Goal: Navigation & Orientation: Find specific page/section

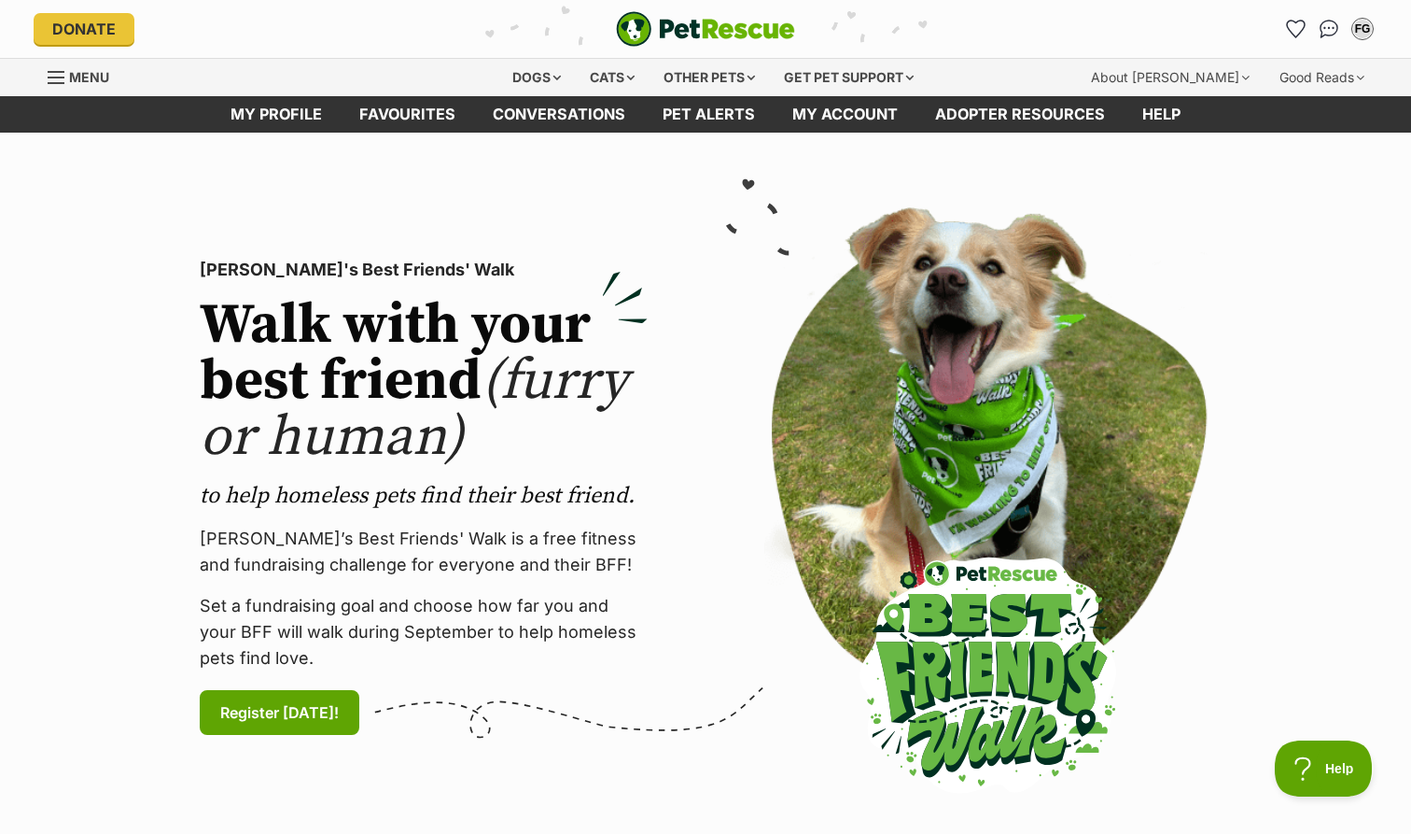
click at [1294, 26] on icon "Favourites" at bounding box center [1296, 29] width 18 height 17
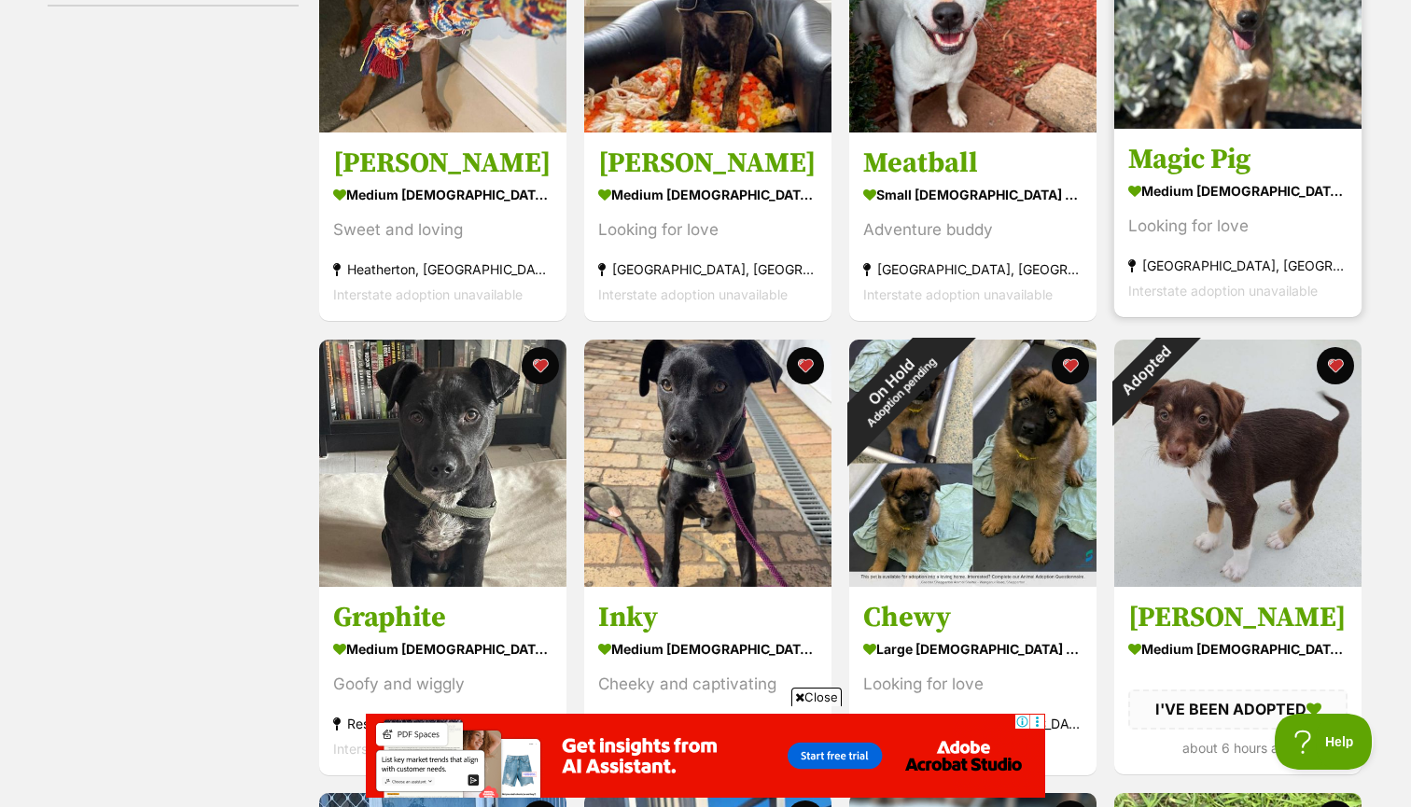
scroll to position [608, 0]
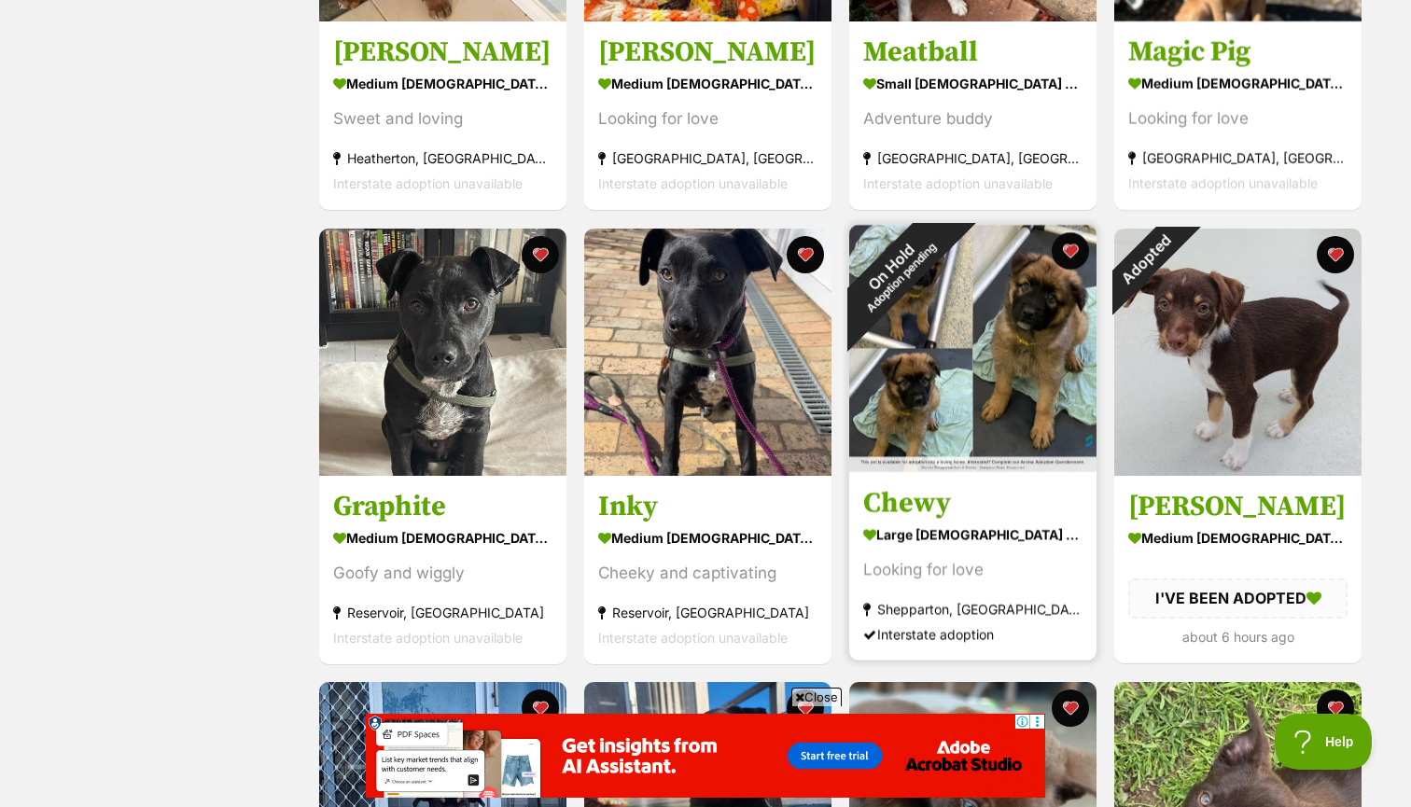
click at [905, 287] on div "On Hold Adoption pending" at bounding box center [895, 271] width 93 height 93
click at [1070, 249] on button "favourite" at bounding box center [1070, 251] width 41 height 41
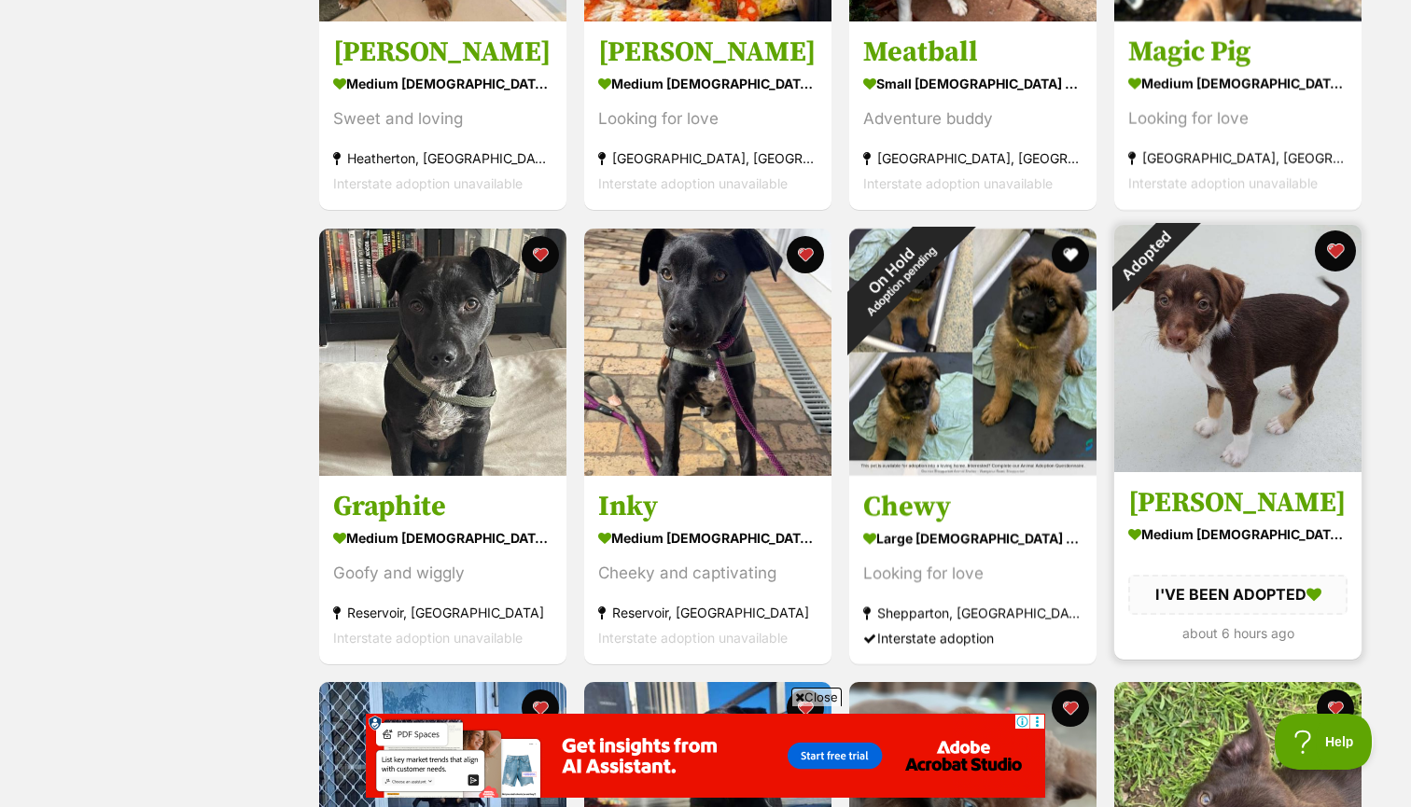
click at [1342, 241] on button "favourite" at bounding box center [1335, 251] width 41 height 41
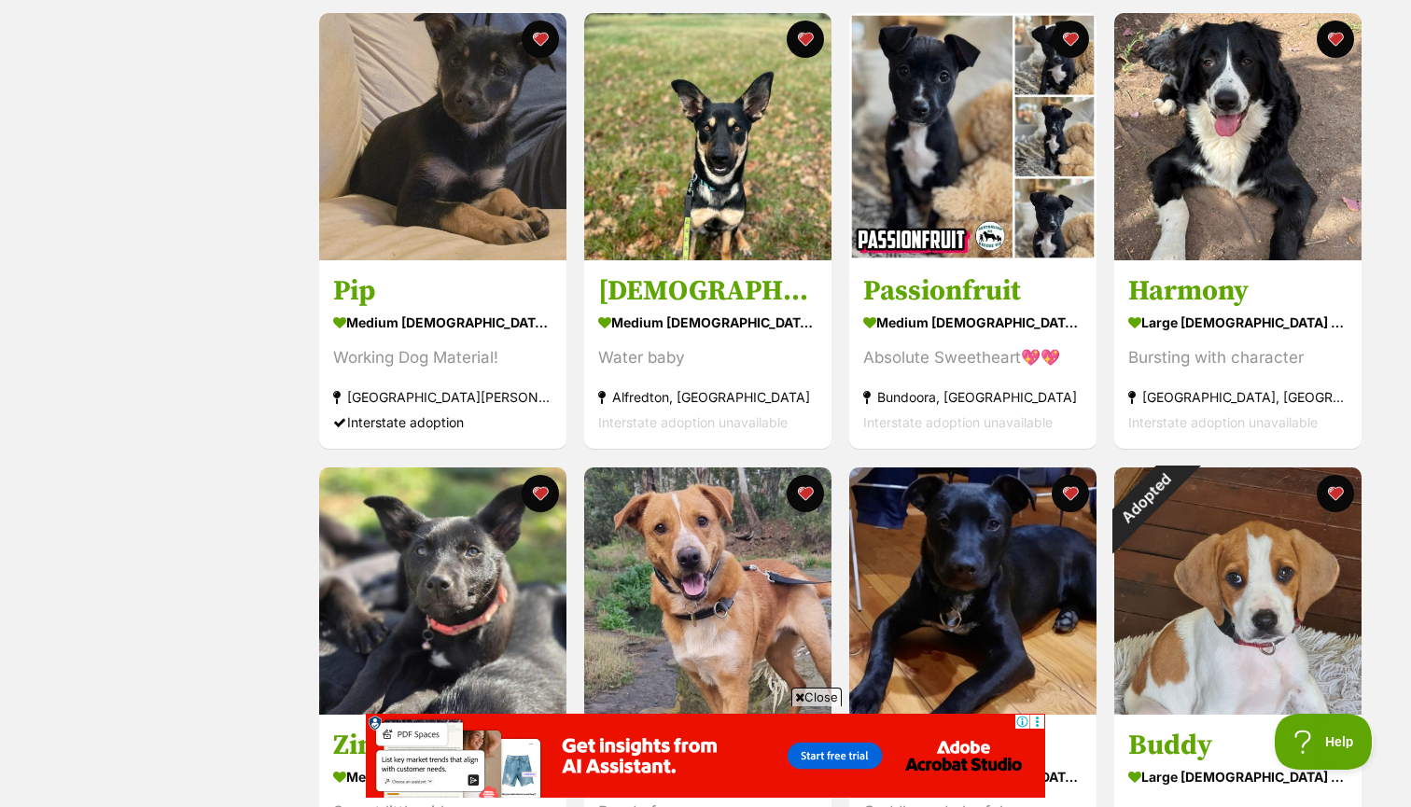
scroll to position [1826, 0]
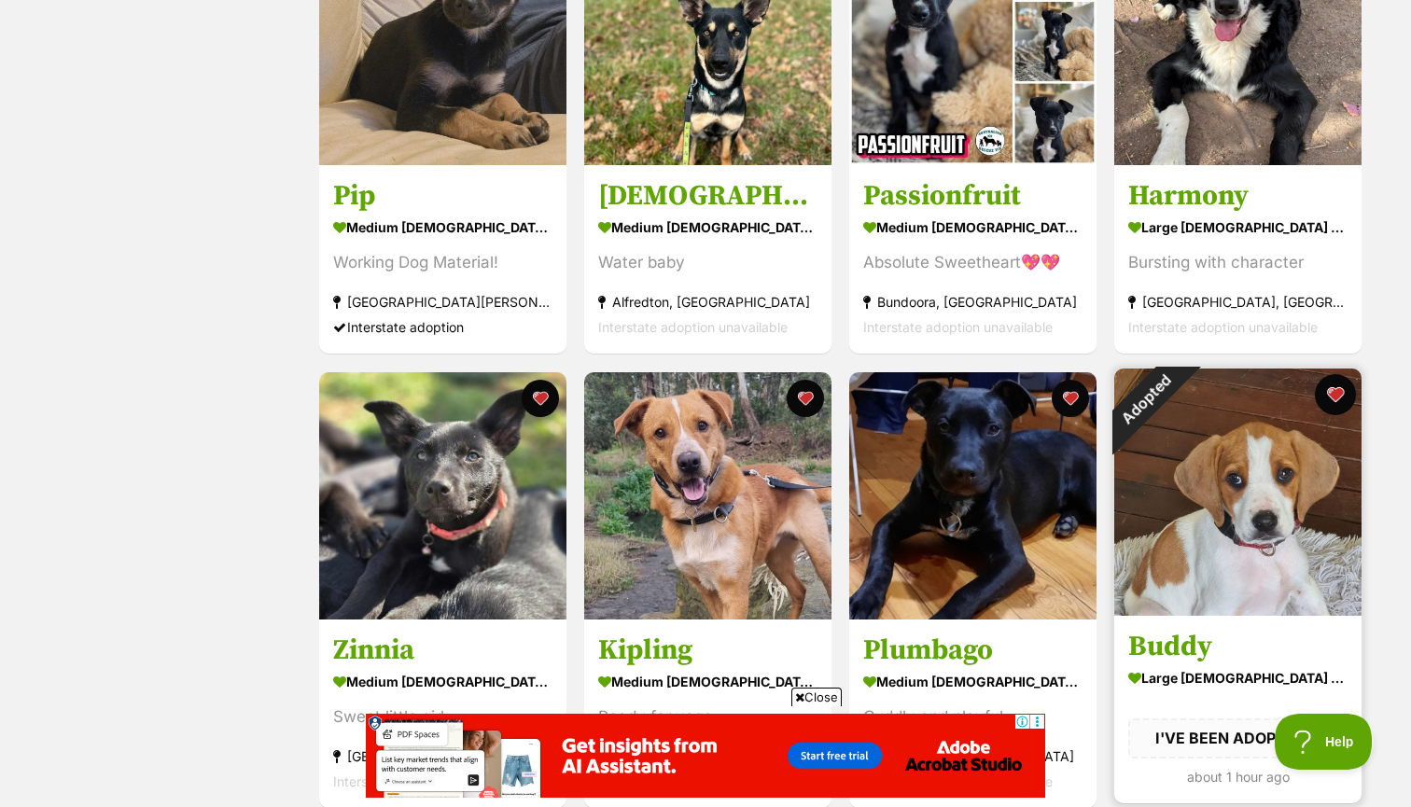
click at [1337, 384] on button "favourite" at bounding box center [1335, 394] width 41 height 41
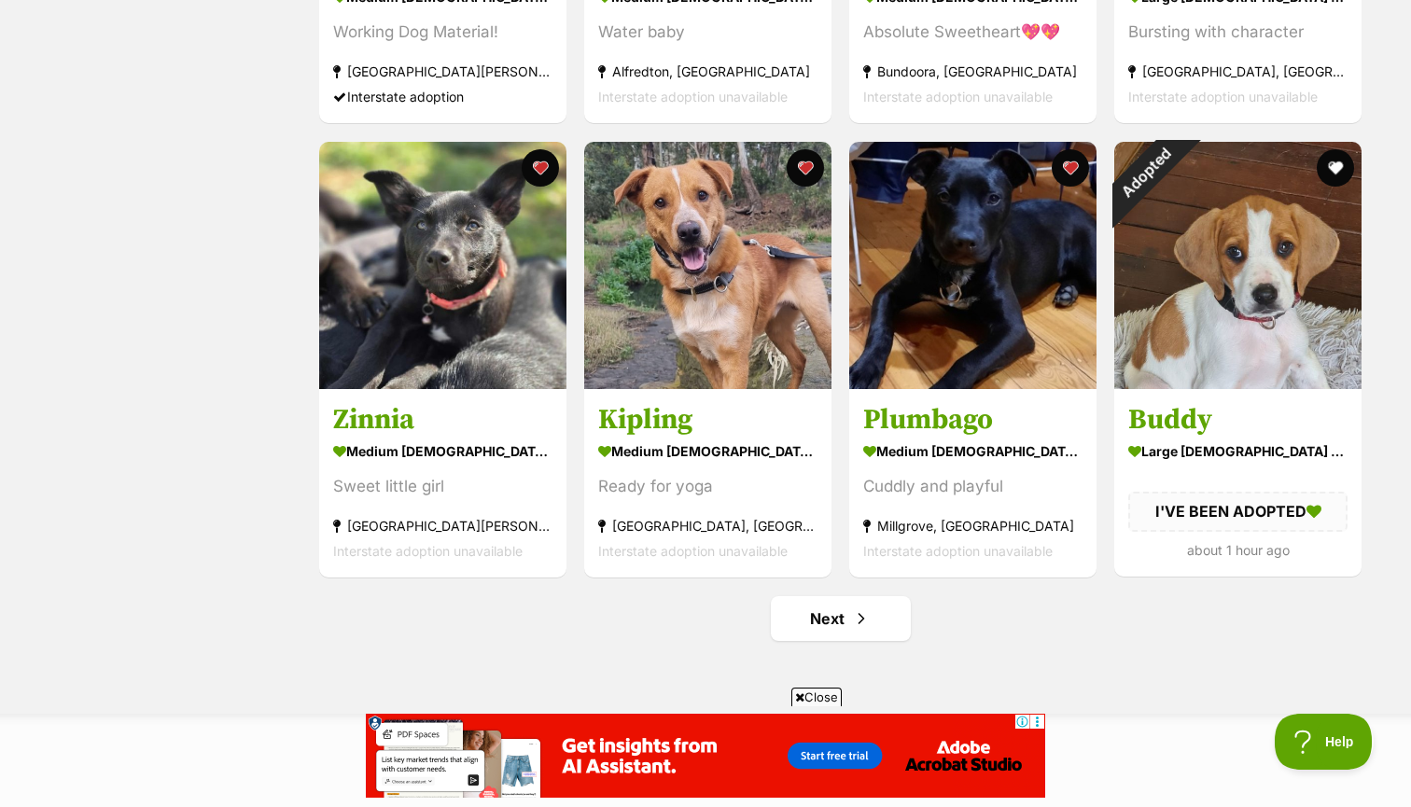
scroll to position [2060, 0]
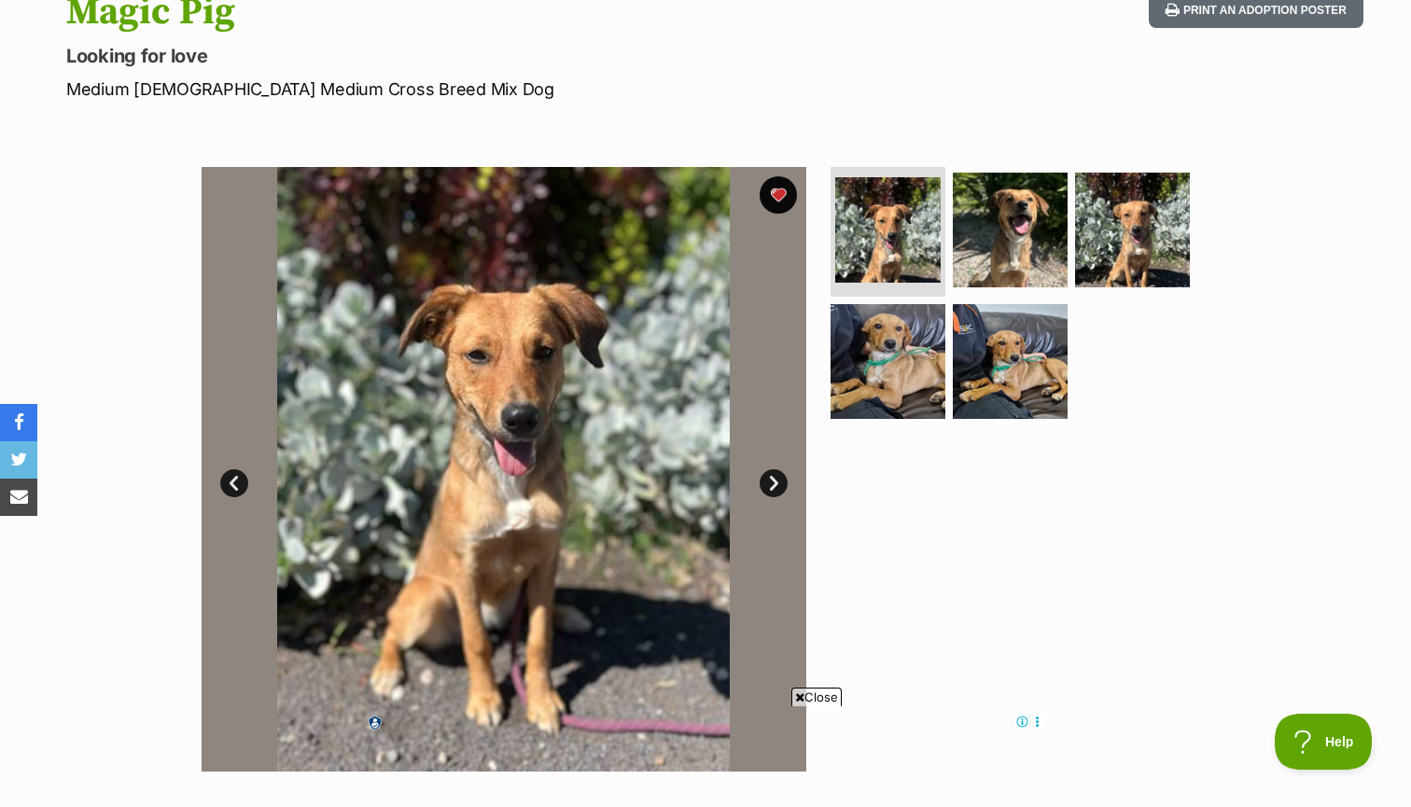
scroll to position [221, 0]
click at [774, 479] on link "Next" at bounding box center [774, 483] width 28 height 28
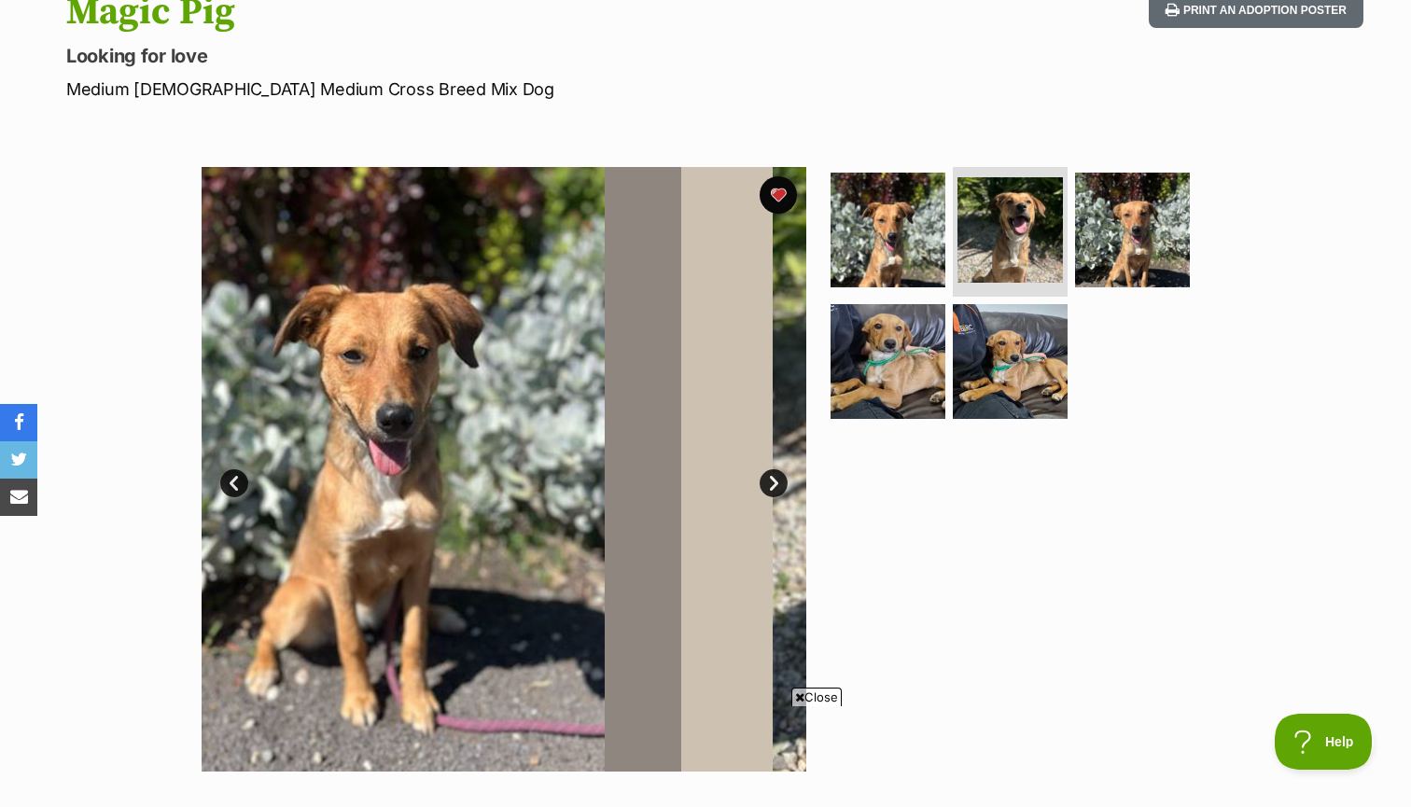
scroll to position [0, 0]
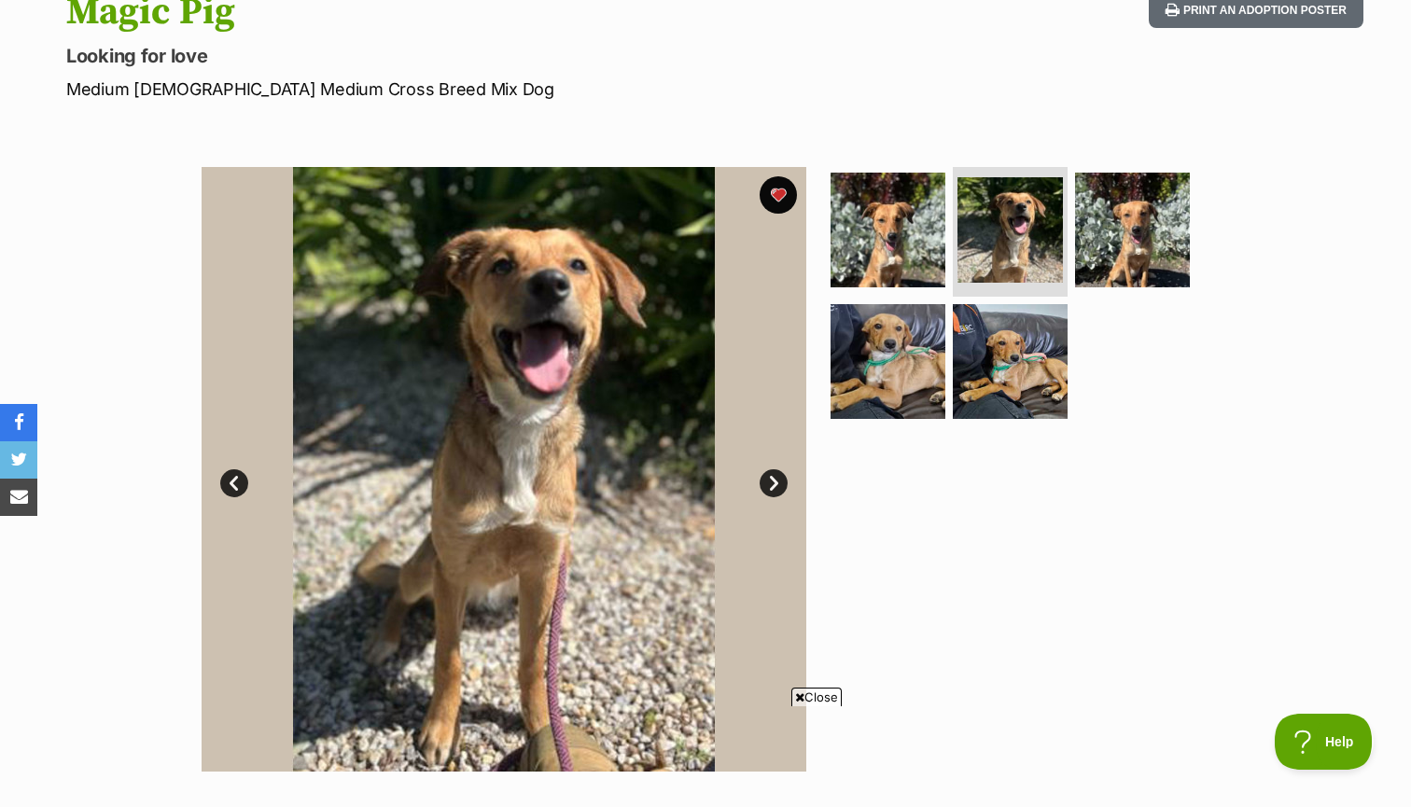
click at [774, 479] on link "Next" at bounding box center [774, 483] width 28 height 28
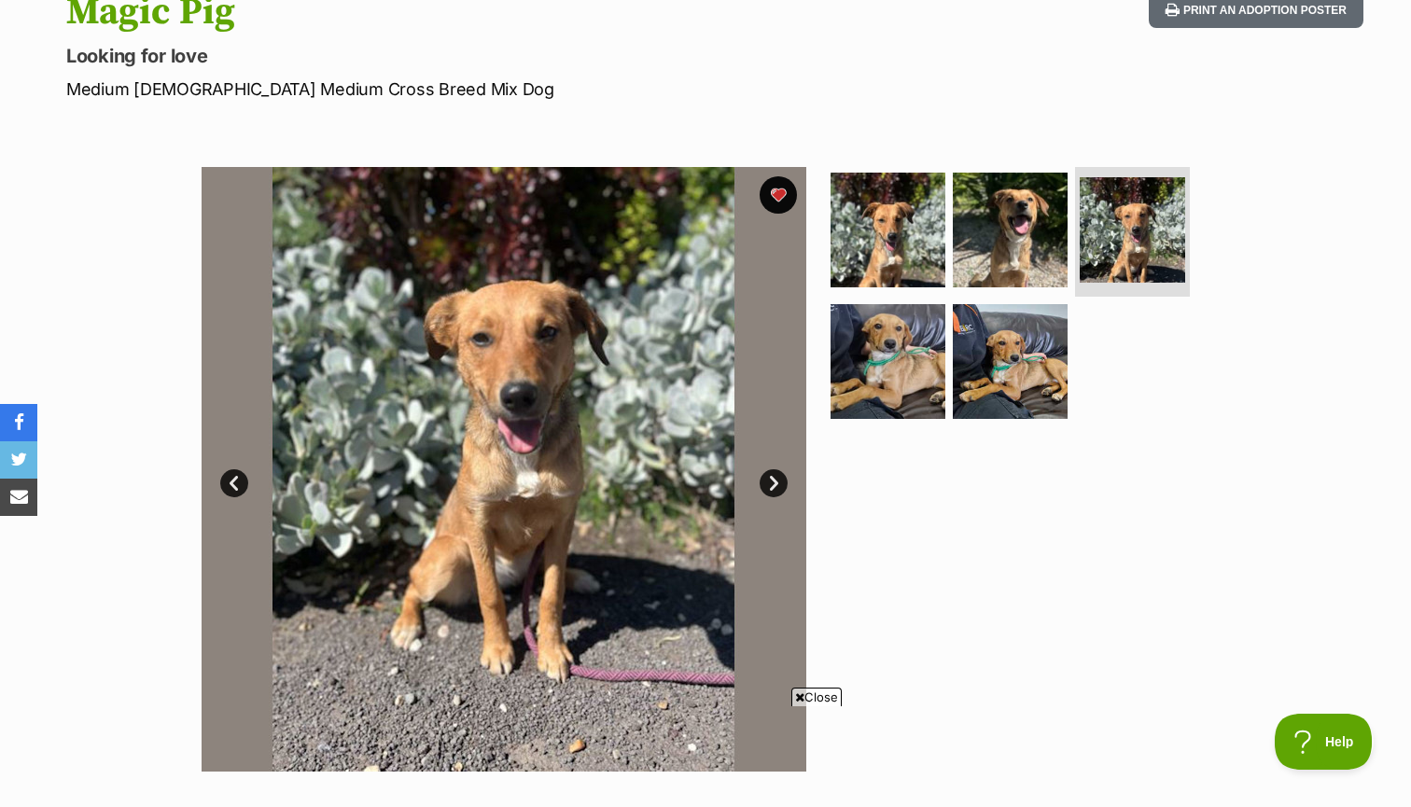
click at [774, 479] on link "Next" at bounding box center [774, 483] width 28 height 28
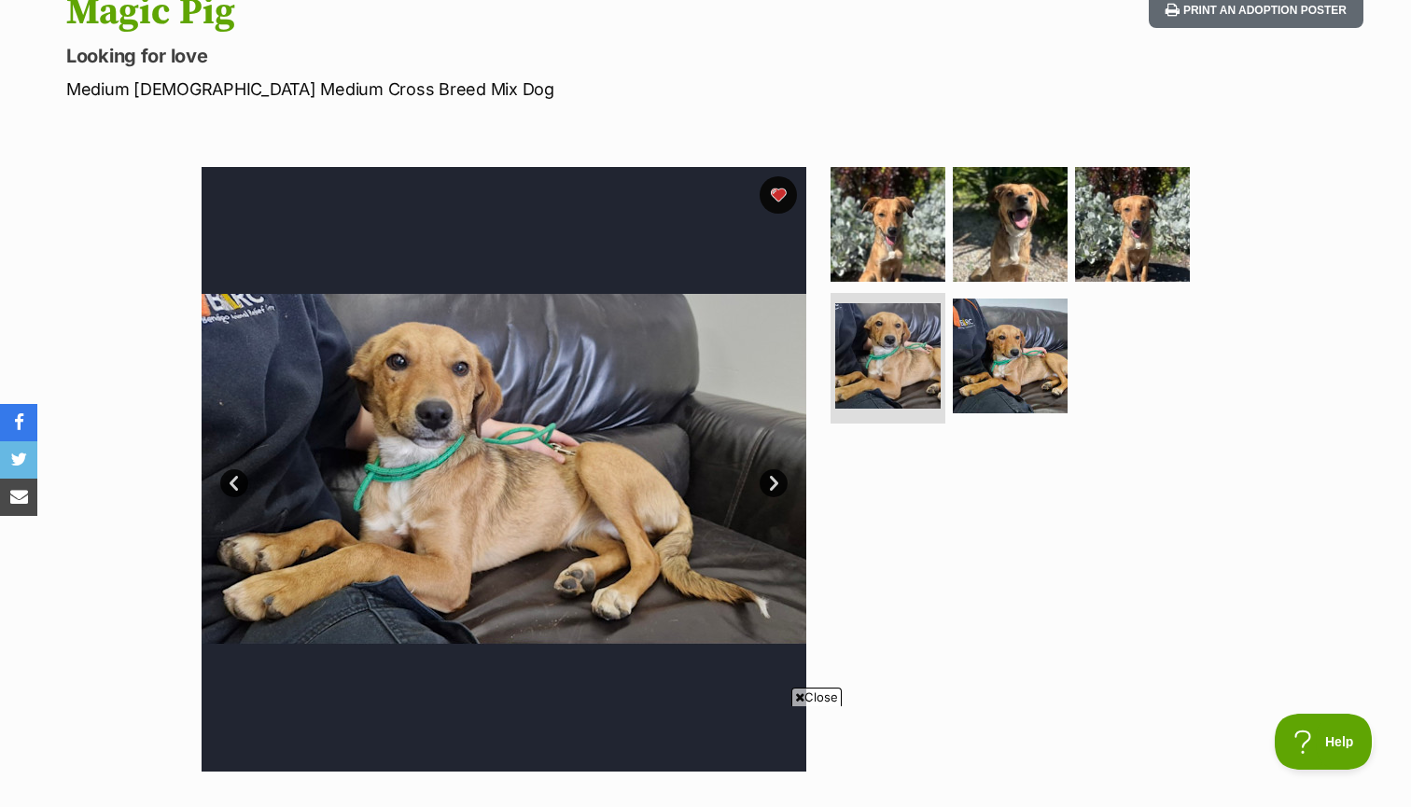
click at [774, 479] on link "Next" at bounding box center [774, 483] width 28 height 28
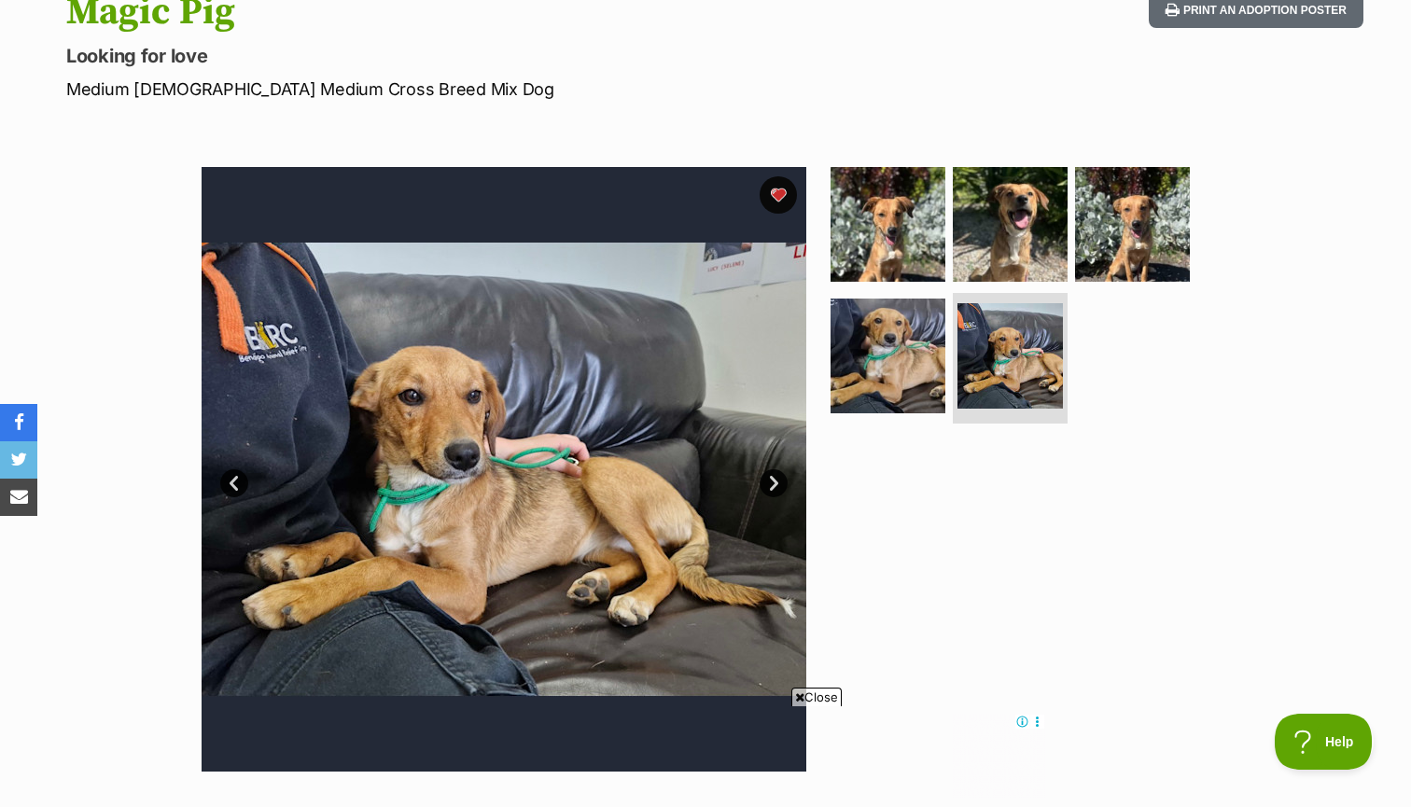
click at [774, 479] on link "Next" at bounding box center [774, 483] width 28 height 28
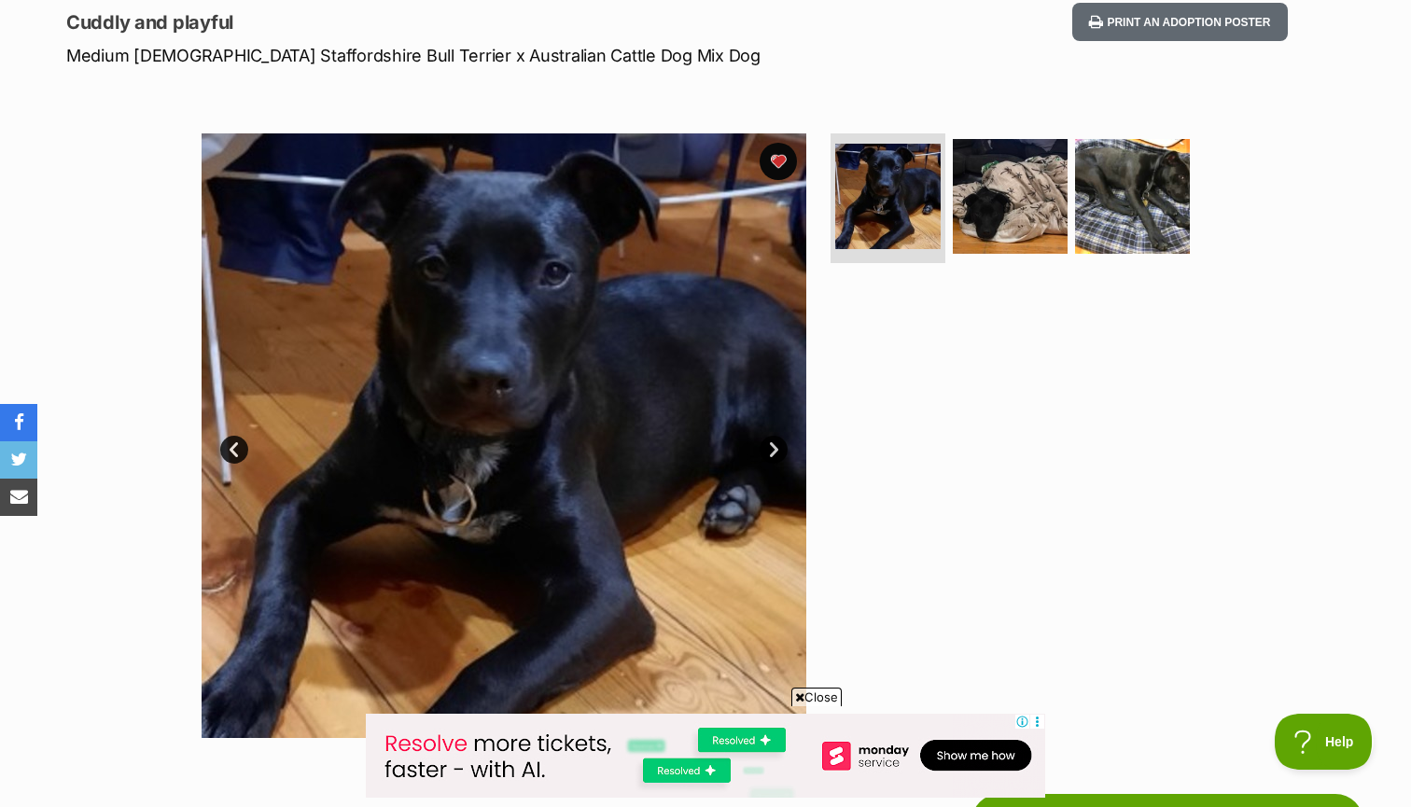
scroll to position [266, 0]
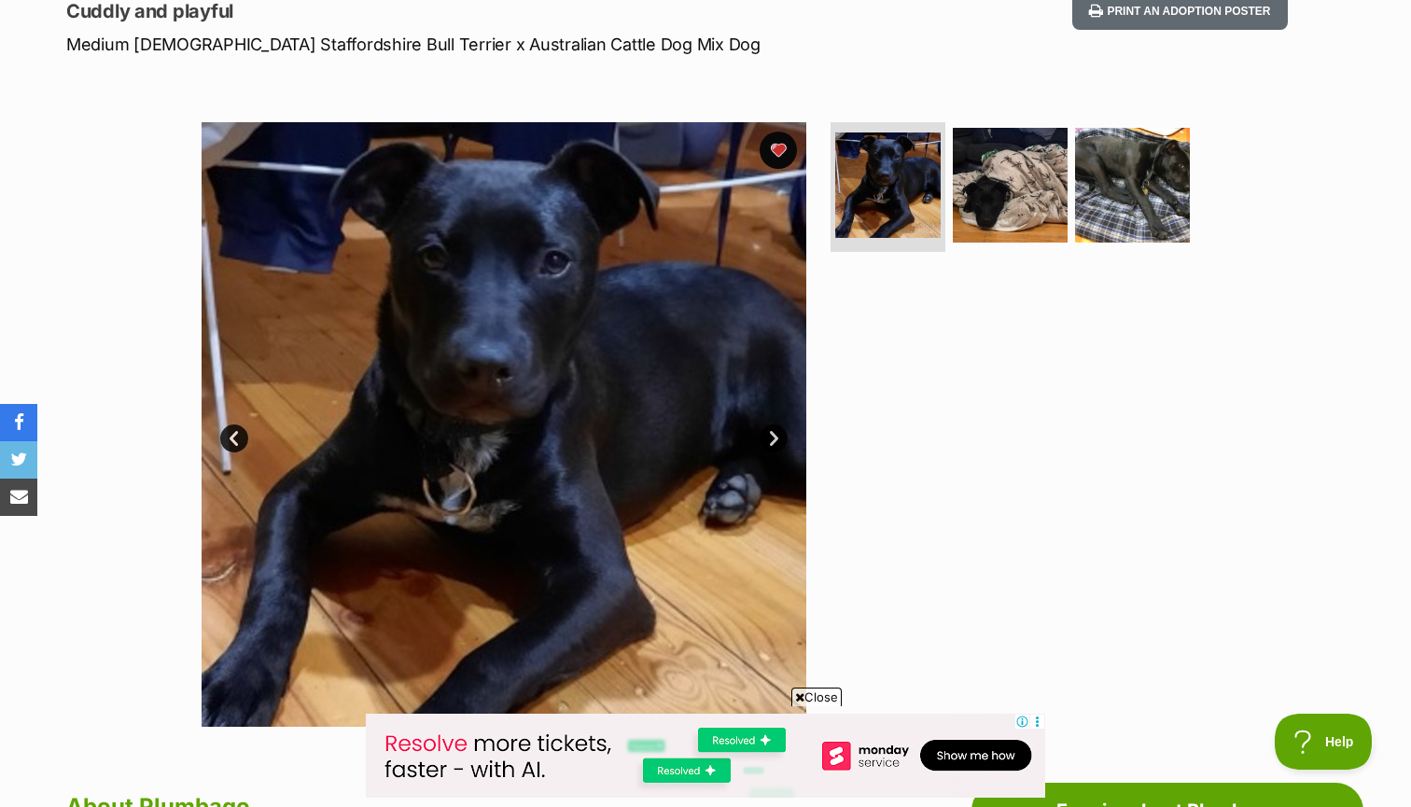
click at [768, 427] on link "Next" at bounding box center [774, 439] width 28 height 28
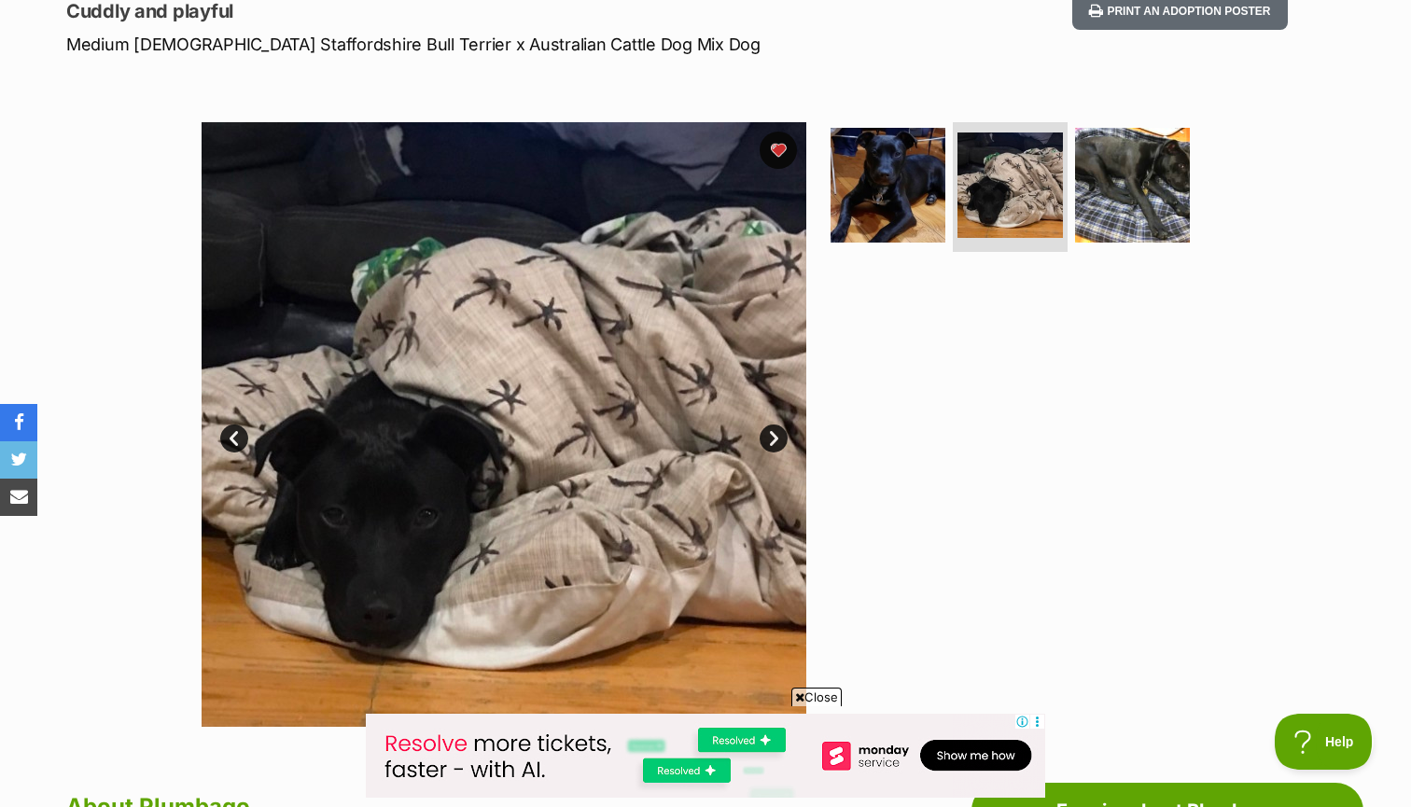
click at [768, 427] on link "Next" at bounding box center [774, 439] width 28 height 28
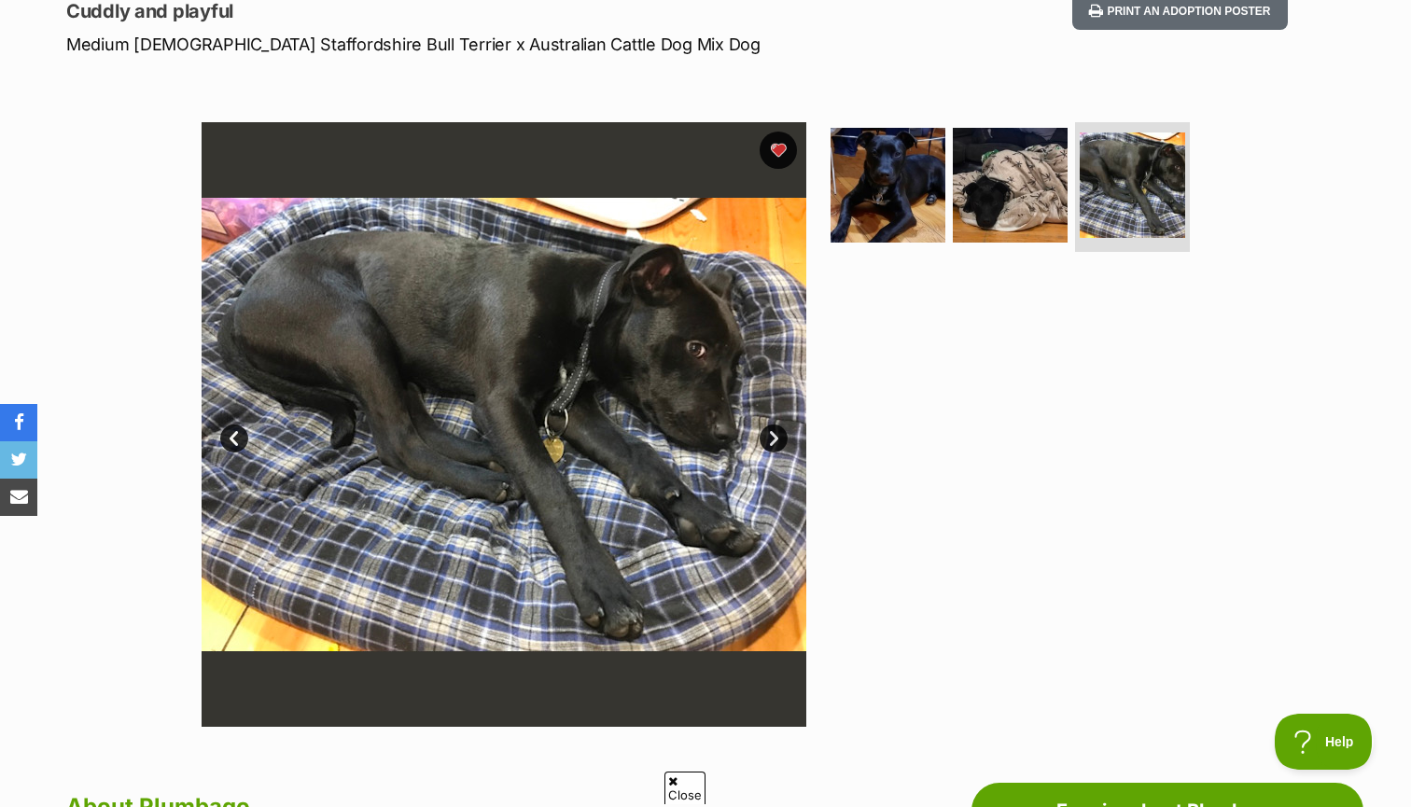
click at [768, 427] on link "Next" at bounding box center [774, 439] width 28 height 28
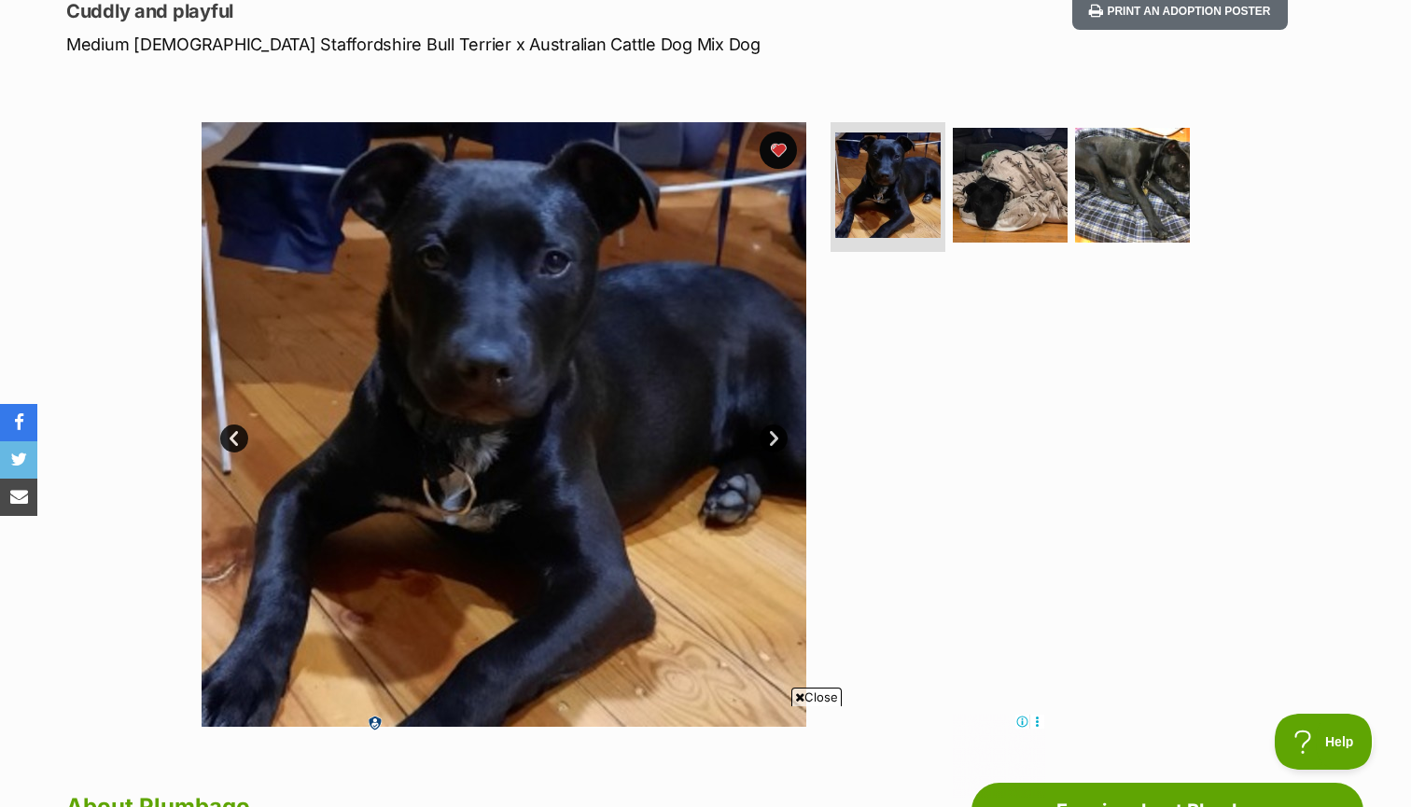
scroll to position [0, 0]
click at [774, 440] on link "Next" at bounding box center [774, 439] width 28 height 28
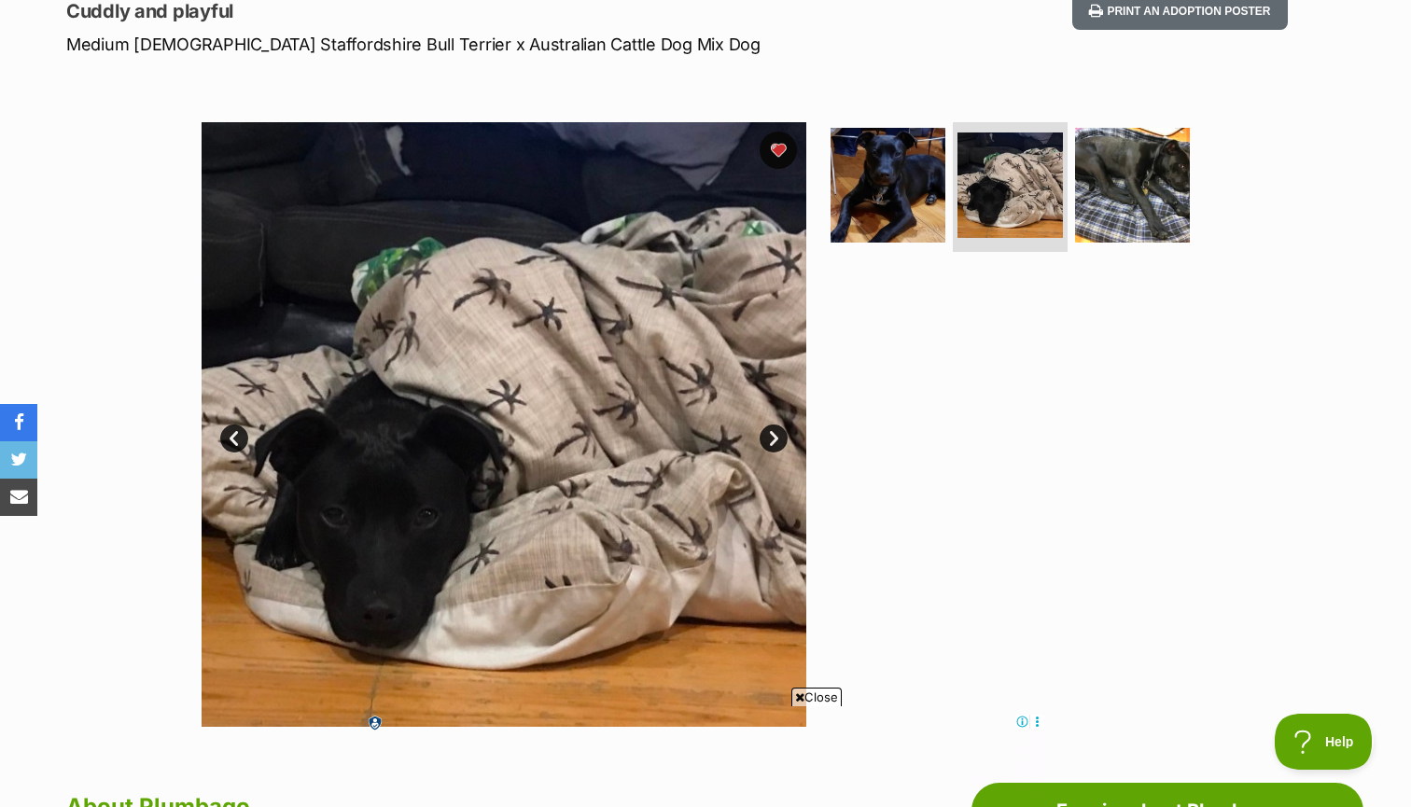
click at [774, 440] on link "Next" at bounding box center [774, 439] width 28 height 28
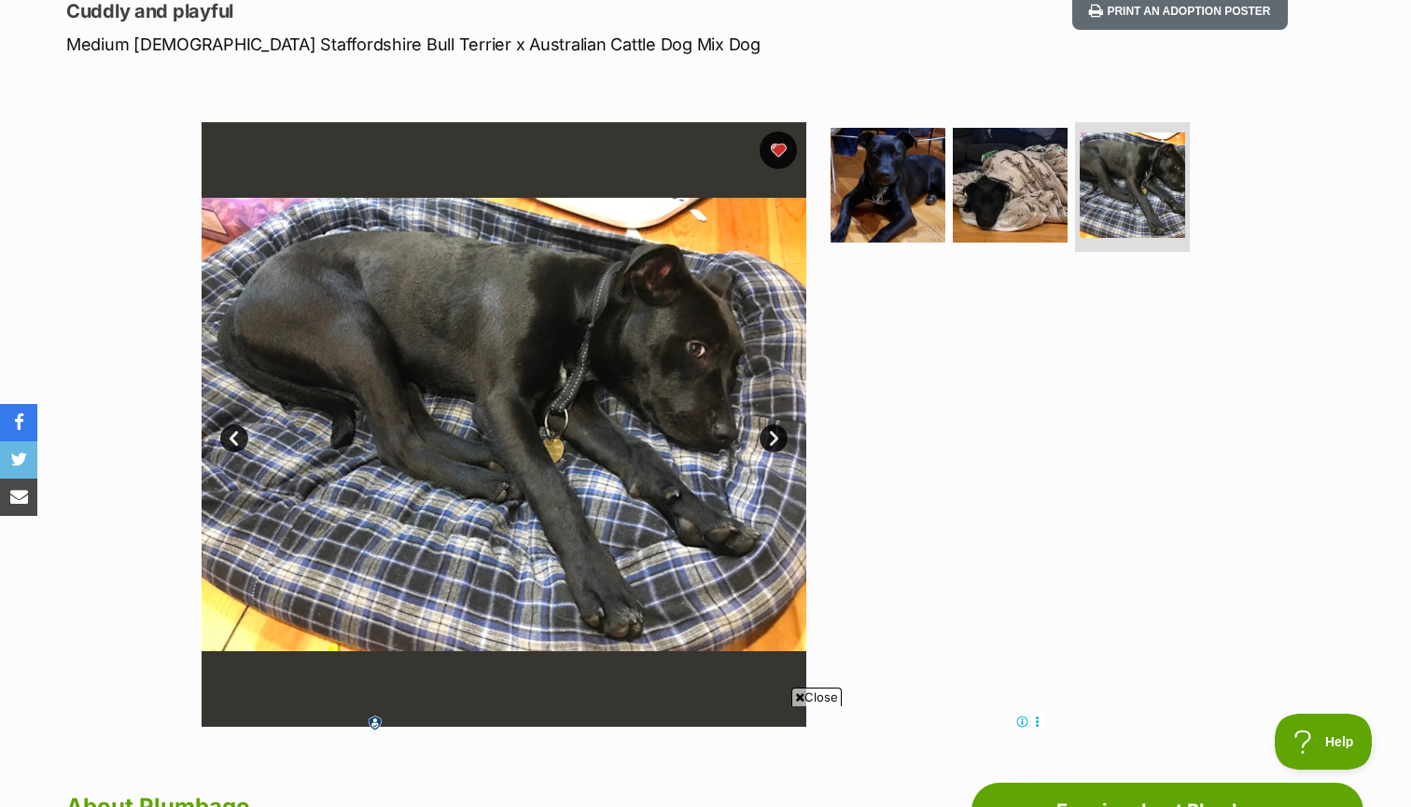
click at [774, 441] on link "Next" at bounding box center [774, 439] width 28 height 28
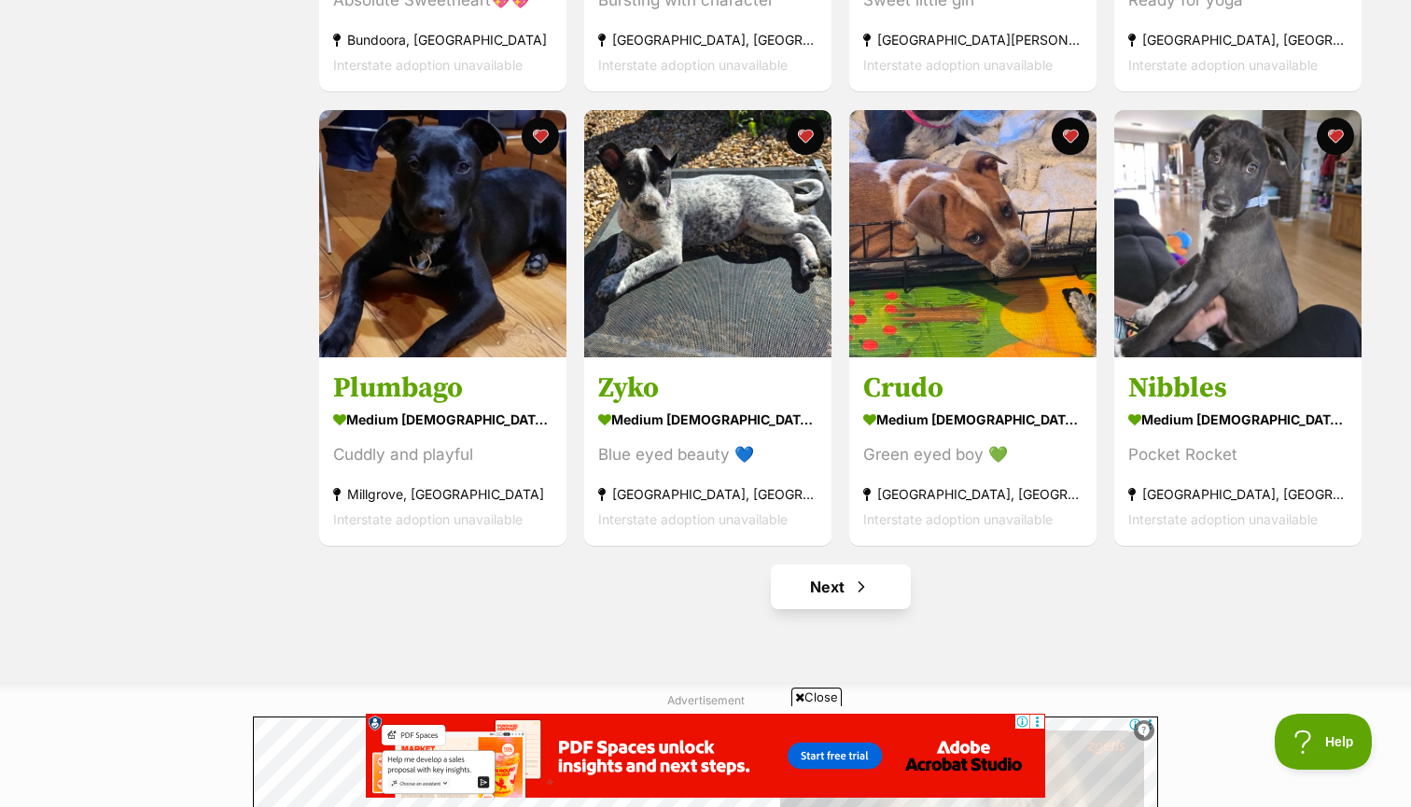
scroll to position [2096, 0]
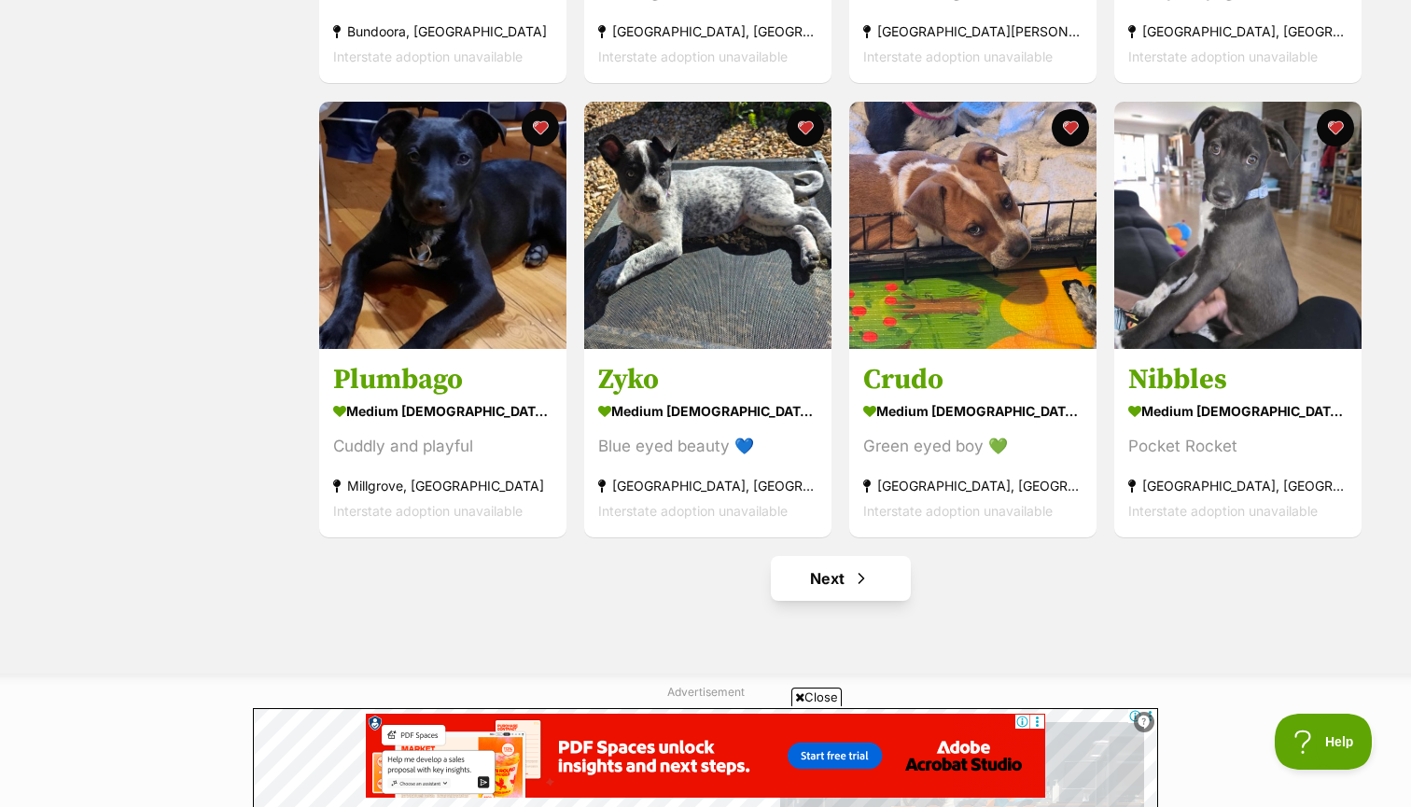
click at [844, 579] on link "Next" at bounding box center [841, 578] width 140 height 45
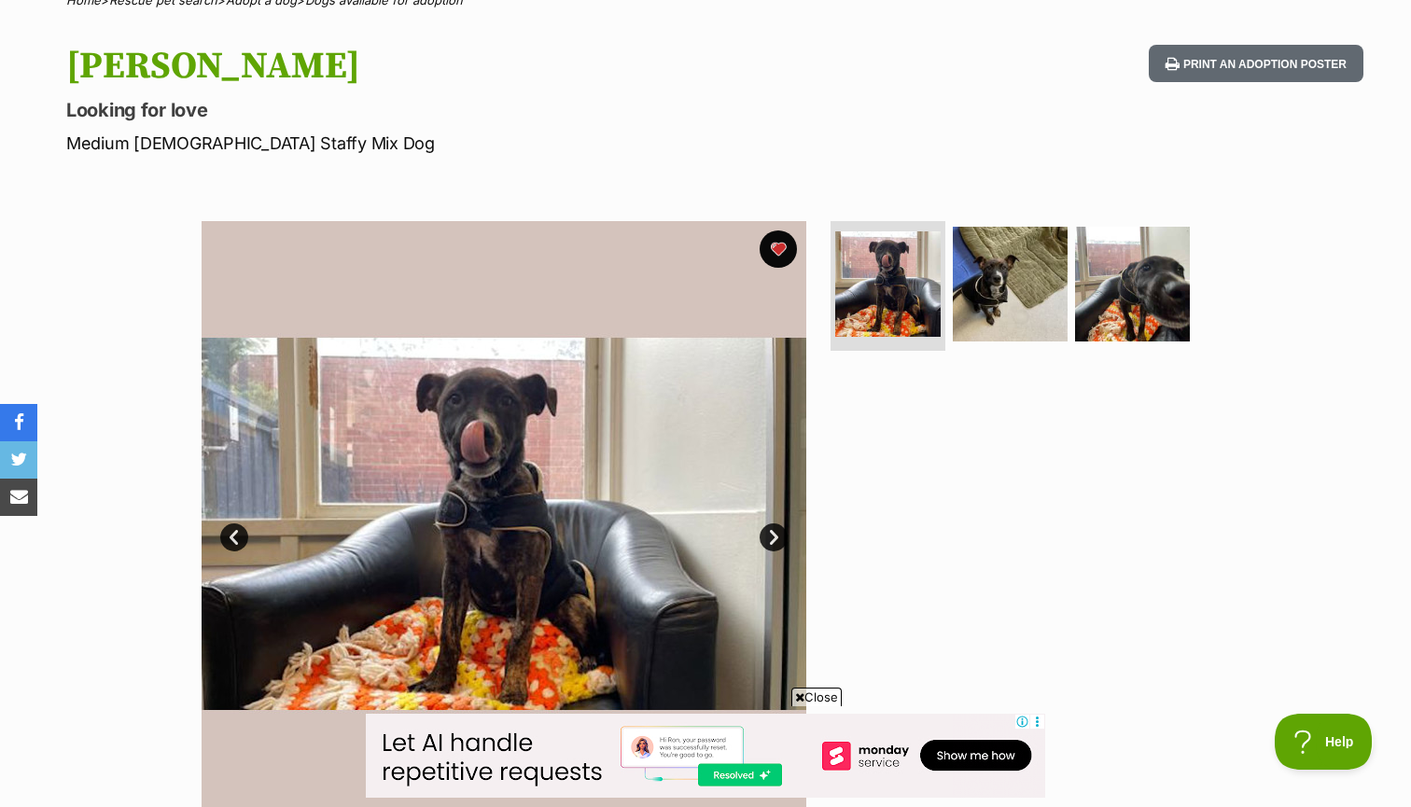
scroll to position [227, 0]
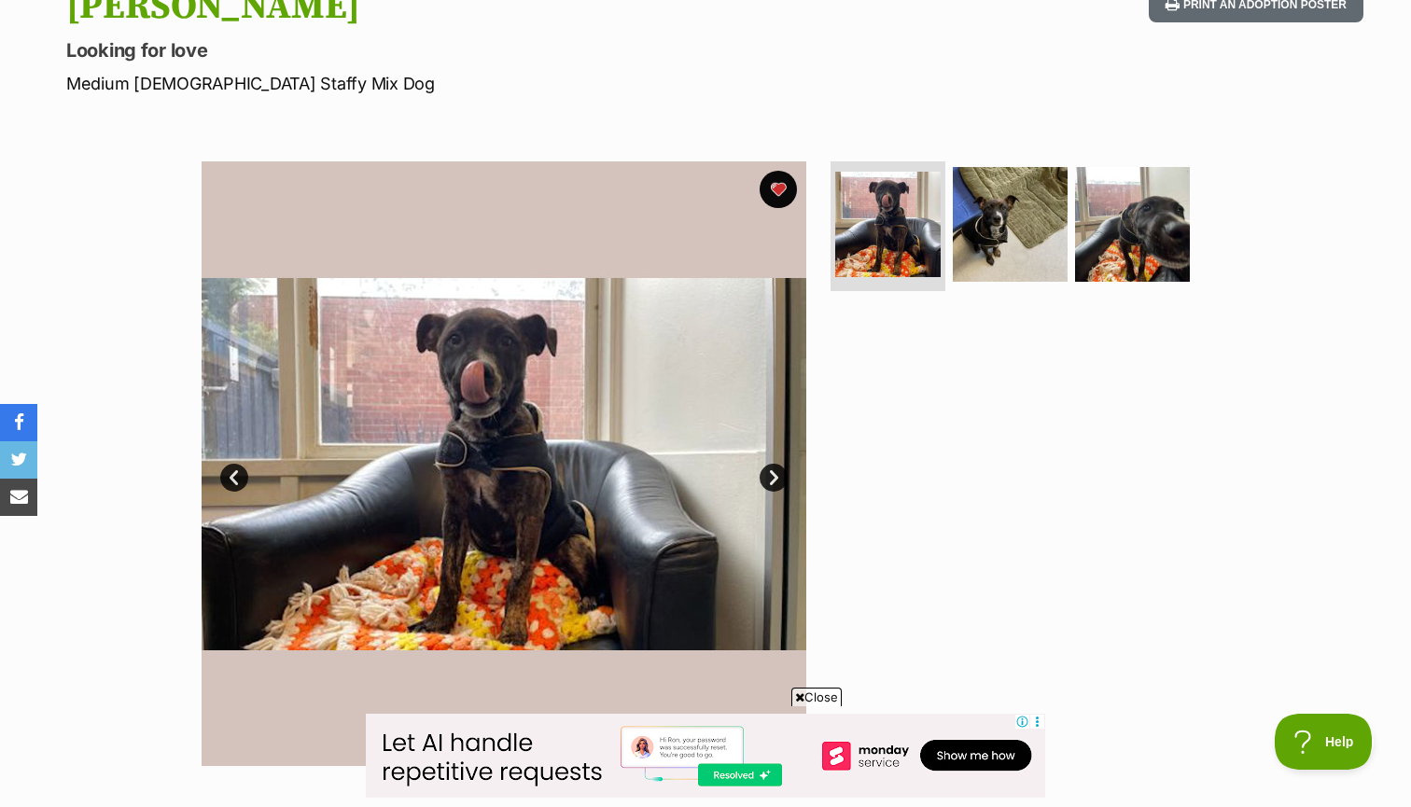
click at [769, 474] on link "Next" at bounding box center [774, 478] width 28 height 28
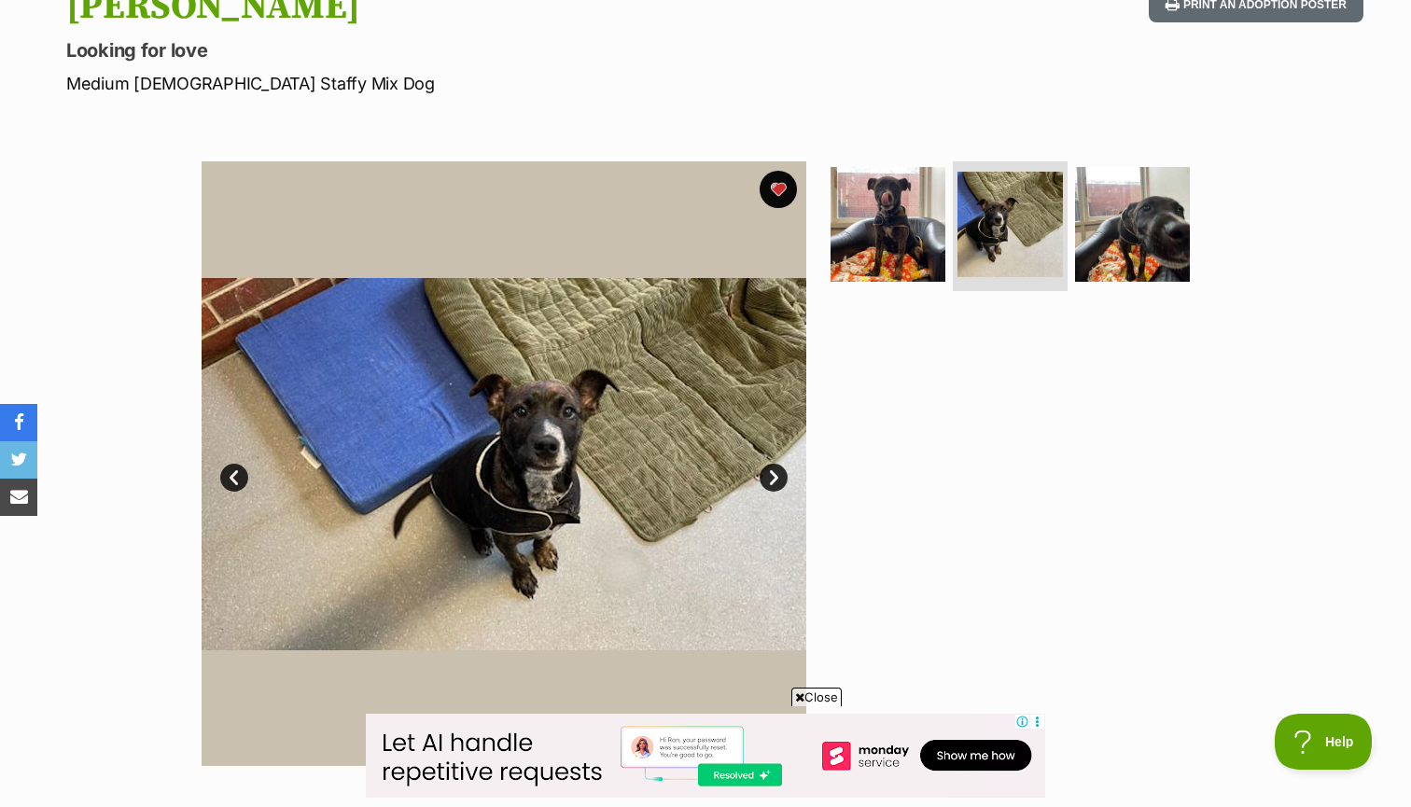
click at [769, 474] on link "Next" at bounding box center [774, 478] width 28 height 28
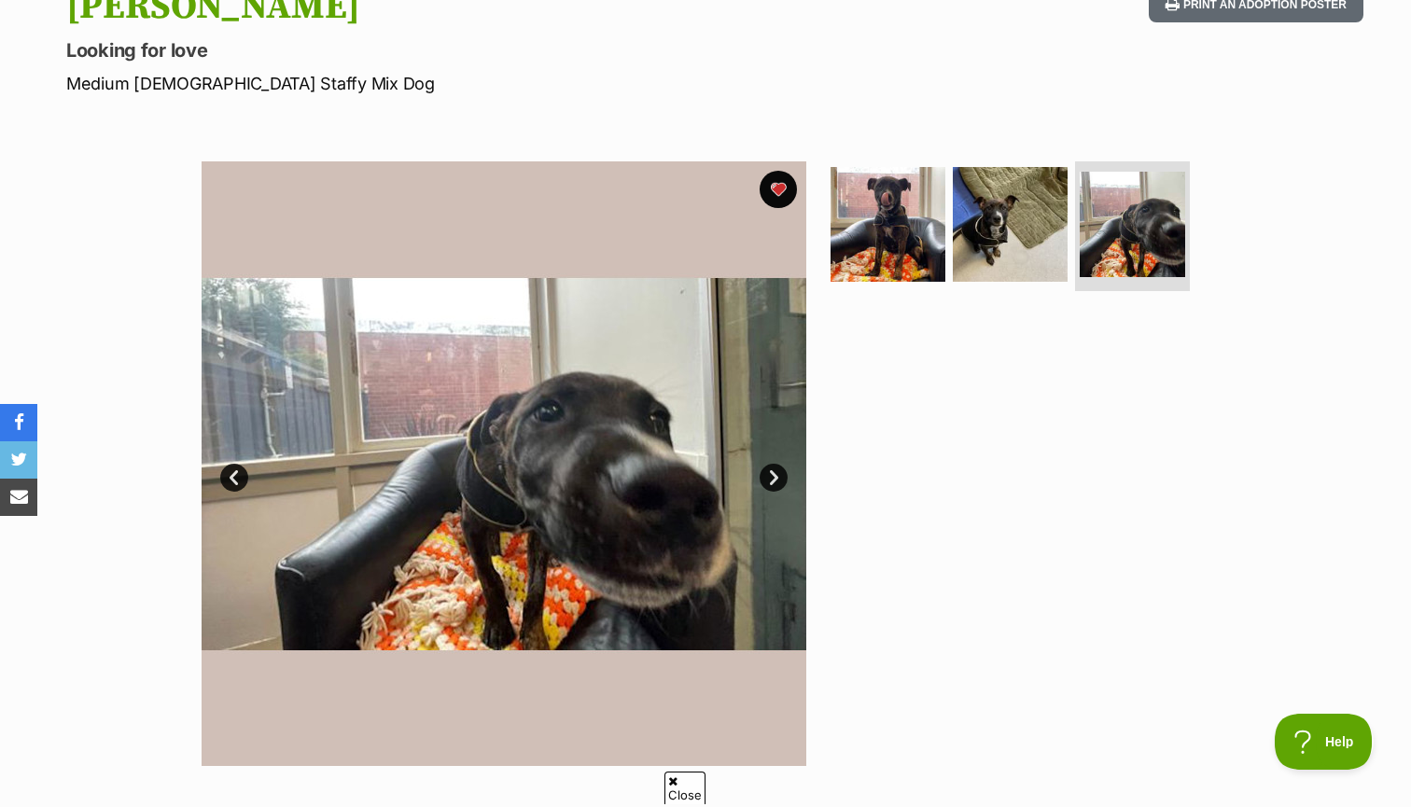
click at [769, 474] on link "Next" at bounding box center [774, 478] width 28 height 28
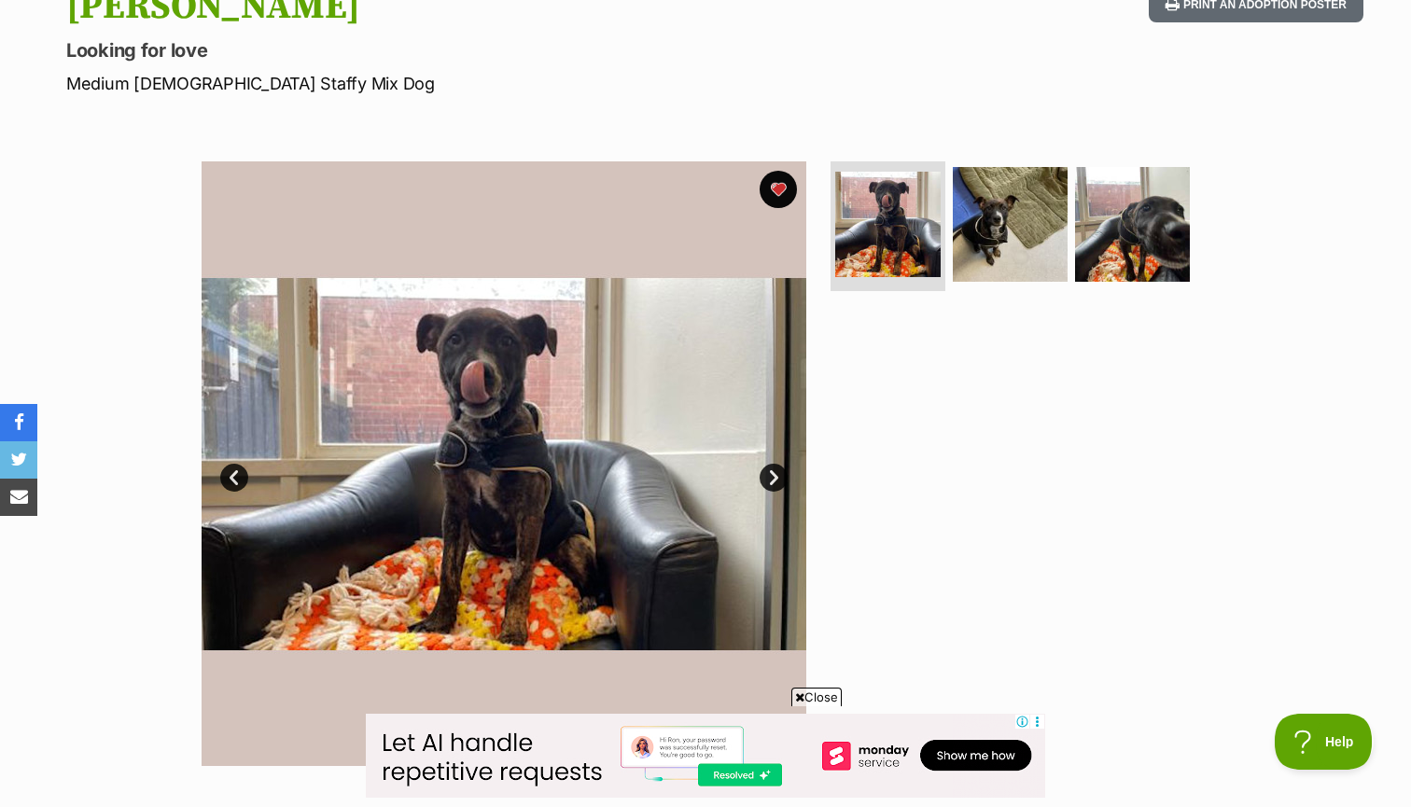
scroll to position [0, 0]
click at [991, 200] on img at bounding box center [1010, 223] width 120 height 120
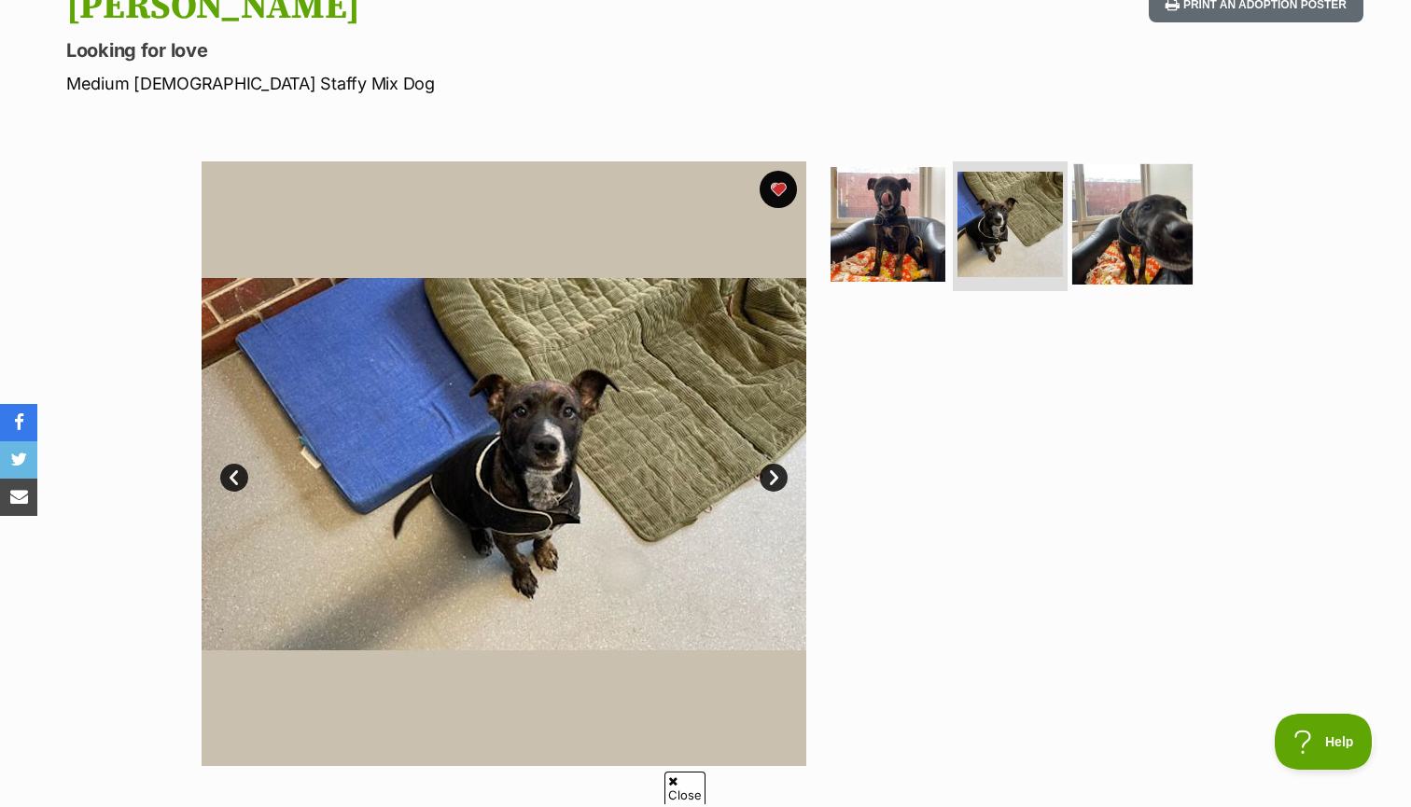
click at [1105, 185] on img at bounding box center [1132, 223] width 120 height 120
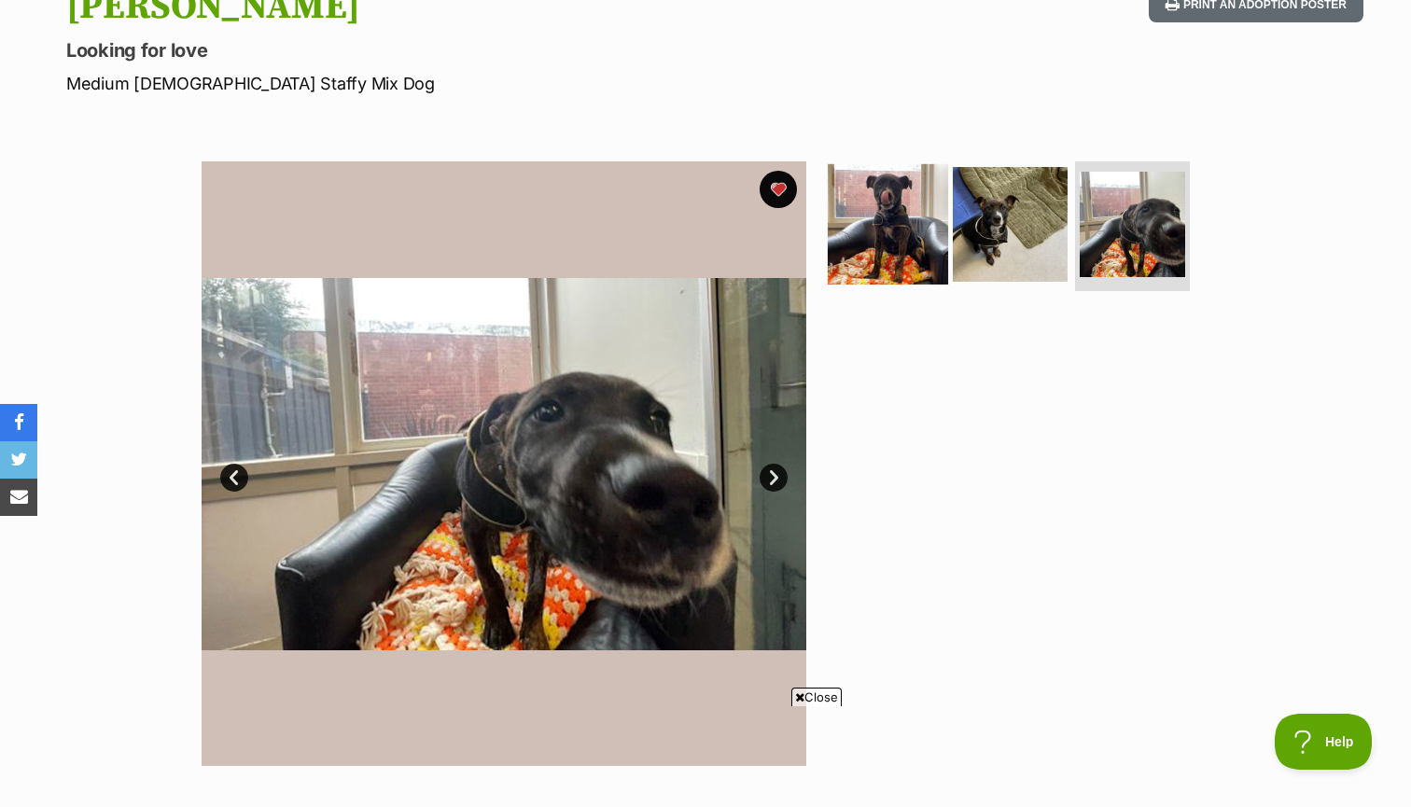
click at [895, 207] on img at bounding box center [888, 223] width 120 height 120
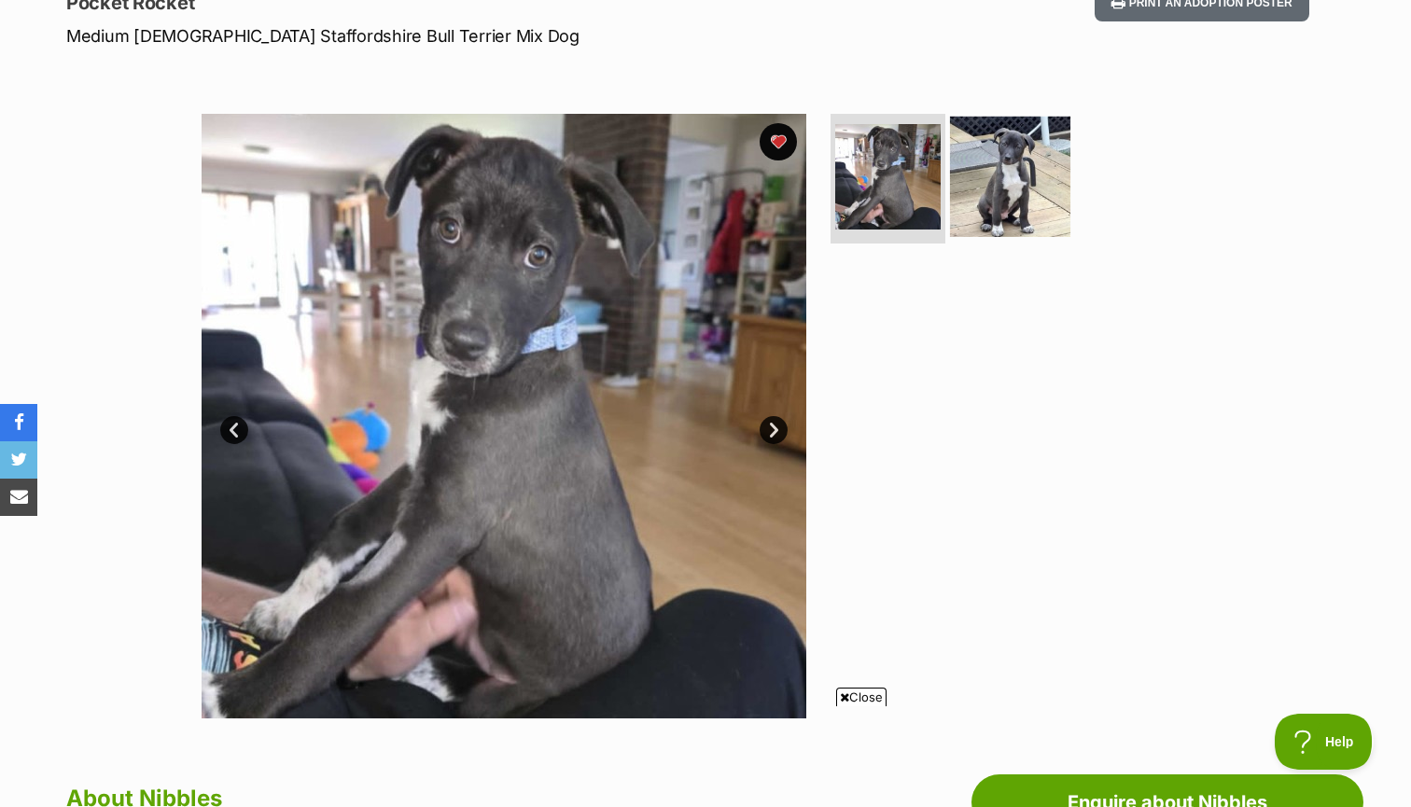
scroll to position [267, 0]
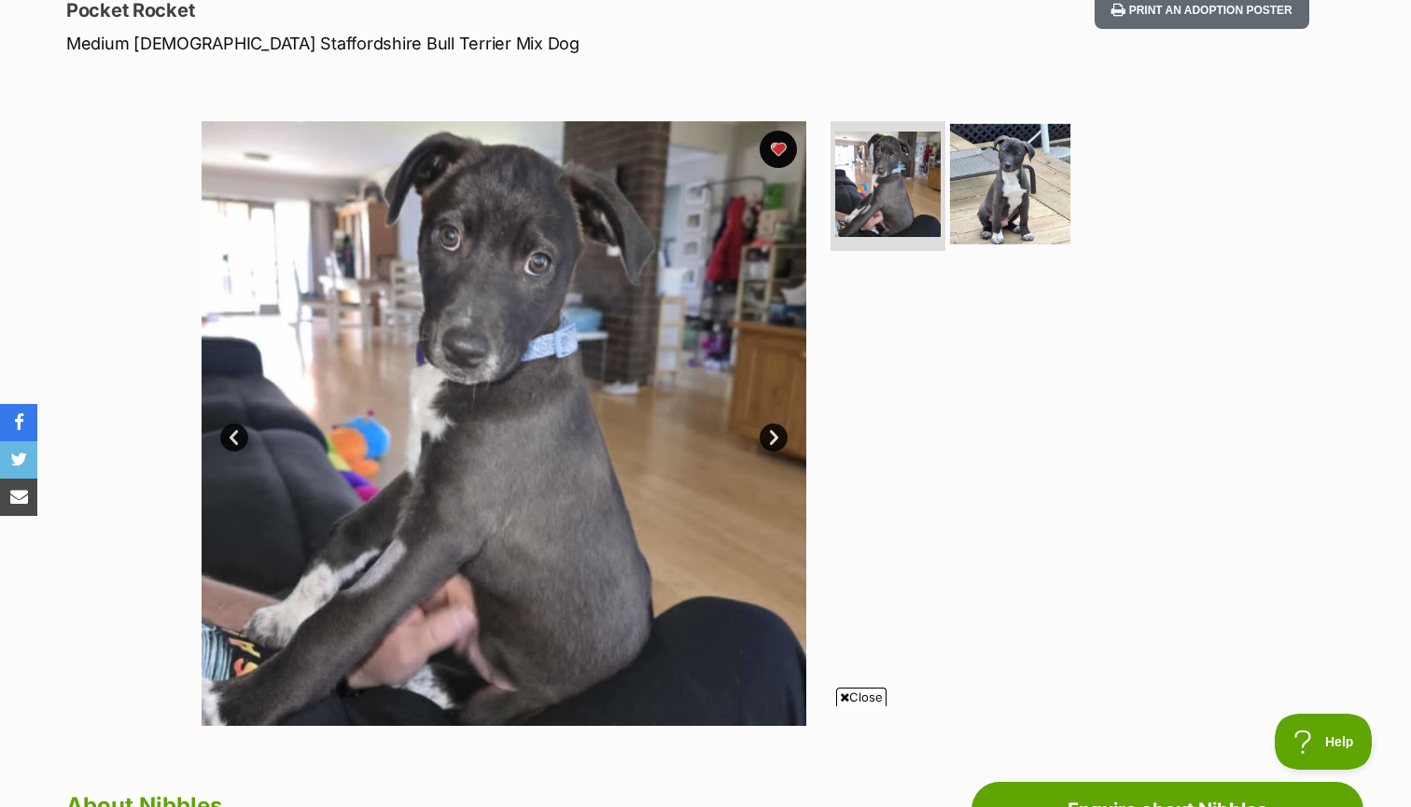
click at [1004, 183] on img at bounding box center [1010, 183] width 120 height 120
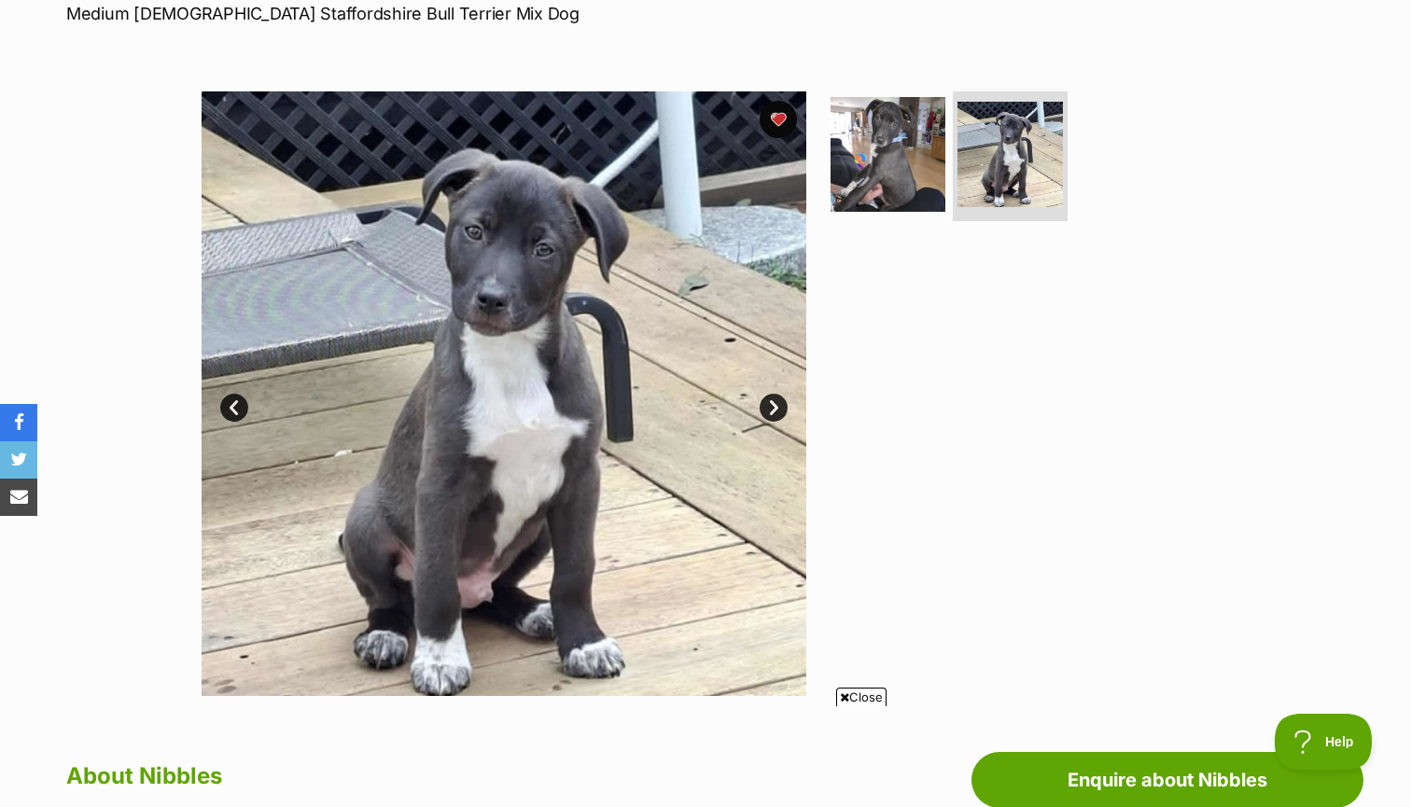
scroll to position [306, 0]
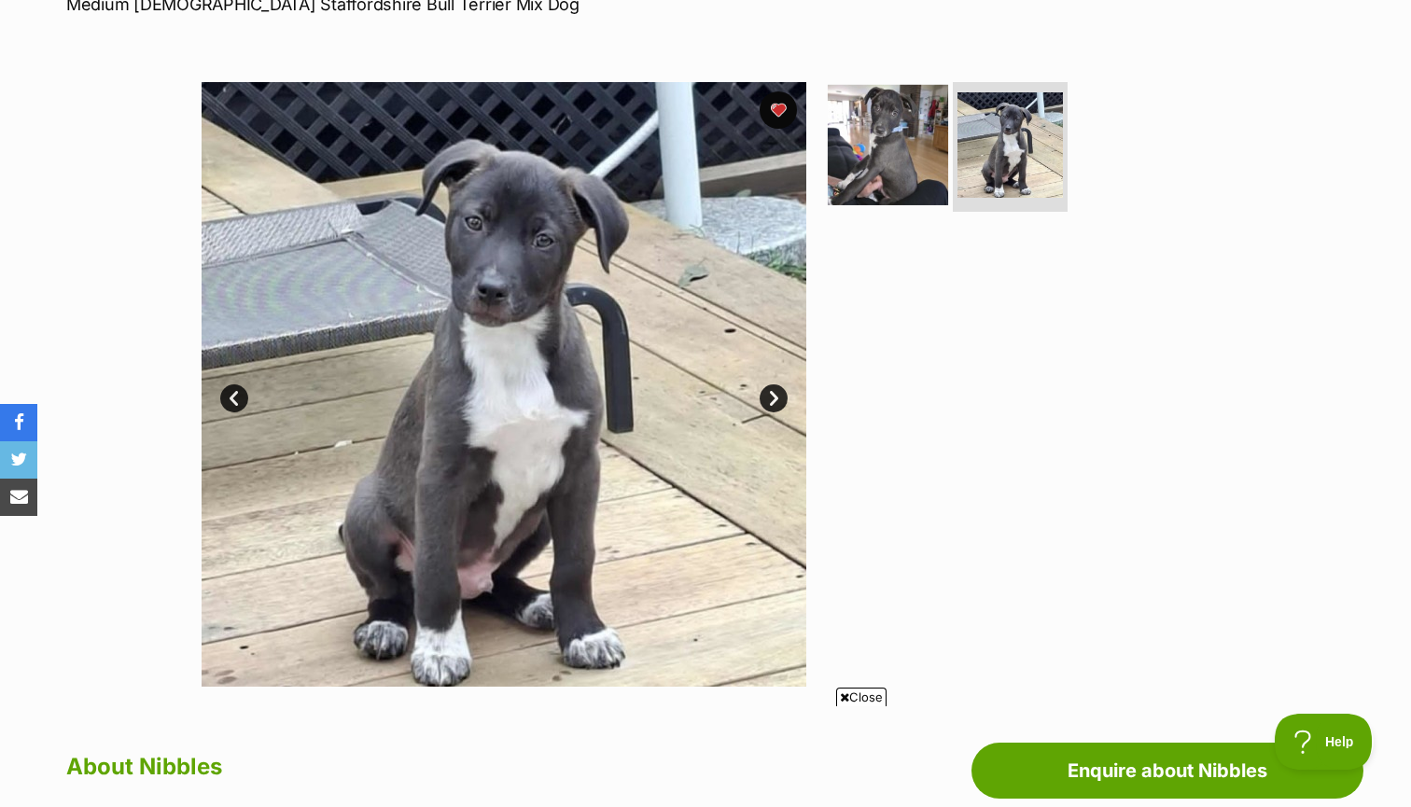
click at [895, 163] on img at bounding box center [888, 144] width 120 height 120
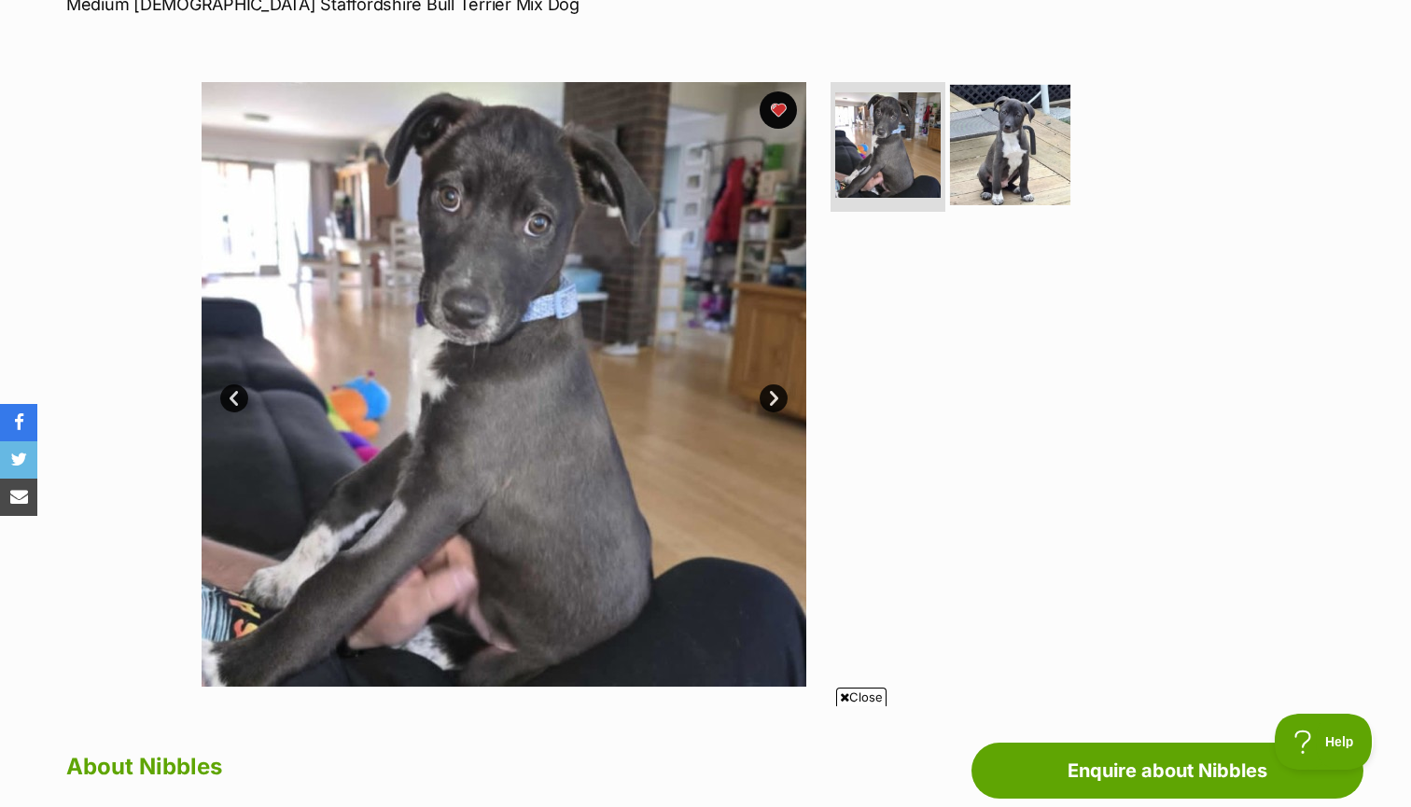
click at [1014, 107] on img at bounding box center [1010, 144] width 120 height 120
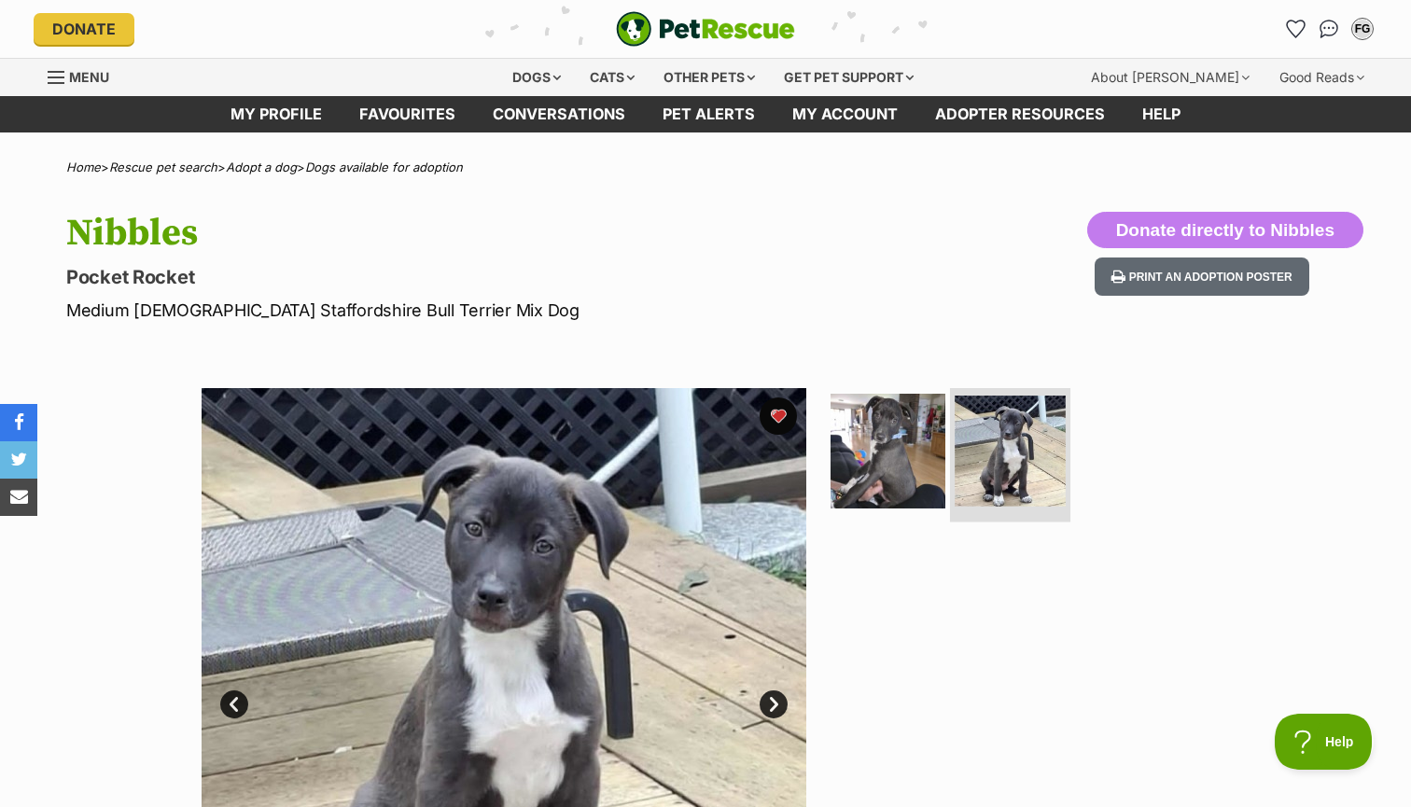
scroll to position [0, 0]
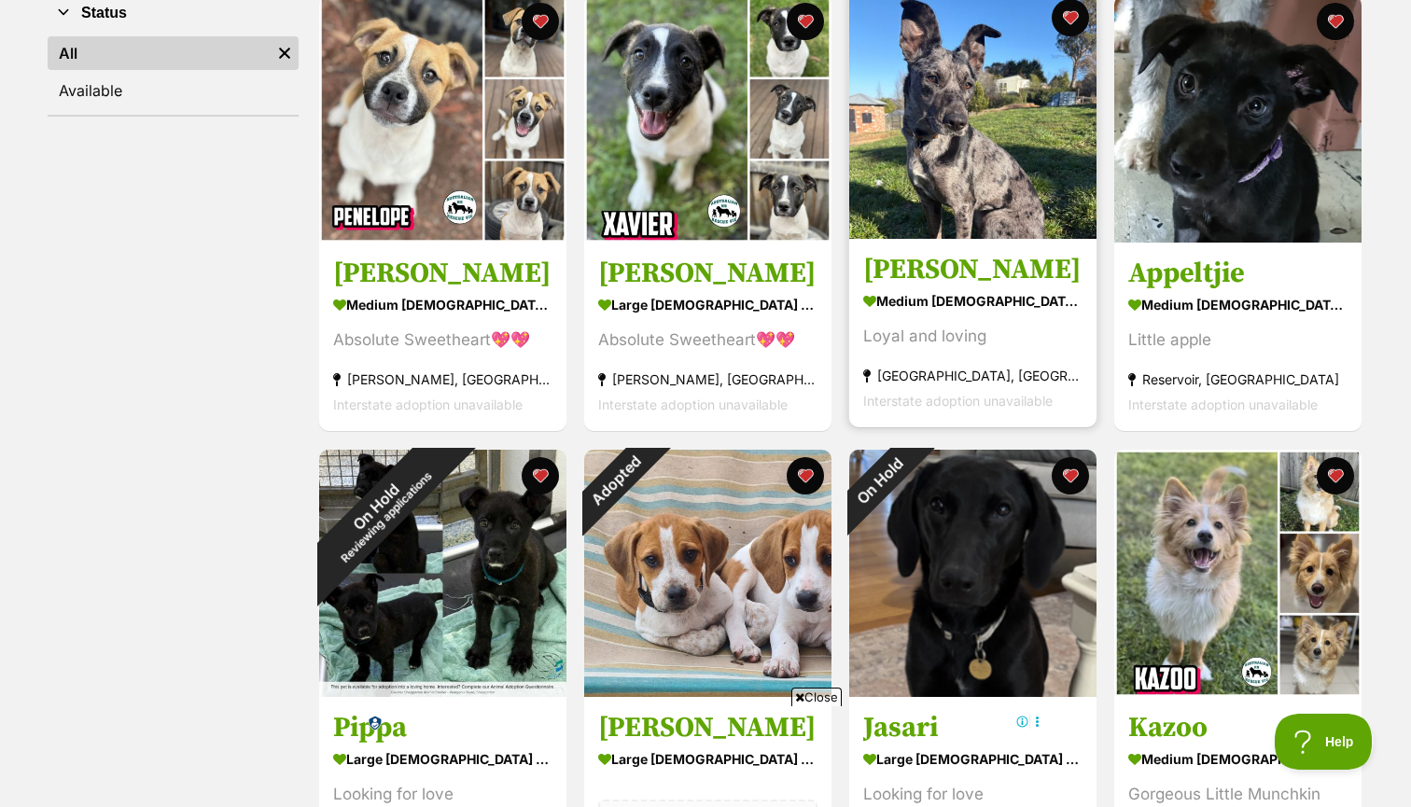
scroll to position [413, 0]
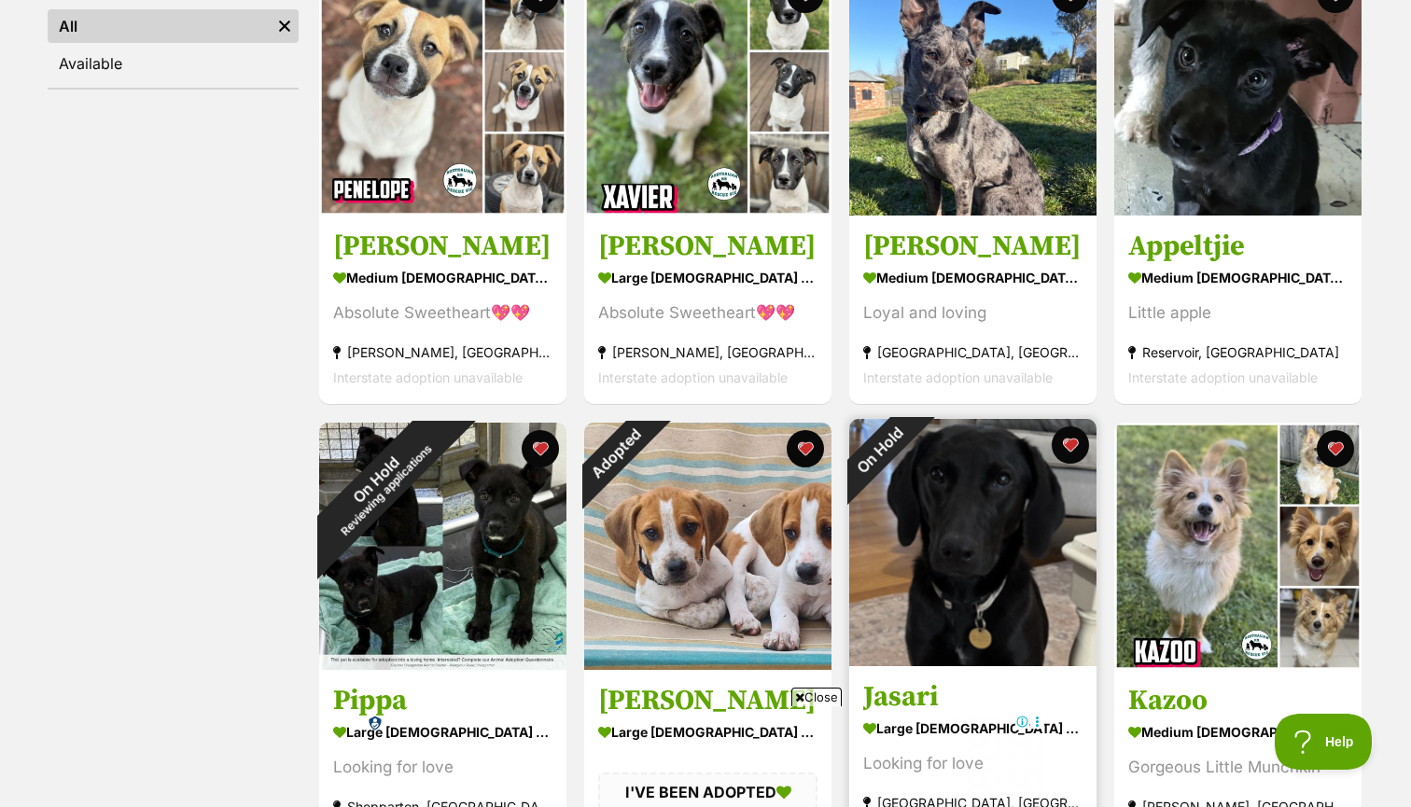
click at [911, 481] on div "On Hold" at bounding box center [880, 450] width 62 height 62
click at [1071, 444] on button "favourite" at bounding box center [1070, 445] width 41 height 41
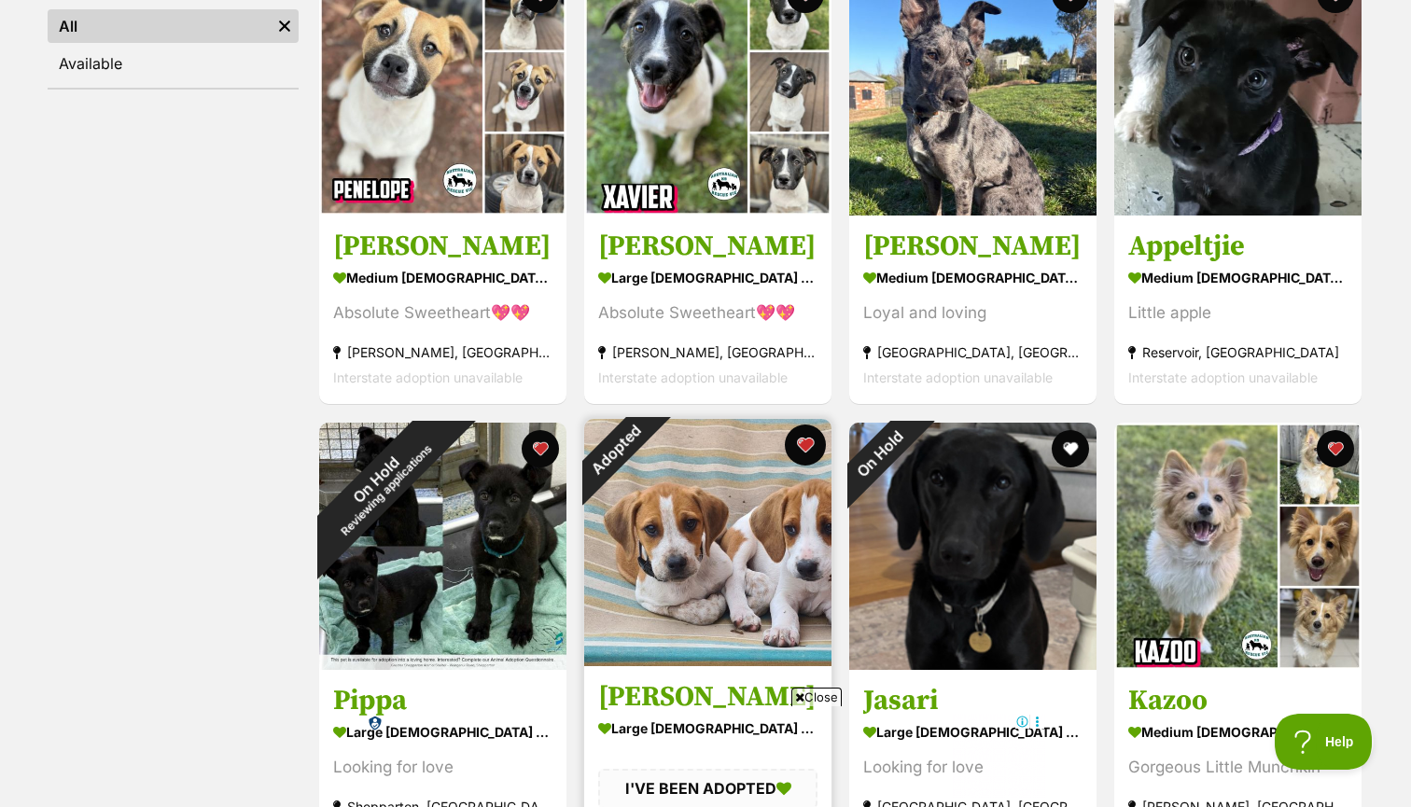
click at [793, 445] on button "favourite" at bounding box center [805, 445] width 41 height 41
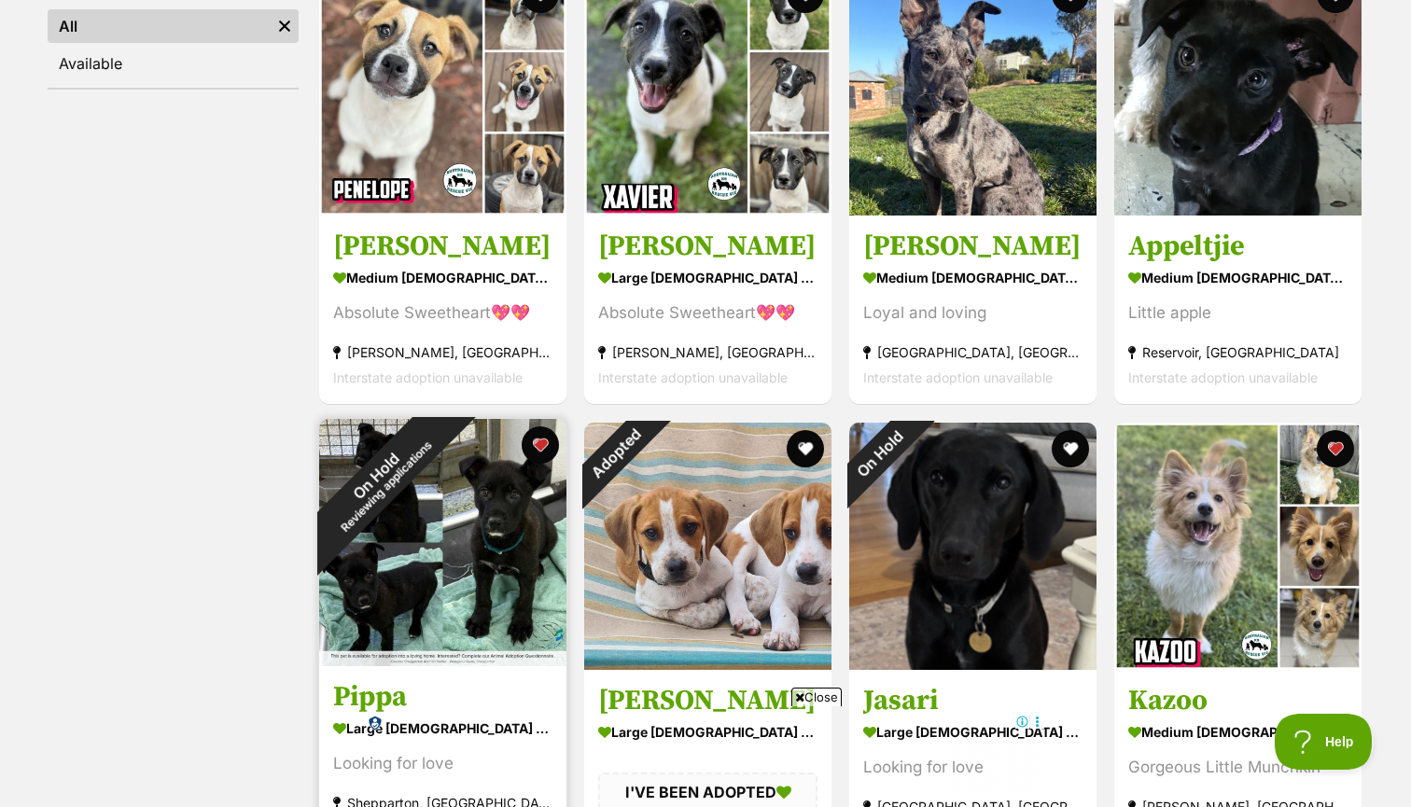
click at [423, 468] on div "On Hold Reviewing applications" at bounding box center [380, 480] width 123 height 123
click at [484, 444] on div "On Hold Reviewing applications" at bounding box center [381, 480] width 206 height 206
click at [549, 442] on button "favourite" at bounding box center [540, 445] width 41 height 41
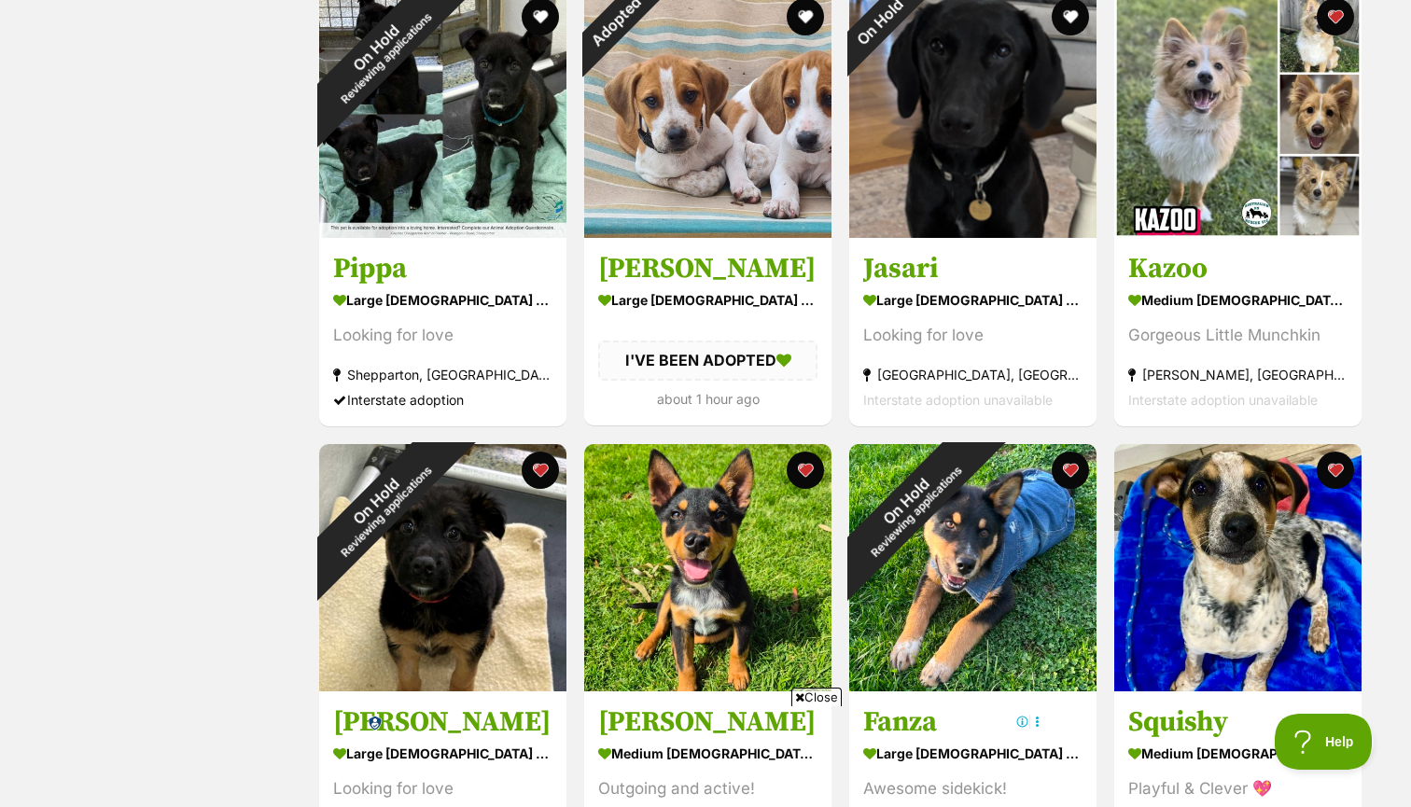
scroll to position [955, 0]
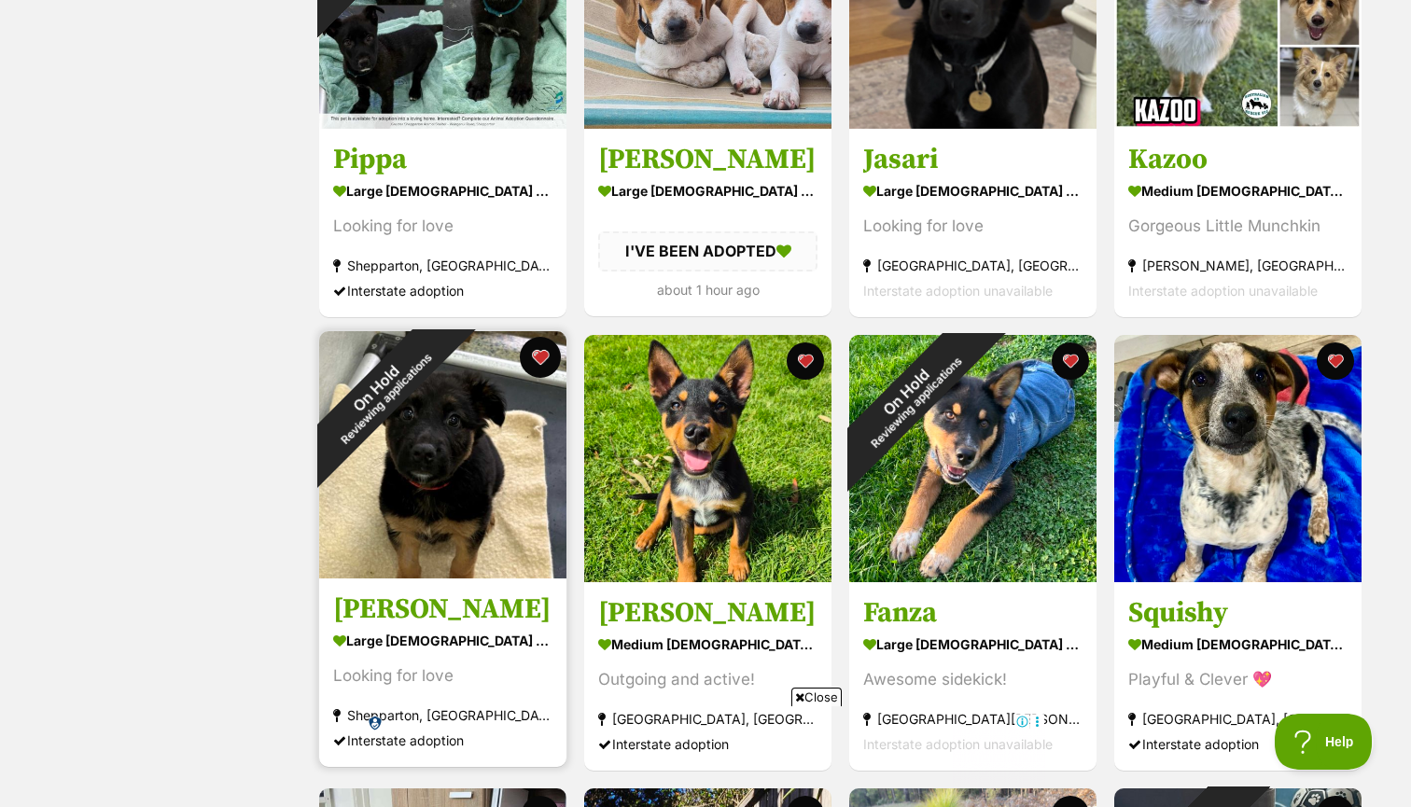
click at [542, 357] on button "favourite" at bounding box center [540, 357] width 41 height 41
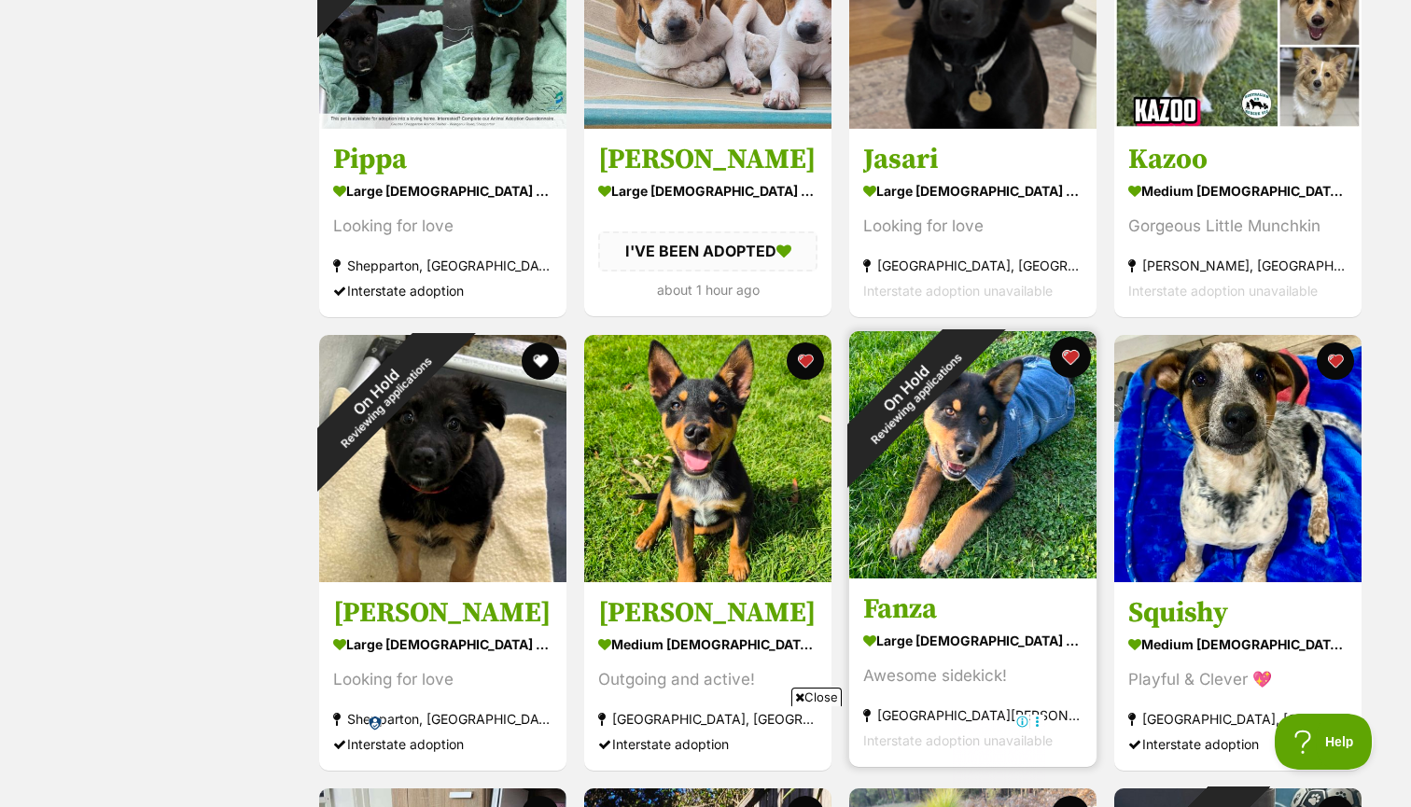
click at [1062, 353] on button "favourite" at bounding box center [1070, 357] width 41 height 41
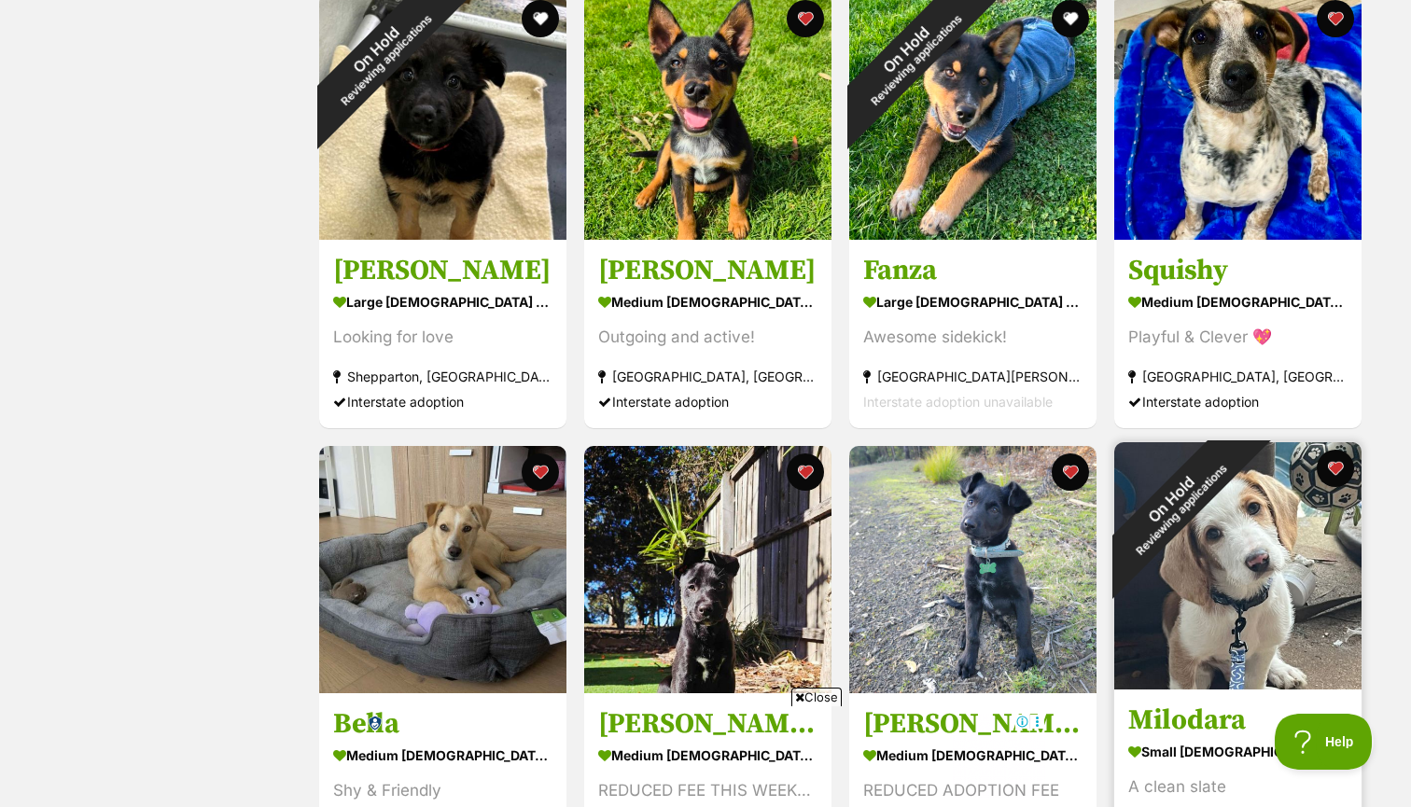
scroll to position [1301, 0]
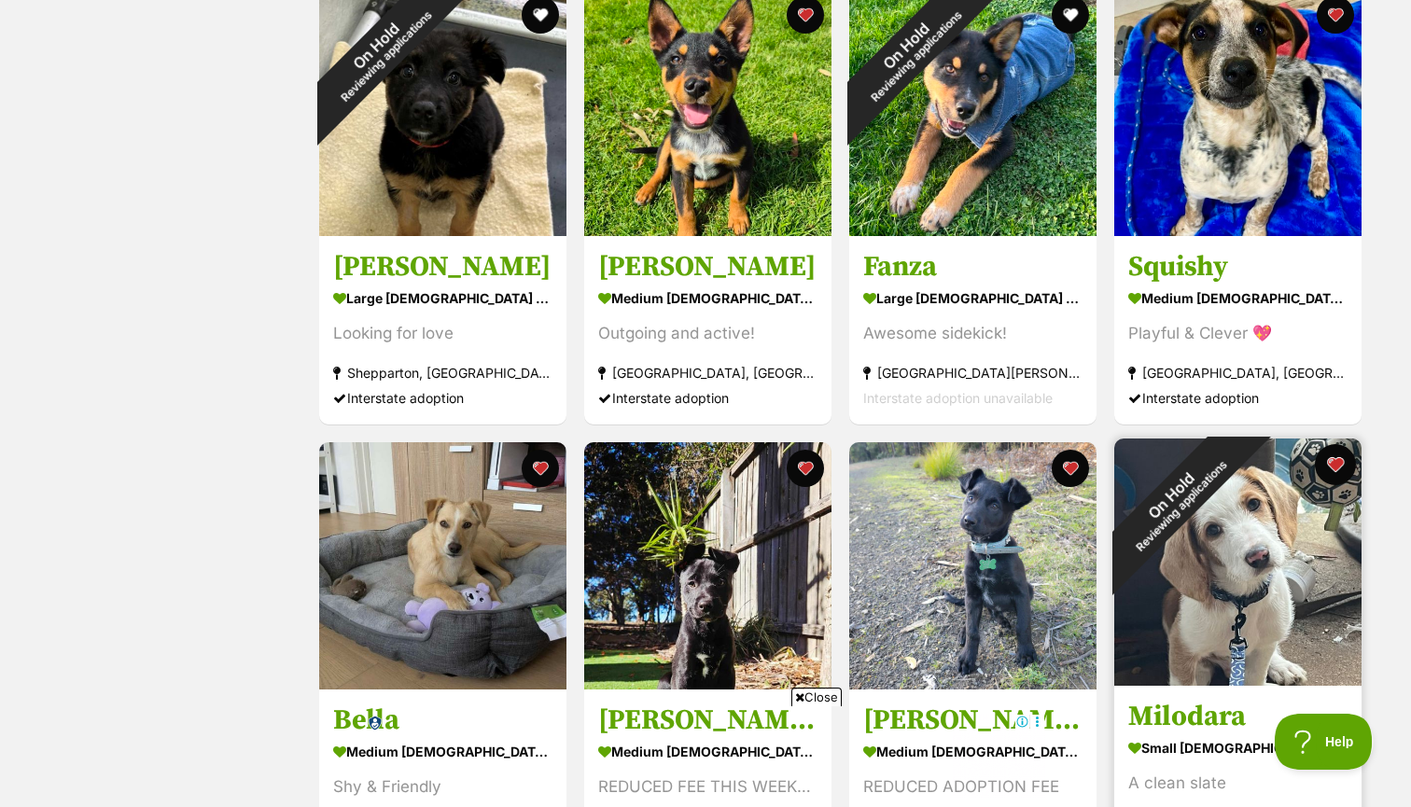
click at [1325, 463] on button "favourite" at bounding box center [1335, 464] width 41 height 41
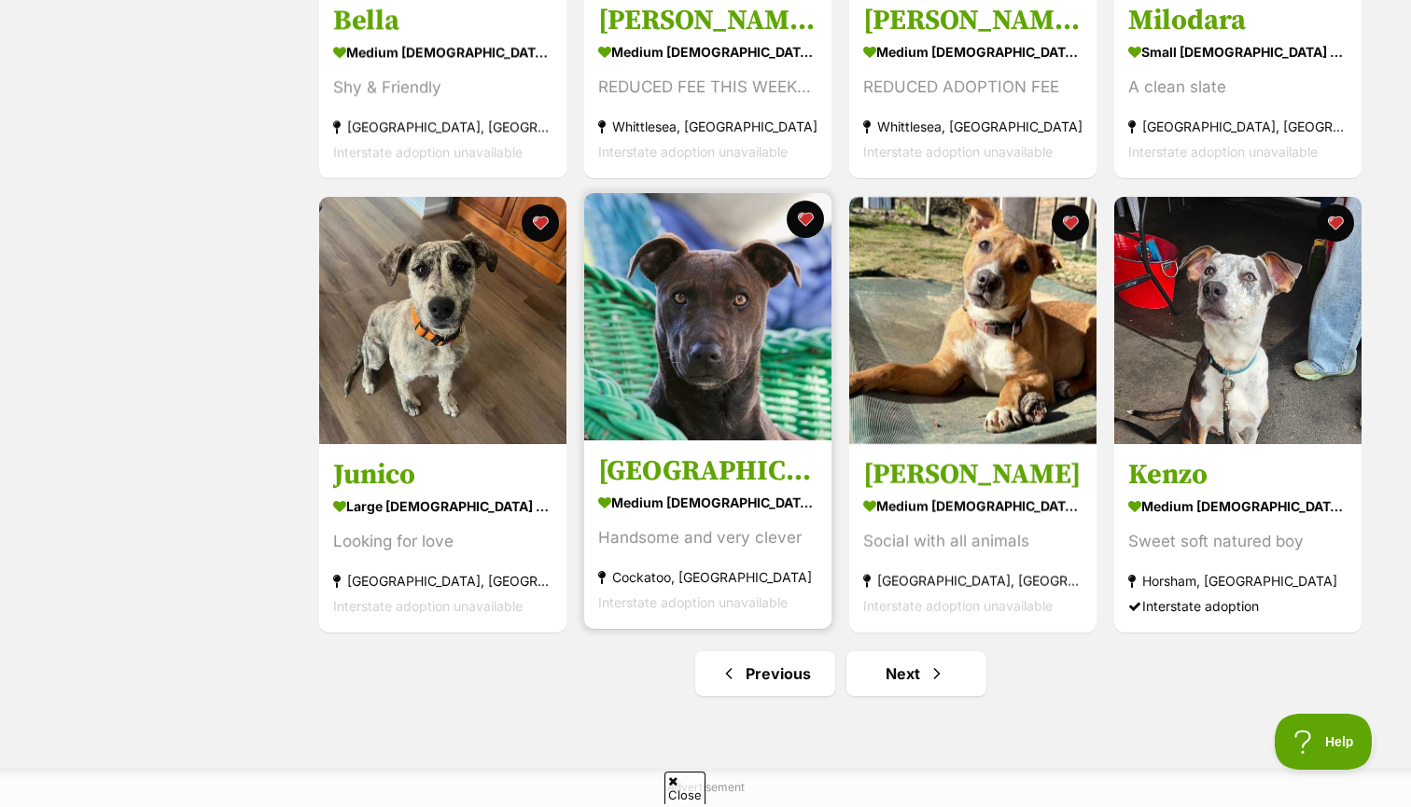
scroll to position [2012, 0]
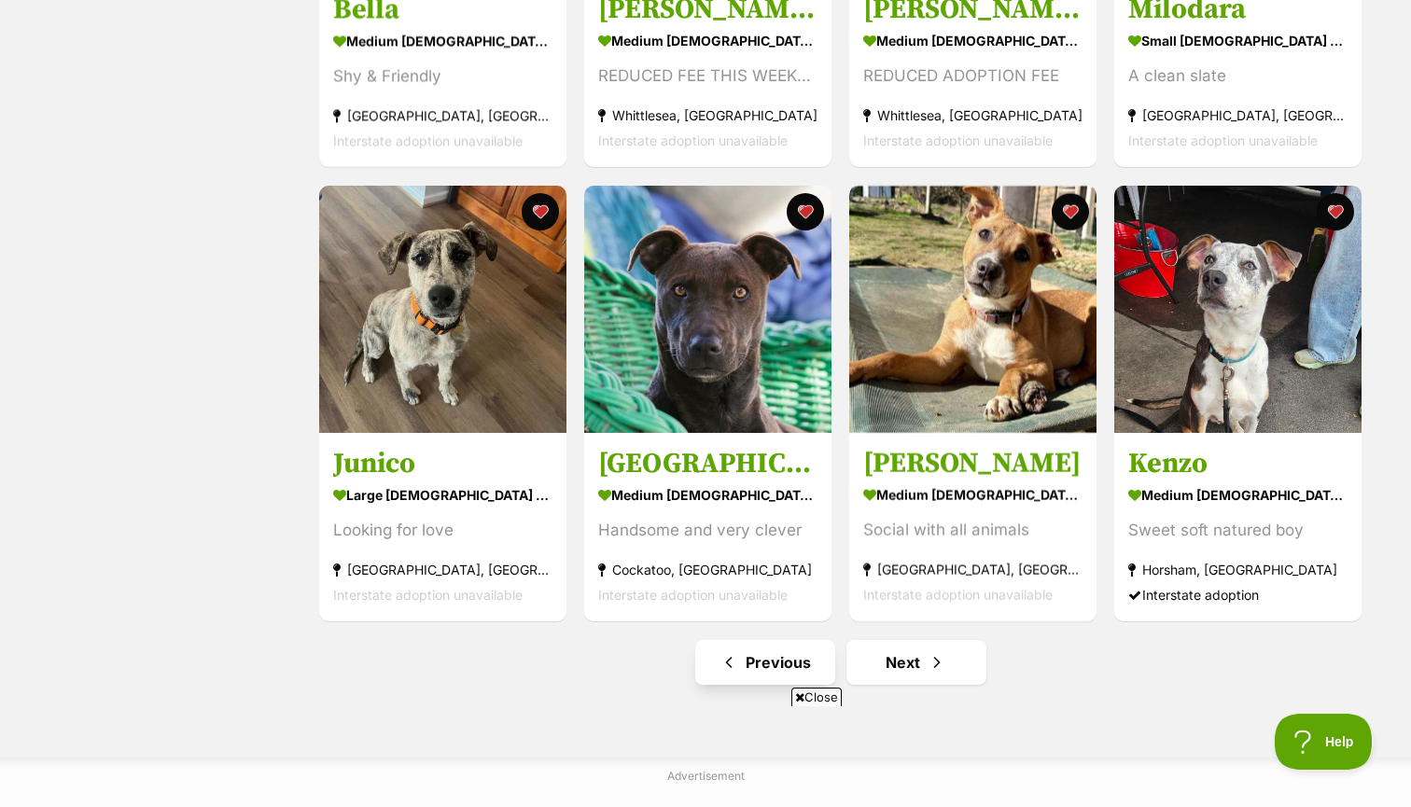
click at [756, 650] on link "Previous" at bounding box center [765, 662] width 140 height 45
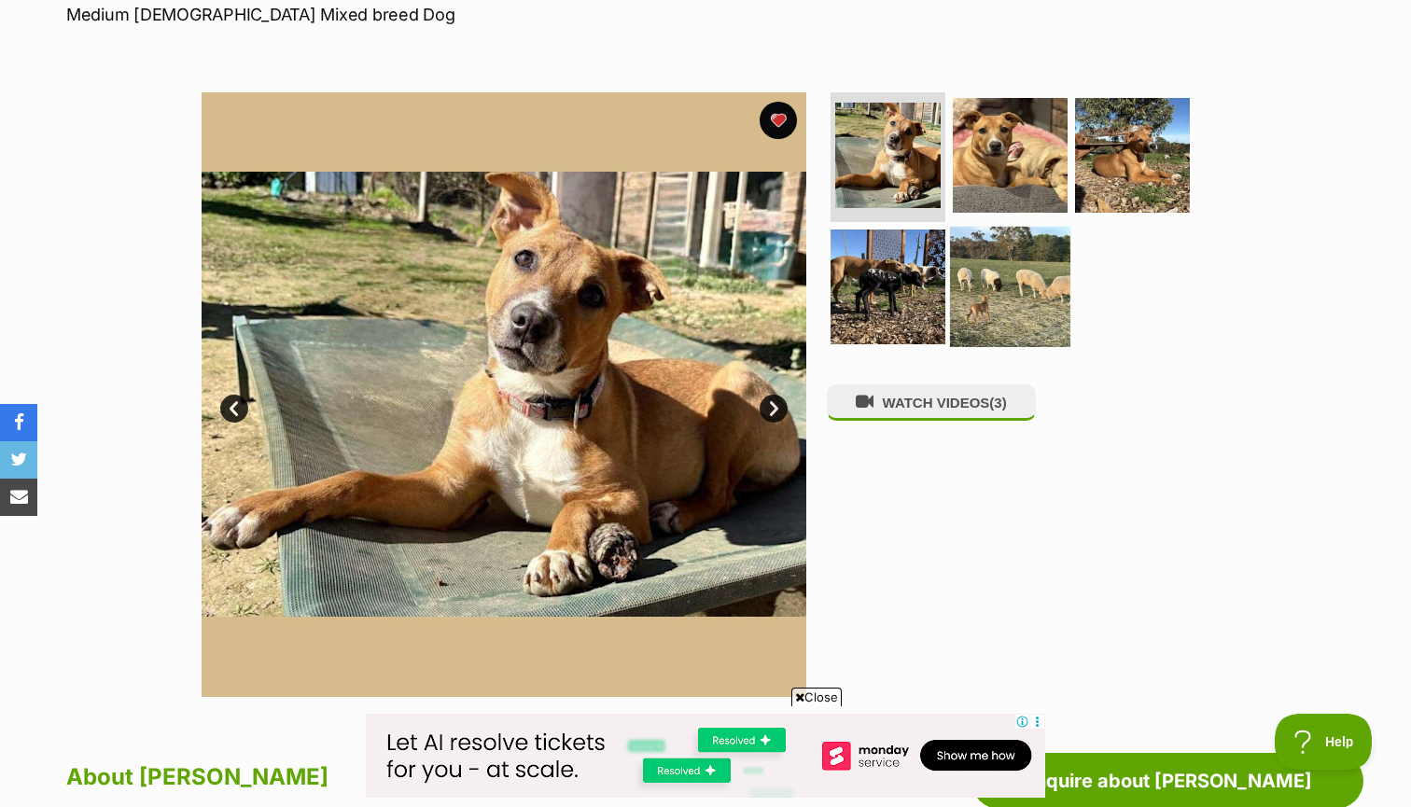
scroll to position [298, 0]
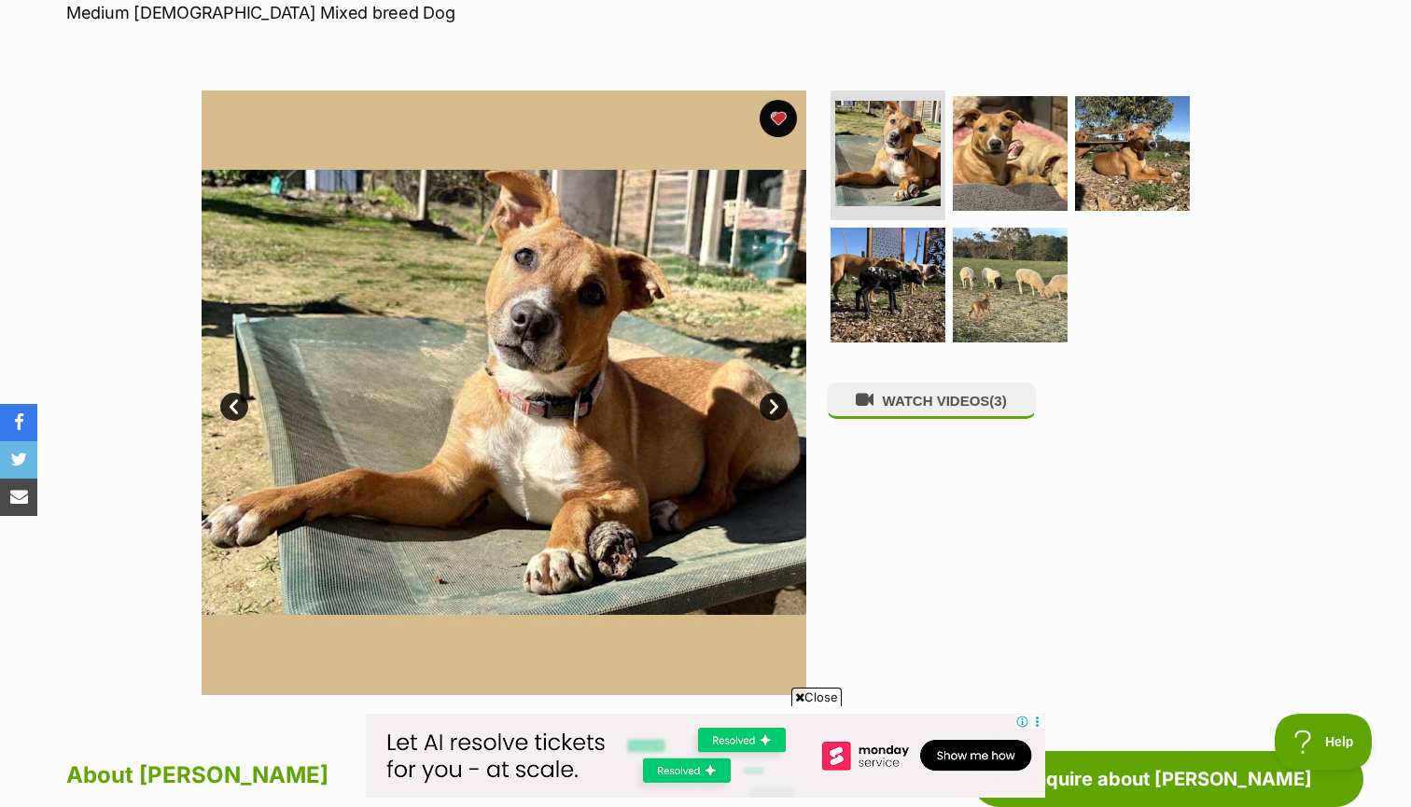
click at [775, 412] on link "Next" at bounding box center [774, 407] width 28 height 28
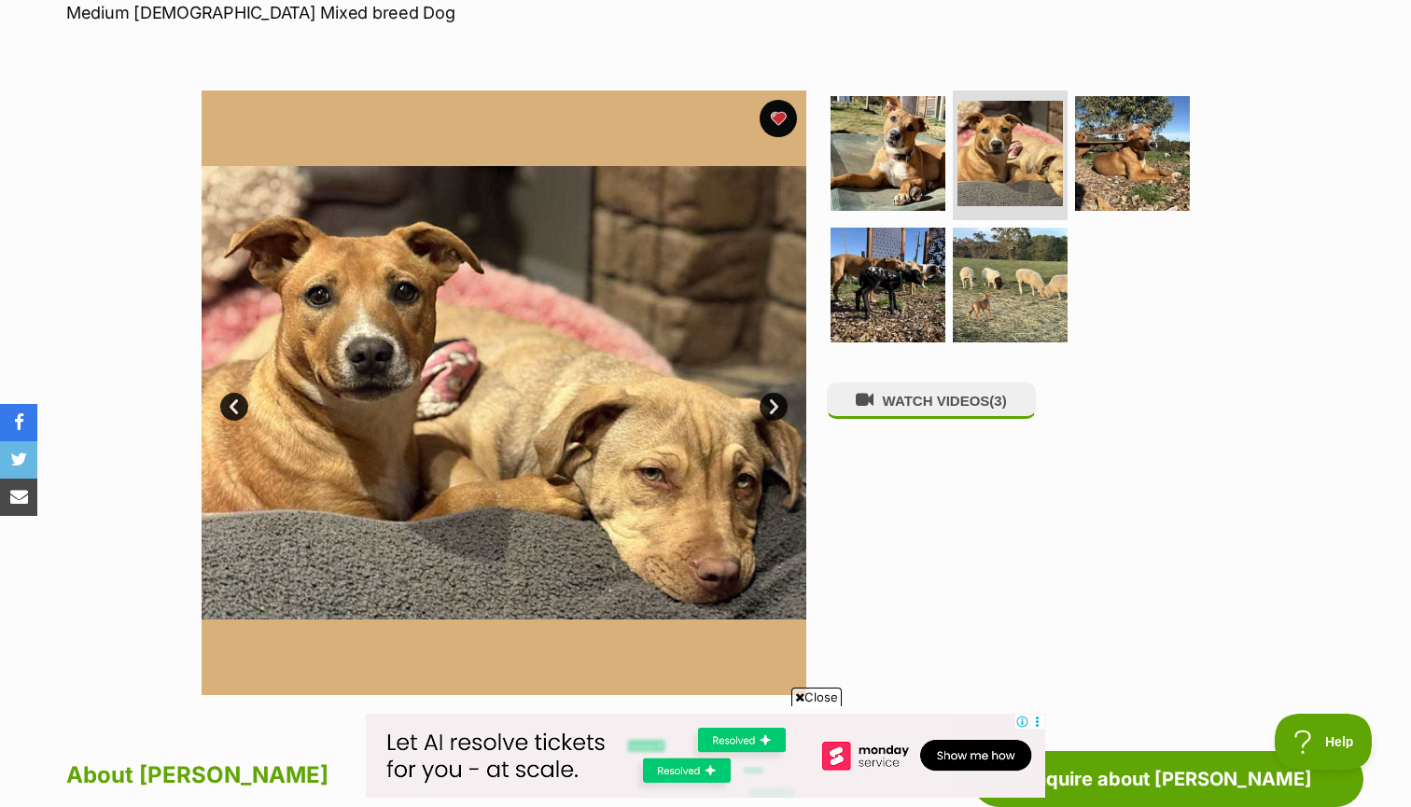
click at [775, 412] on link "Next" at bounding box center [774, 407] width 28 height 28
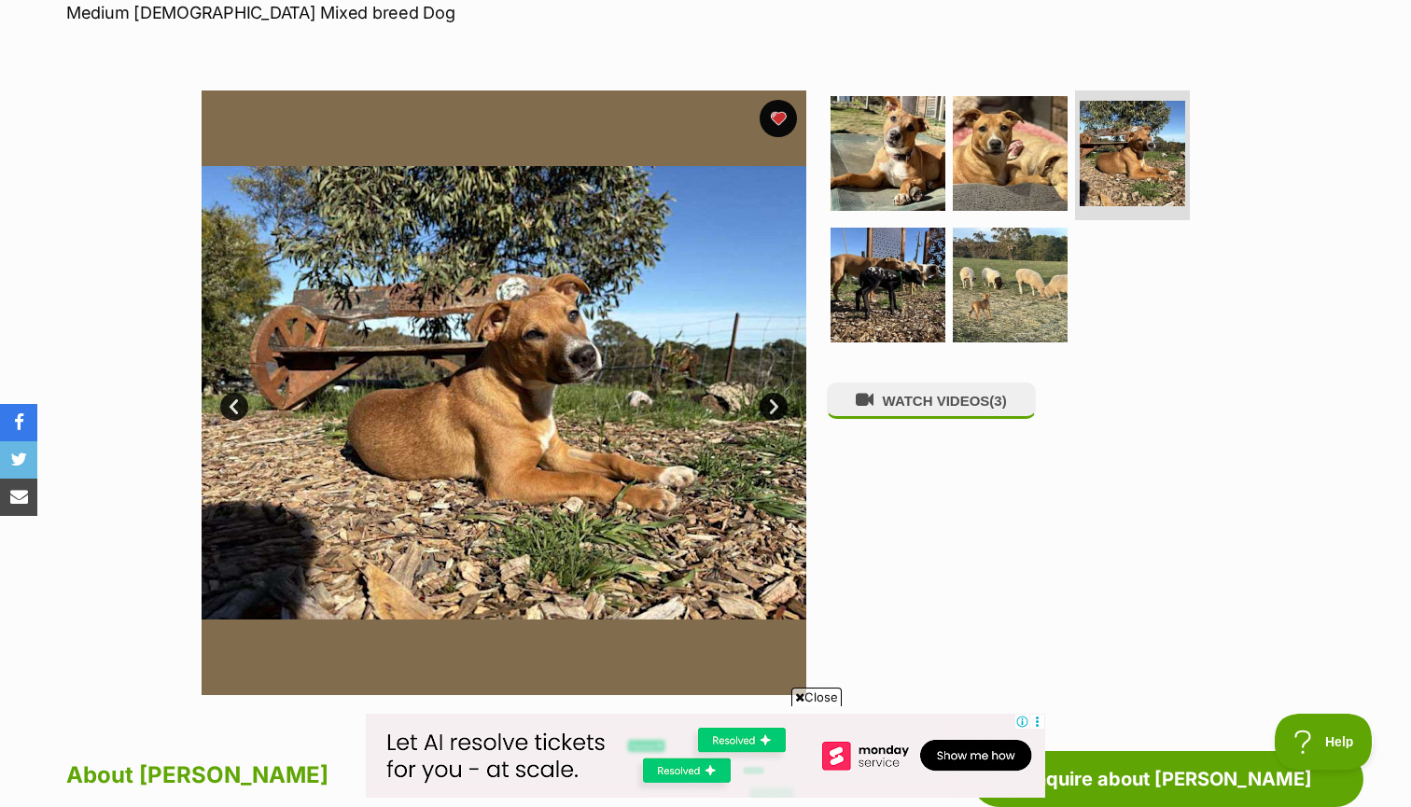
click at [775, 412] on link "Next" at bounding box center [774, 407] width 28 height 28
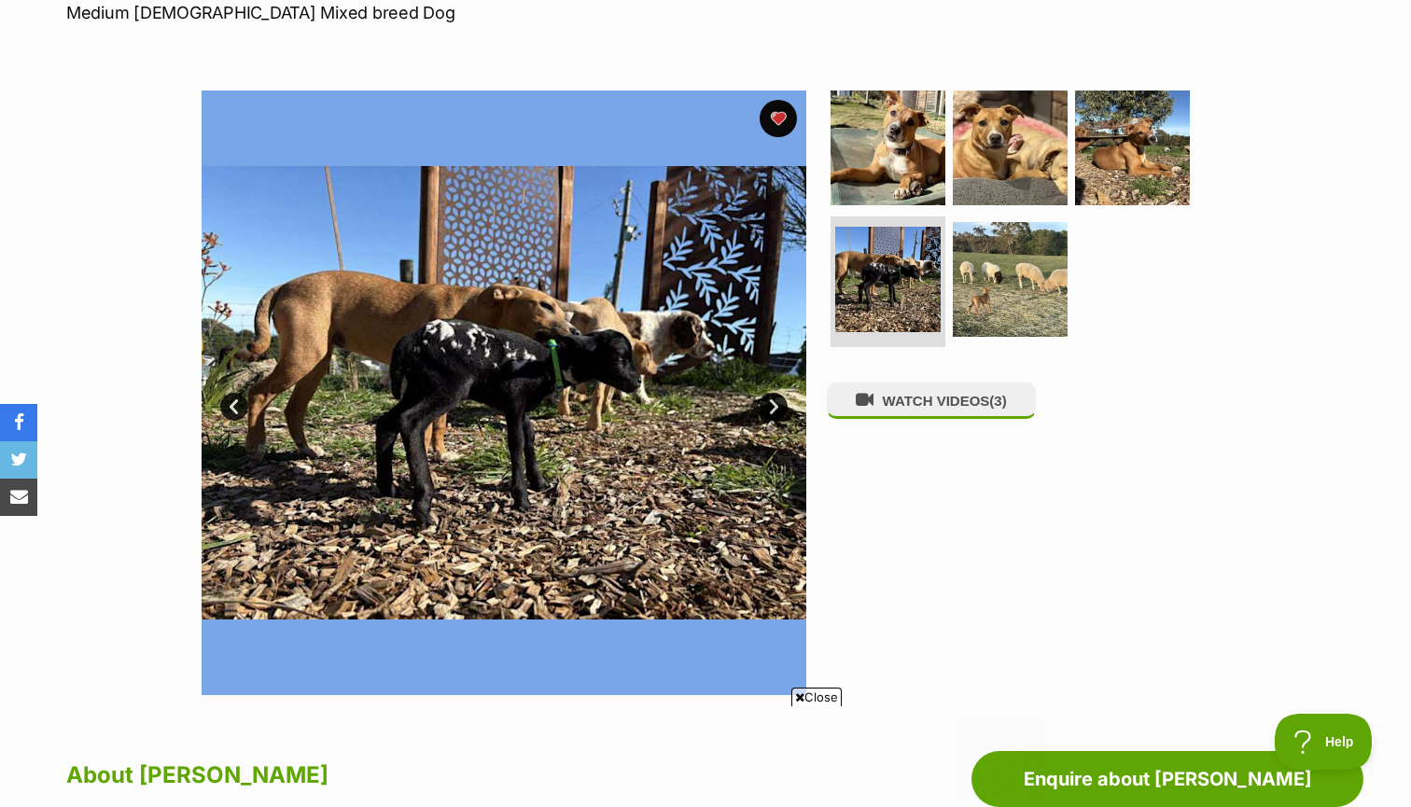
scroll to position [0, 0]
click at [775, 412] on link "Next" at bounding box center [774, 407] width 28 height 28
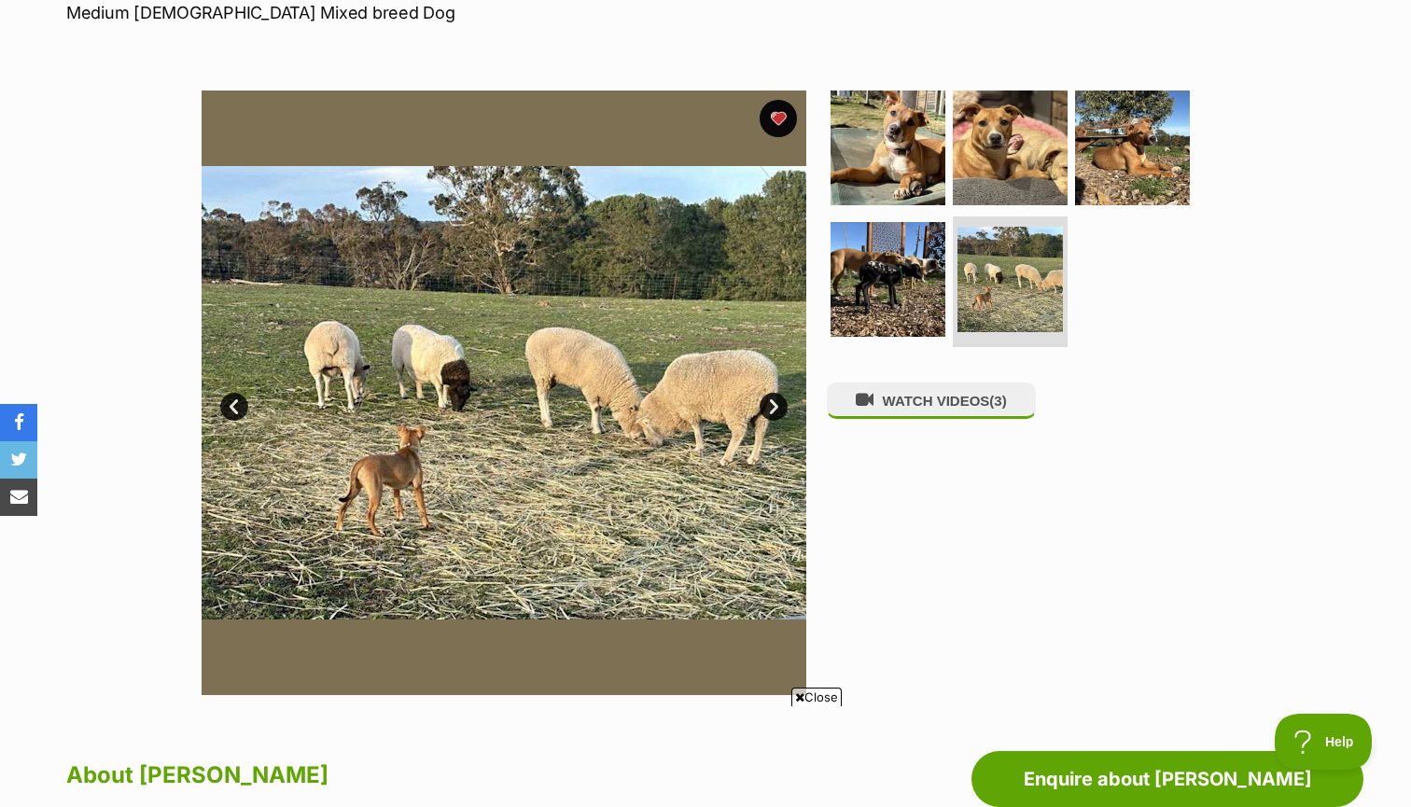
click at [775, 412] on link "Next" at bounding box center [774, 407] width 28 height 28
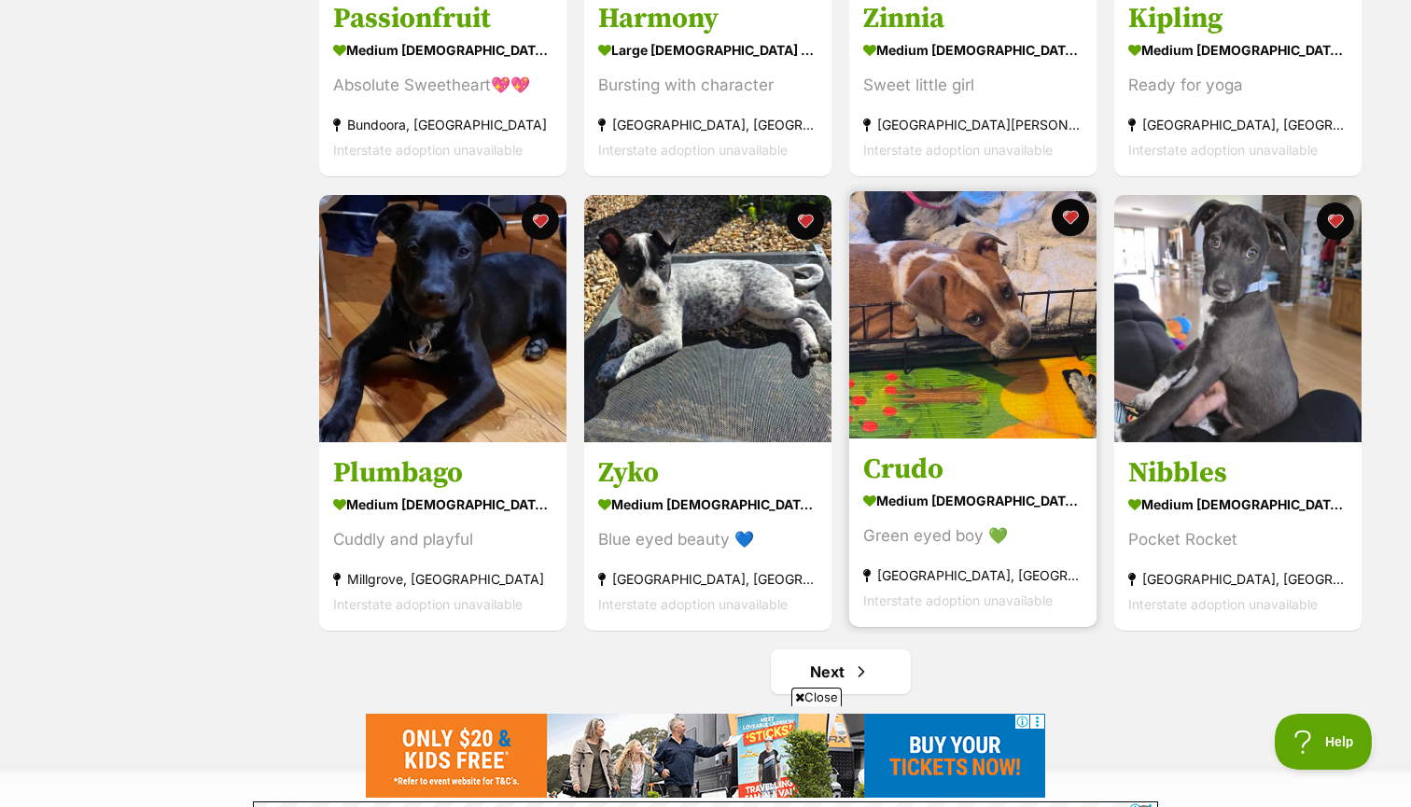
scroll to position [2048, 0]
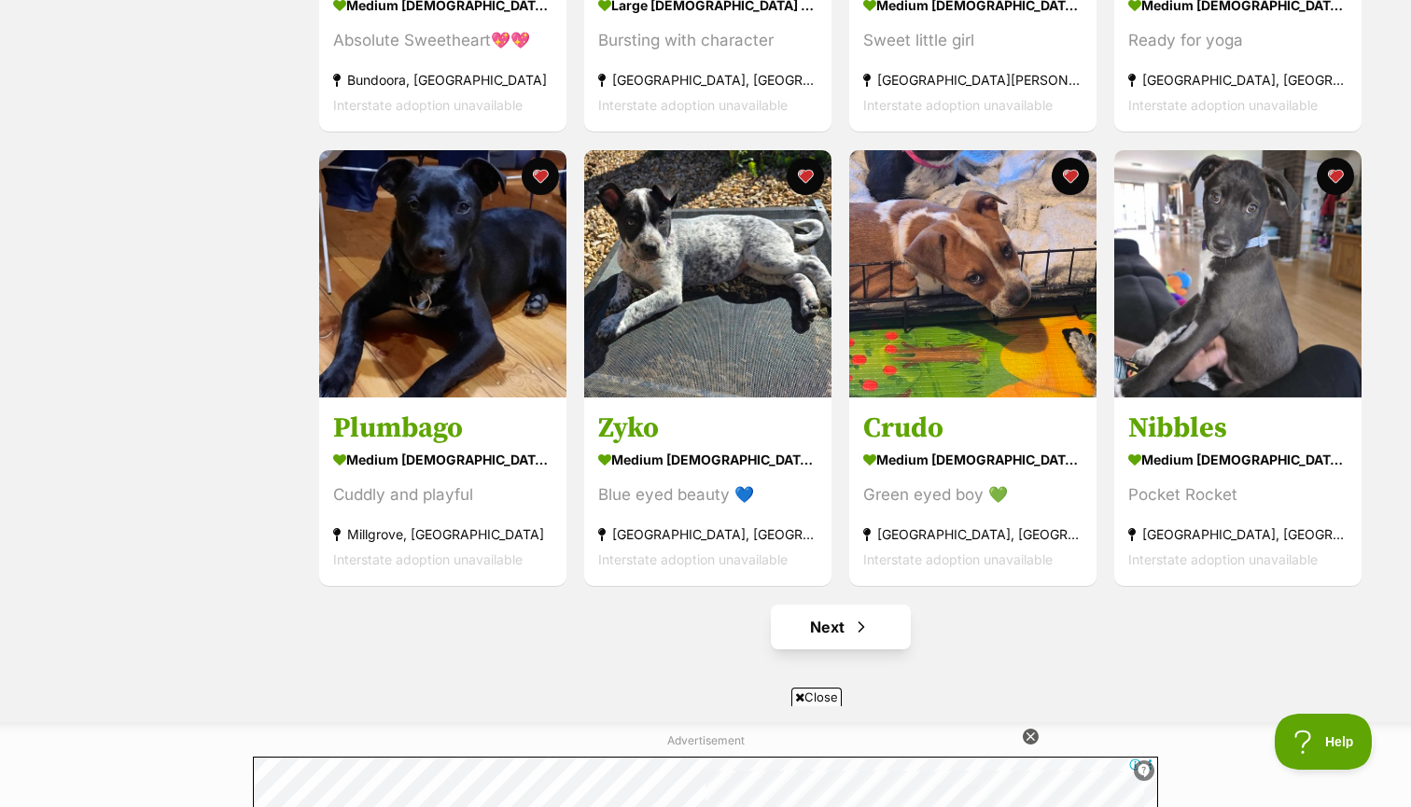
click at [833, 607] on link "Next" at bounding box center [841, 627] width 140 height 45
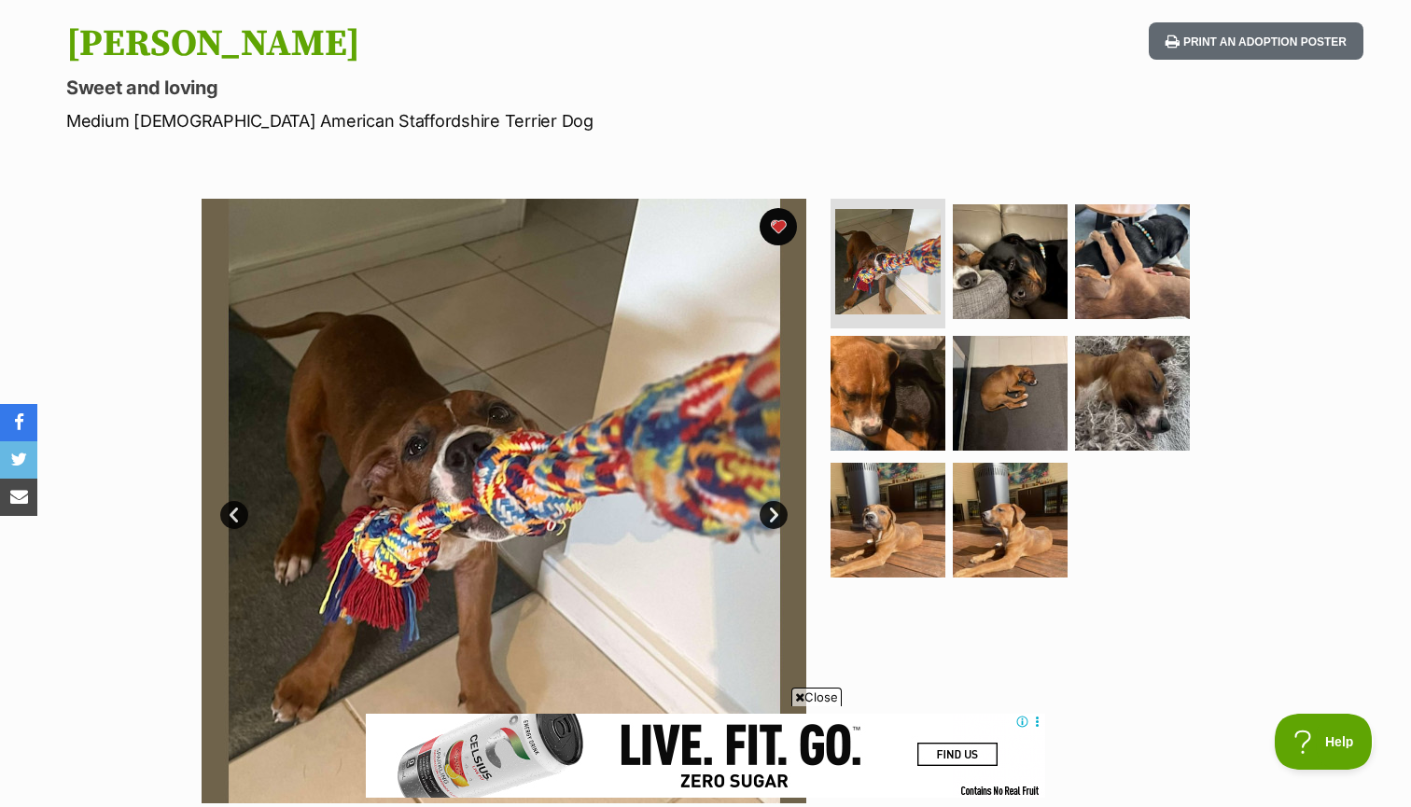
scroll to position [189, 0]
click at [769, 504] on link "Next" at bounding box center [774, 515] width 28 height 28
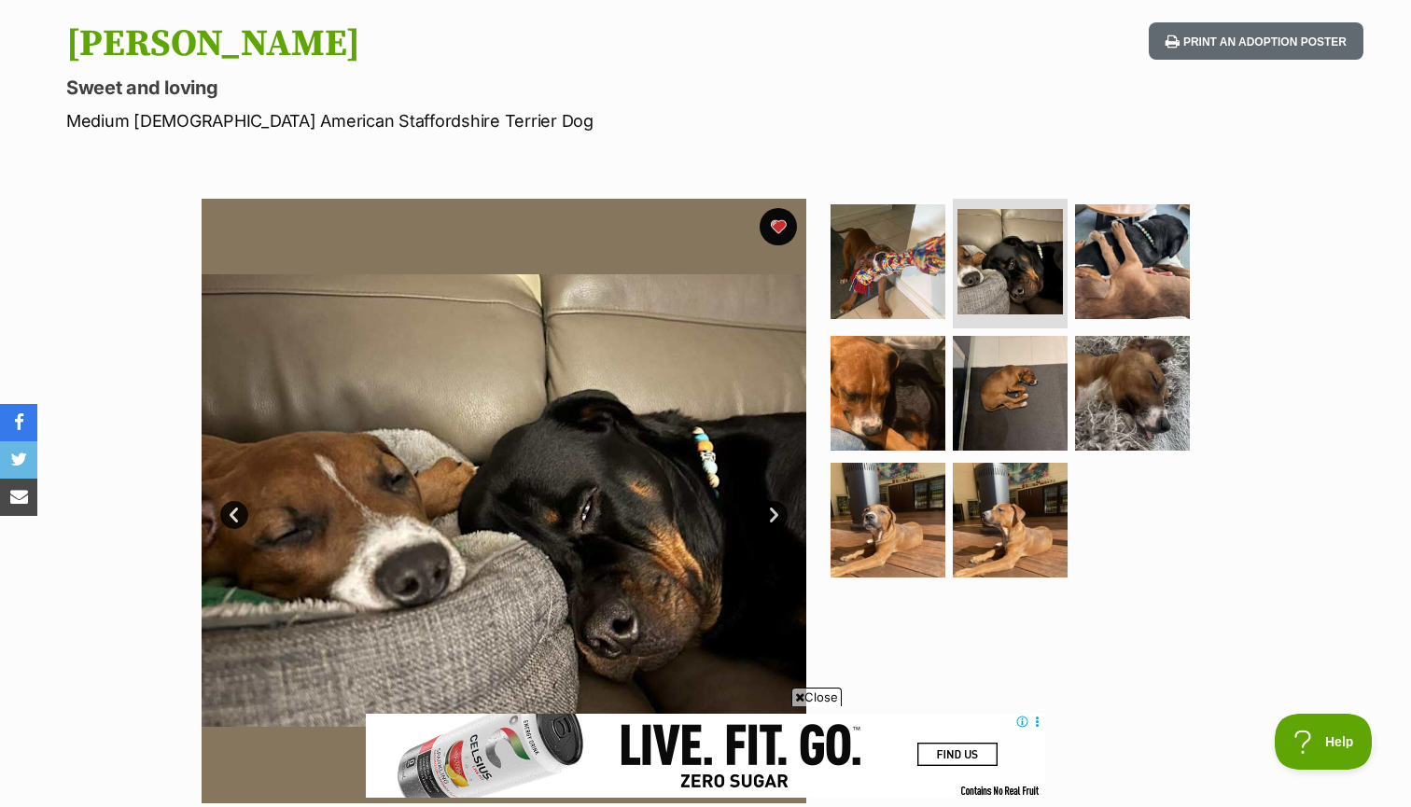
click at [769, 504] on link "Next" at bounding box center [774, 515] width 28 height 28
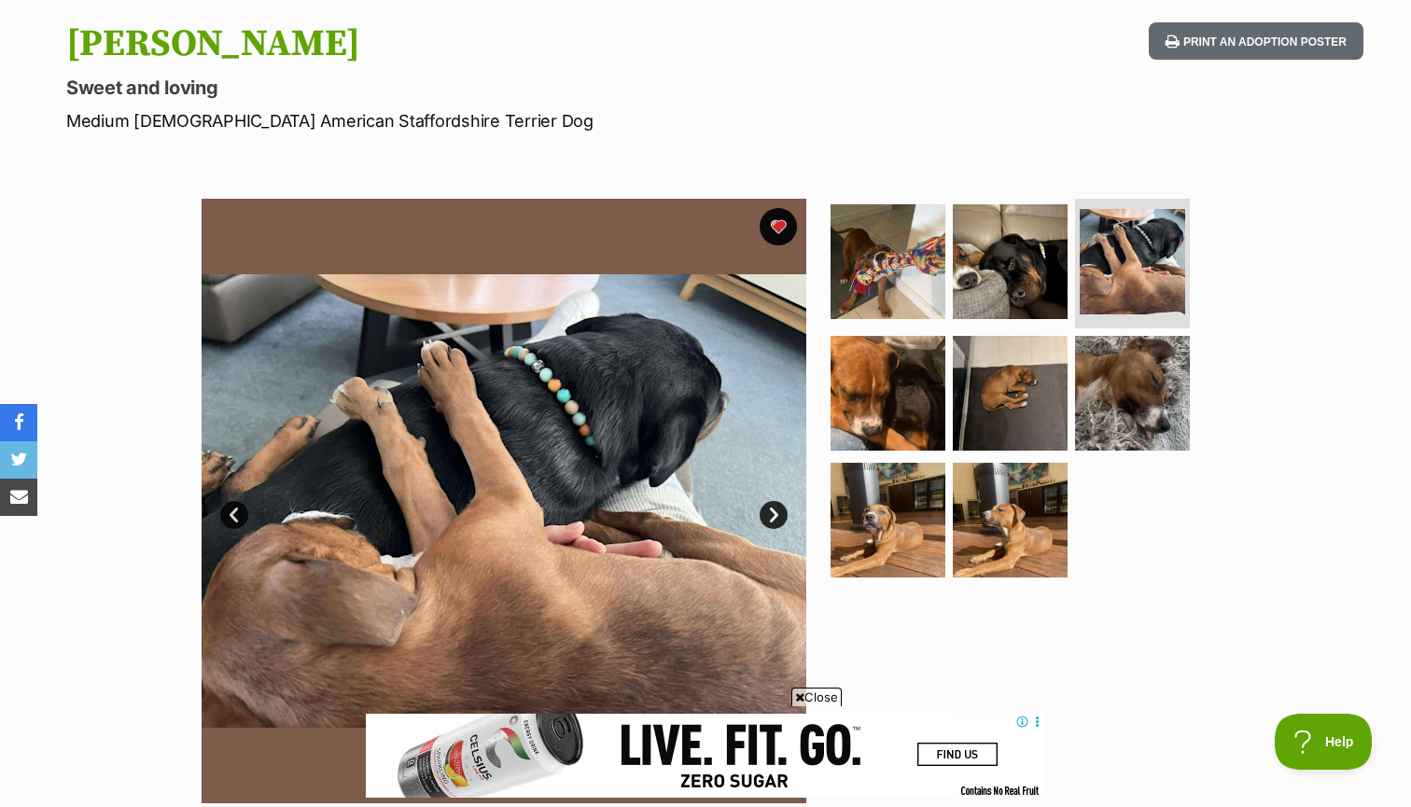
click at [769, 504] on link "Next" at bounding box center [774, 515] width 28 height 28
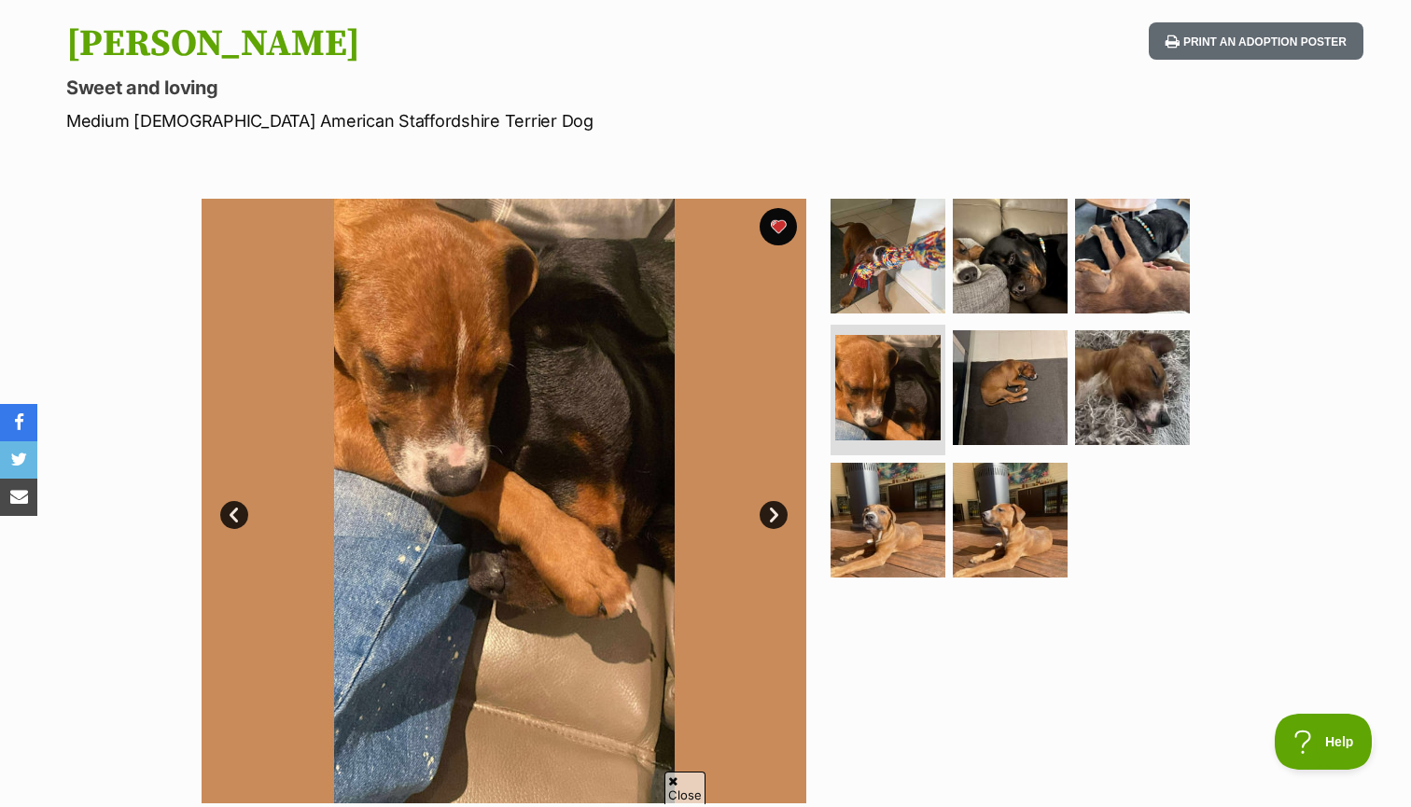
click at [769, 504] on link "Next" at bounding box center [774, 515] width 28 height 28
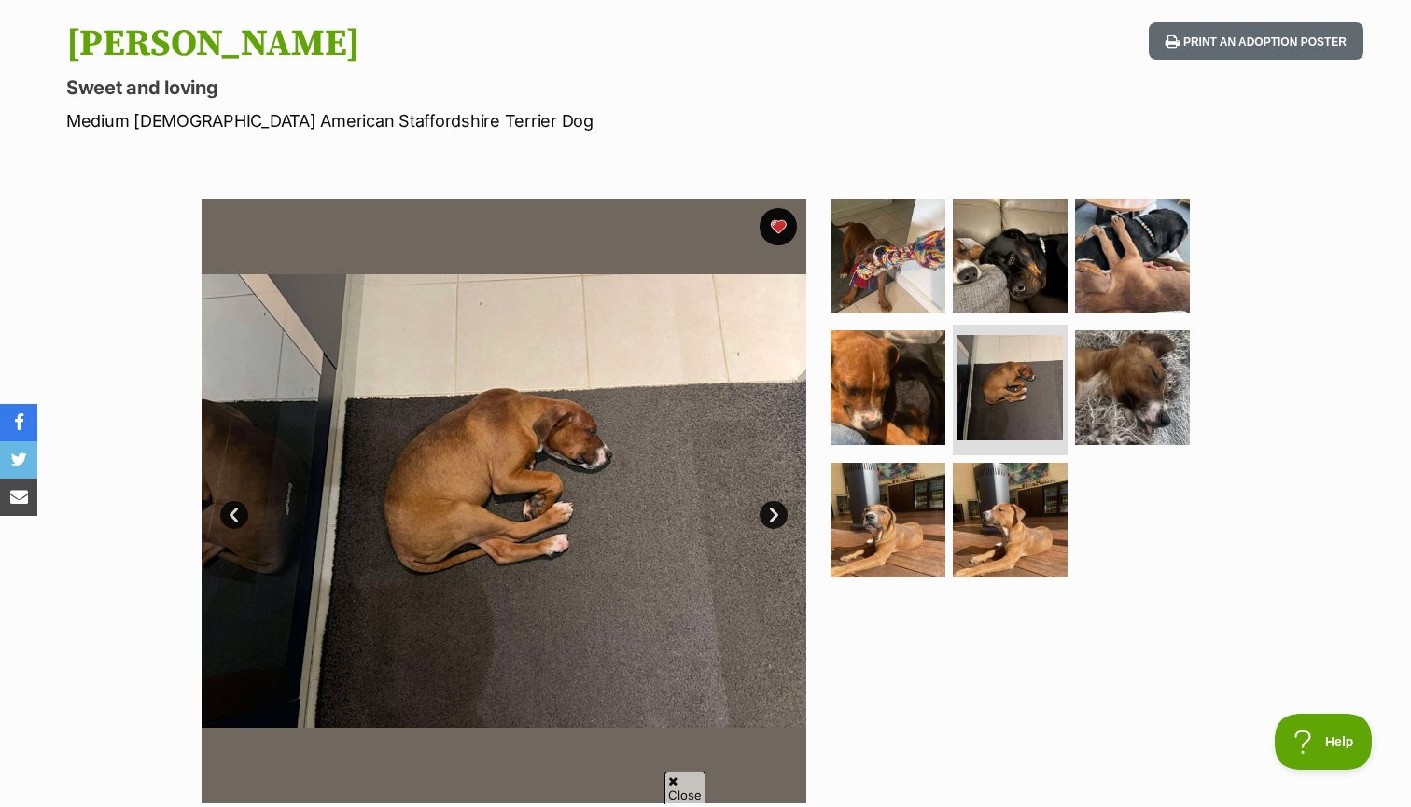
click at [769, 504] on link "Next" at bounding box center [774, 515] width 28 height 28
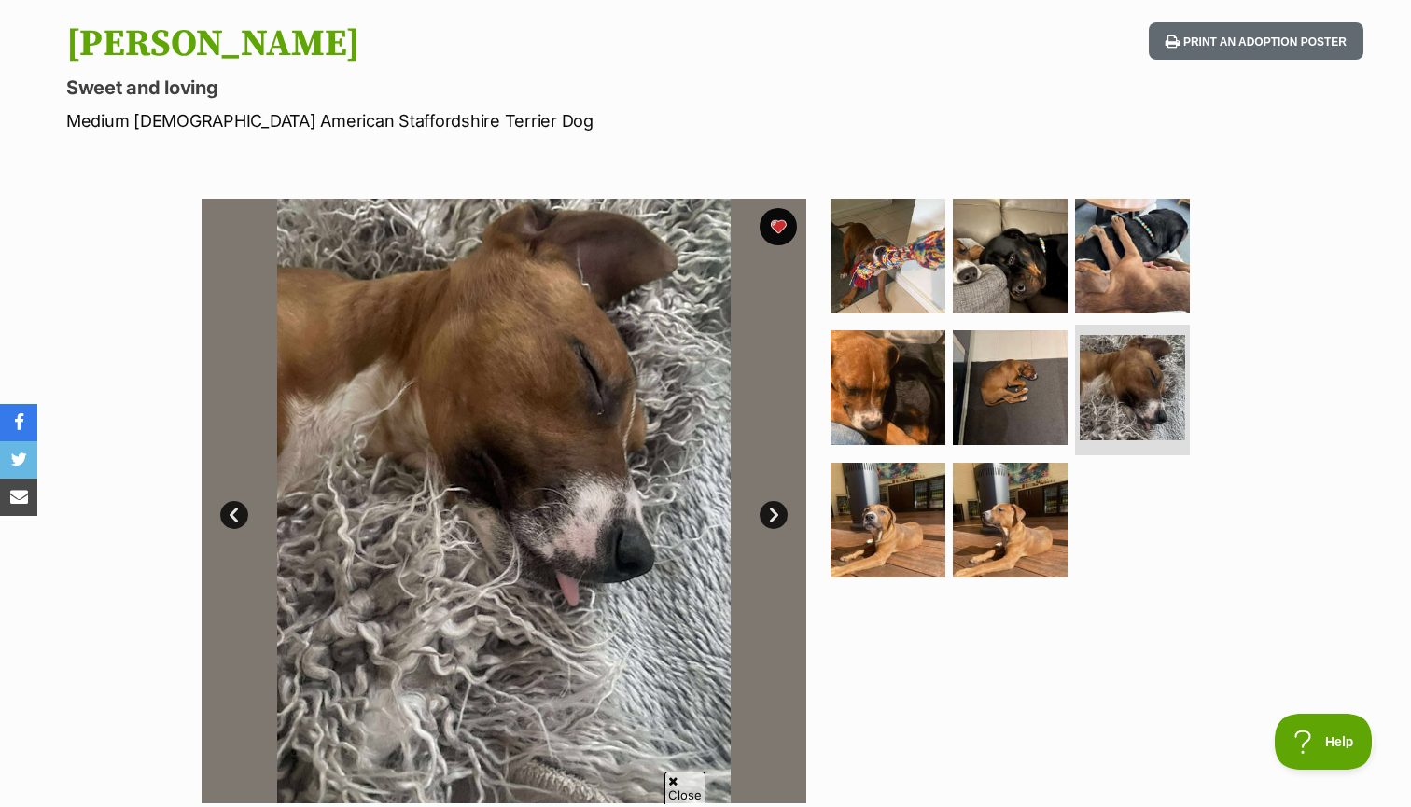
click at [769, 504] on link "Next" at bounding box center [774, 515] width 28 height 28
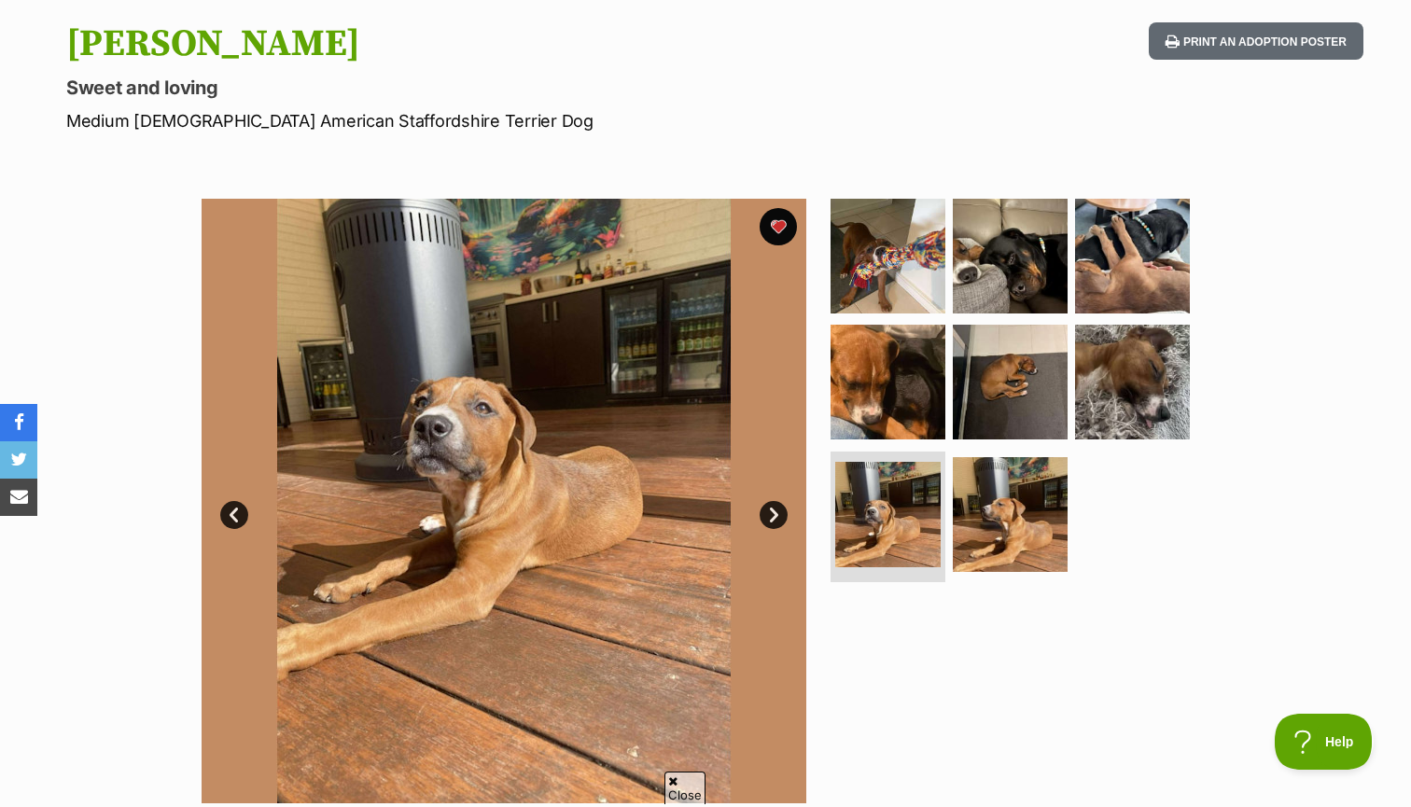
click at [769, 504] on link "Next" at bounding box center [774, 515] width 28 height 28
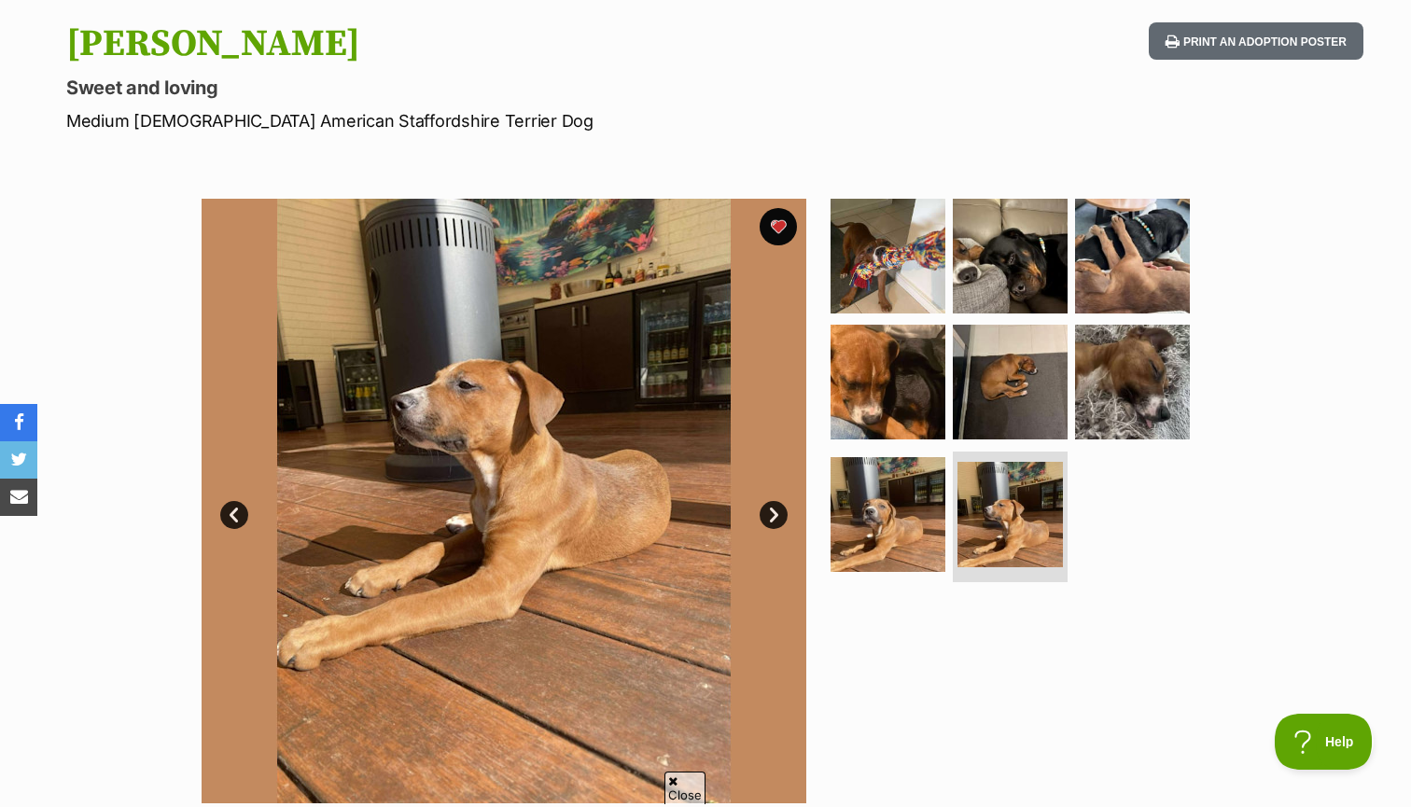
click at [769, 504] on link "Next" at bounding box center [774, 515] width 28 height 28
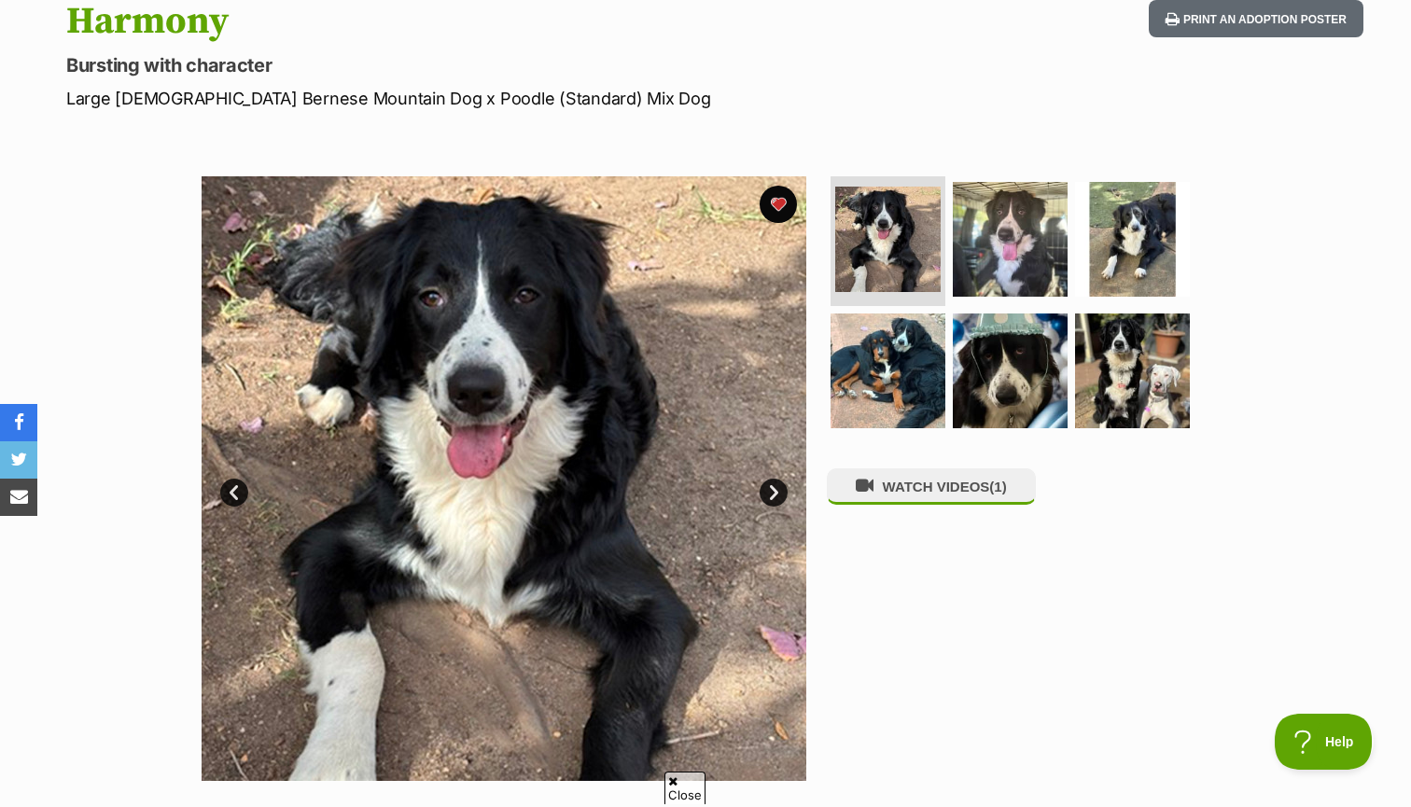
scroll to position [283, 0]
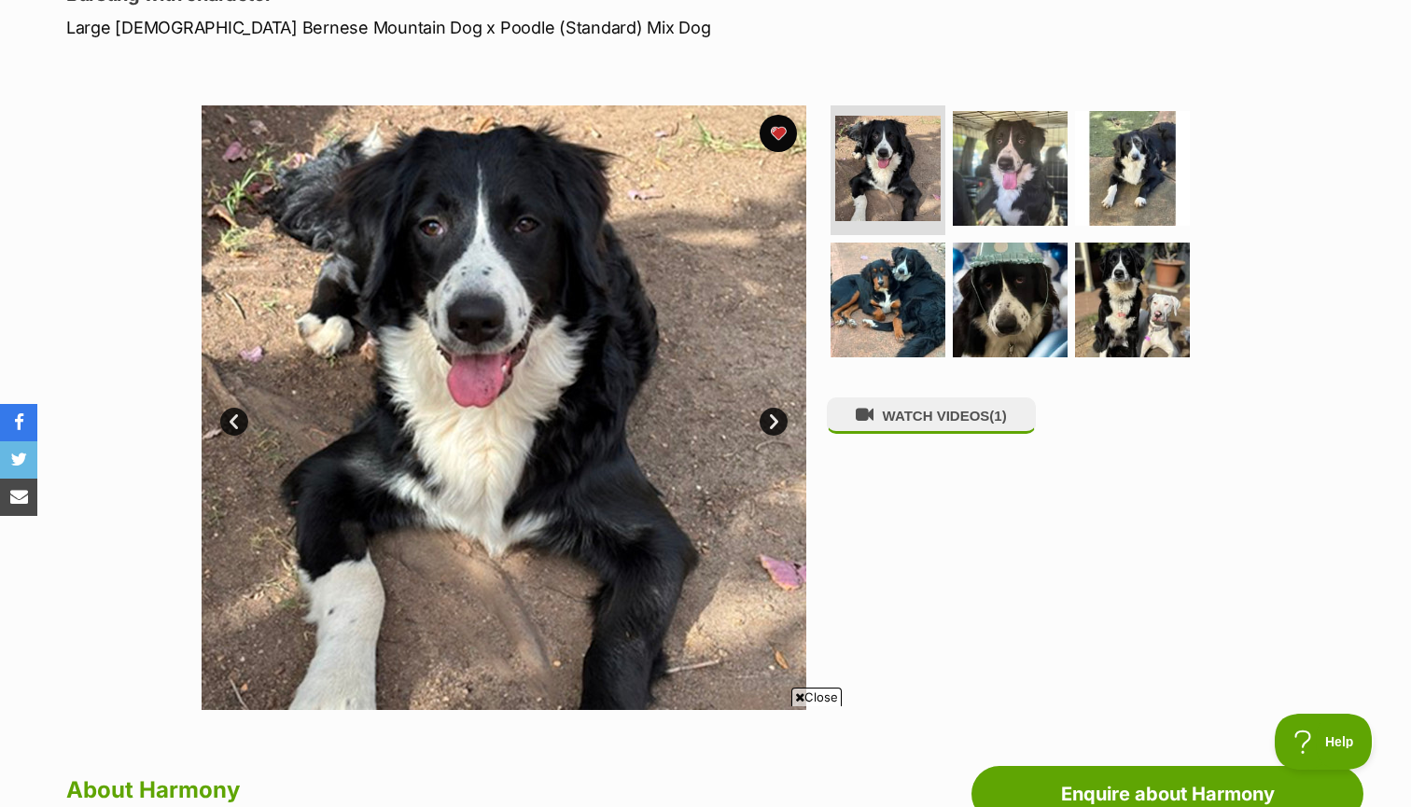
click at [768, 416] on link "Next" at bounding box center [774, 422] width 28 height 28
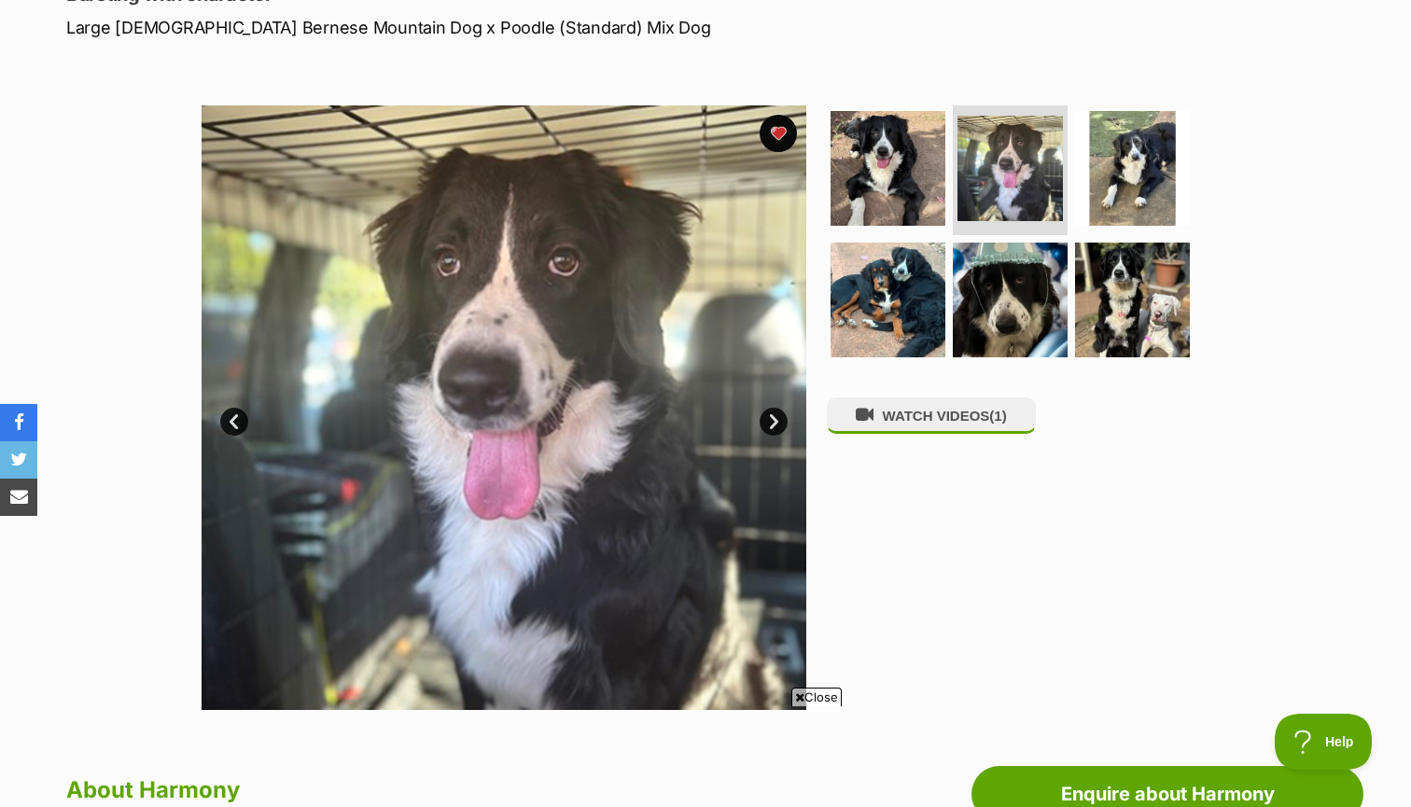
click at [768, 416] on link "Next" at bounding box center [774, 422] width 28 height 28
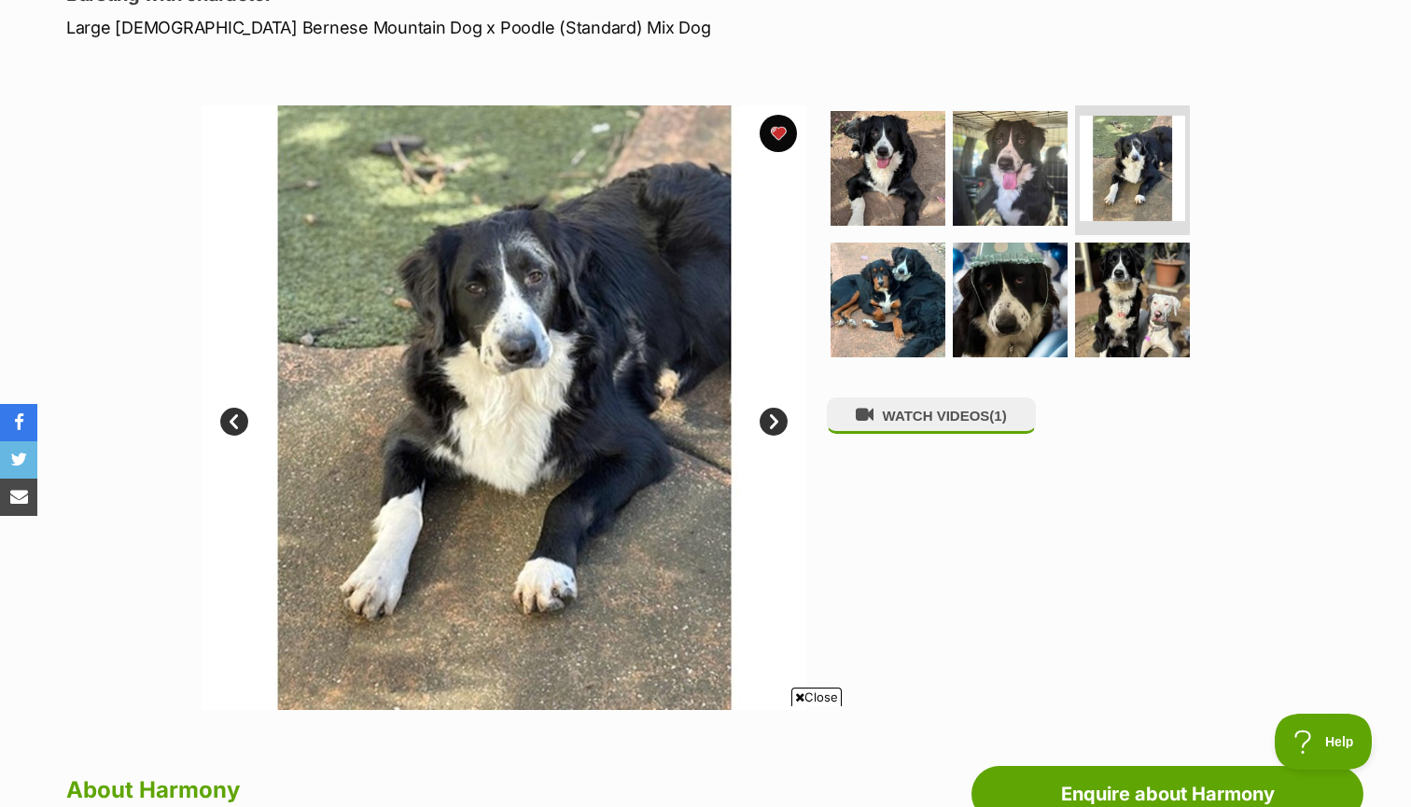
click at [768, 416] on link "Next" at bounding box center [774, 422] width 28 height 28
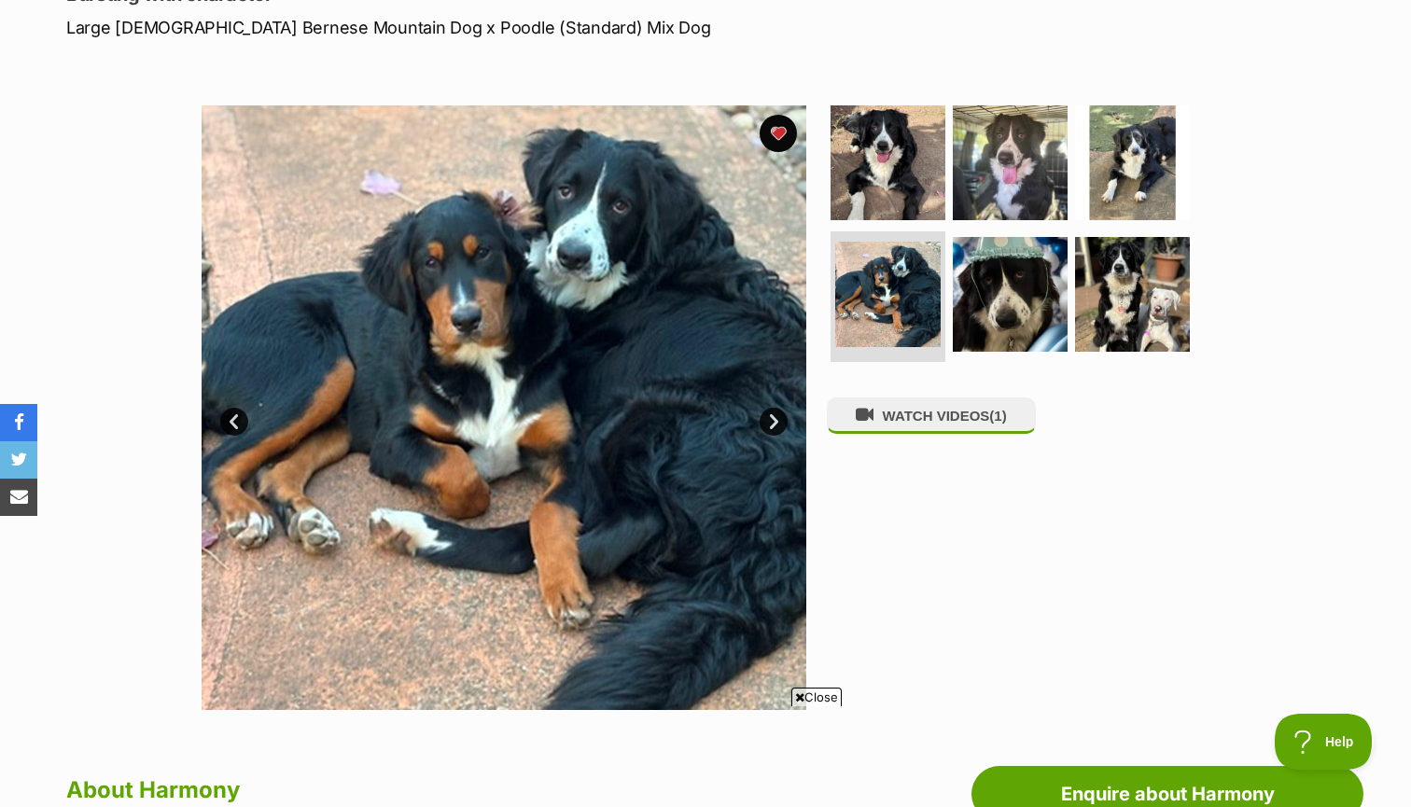
click at [768, 416] on link "Next" at bounding box center [774, 422] width 28 height 28
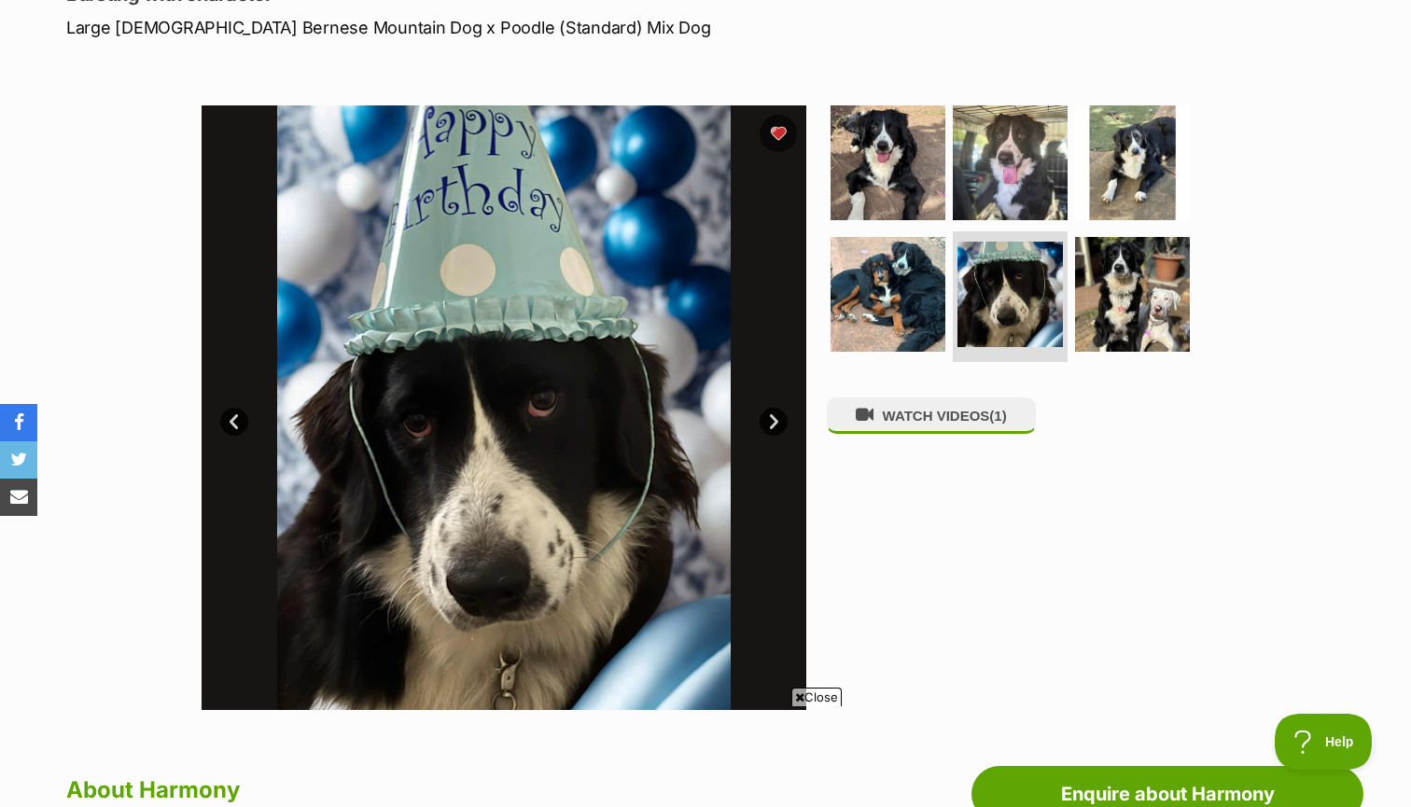
click at [768, 416] on link "Next" at bounding box center [774, 422] width 28 height 28
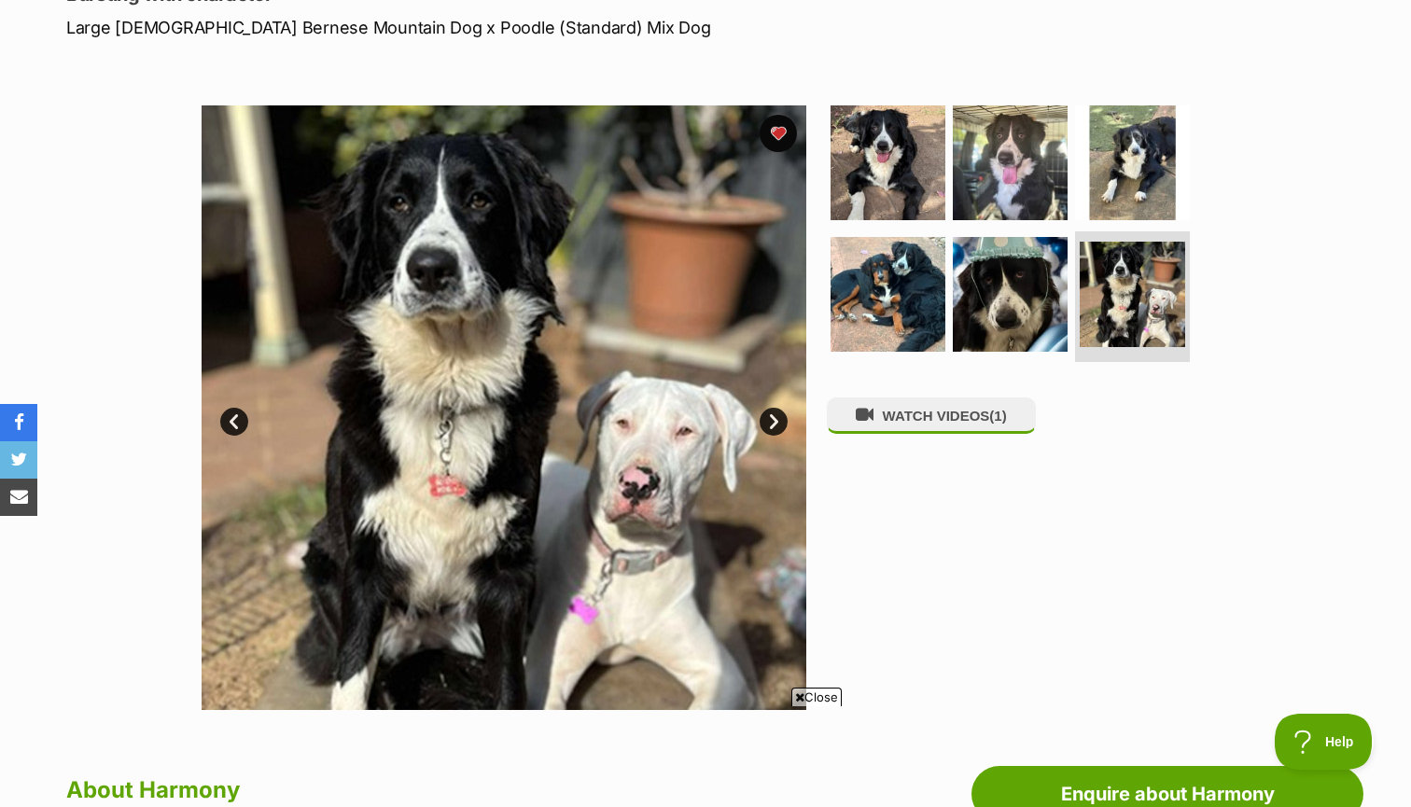
click at [768, 416] on link "Next" at bounding box center [774, 422] width 28 height 28
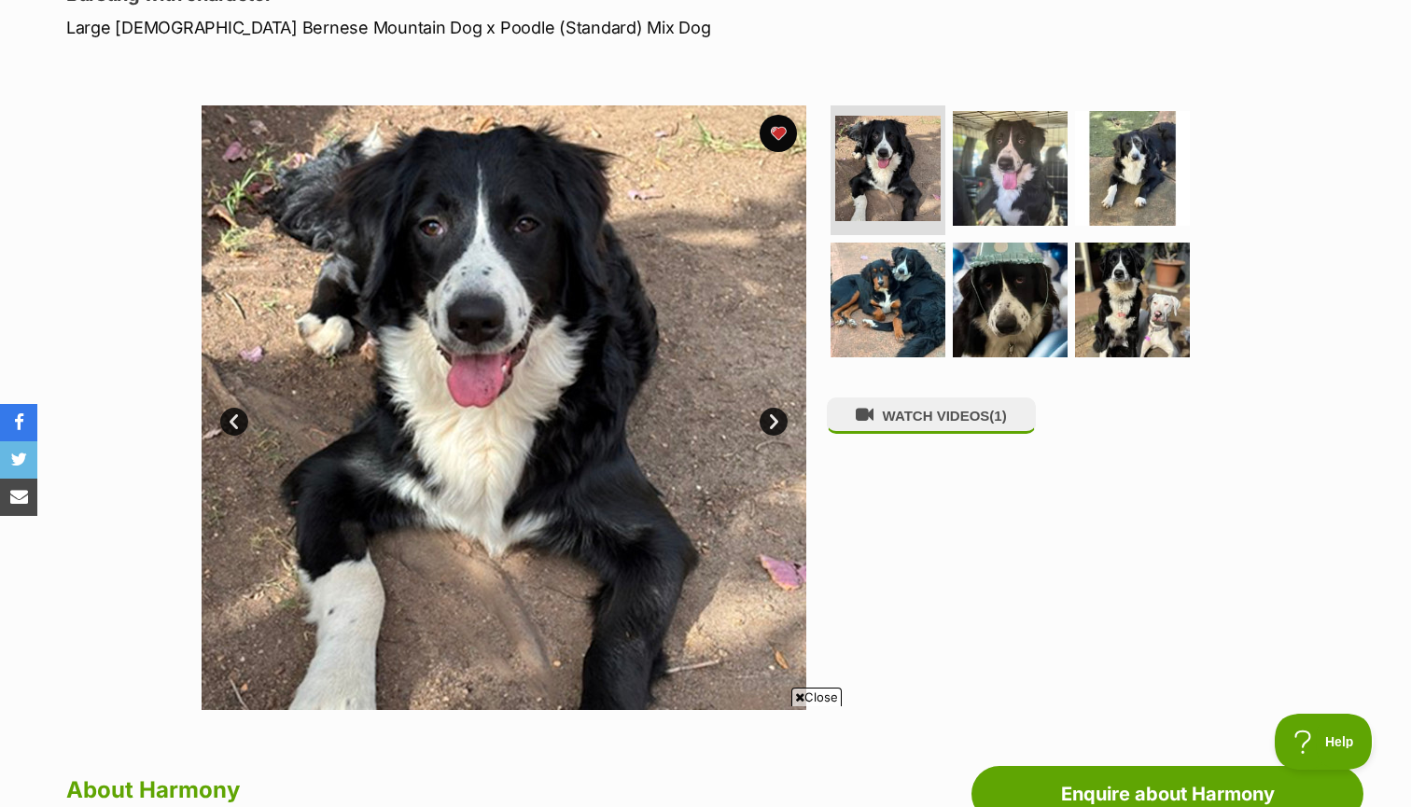
scroll to position [0, 0]
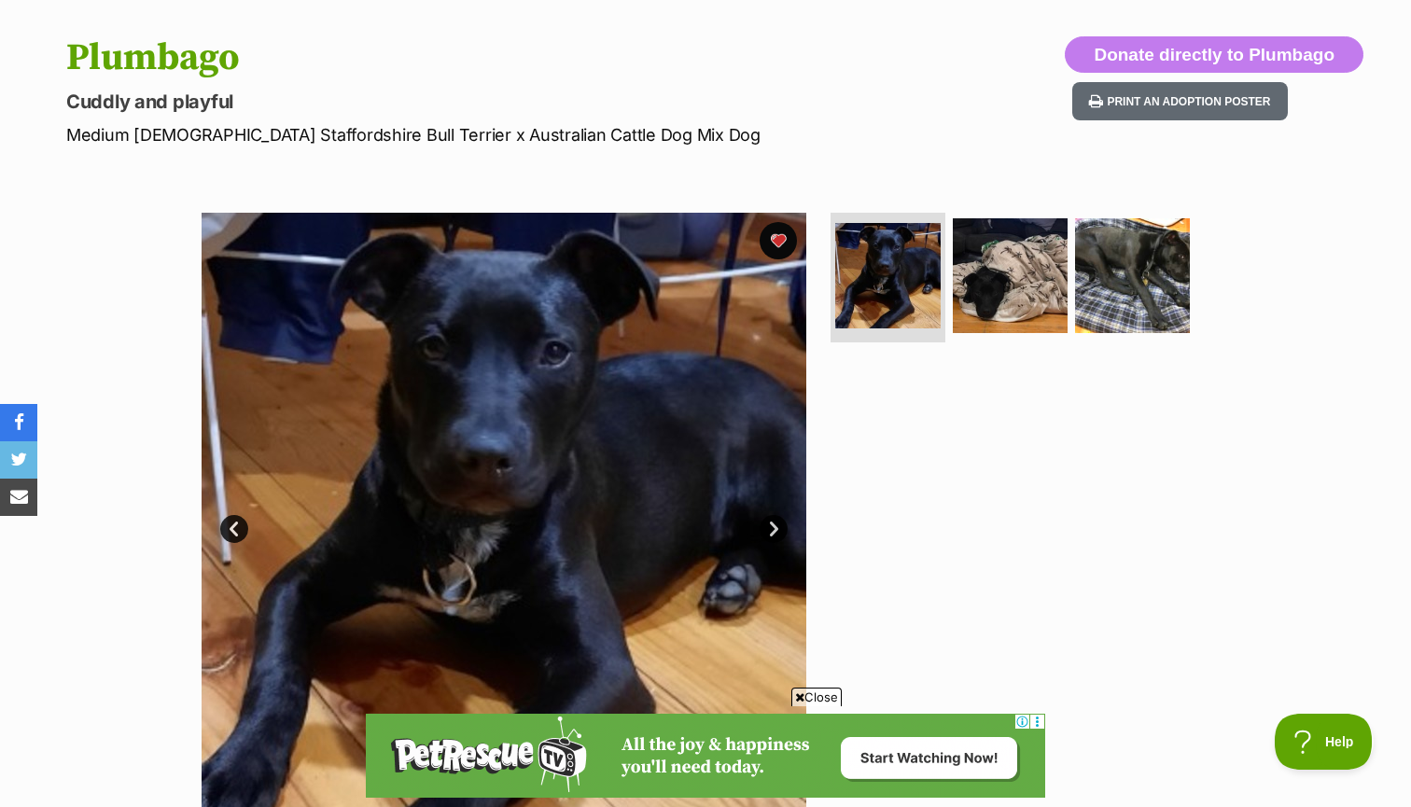
scroll to position [220, 0]
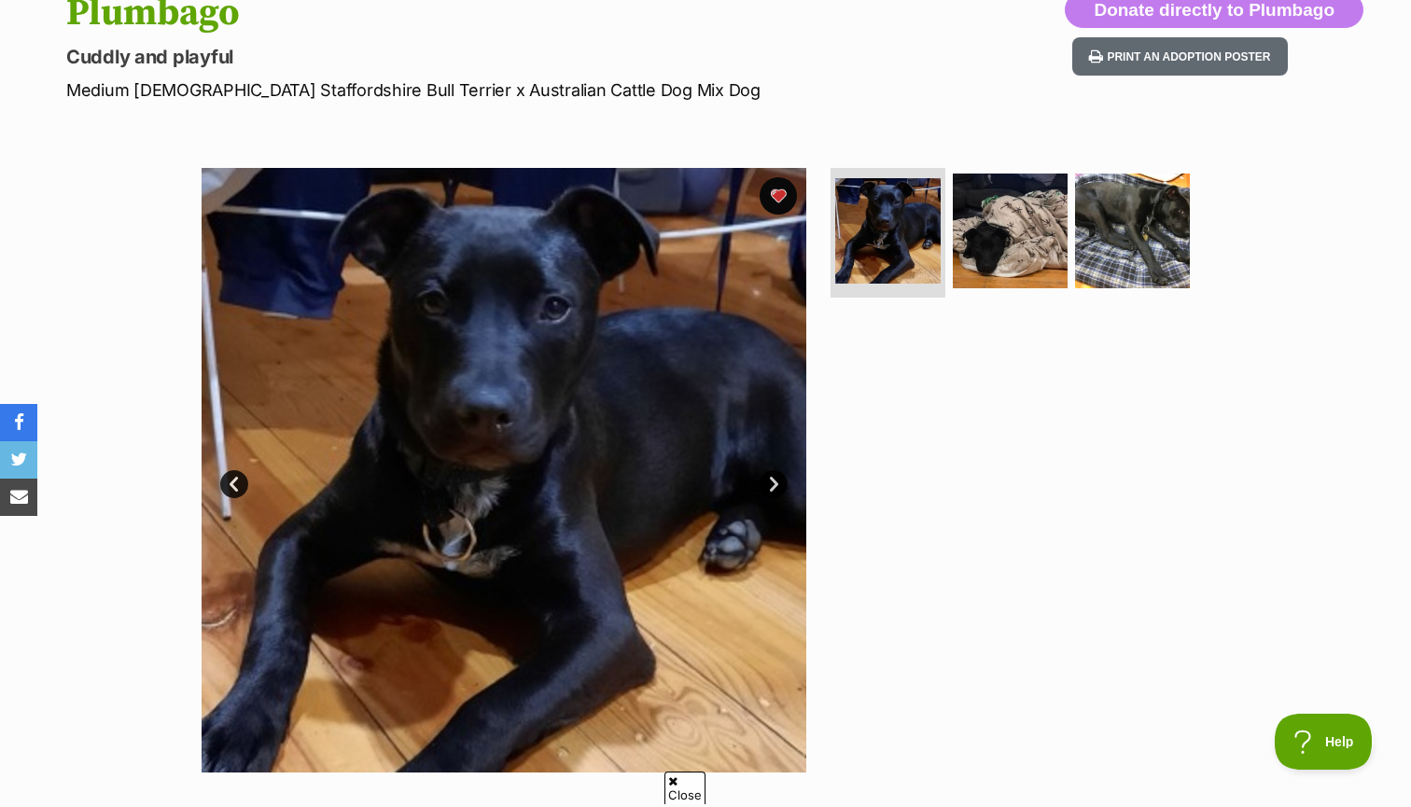
click at [769, 478] on link "Next" at bounding box center [774, 484] width 28 height 28
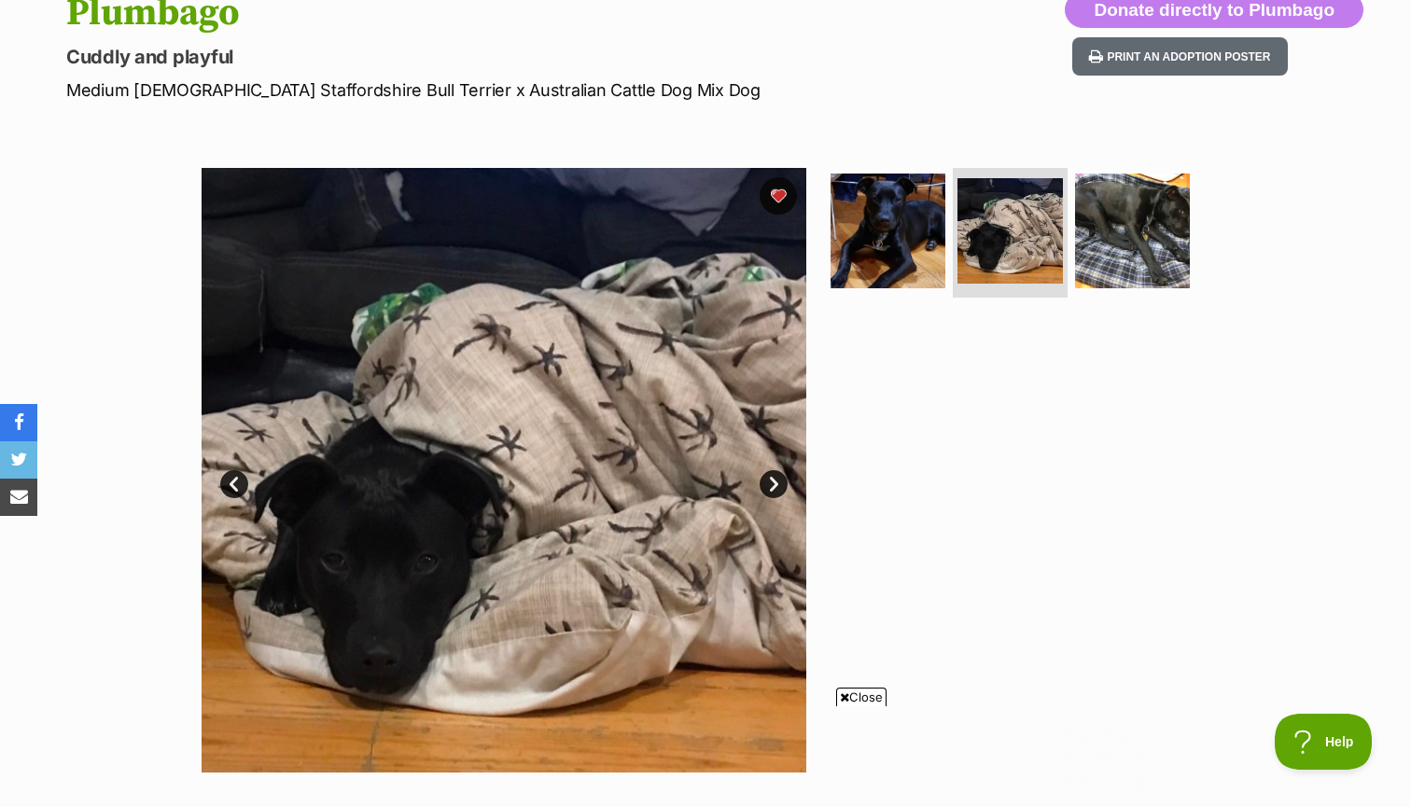
scroll to position [0, 0]
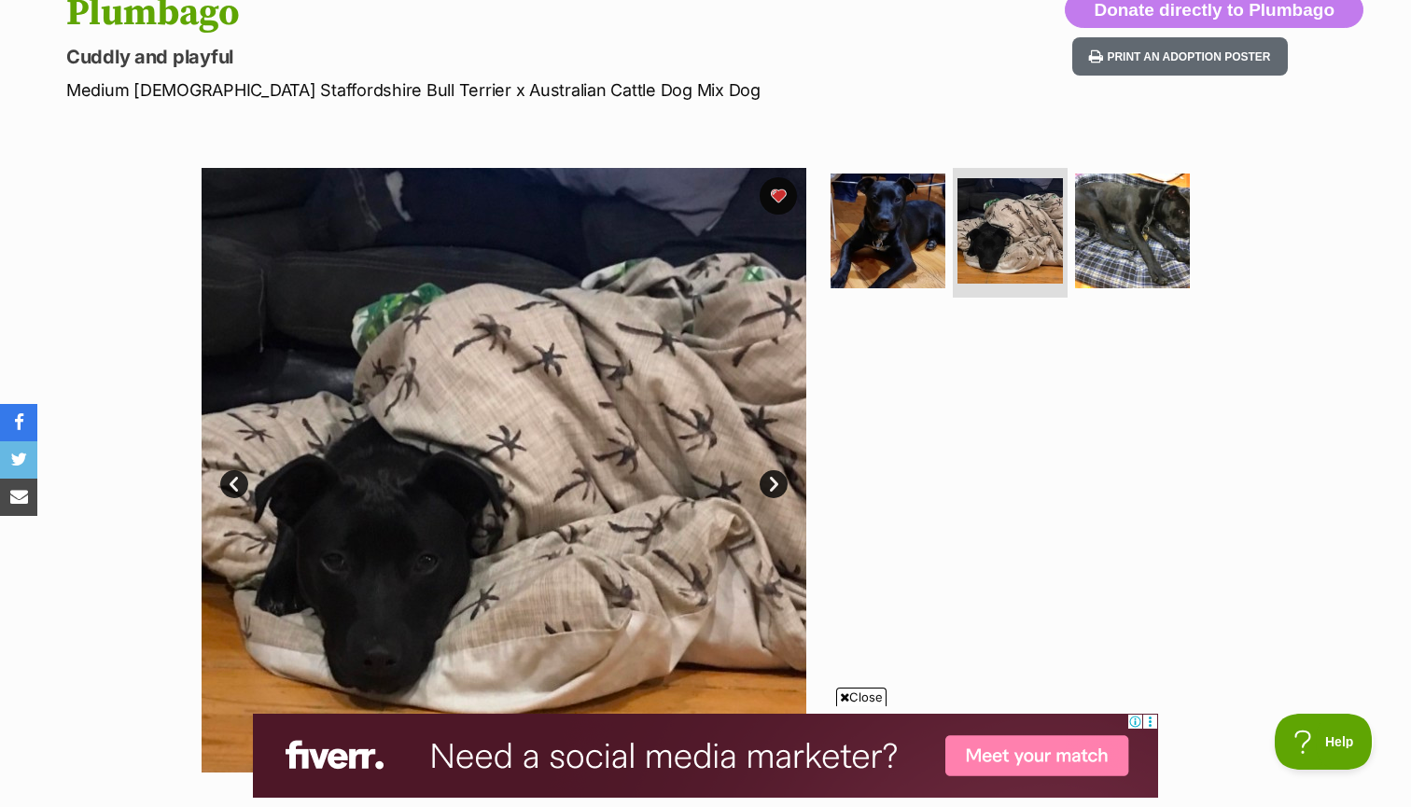
click at [769, 478] on link "Next" at bounding box center [774, 484] width 28 height 28
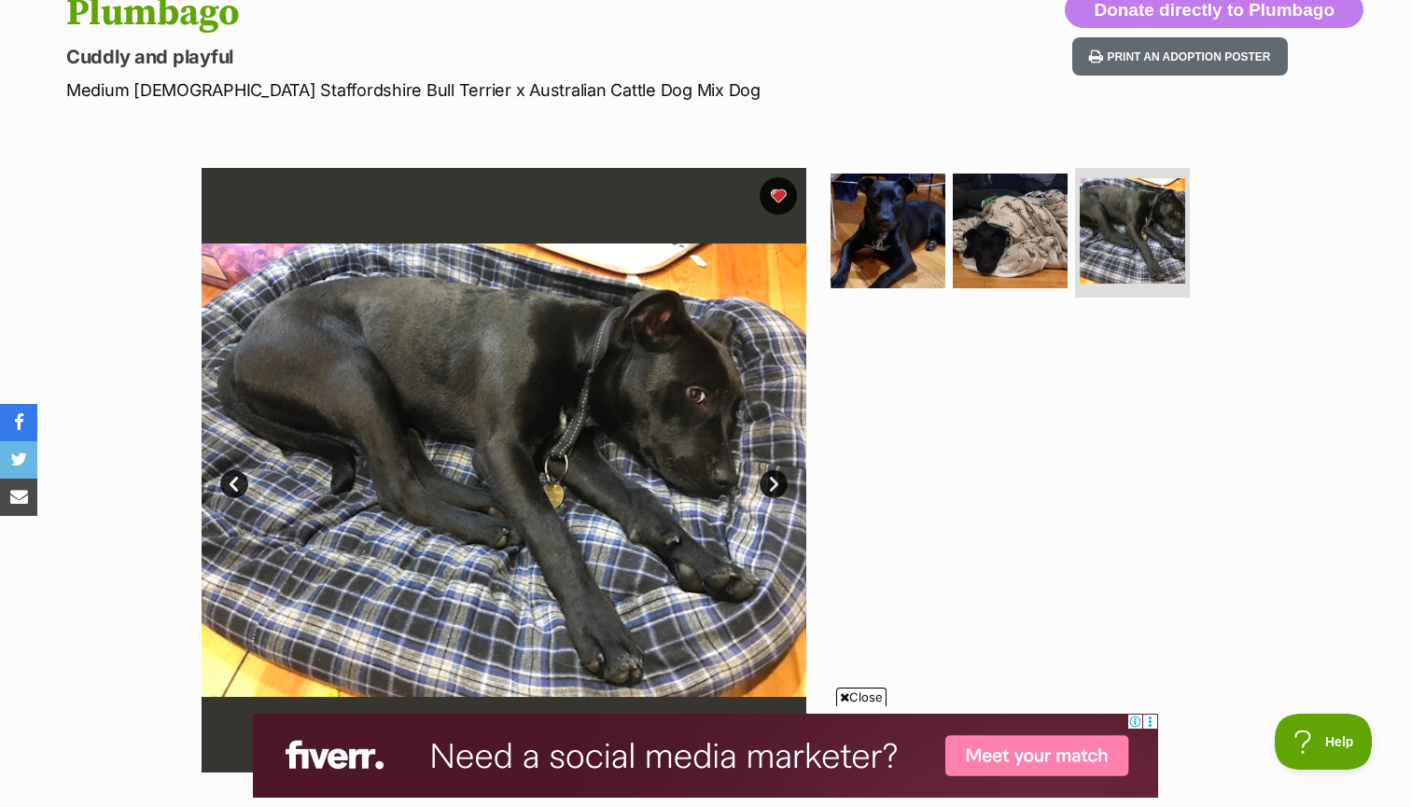
click at [769, 478] on link "Next" at bounding box center [774, 484] width 28 height 28
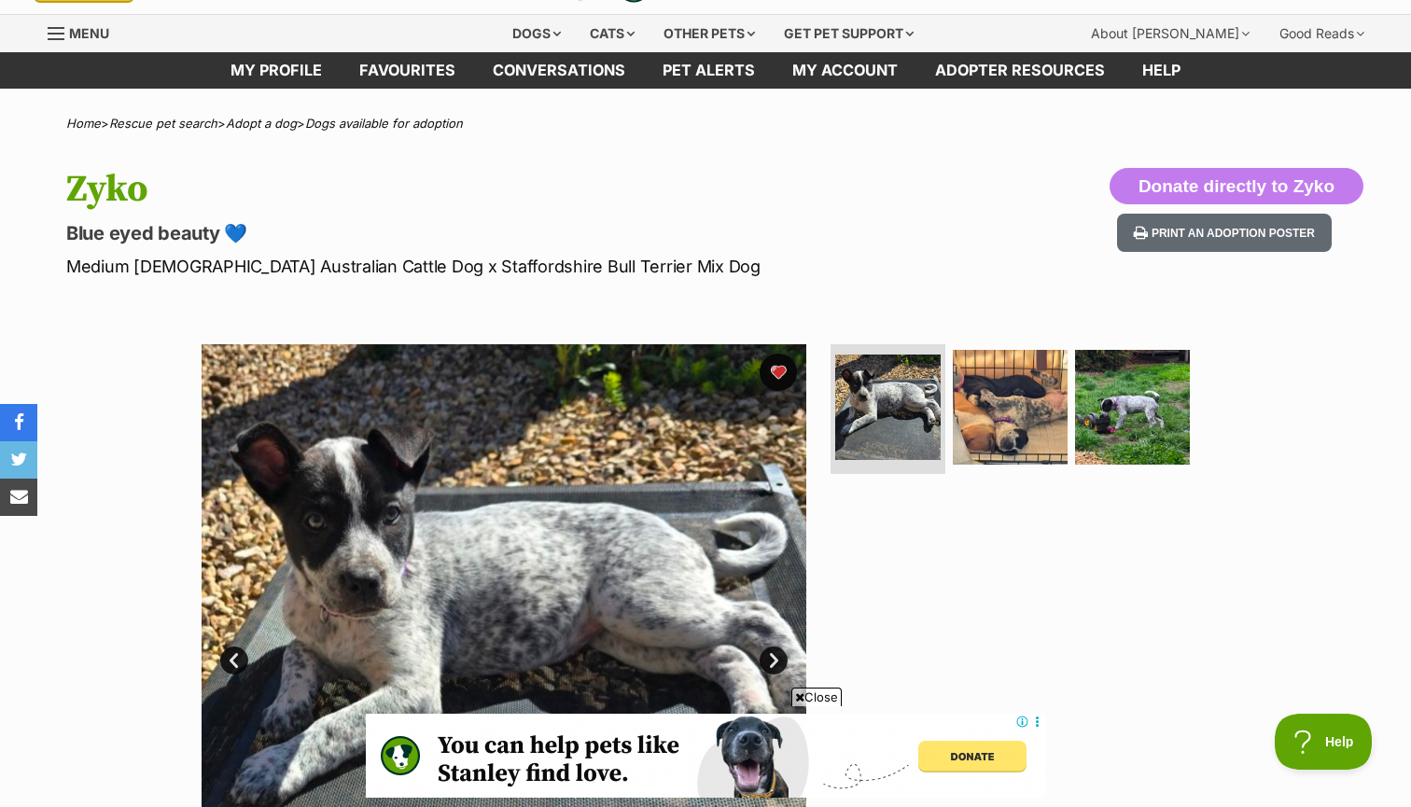
scroll to position [259, 0]
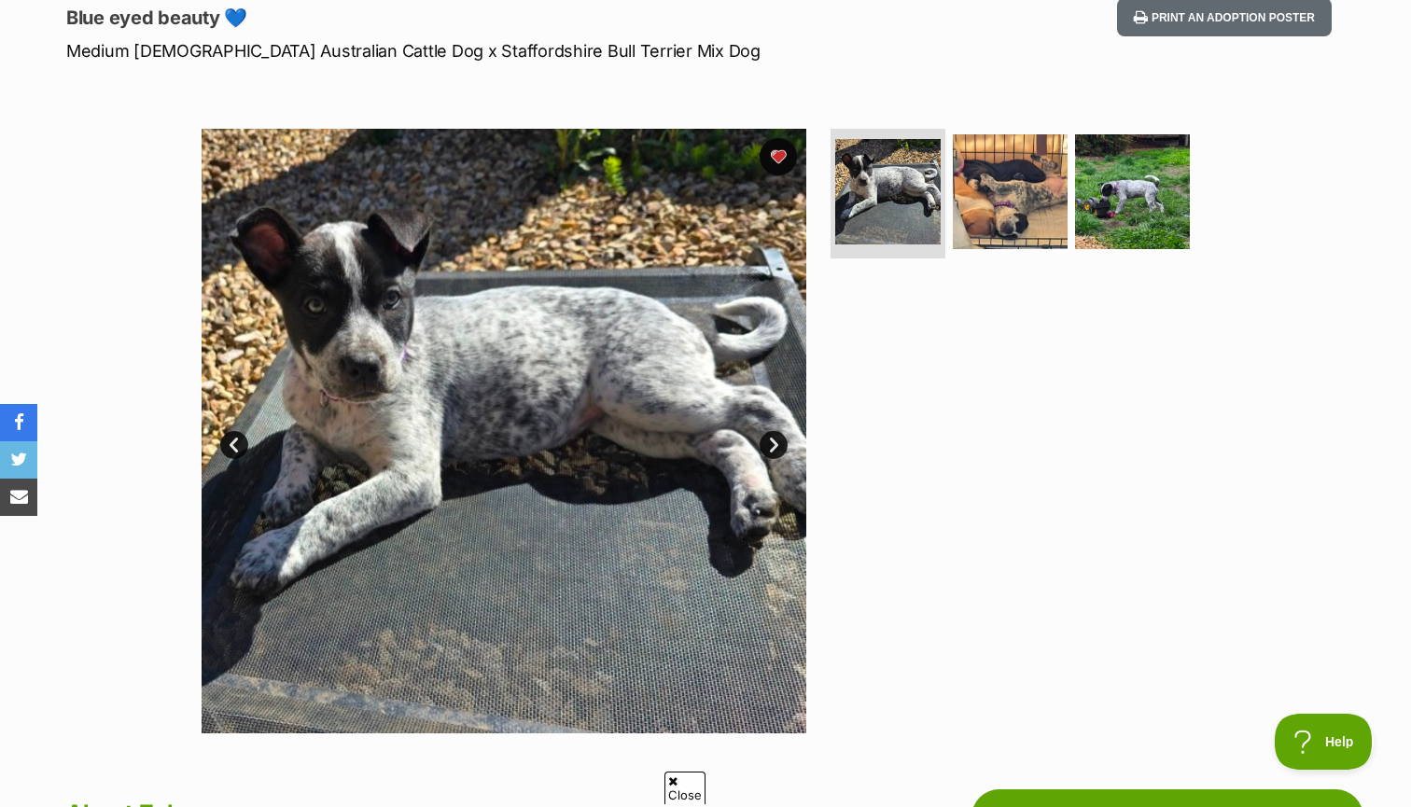
click at [769, 437] on link "Next" at bounding box center [774, 445] width 28 height 28
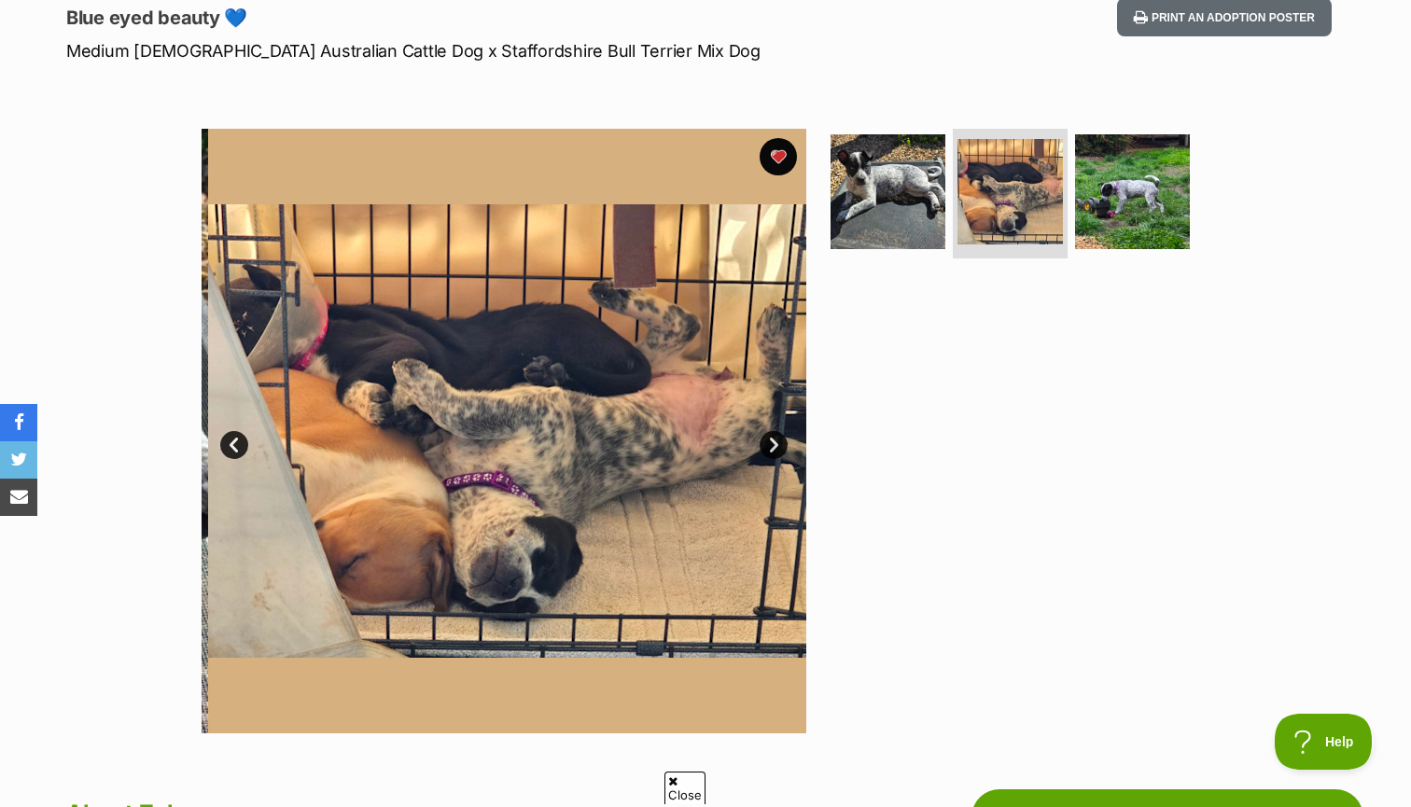
click at [769, 437] on link "Next" at bounding box center [774, 445] width 28 height 28
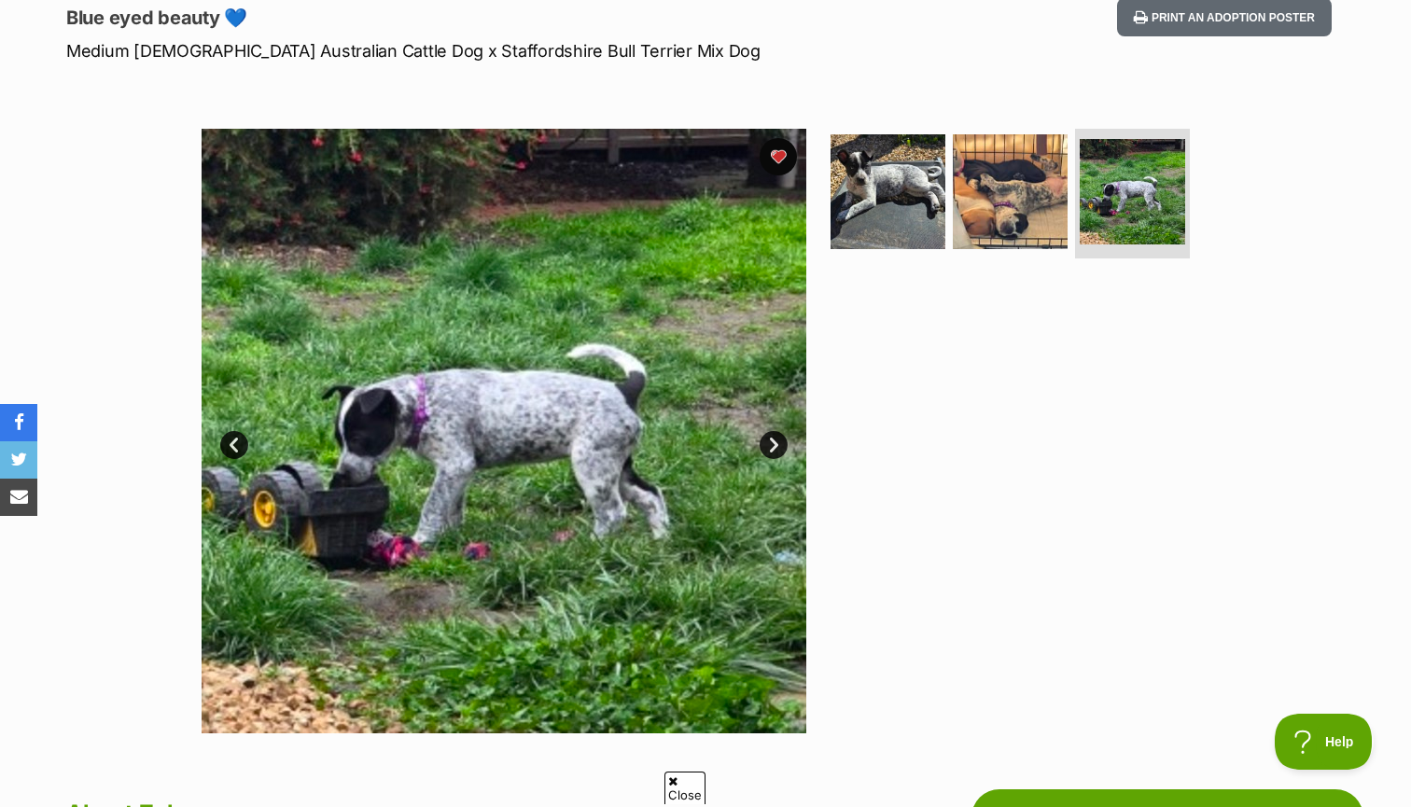
click at [769, 437] on link "Next" at bounding box center [774, 445] width 28 height 28
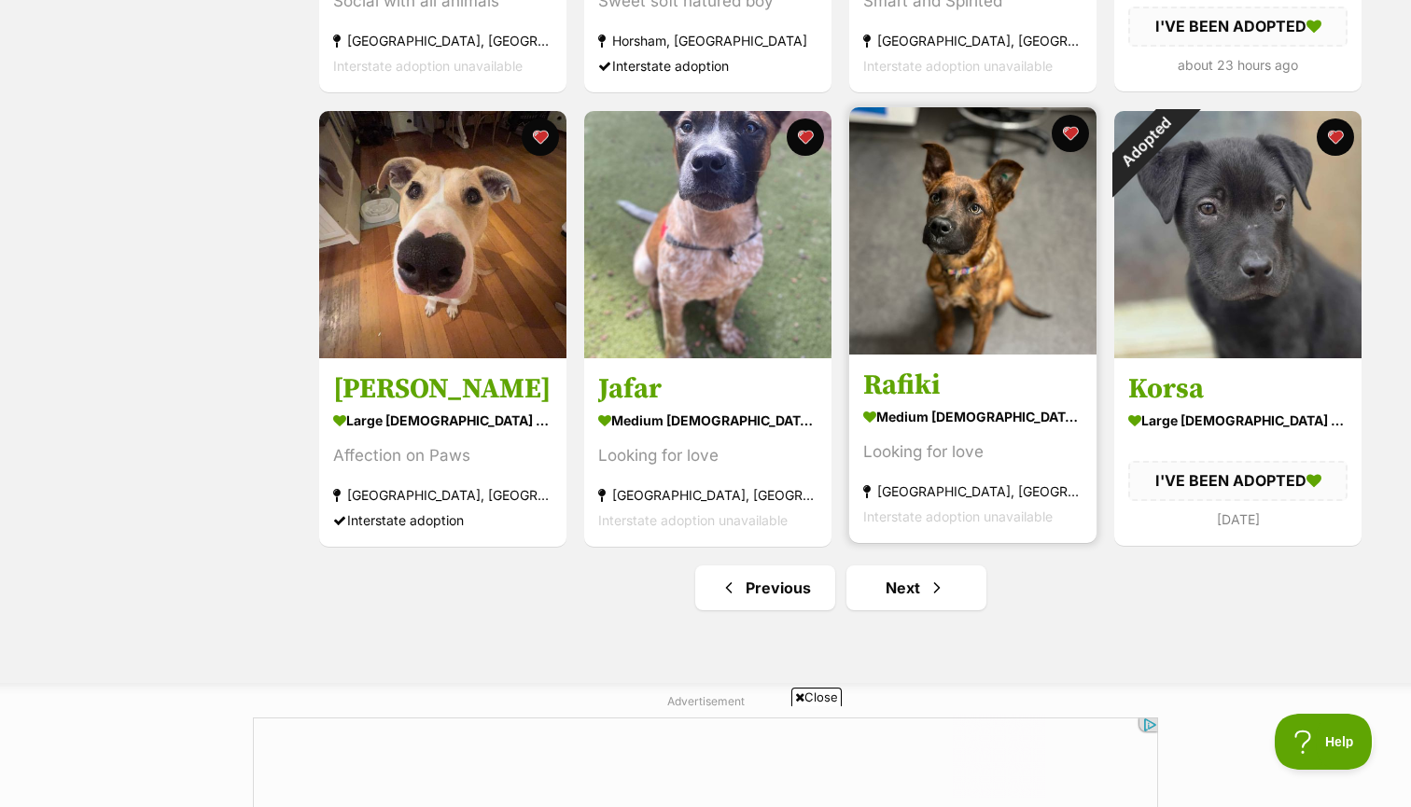
scroll to position [2103, 0]
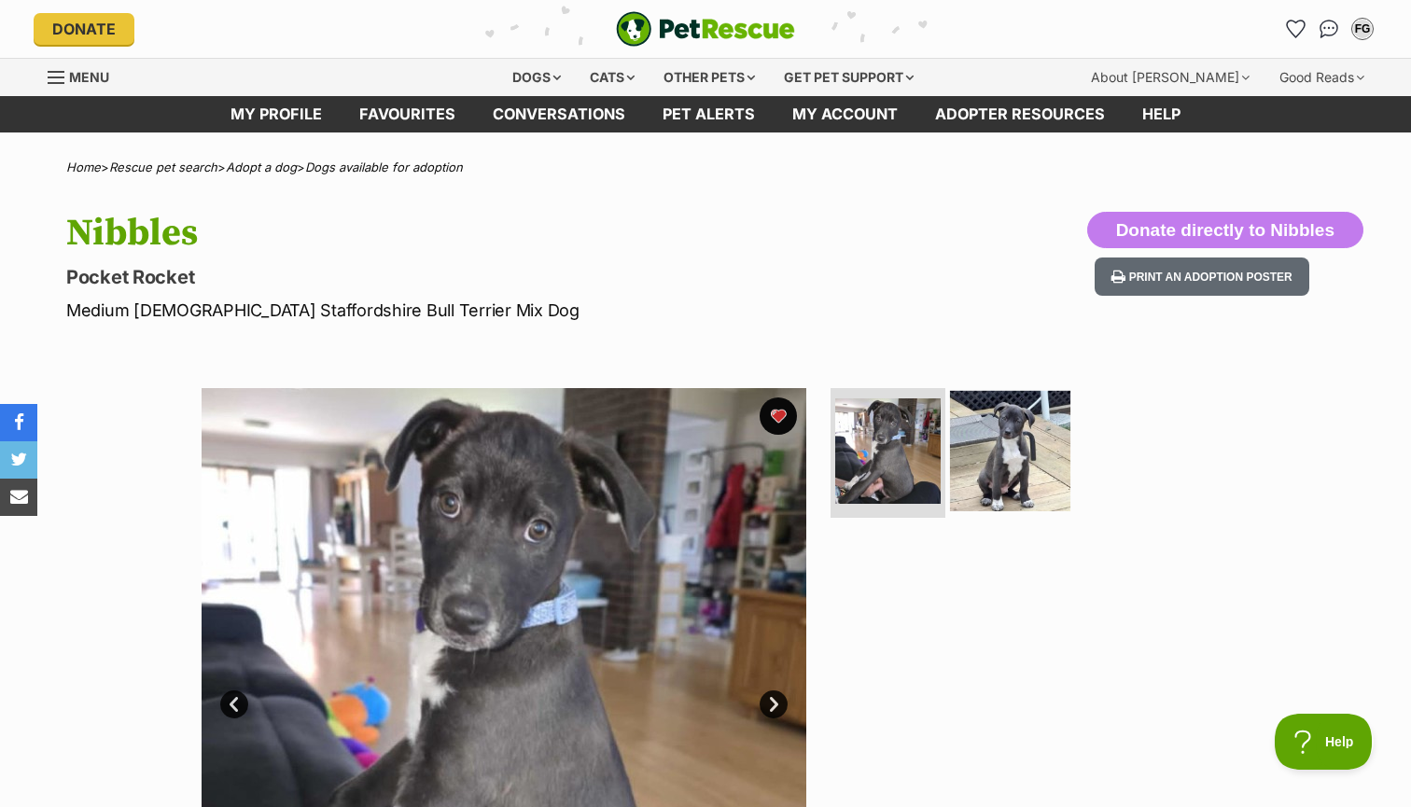
click at [974, 435] on img at bounding box center [1010, 450] width 120 height 120
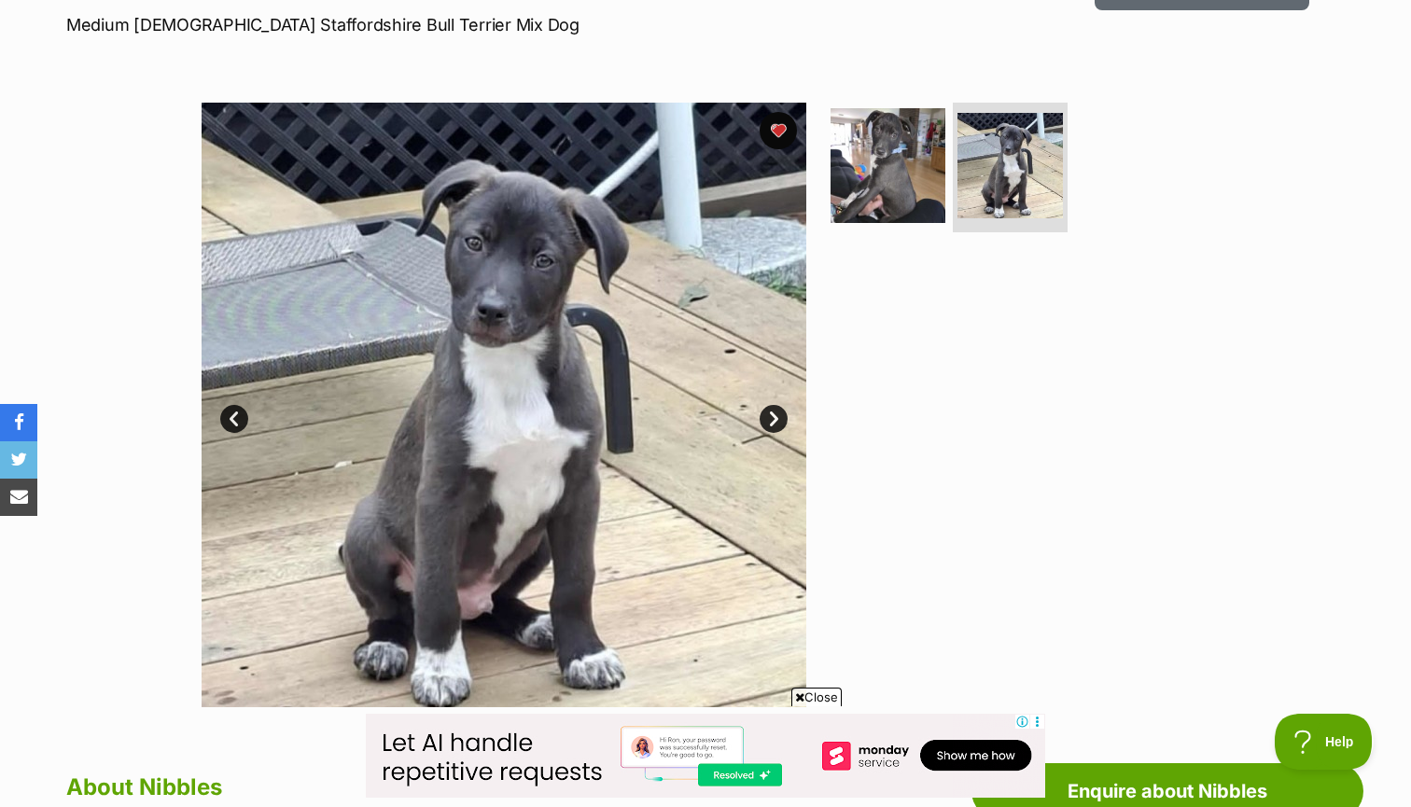
scroll to position [282, 0]
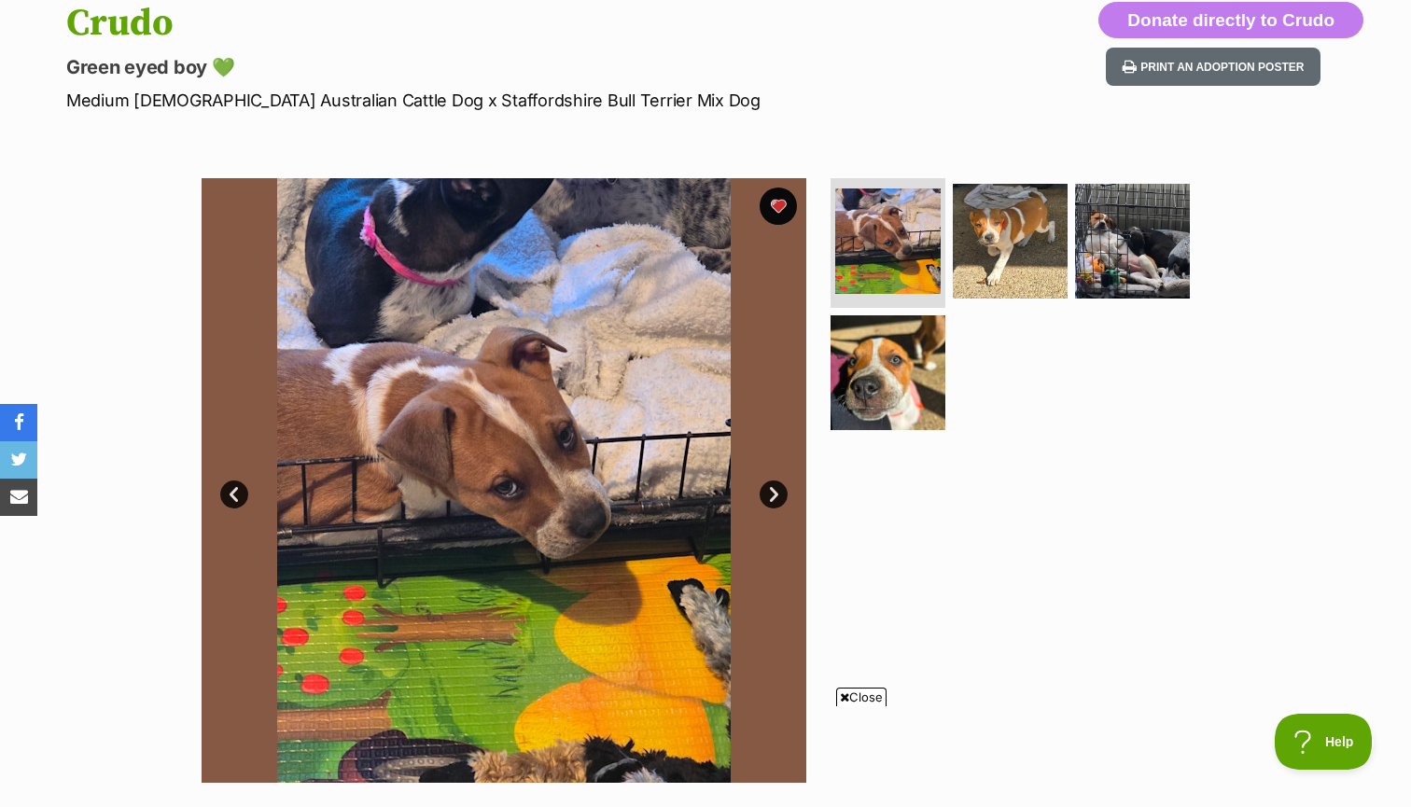
scroll to position [212, 0]
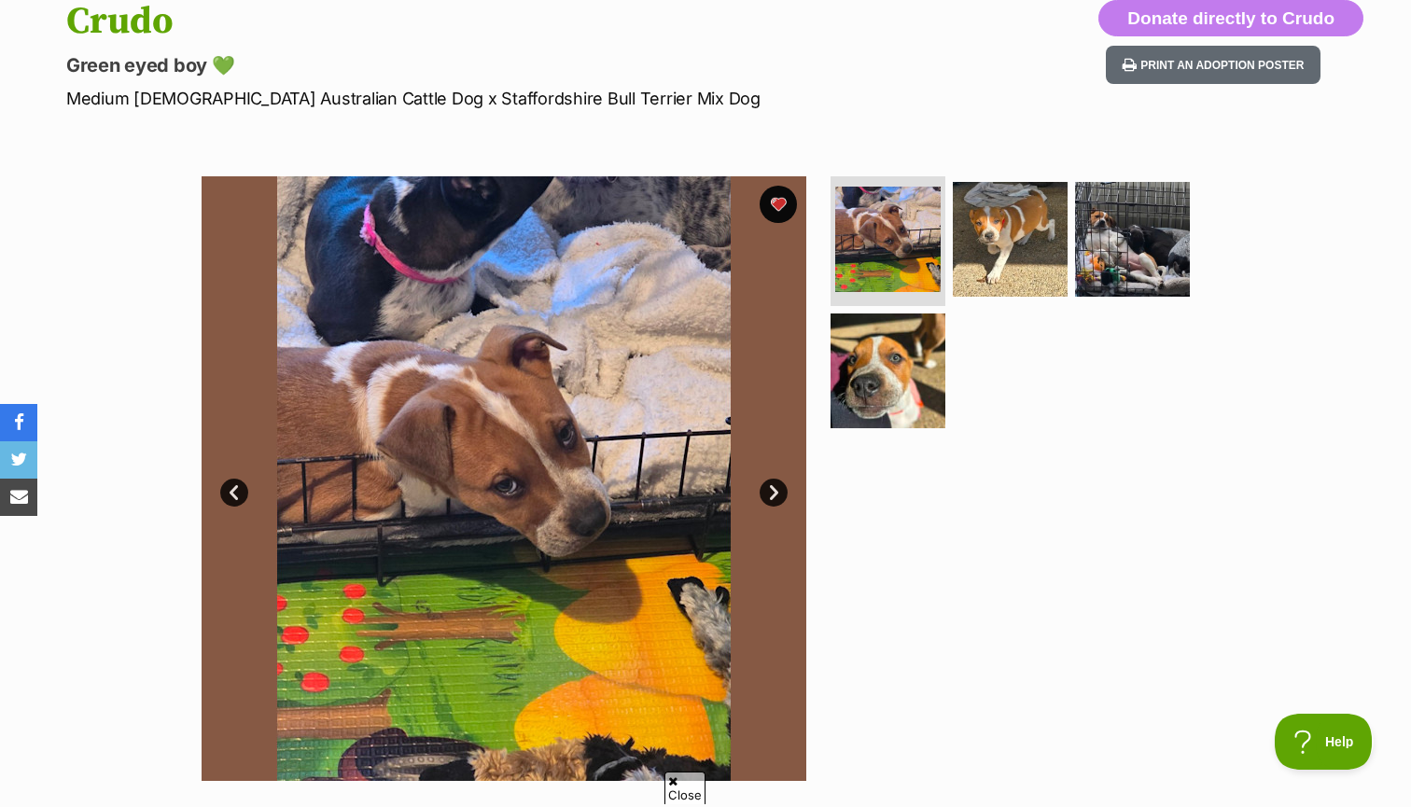
click at [774, 491] on link "Next" at bounding box center [774, 493] width 28 height 28
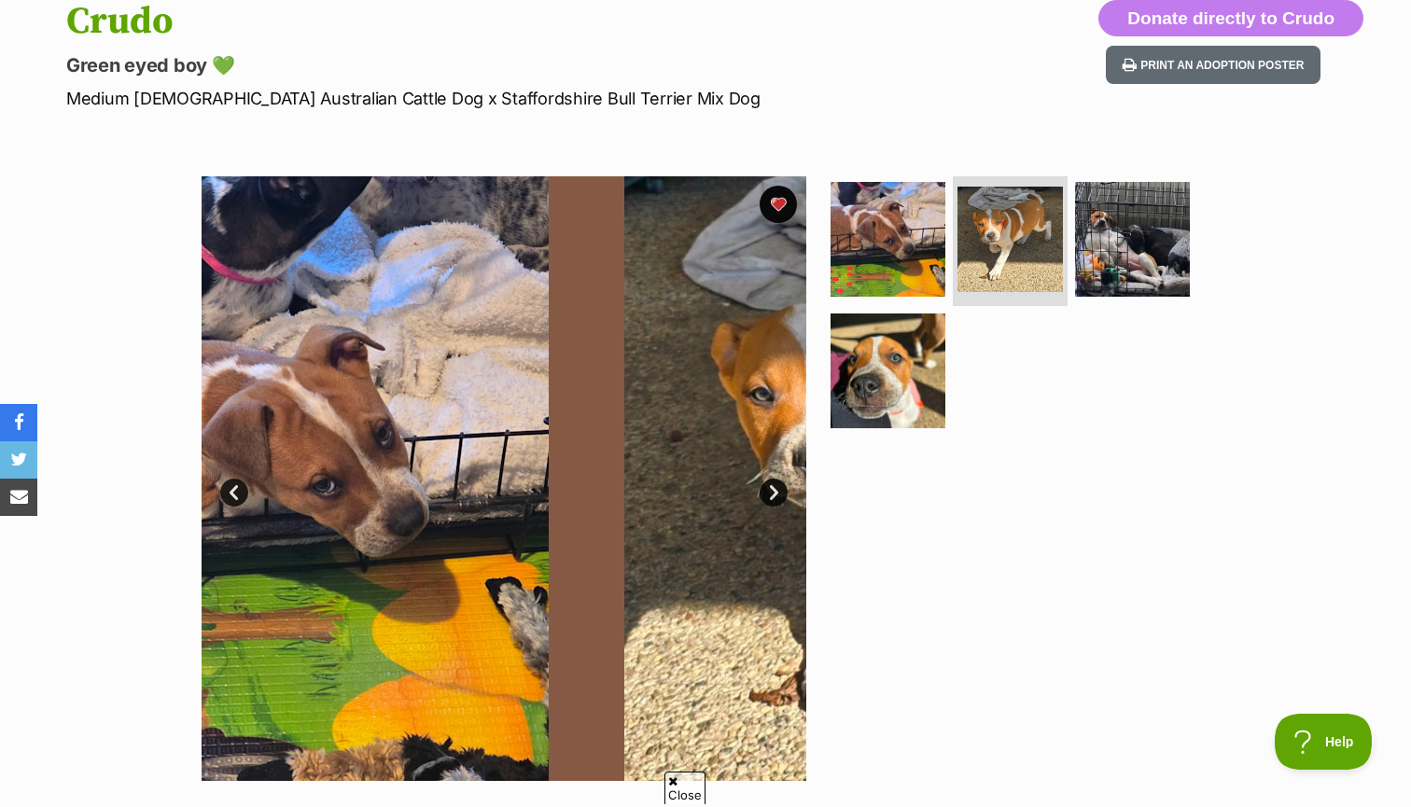
scroll to position [0, 0]
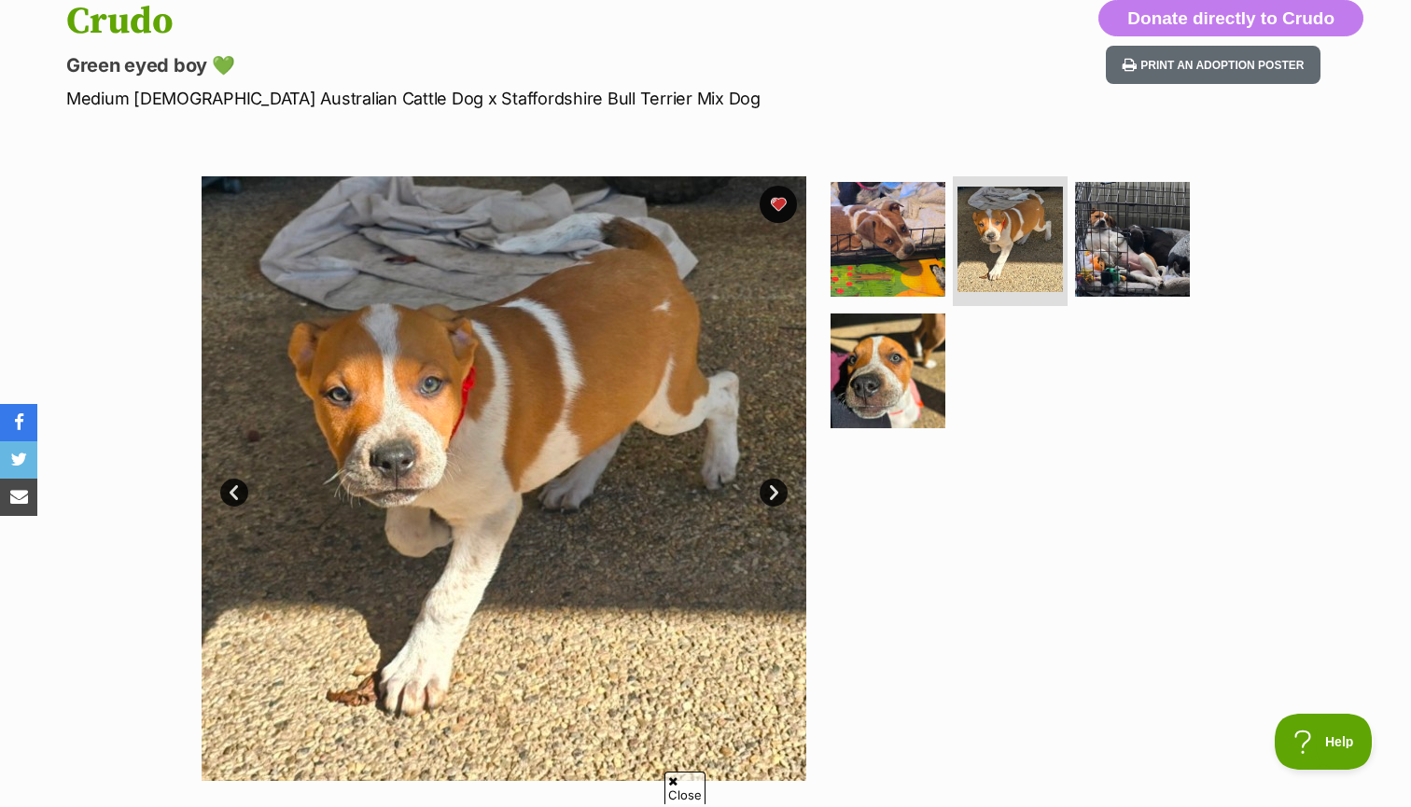
click at [774, 491] on link "Next" at bounding box center [774, 493] width 28 height 28
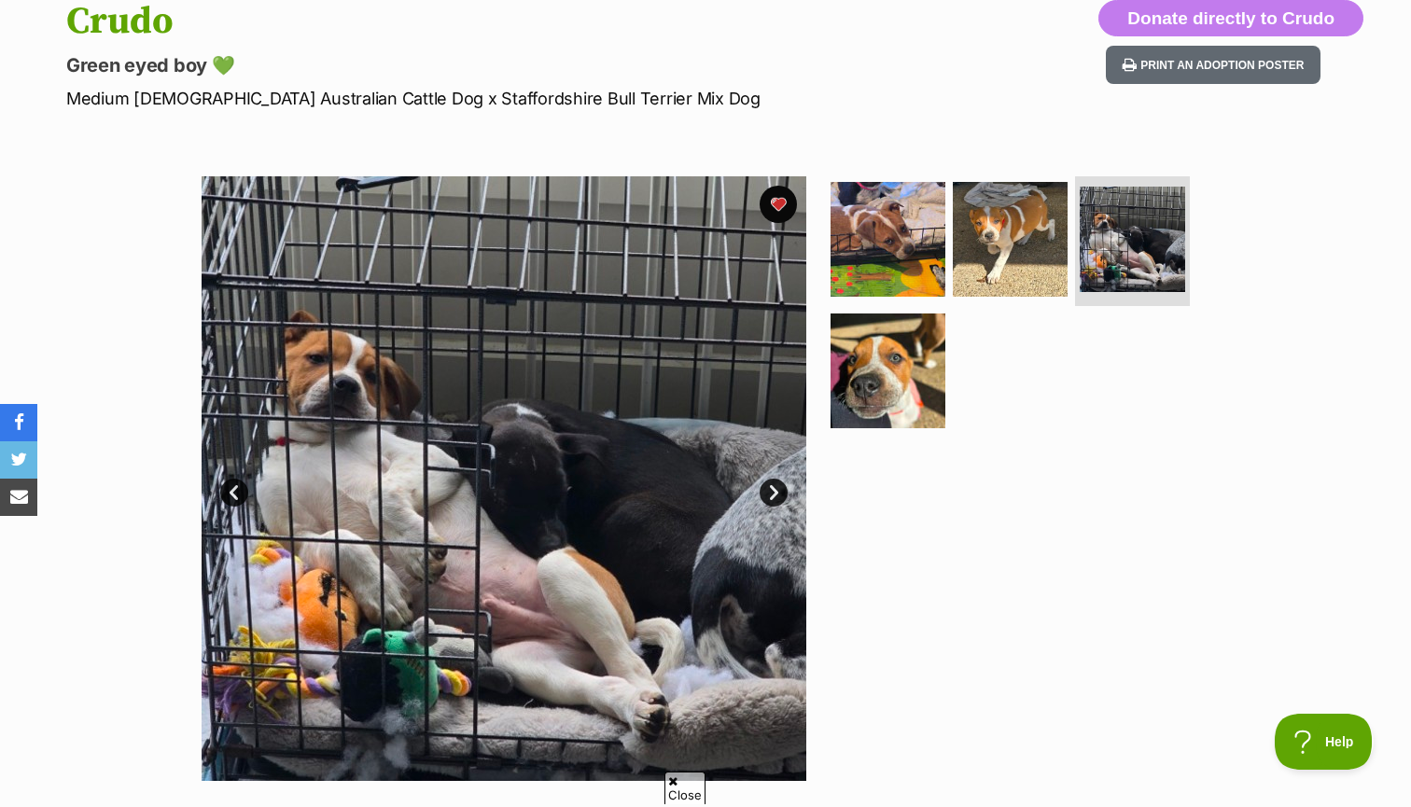
click at [774, 491] on link "Next" at bounding box center [774, 493] width 28 height 28
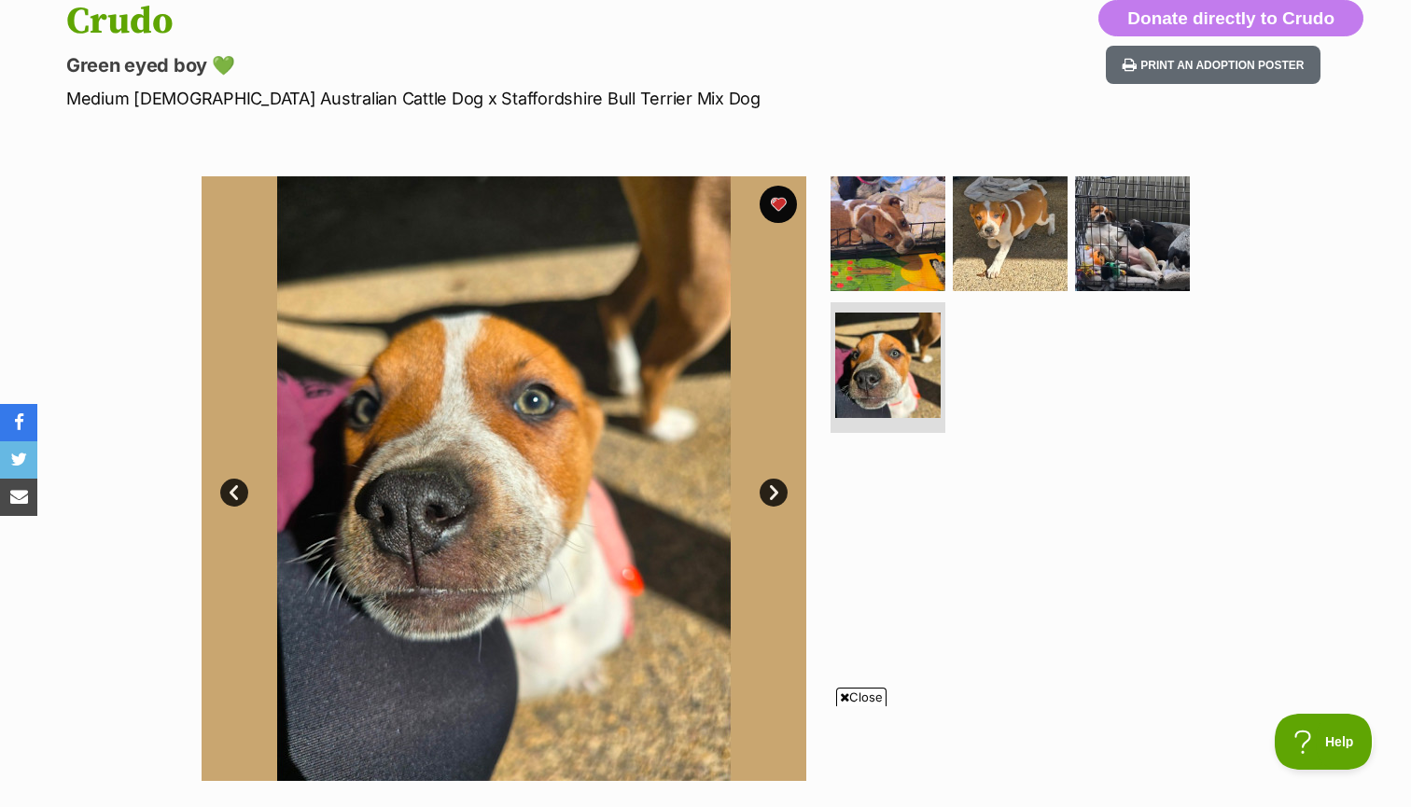
click at [774, 491] on link "Next" at bounding box center [774, 493] width 28 height 28
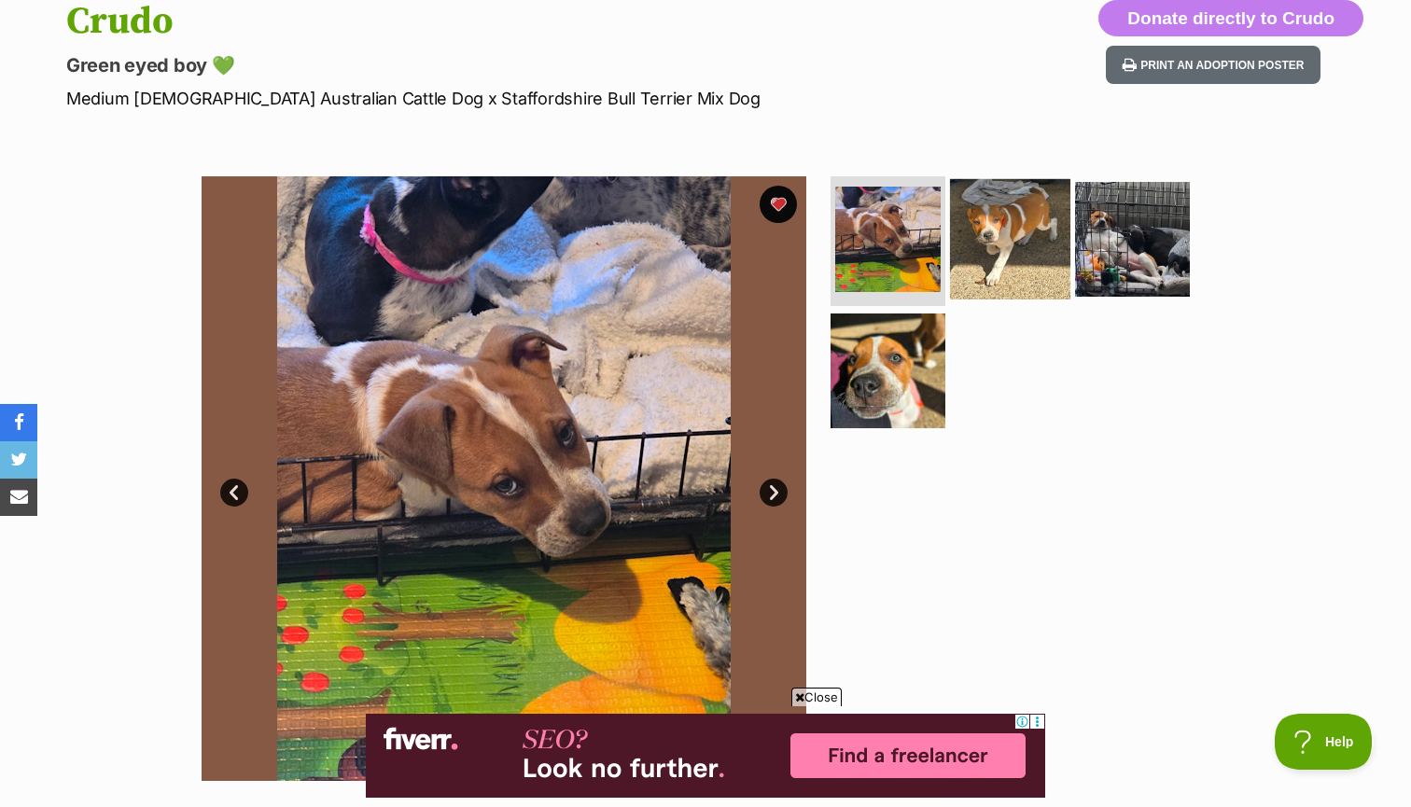
click at [966, 224] on img at bounding box center [1010, 238] width 120 height 120
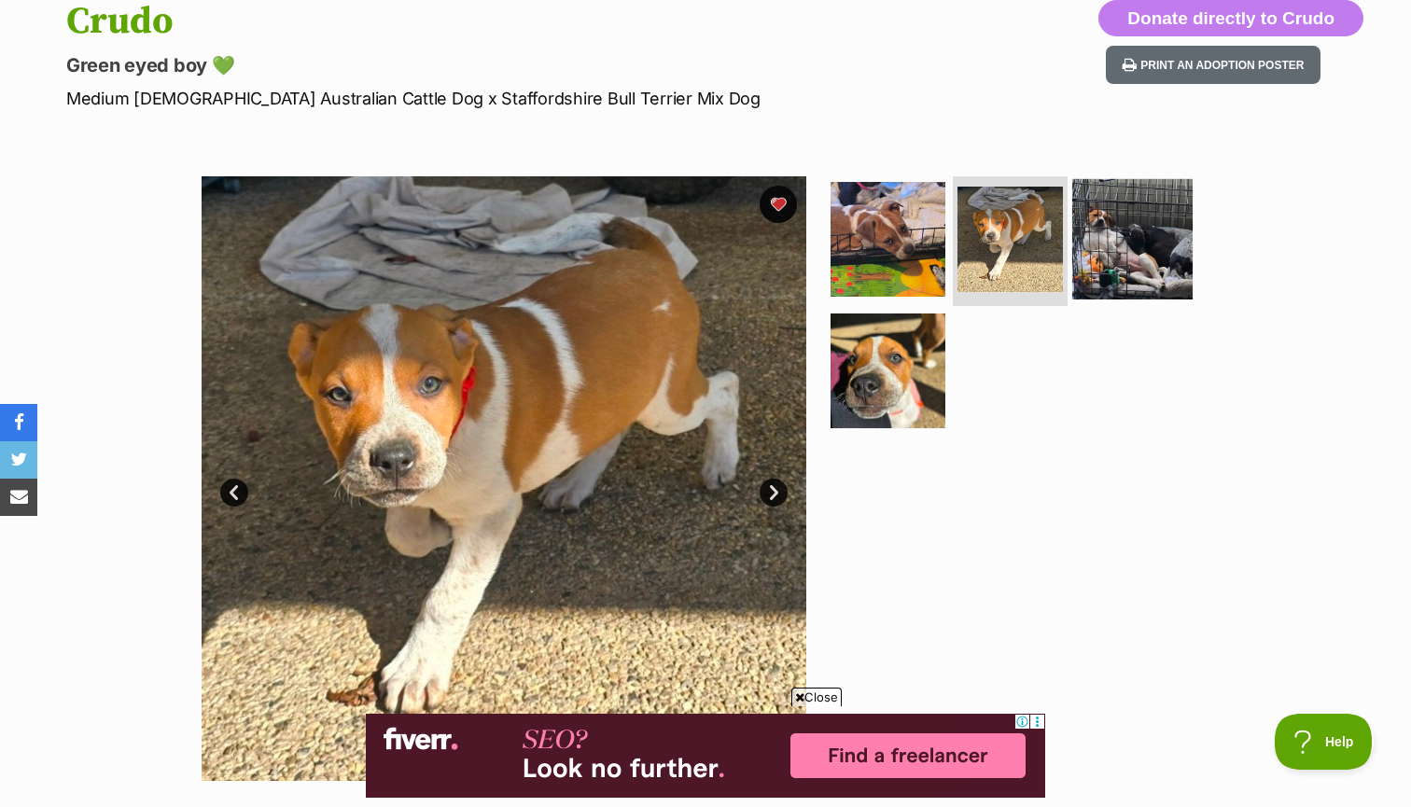
click at [1110, 224] on img at bounding box center [1132, 238] width 120 height 120
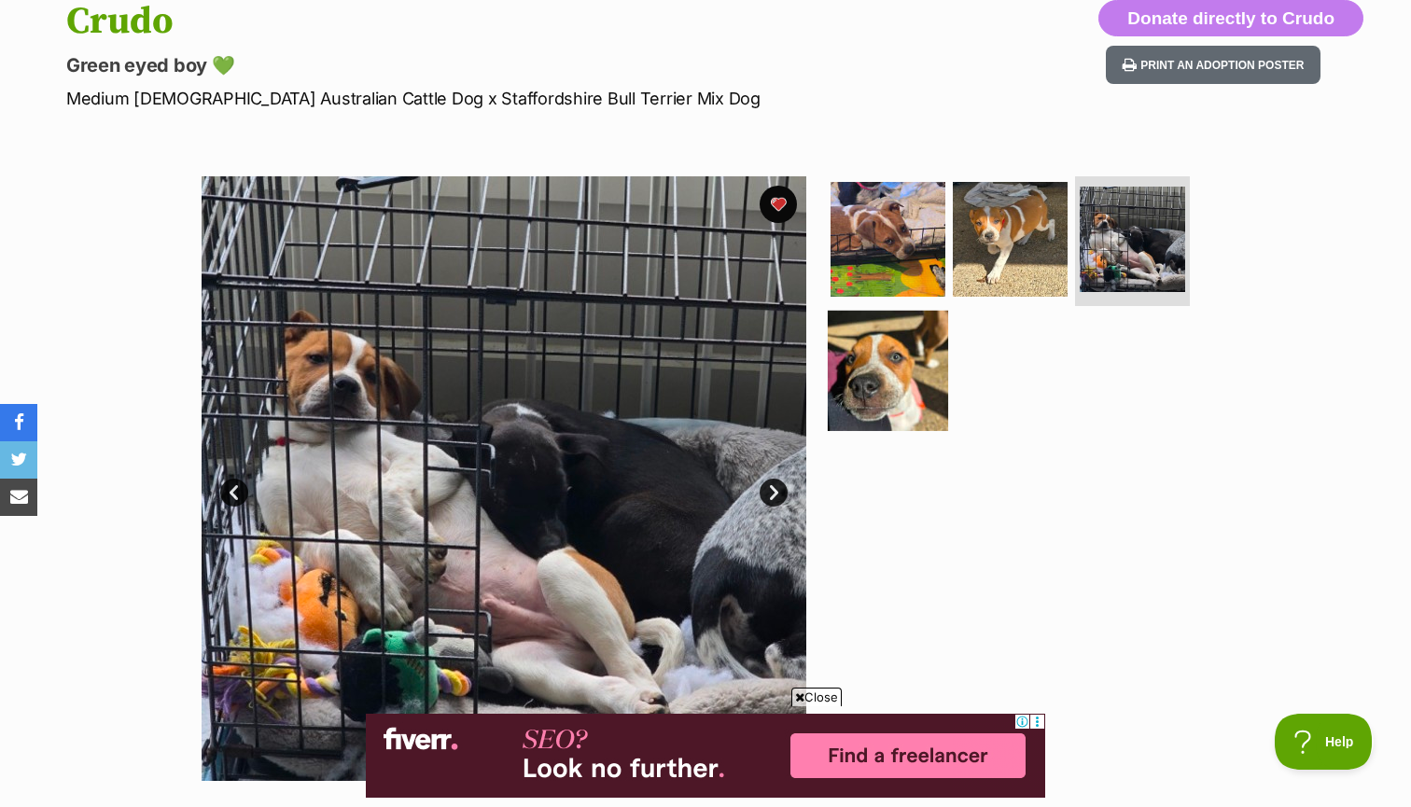
click at [871, 375] on img at bounding box center [888, 371] width 120 height 120
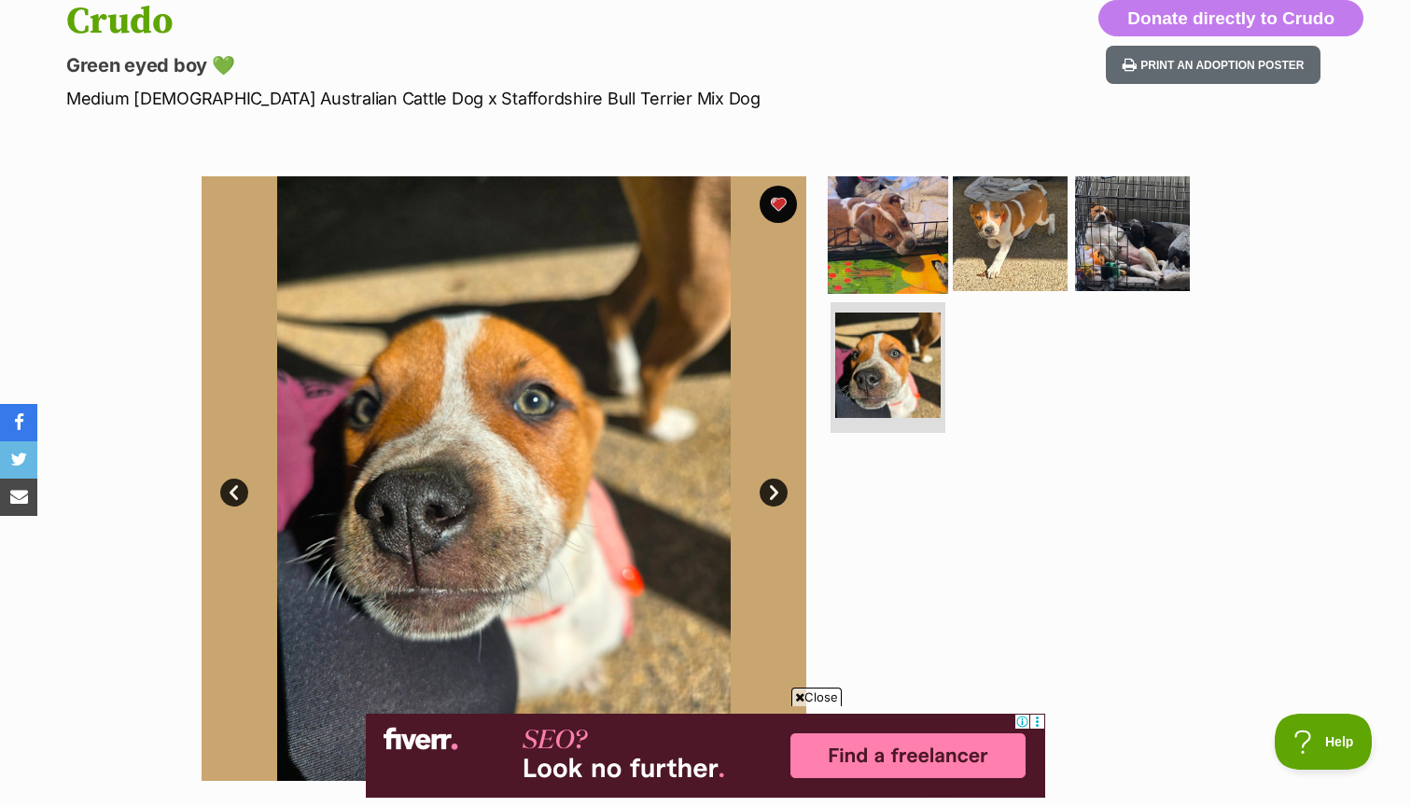
click at [887, 210] on img at bounding box center [888, 233] width 120 height 120
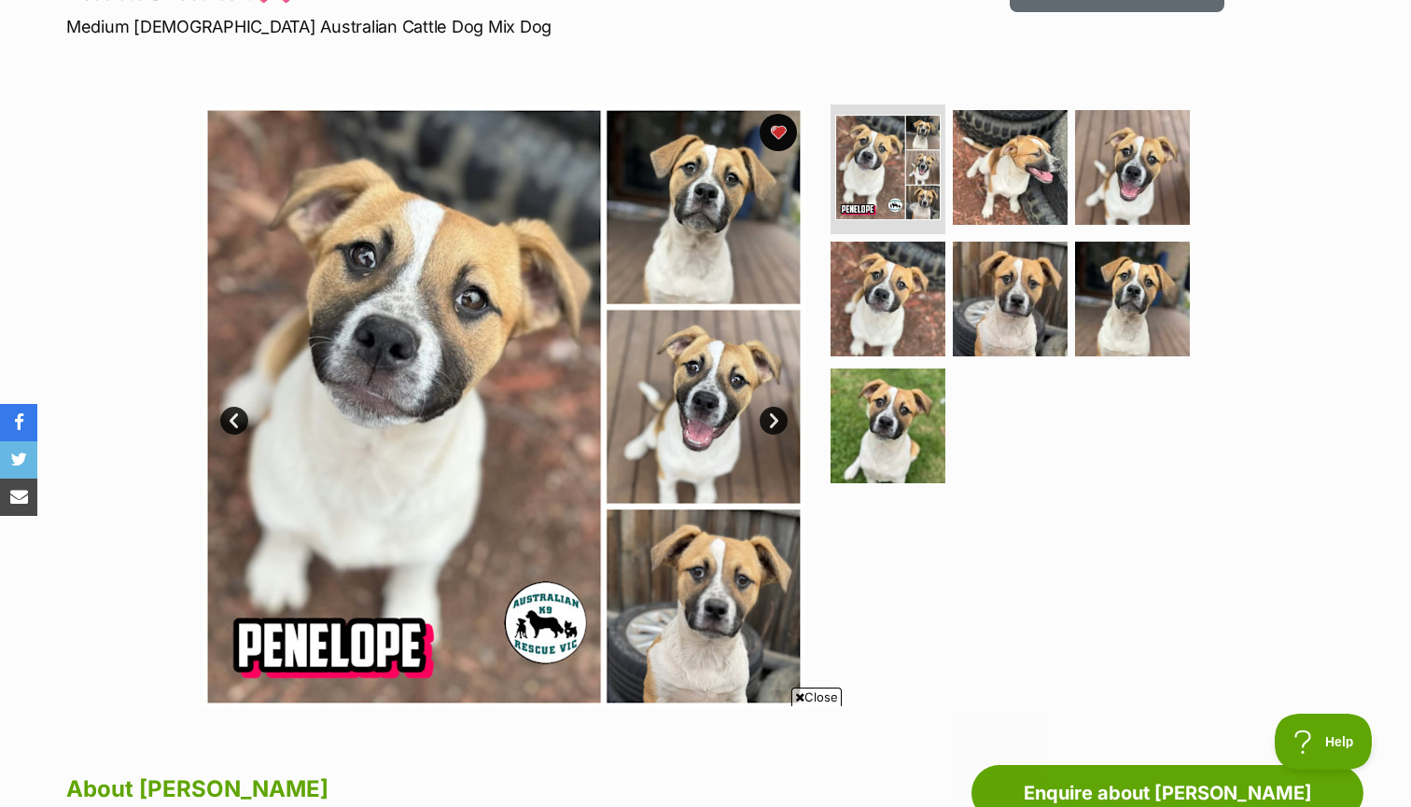
click at [780, 415] on link "Next" at bounding box center [774, 421] width 28 height 28
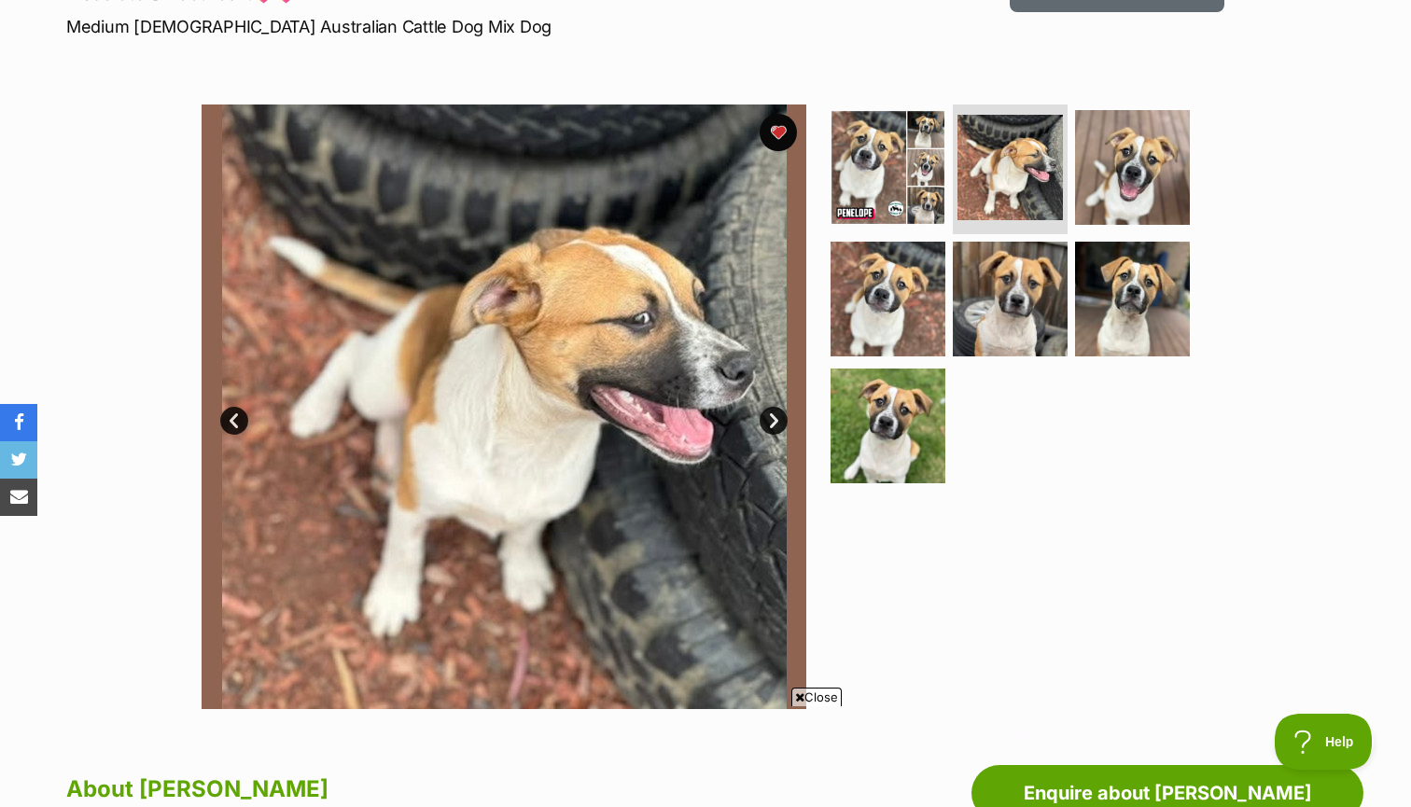
click at [780, 415] on link "Next" at bounding box center [774, 421] width 28 height 28
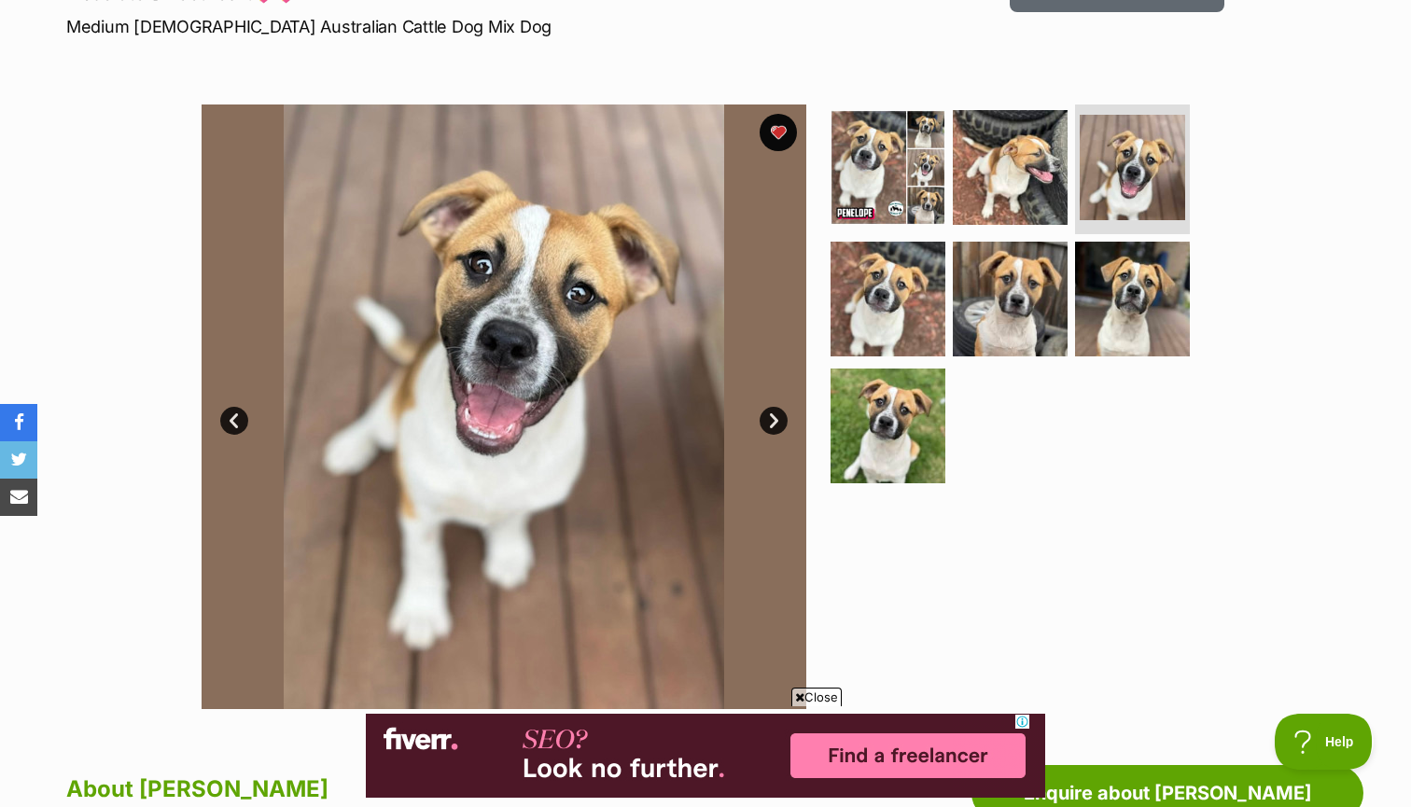
click at [780, 415] on link "Next" at bounding box center [774, 421] width 28 height 28
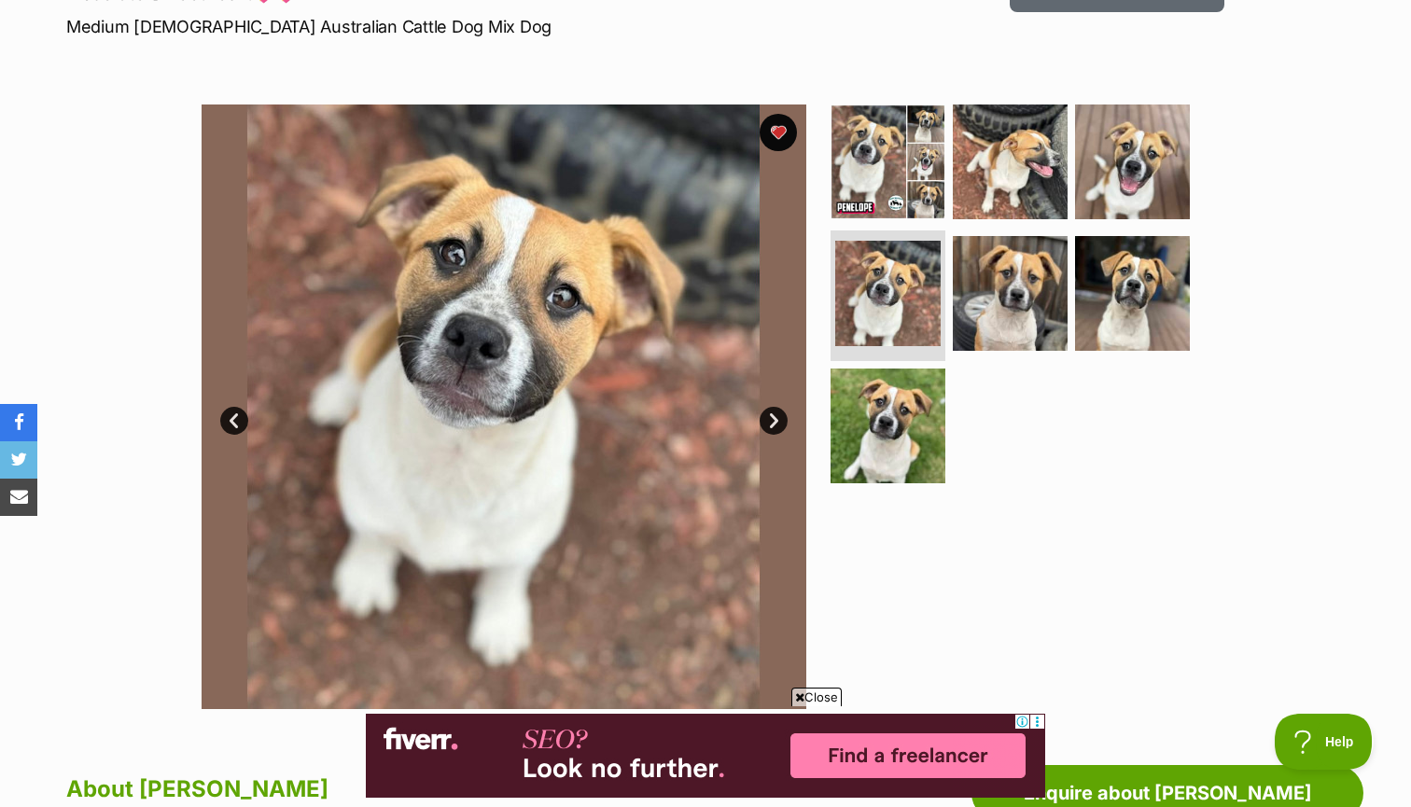
click at [780, 415] on link "Next" at bounding box center [774, 421] width 28 height 28
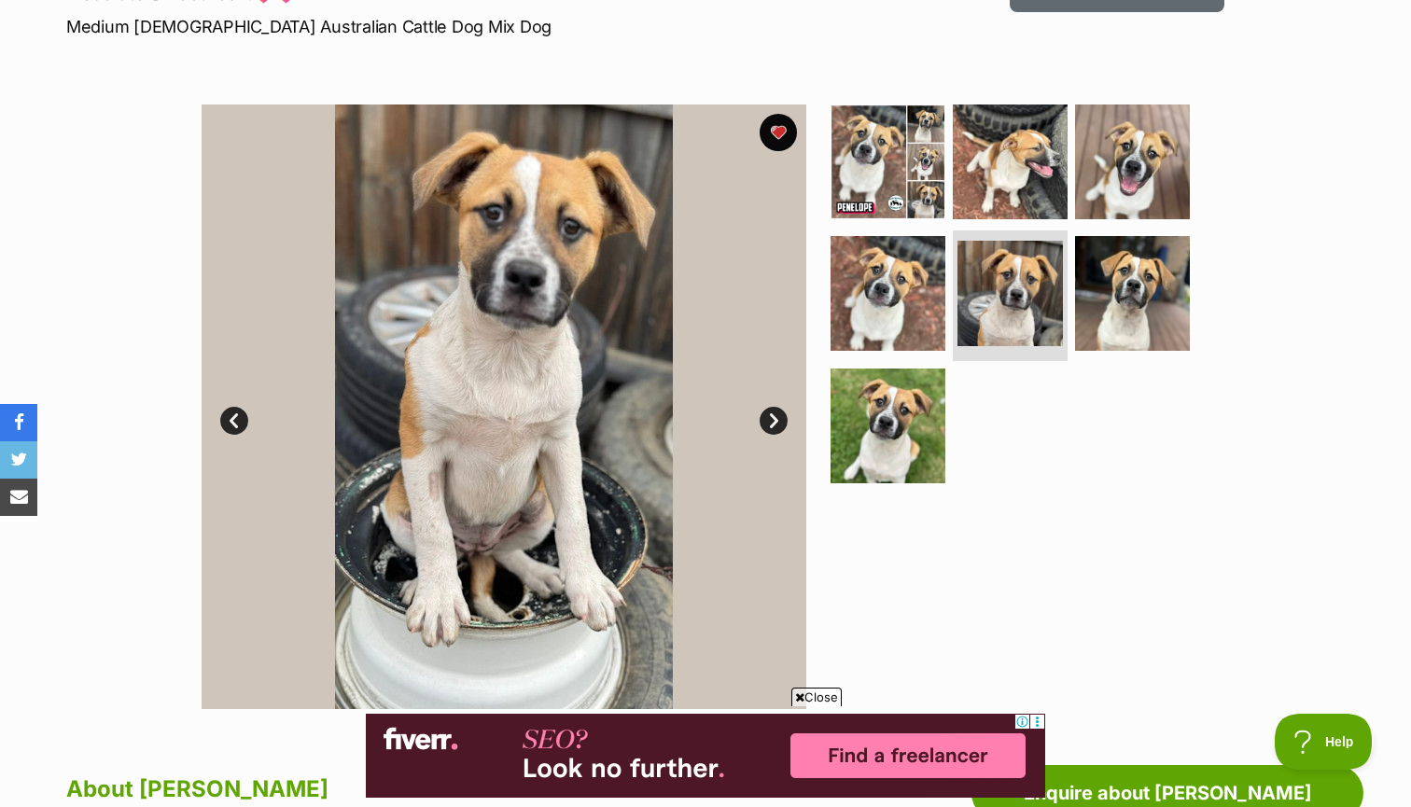
click at [780, 415] on link "Next" at bounding box center [774, 421] width 28 height 28
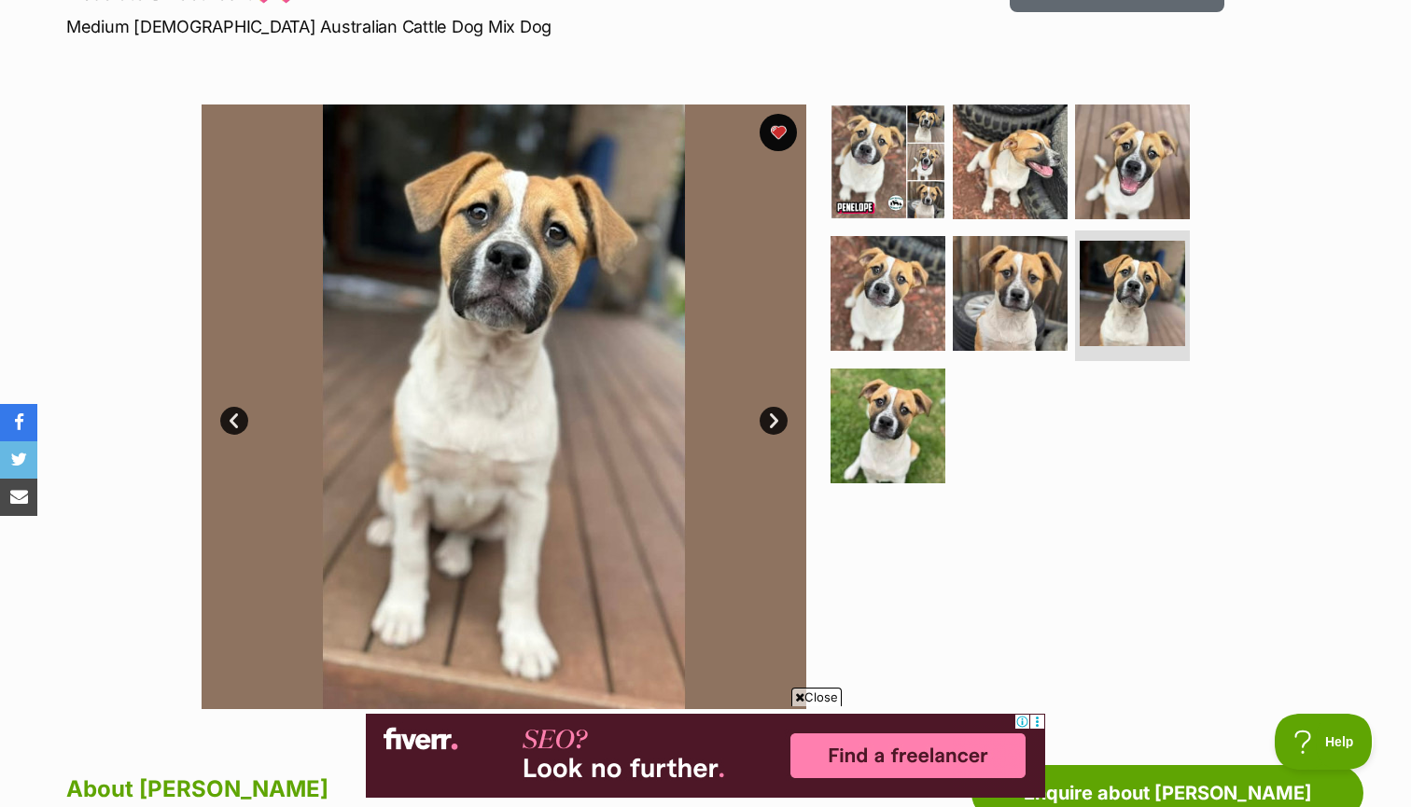
click at [780, 415] on link "Next" at bounding box center [774, 421] width 28 height 28
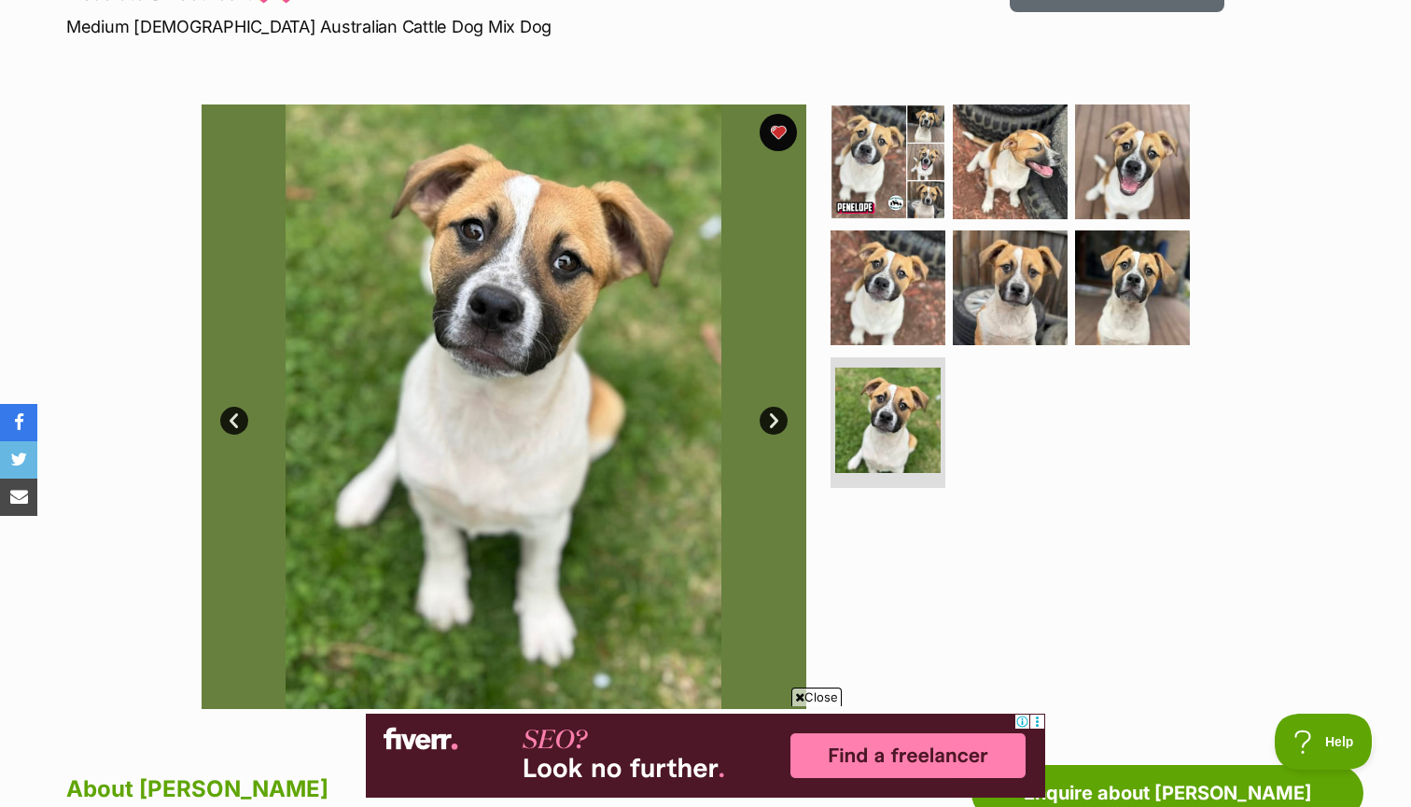
click at [780, 415] on link "Next" at bounding box center [774, 421] width 28 height 28
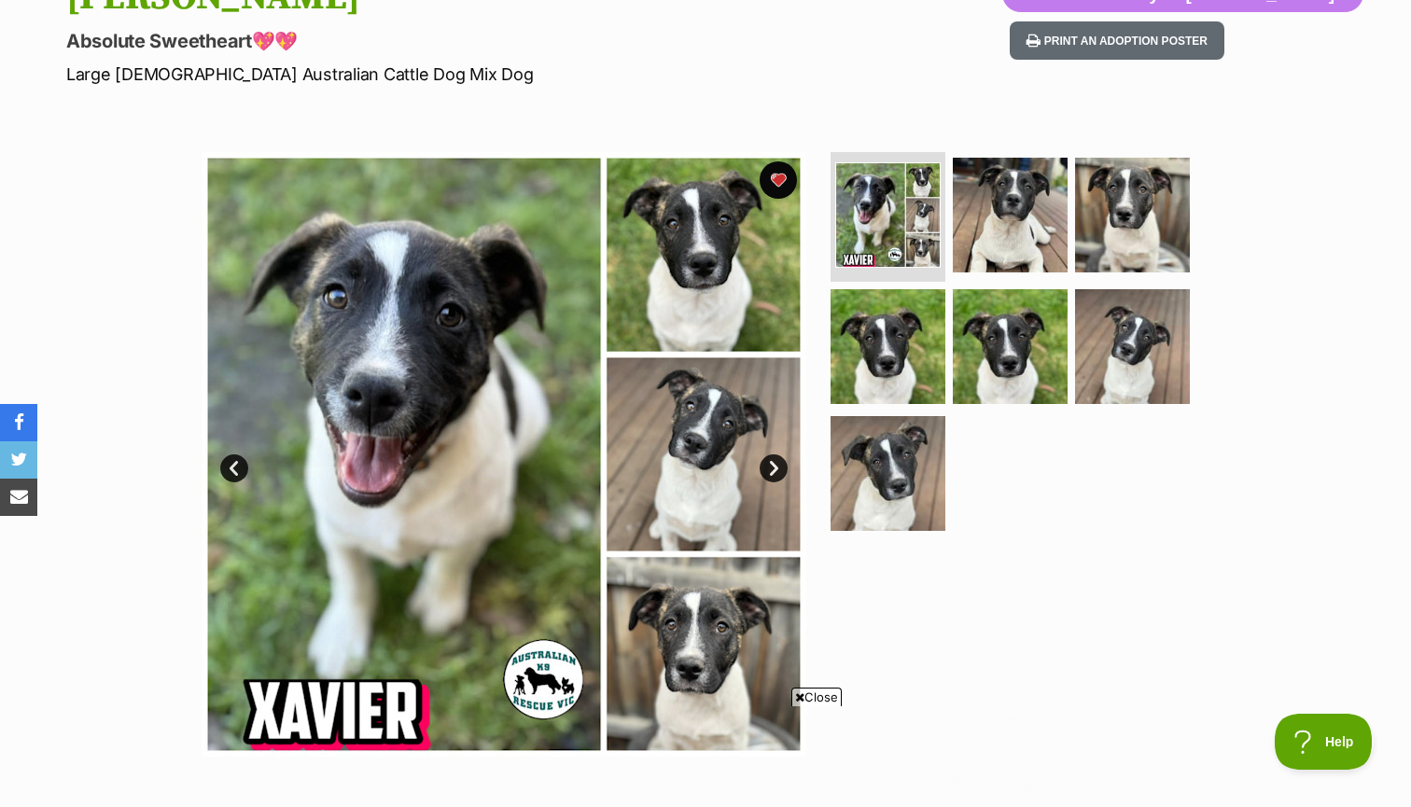
click at [771, 470] on link "Next" at bounding box center [774, 469] width 28 height 28
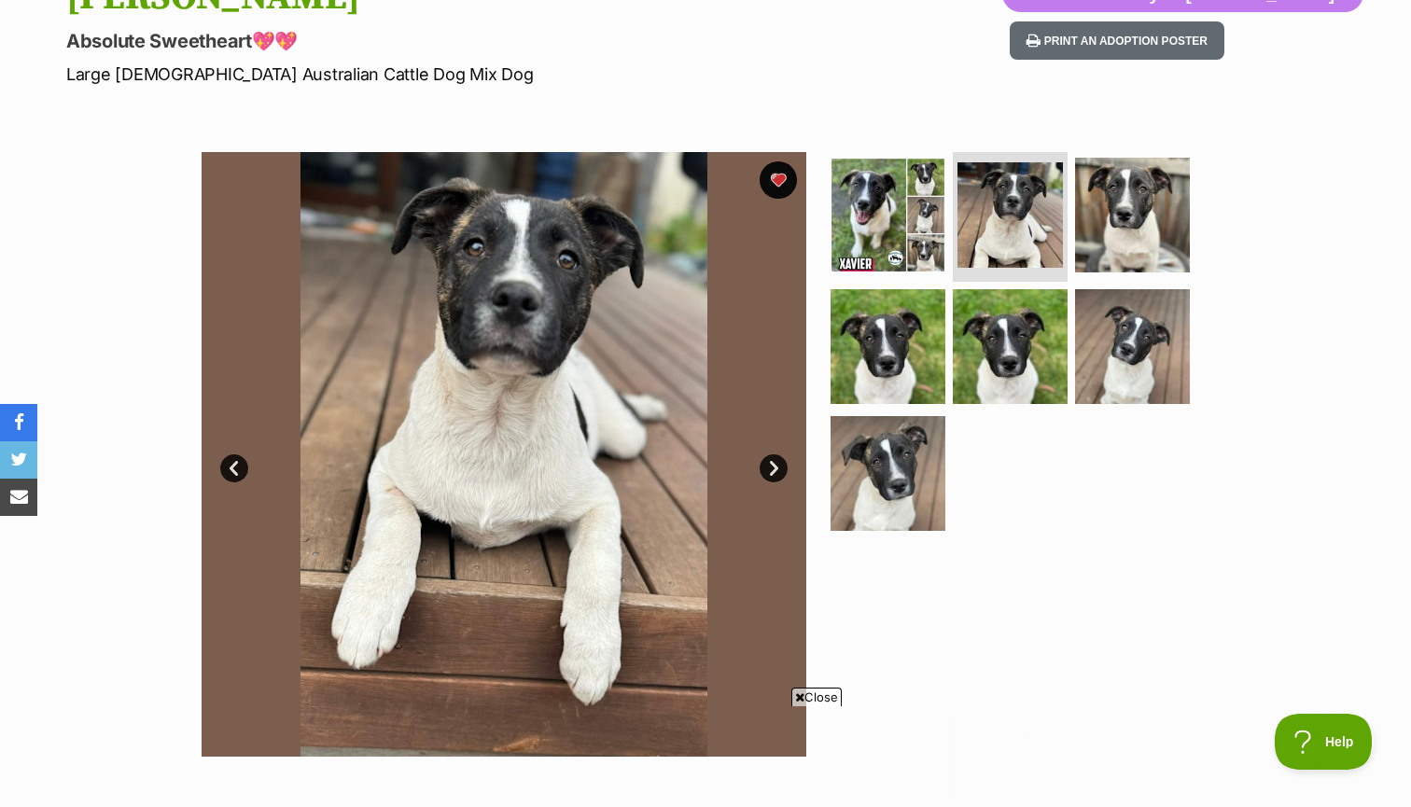
click at [771, 470] on link "Next" at bounding box center [774, 469] width 28 height 28
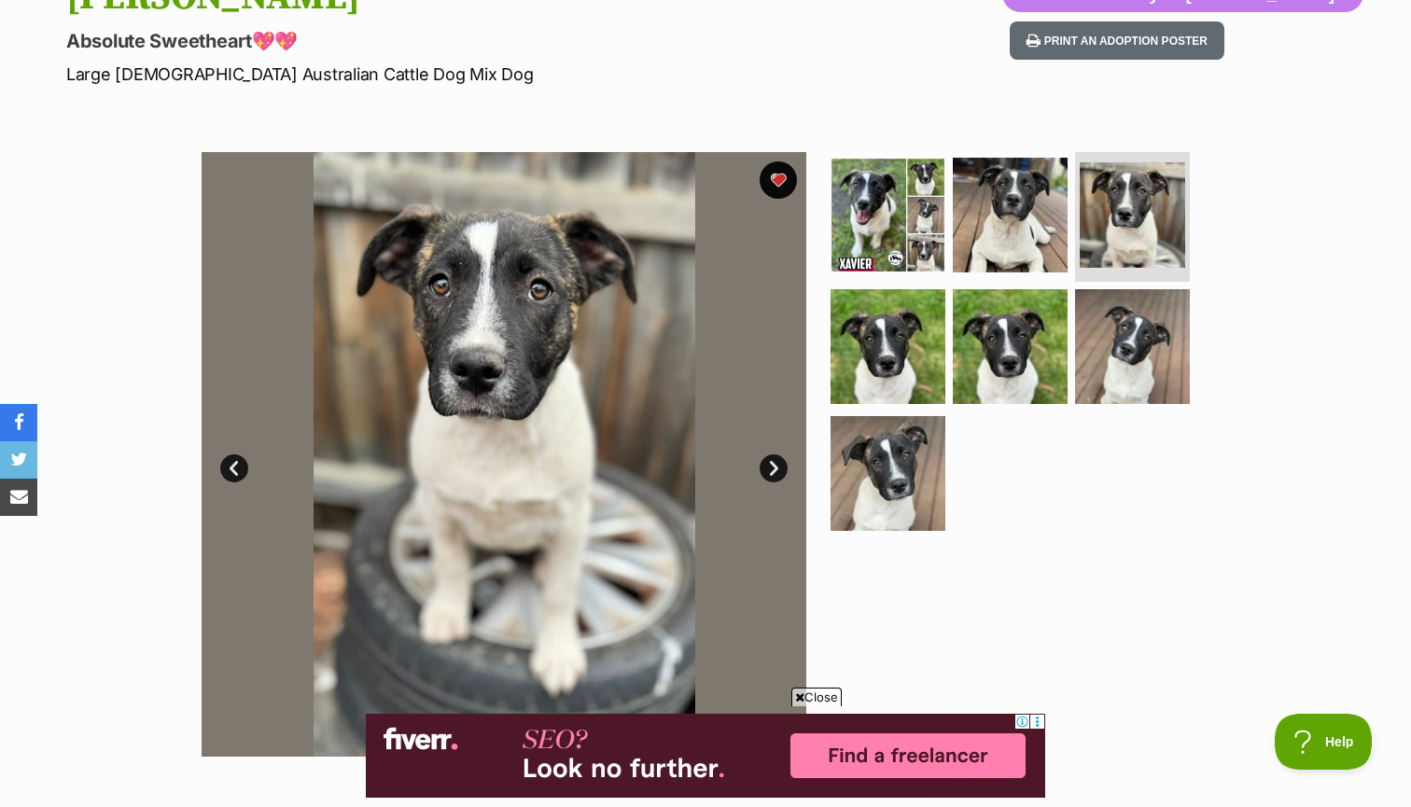
click at [771, 470] on link "Next" at bounding box center [774, 469] width 28 height 28
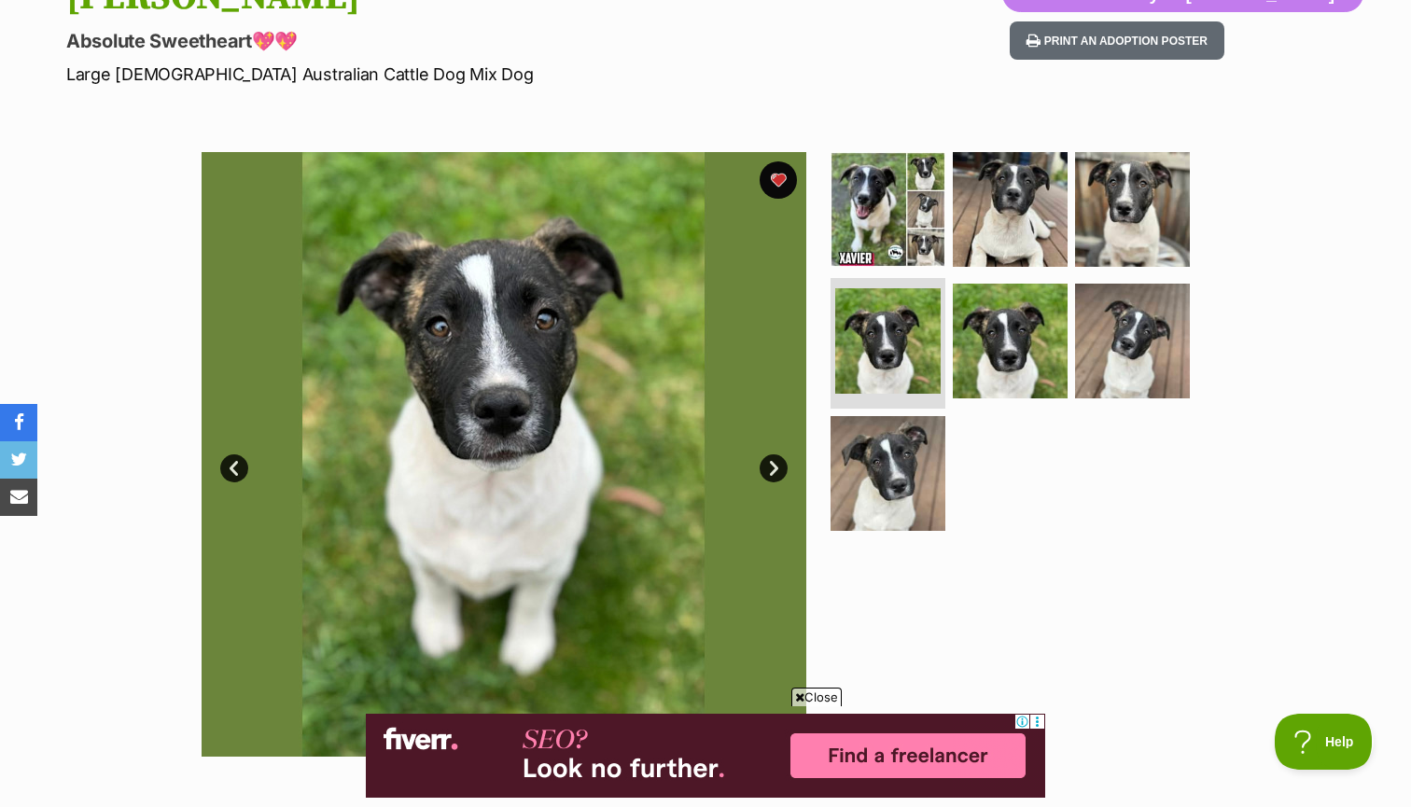
click at [771, 470] on link "Next" at bounding box center [774, 469] width 28 height 28
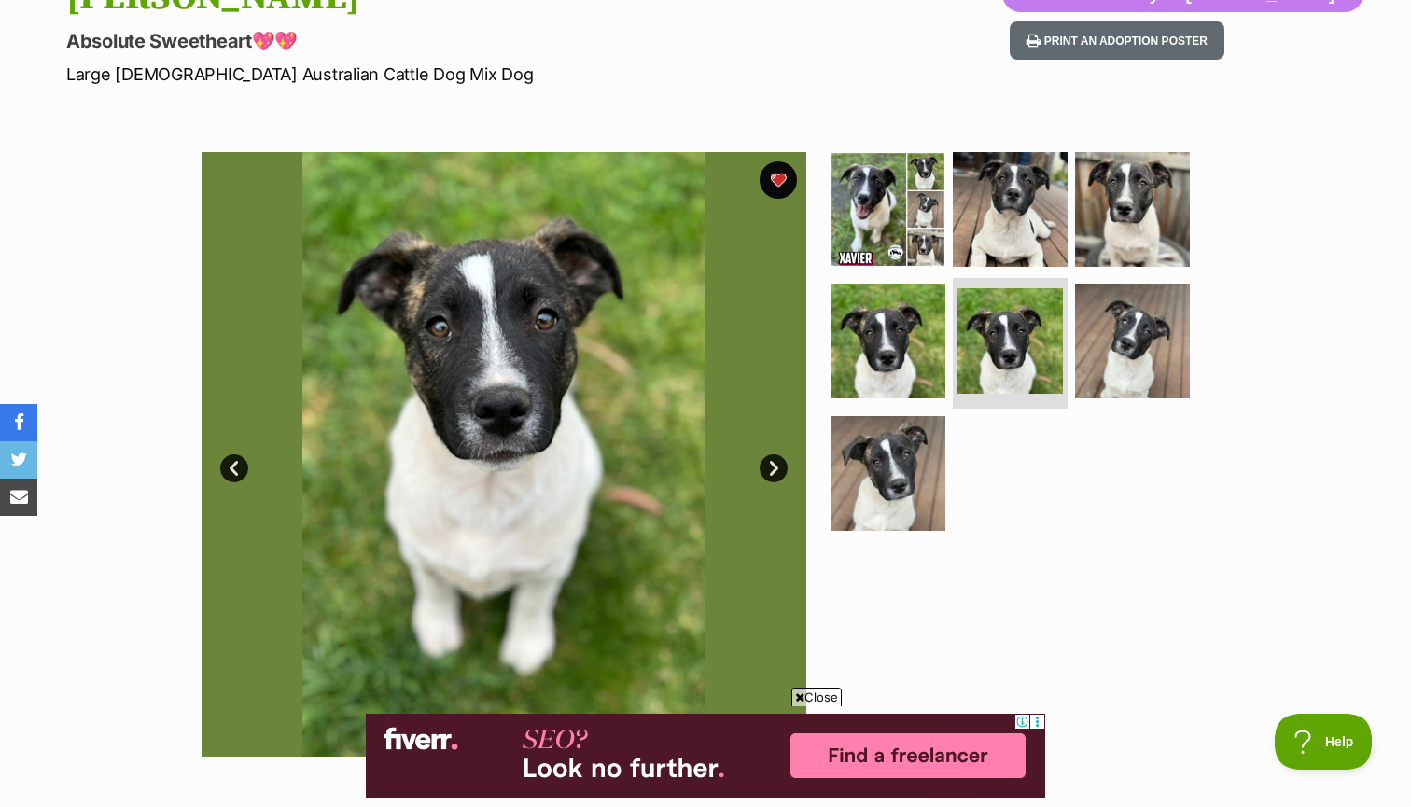
click at [771, 470] on link "Next" at bounding box center [774, 469] width 28 height 28
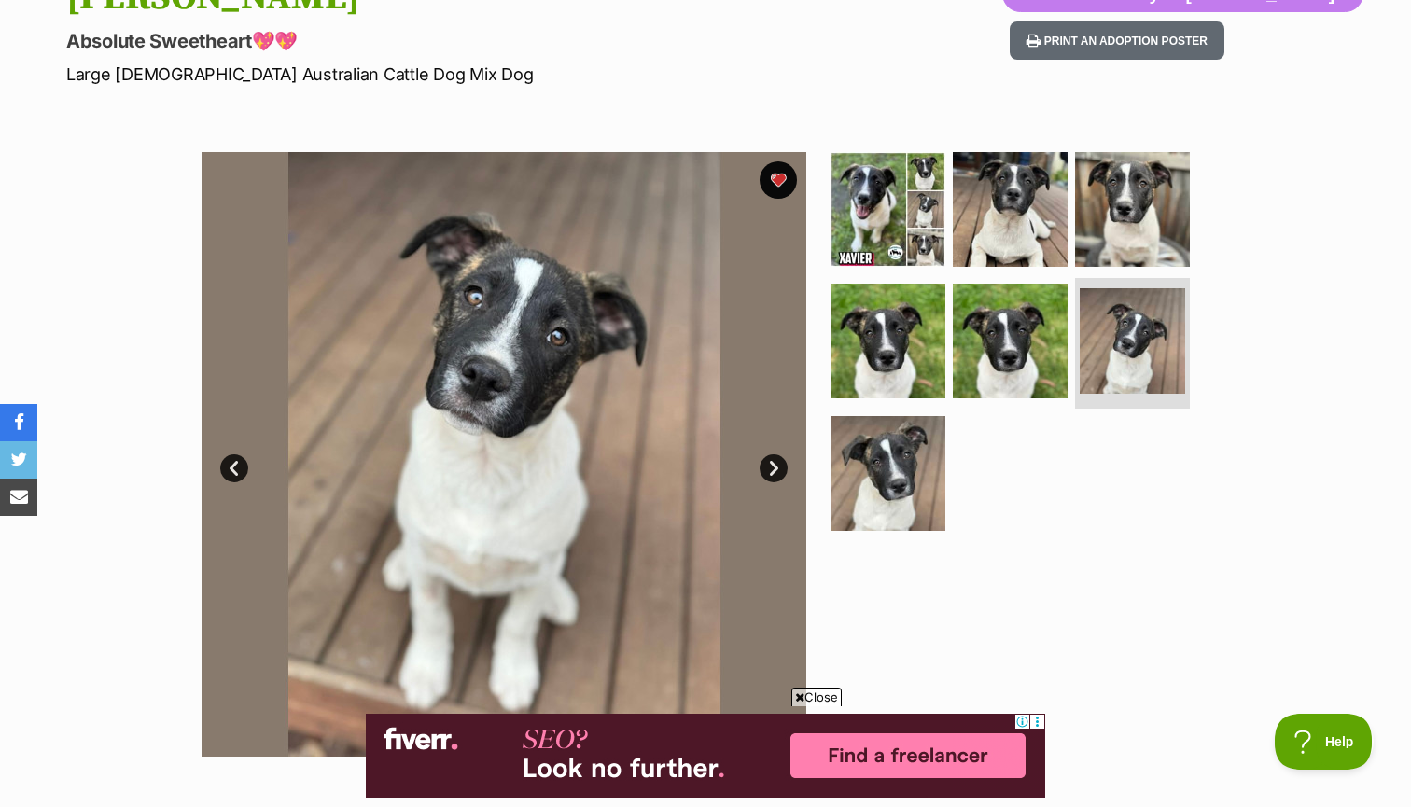
click at [771, 470] on link "Next" at bounding box center [774, 469] width 28 height 28
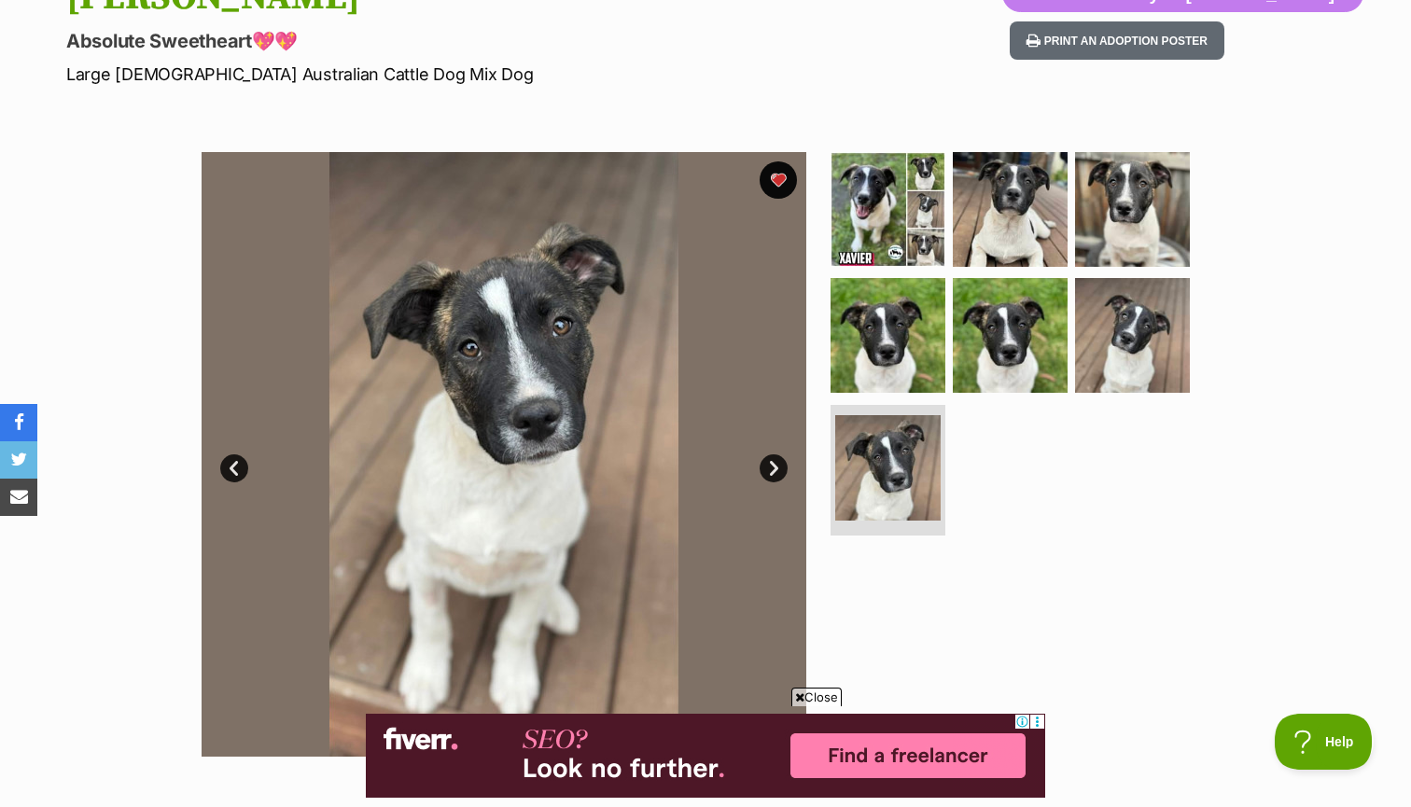
click at [771, 470] on link "Next" at bounding box center [774, 469] width 28 height 28
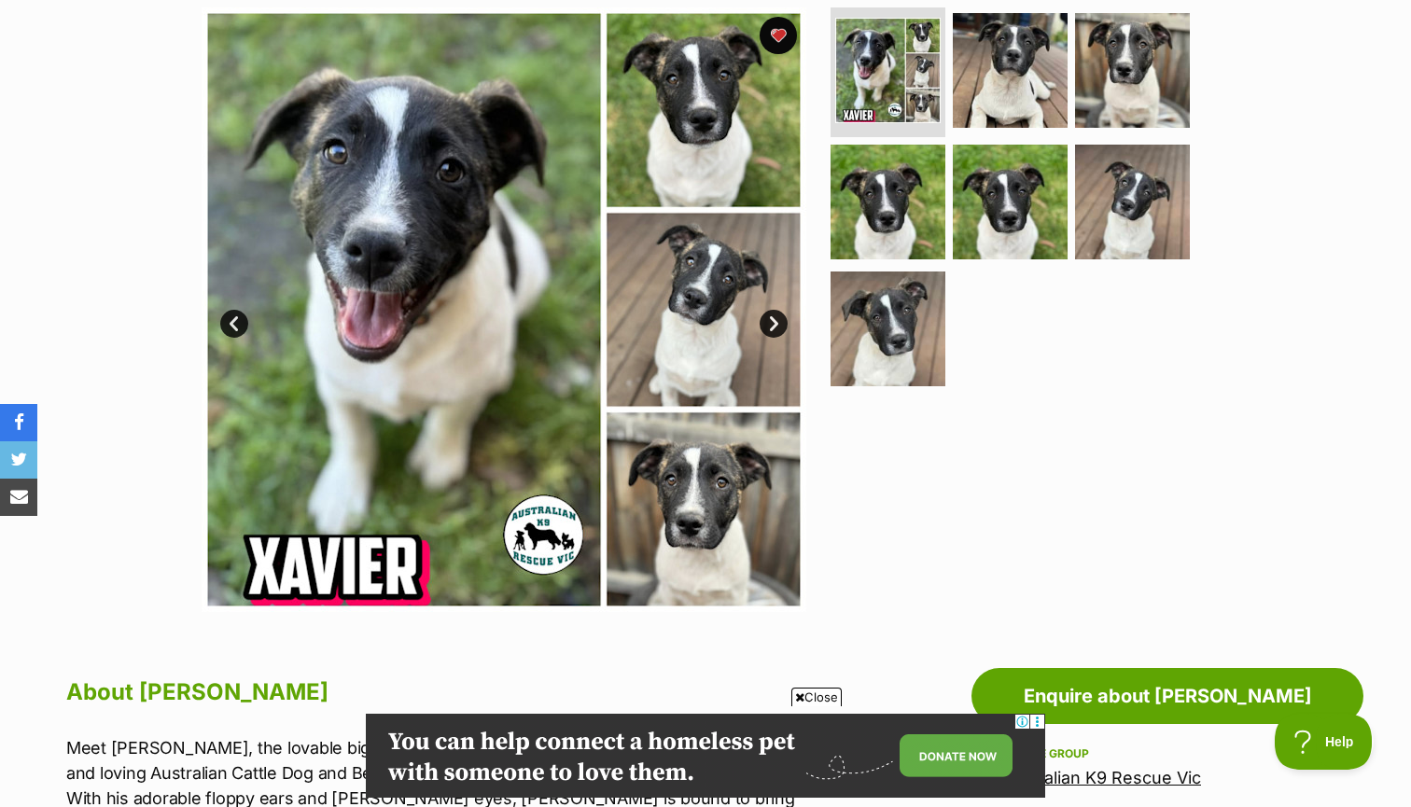
scroll to position [312, 0]
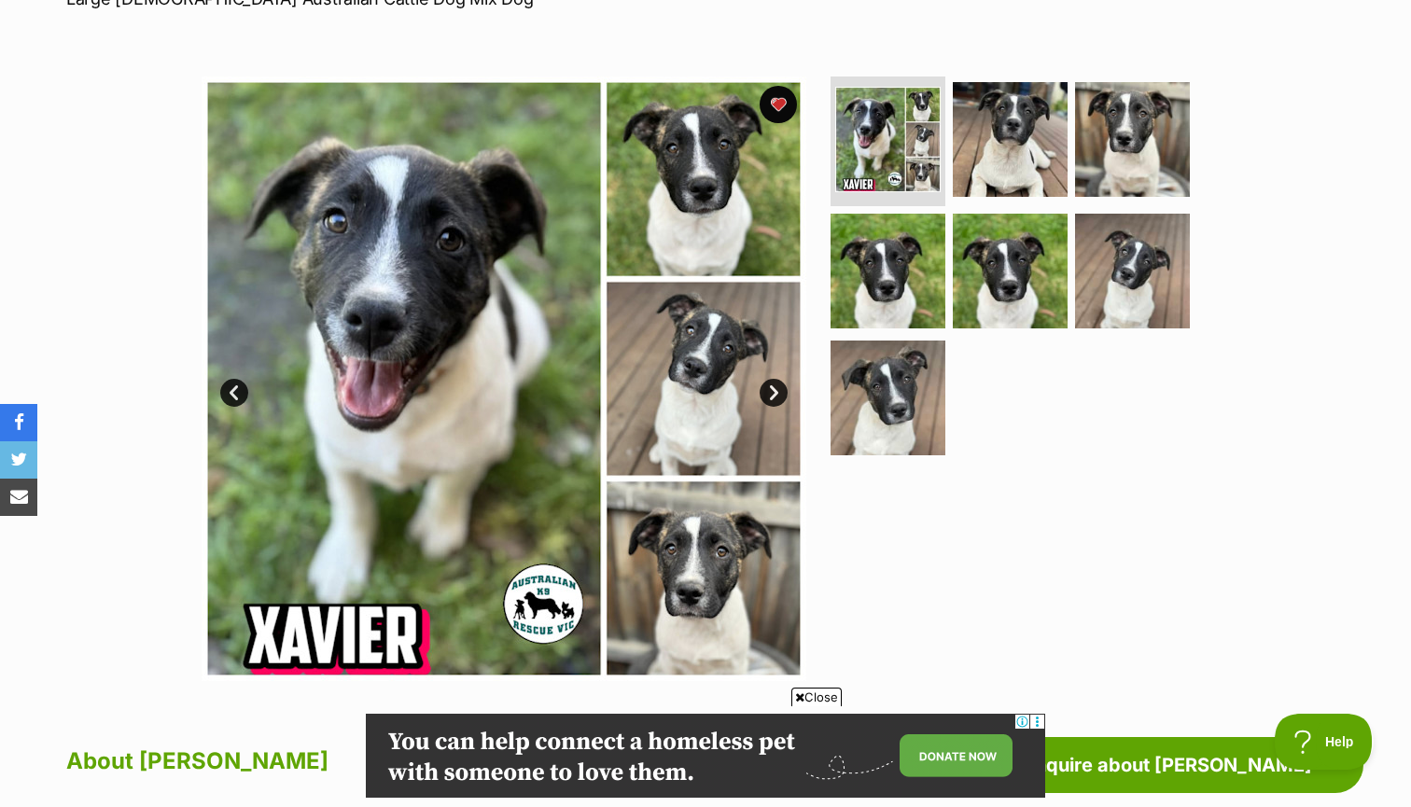
click at [776, 388] on link "Next" at bounding box center [774, 393] width 28 height 28
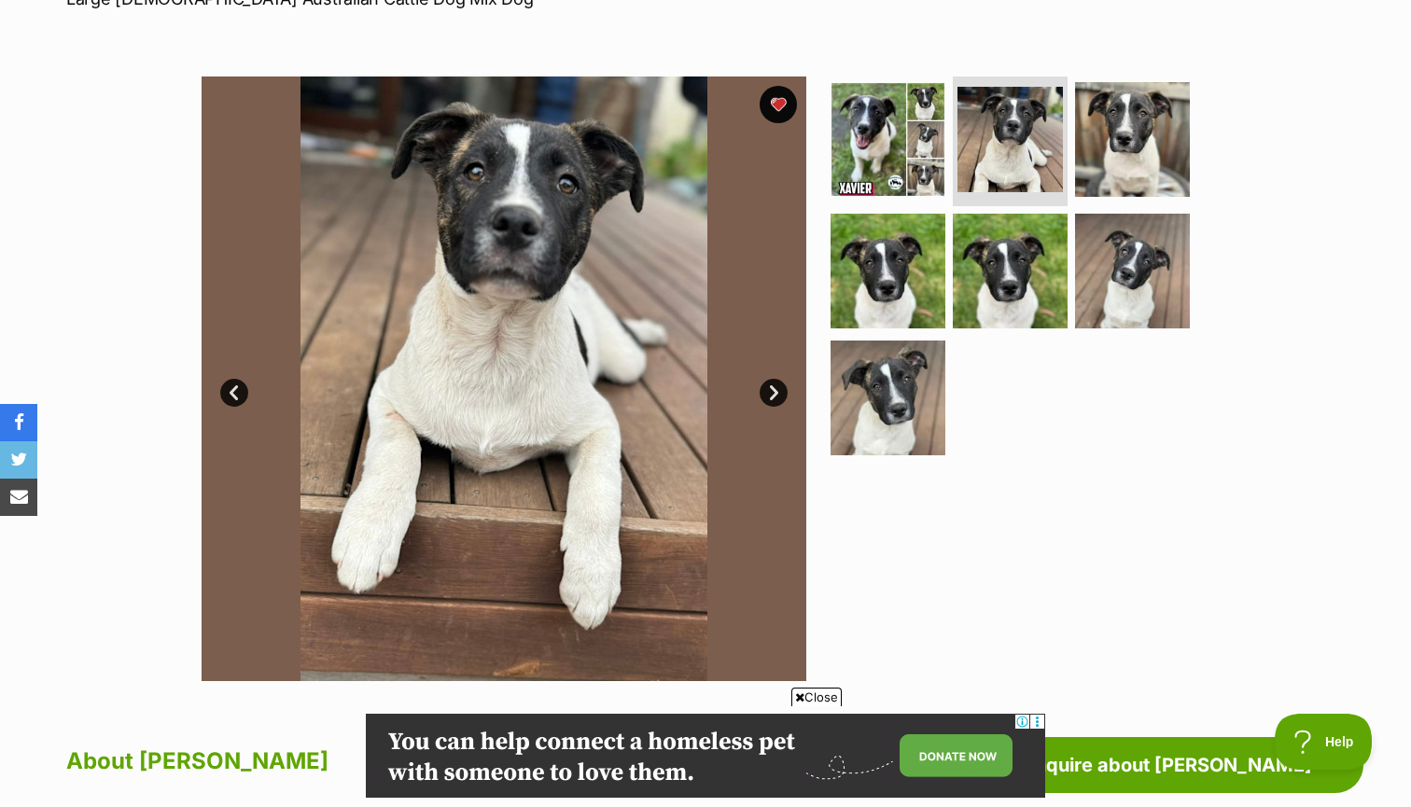
click at [776, 388] on link "Next" at bounding box center [774, 393] width 28 height 28
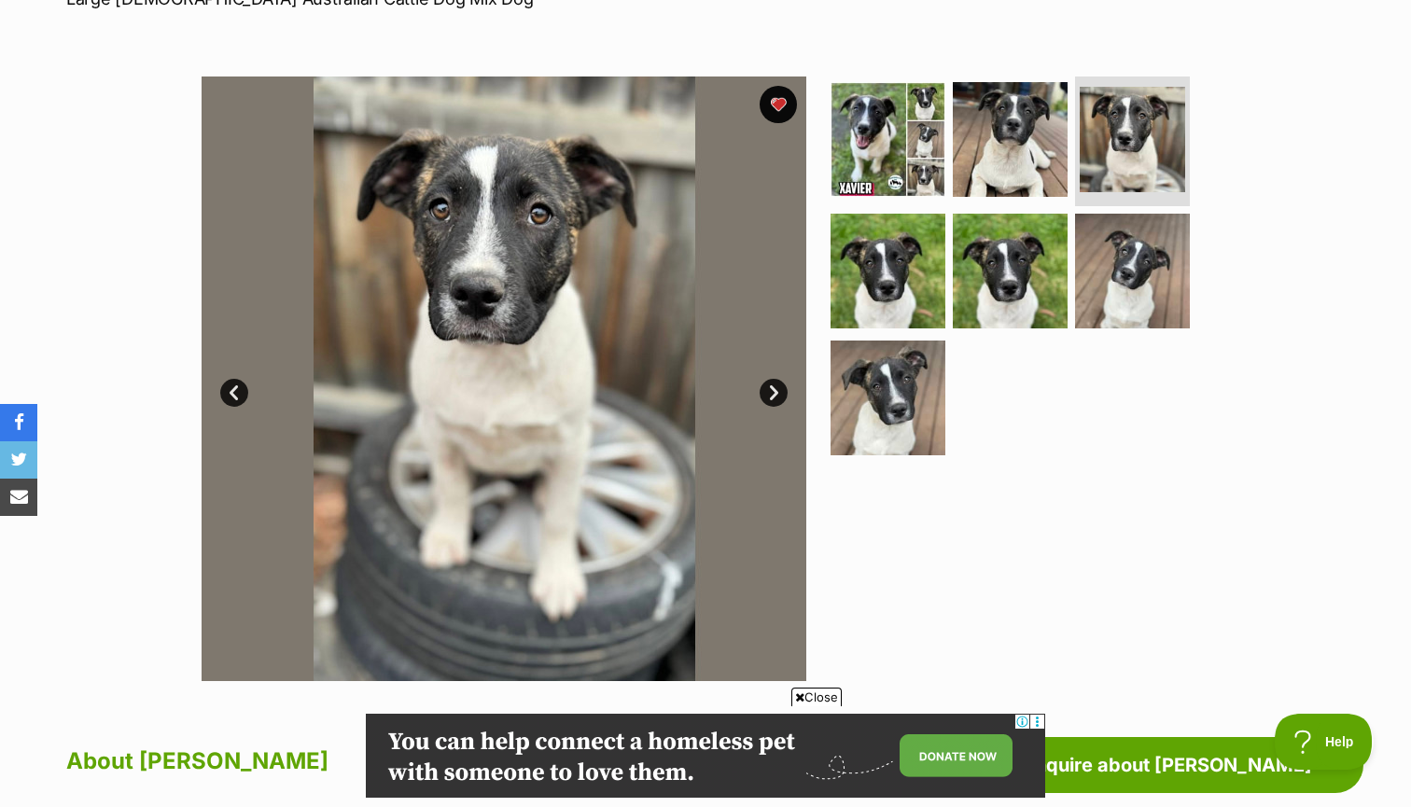
click at [776, 388] on link "Next" at bounding box center [774, 393] width 28 height 28
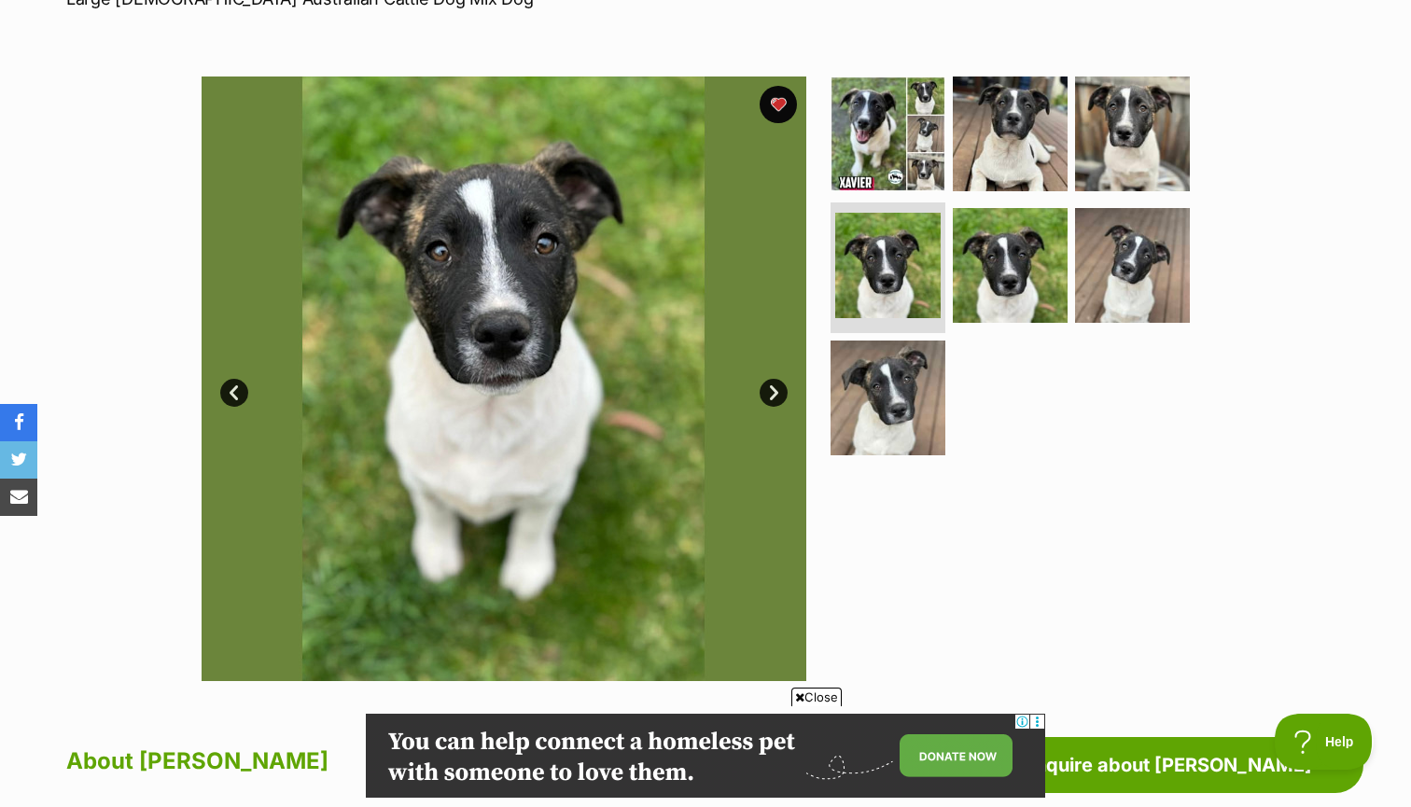
click at [776, 388] on link "Next" at bounding box center [774, 393] width 28 height 28
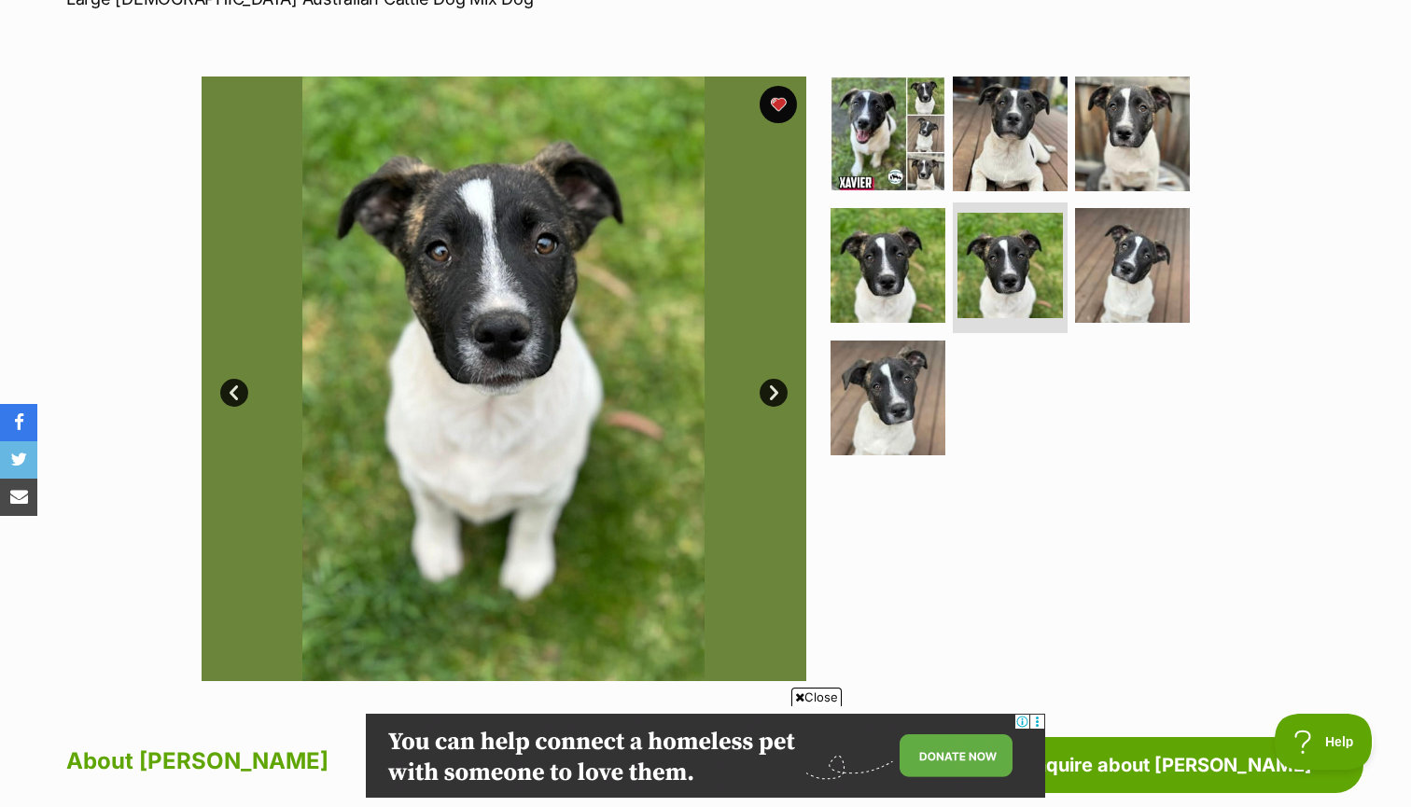
click at [776, 388] on link "Next" at bounding box center [774, 393] width 28 height 28
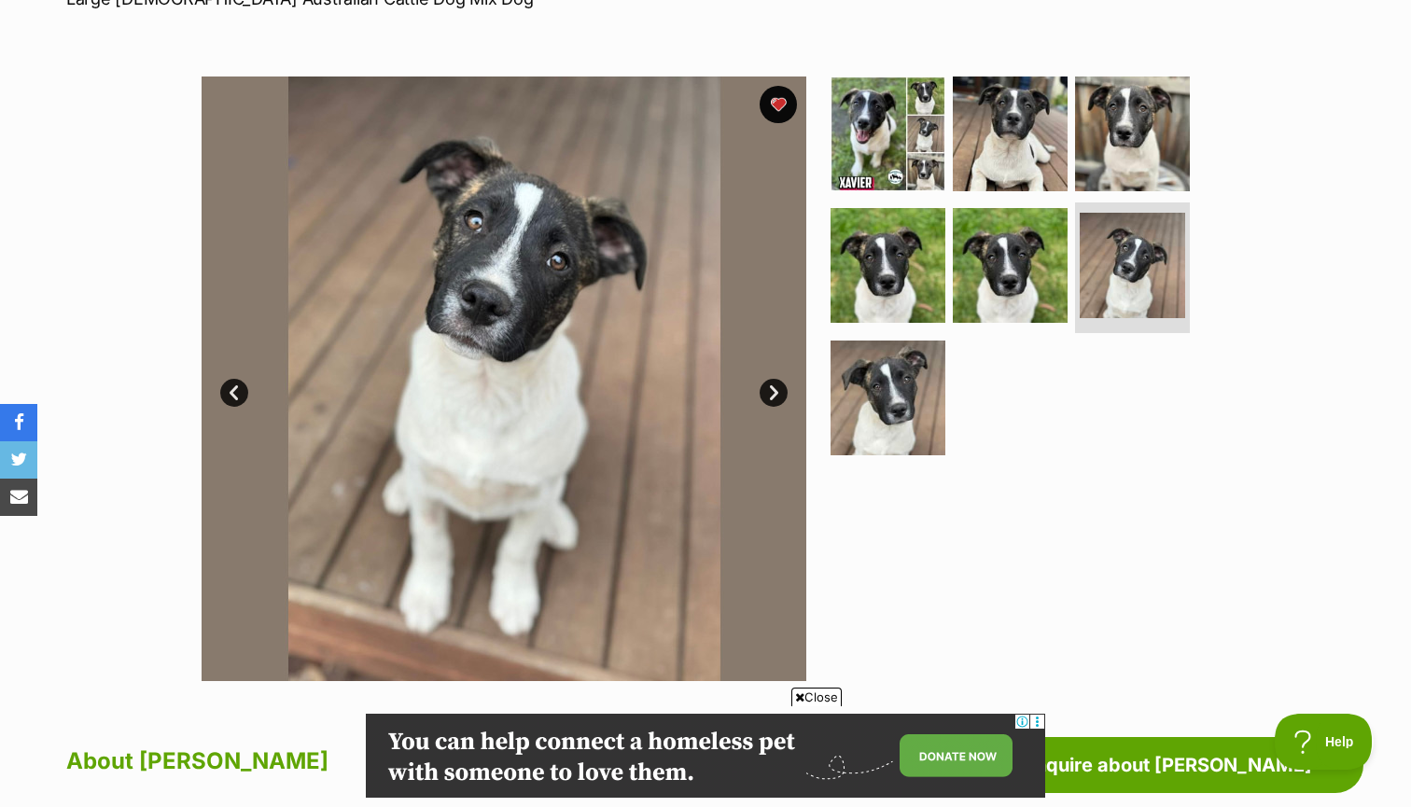
click at [776, 388] on link "Next" at bounding box center [774, 393] width 28 height 28
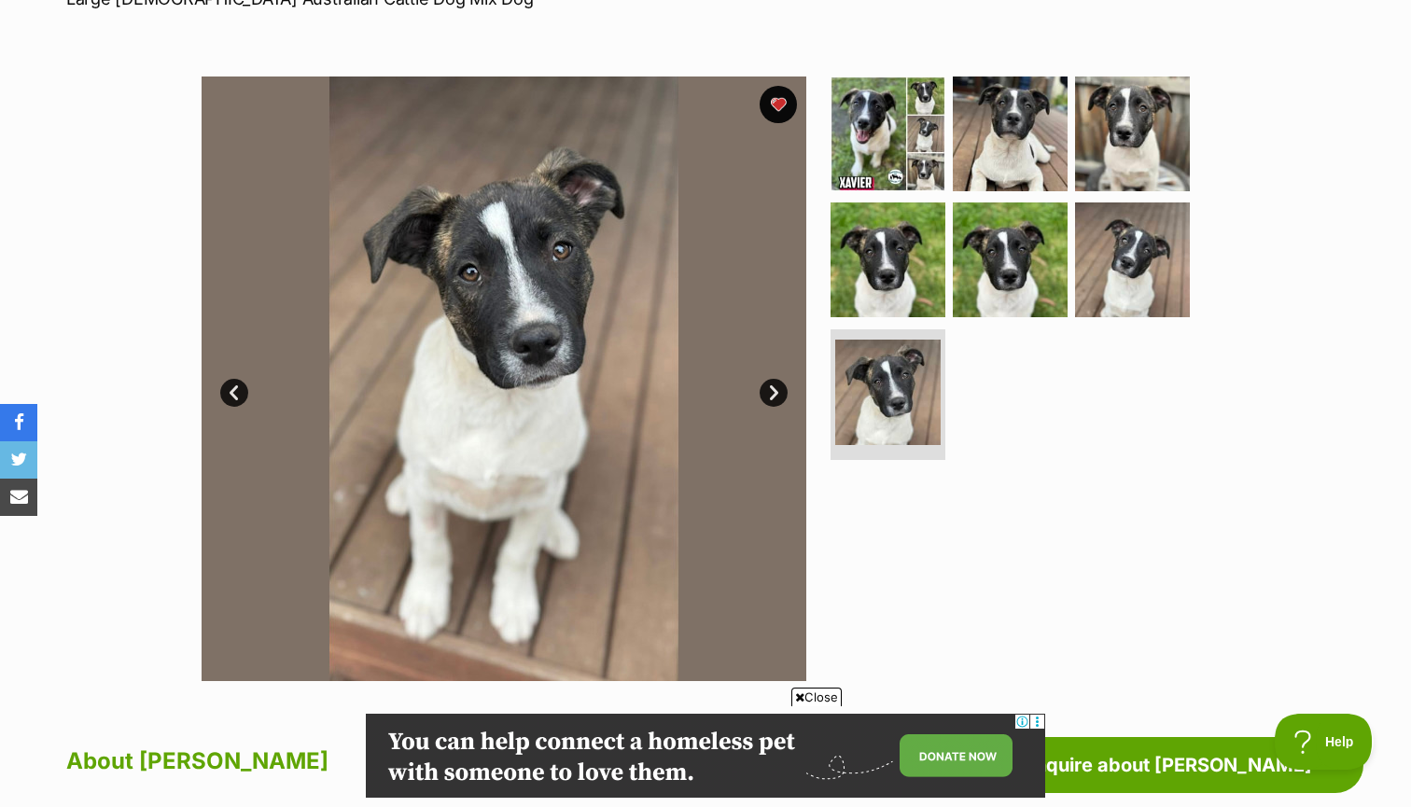
click at [776, 388] on link "Next" at bounding box center [774, 393] width 28 height 28
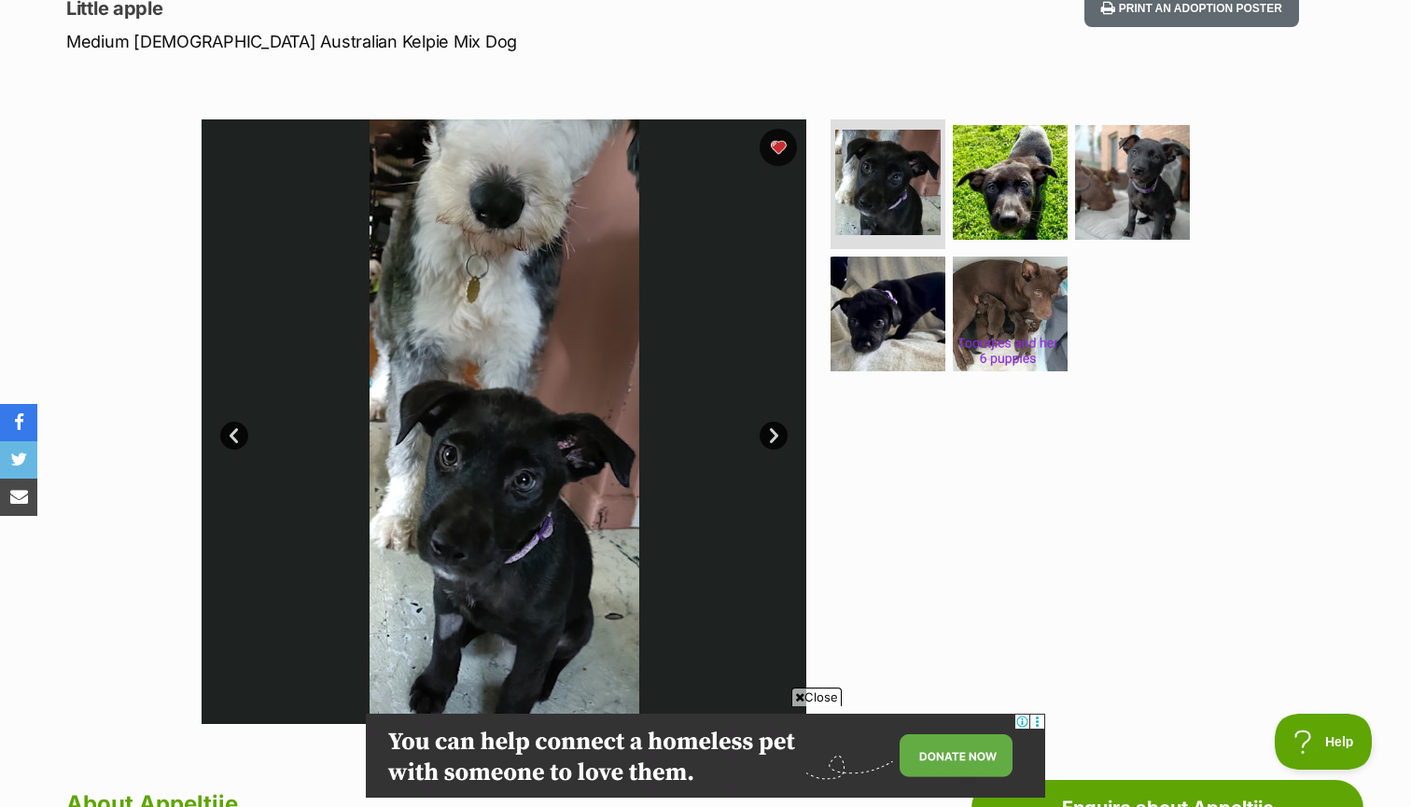
click at [767, 432] on link "Next" at bounding box center [774, 436] width 28 height 28
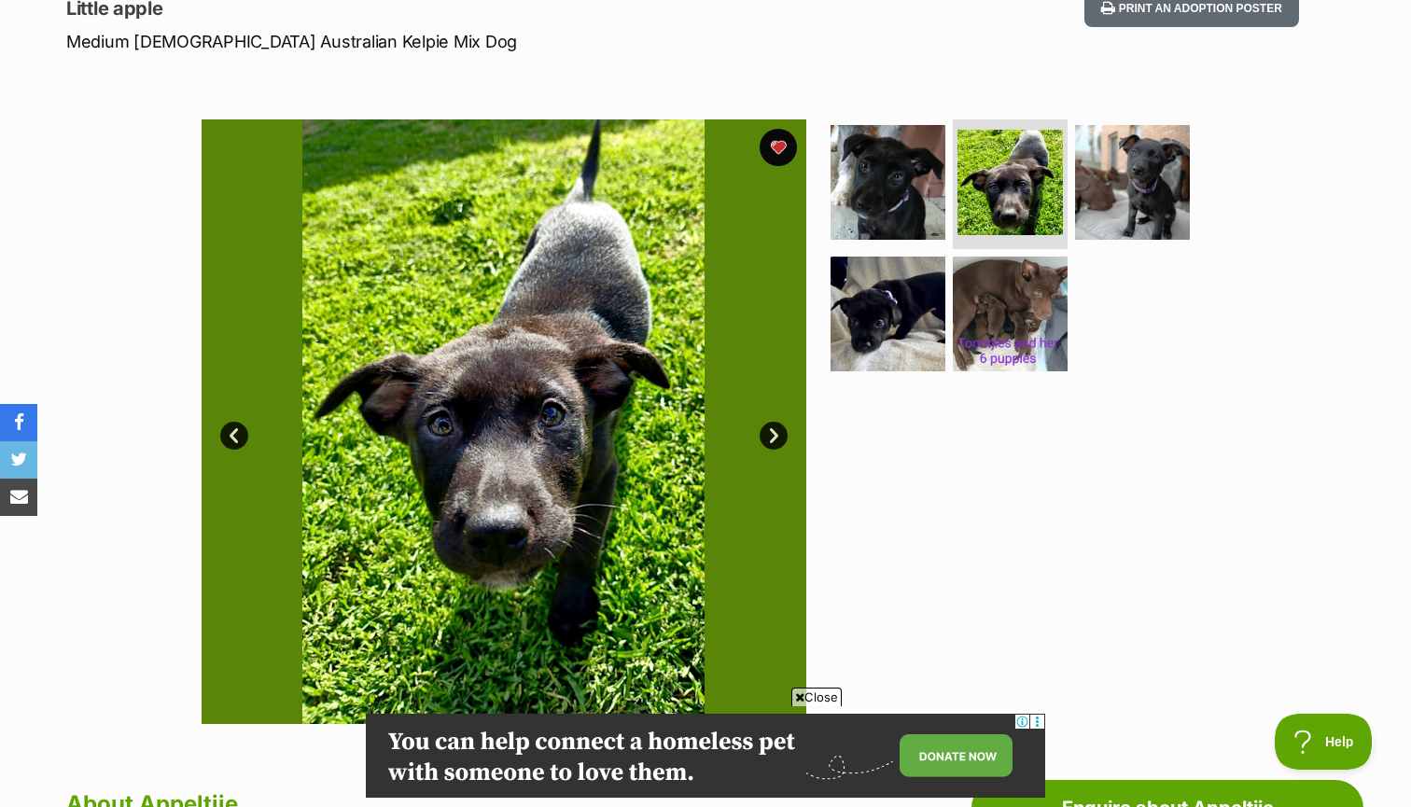
click at [767, 431] on link "Next" at bounding box center [774, 436] width 28 height 28
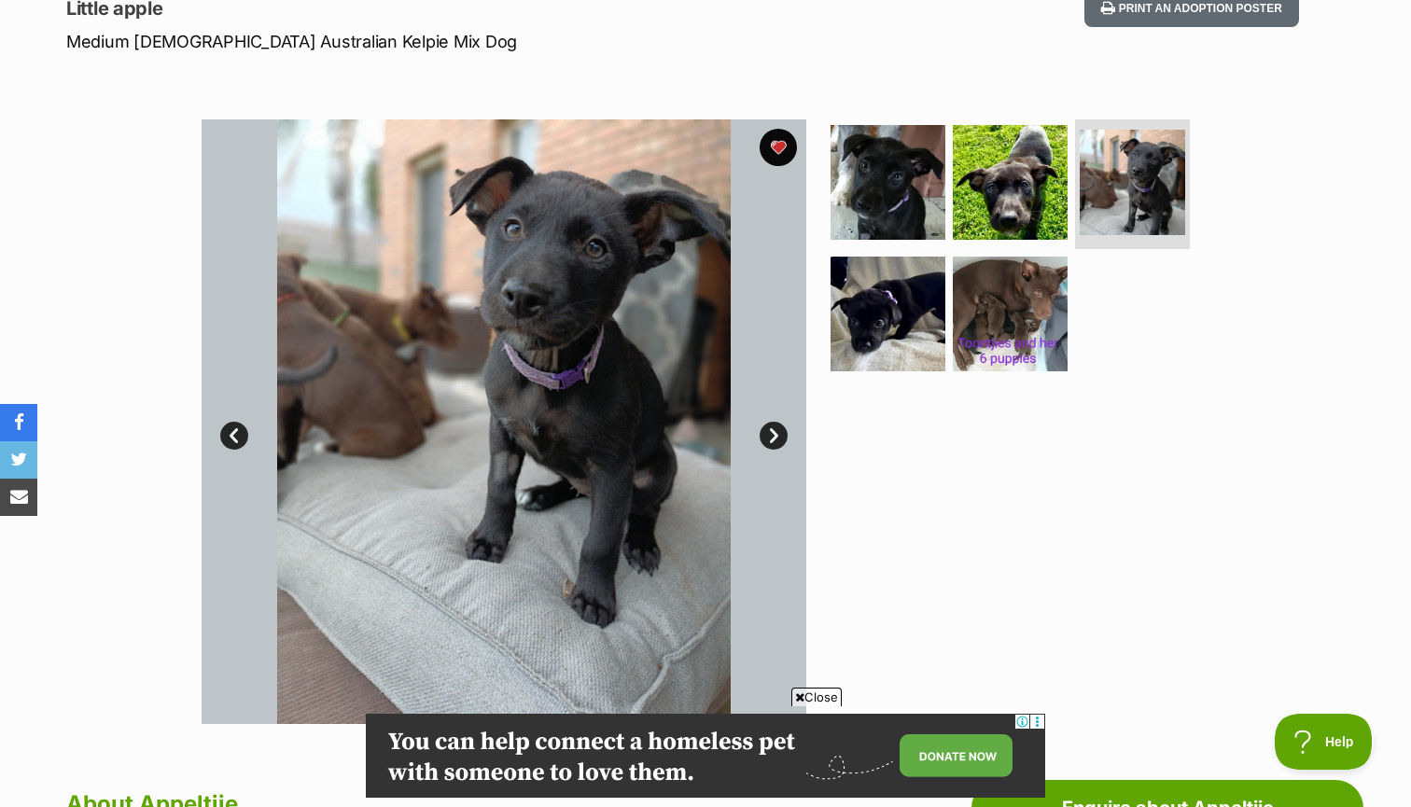
click at [767, 431] on link "Next" at bounding box center [774, 436] width 28 height 28
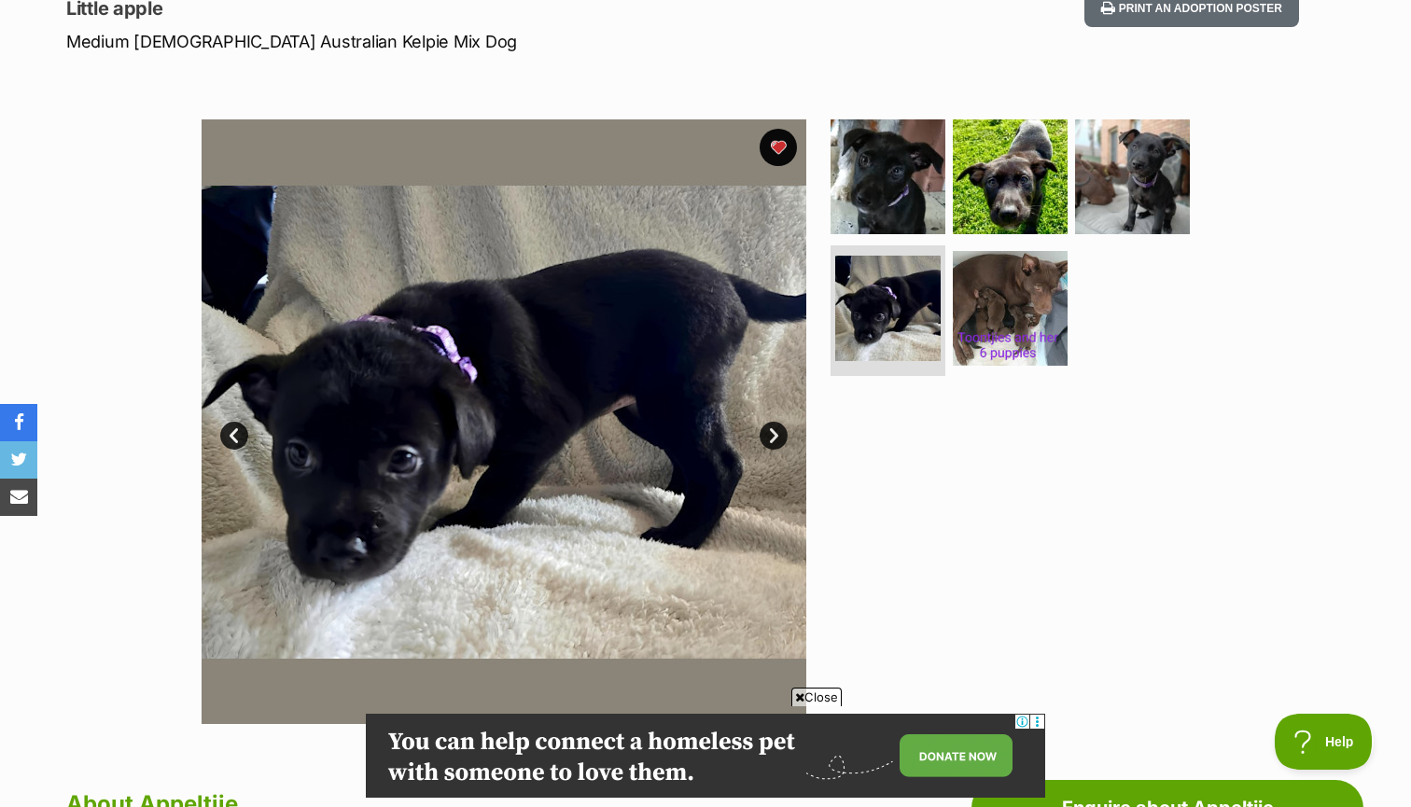
click at [767, 431] on link "Next" at bounding box center [774, 436] width 28 height 28
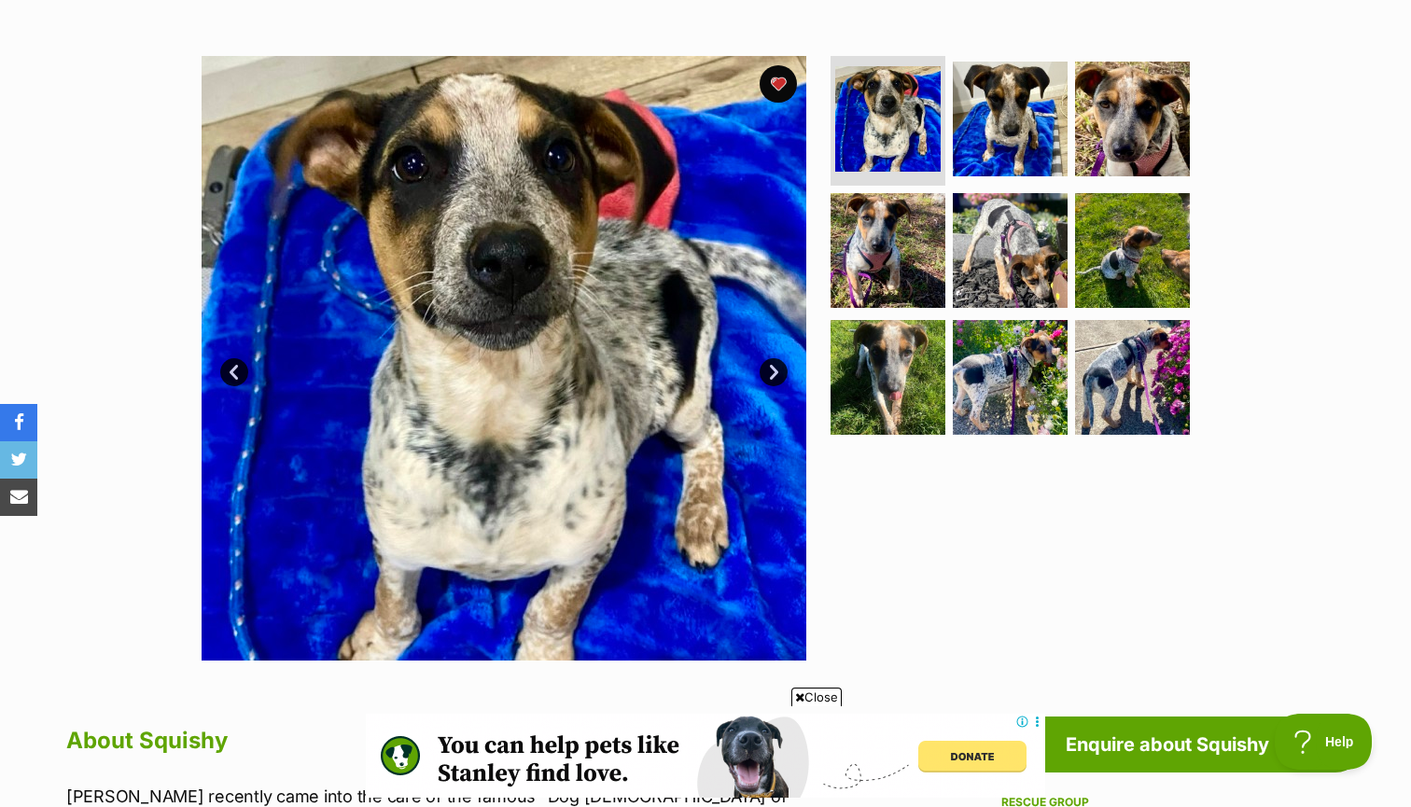
click at [774, 374] on link "Next" at bounding box center [774, 372] width 28 height 28
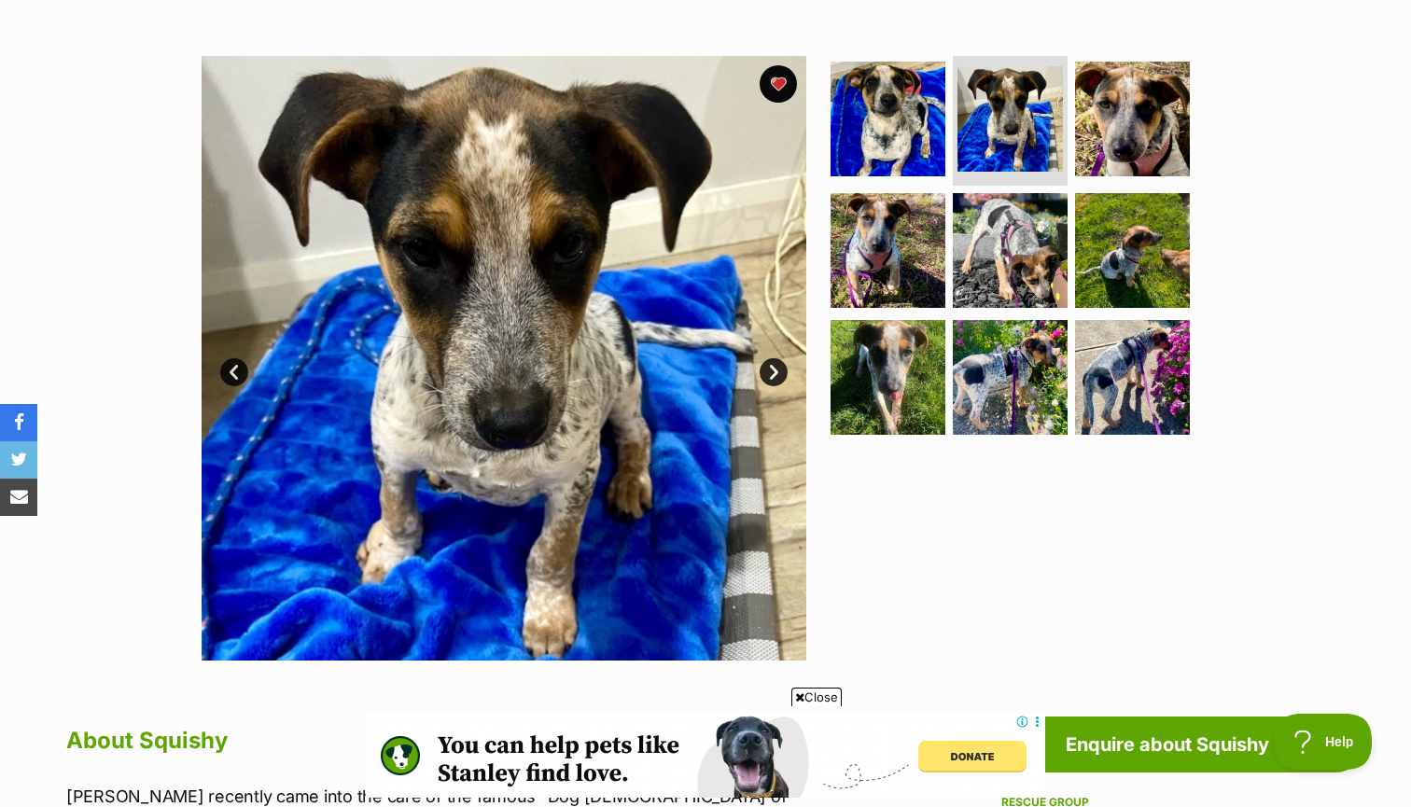
click at [234, 375] on link "Prev" at bounding box center [234, 372] width 28 height 28
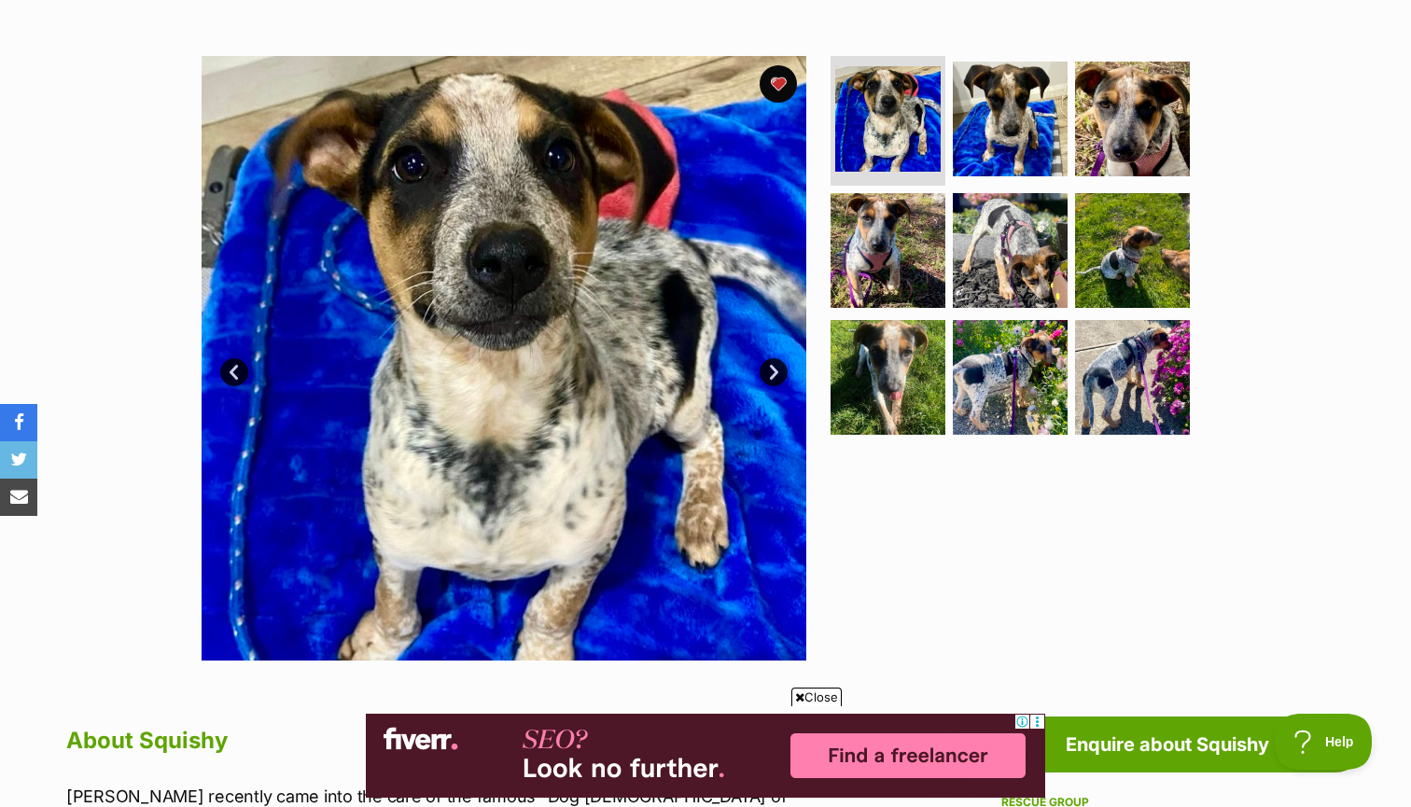
click at [765, 369] on link "Next" at bounding box center [774, 372] width 28 height 28
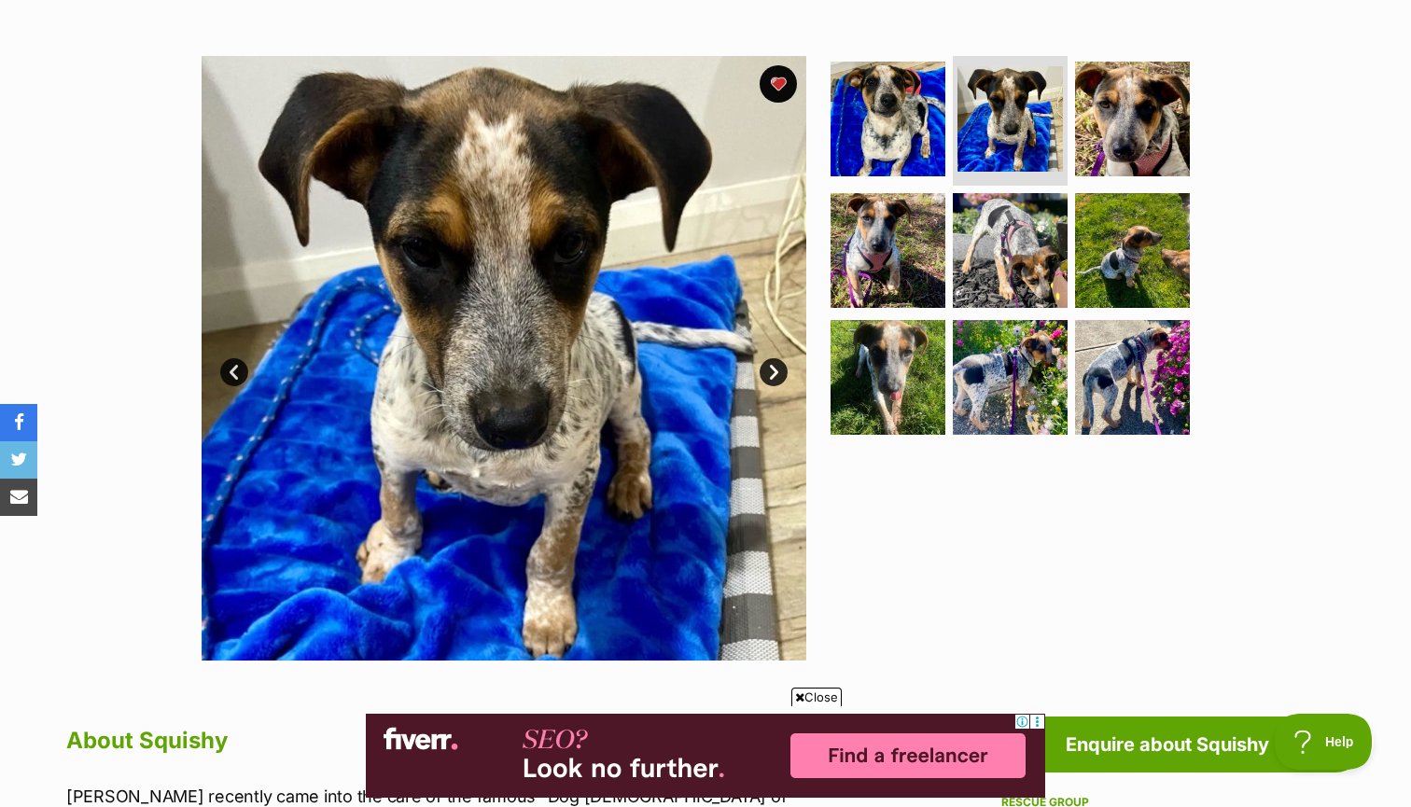
click at [765, 369] on link "Next" at bounding box center [774, 372] width 28 height 28
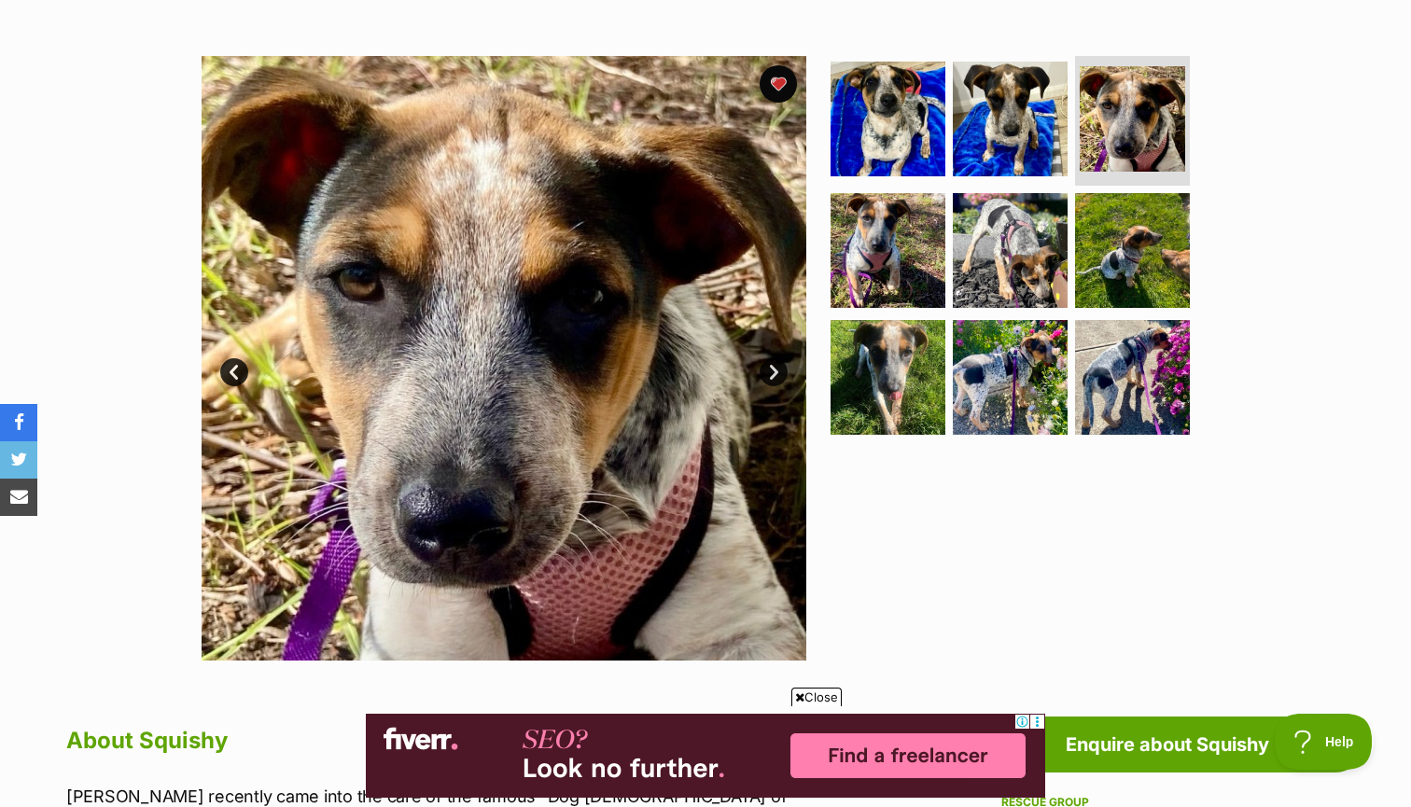
click at [765, 369] on link "Next" at bounding box center [774, 372] width 28 height 28
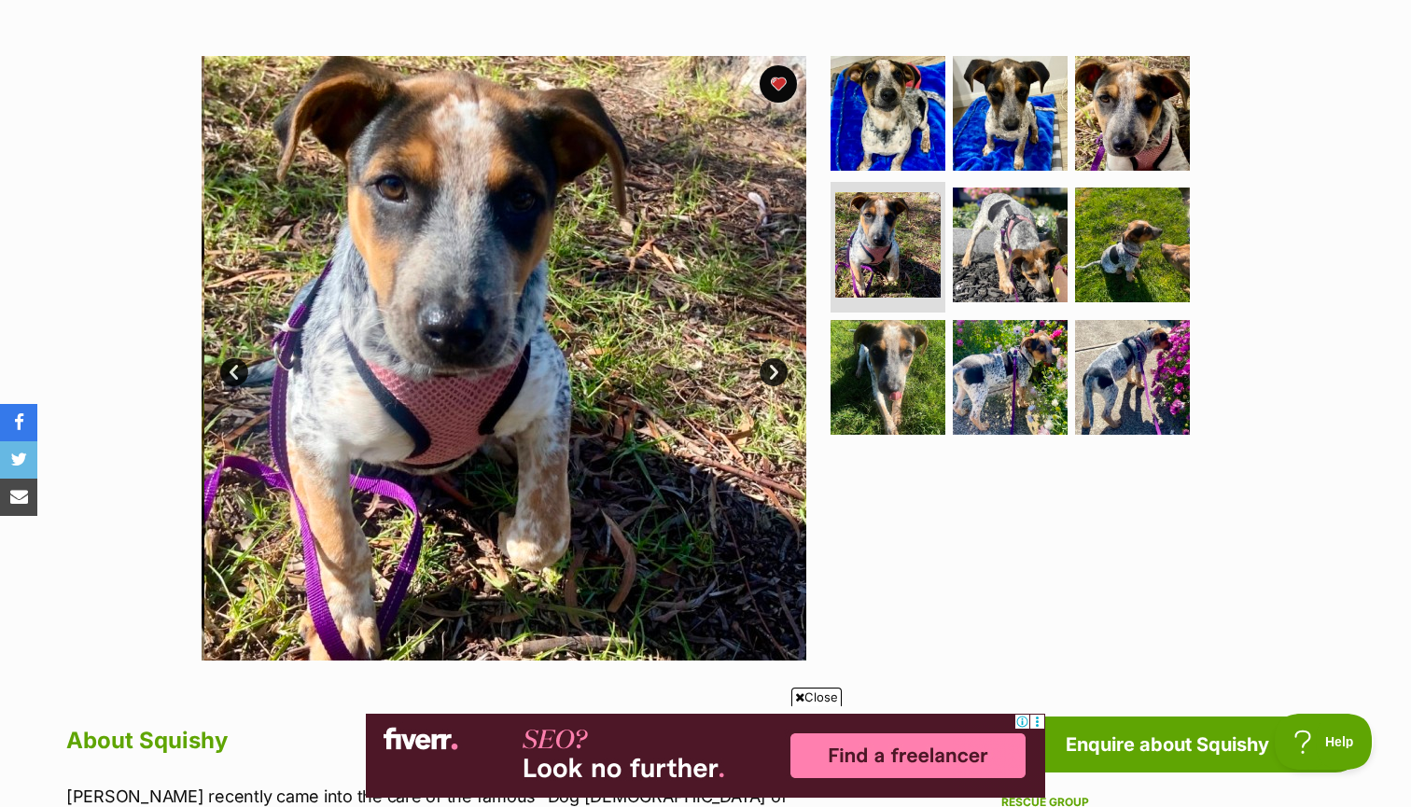
click at [765, 369] on link "Next" at bounding box center [774, 372] width 28 height 28
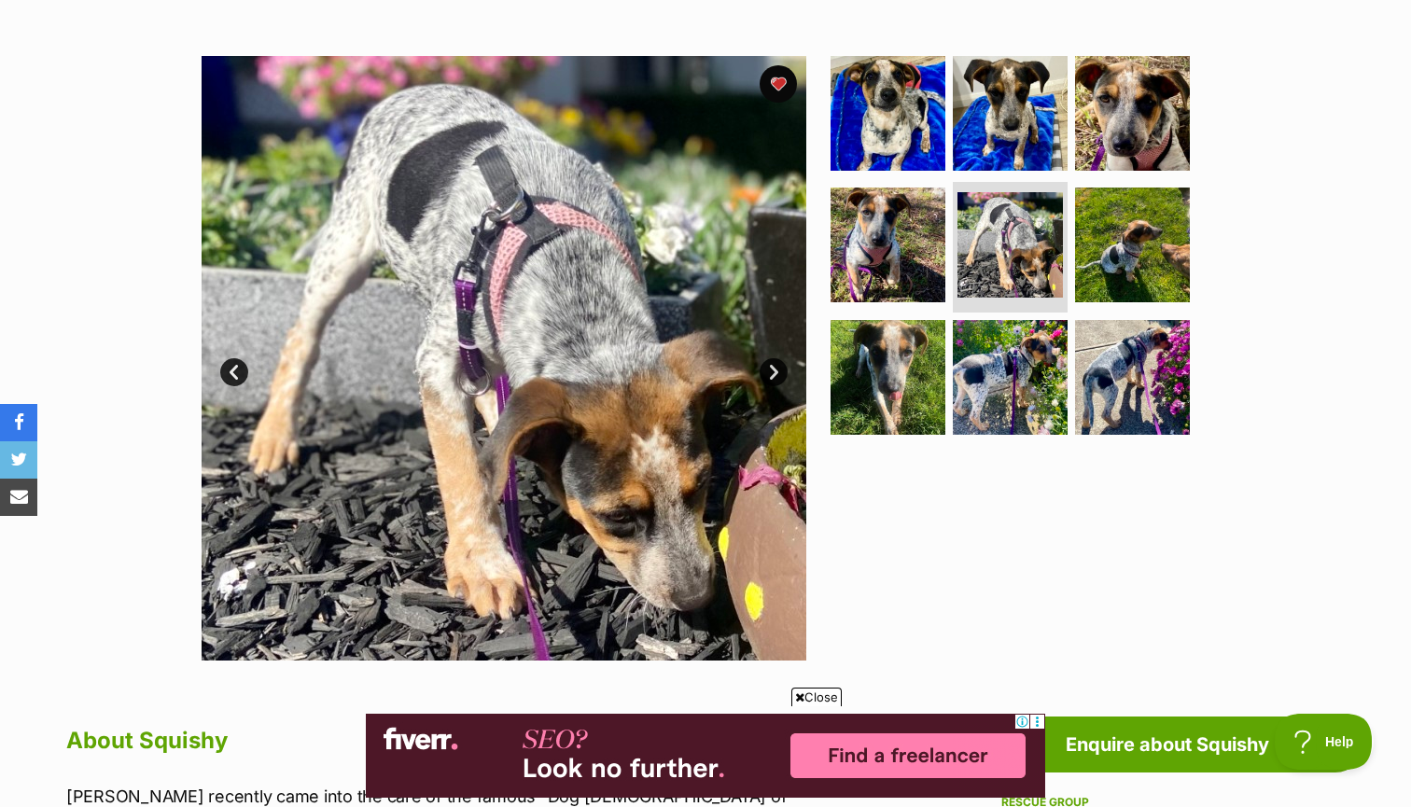
click at [765, 369] on link "Next" at bounding box center [774, 372] width 28 height 28
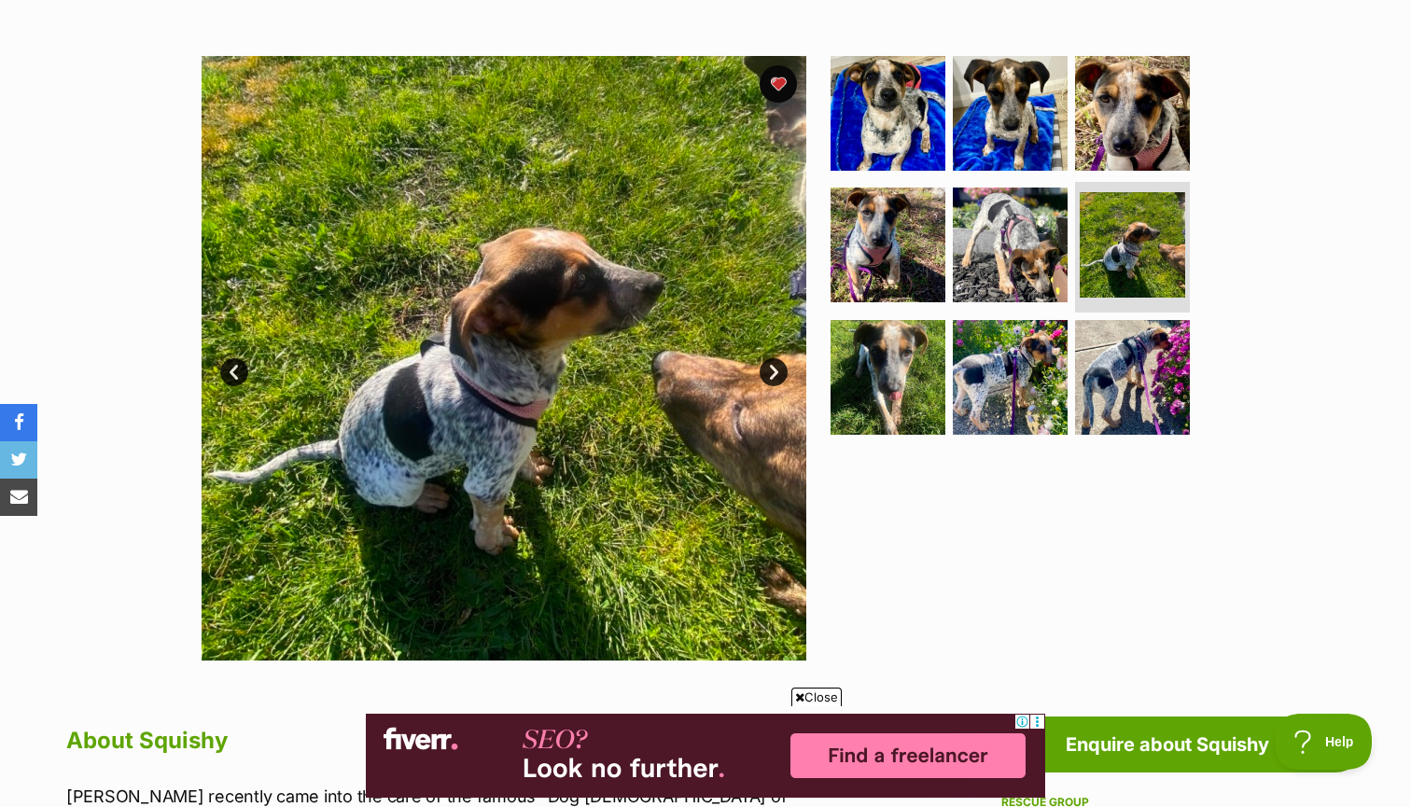
click at [765, 369] on link "Next" at bounding box center [774, 372] width 28 height 28
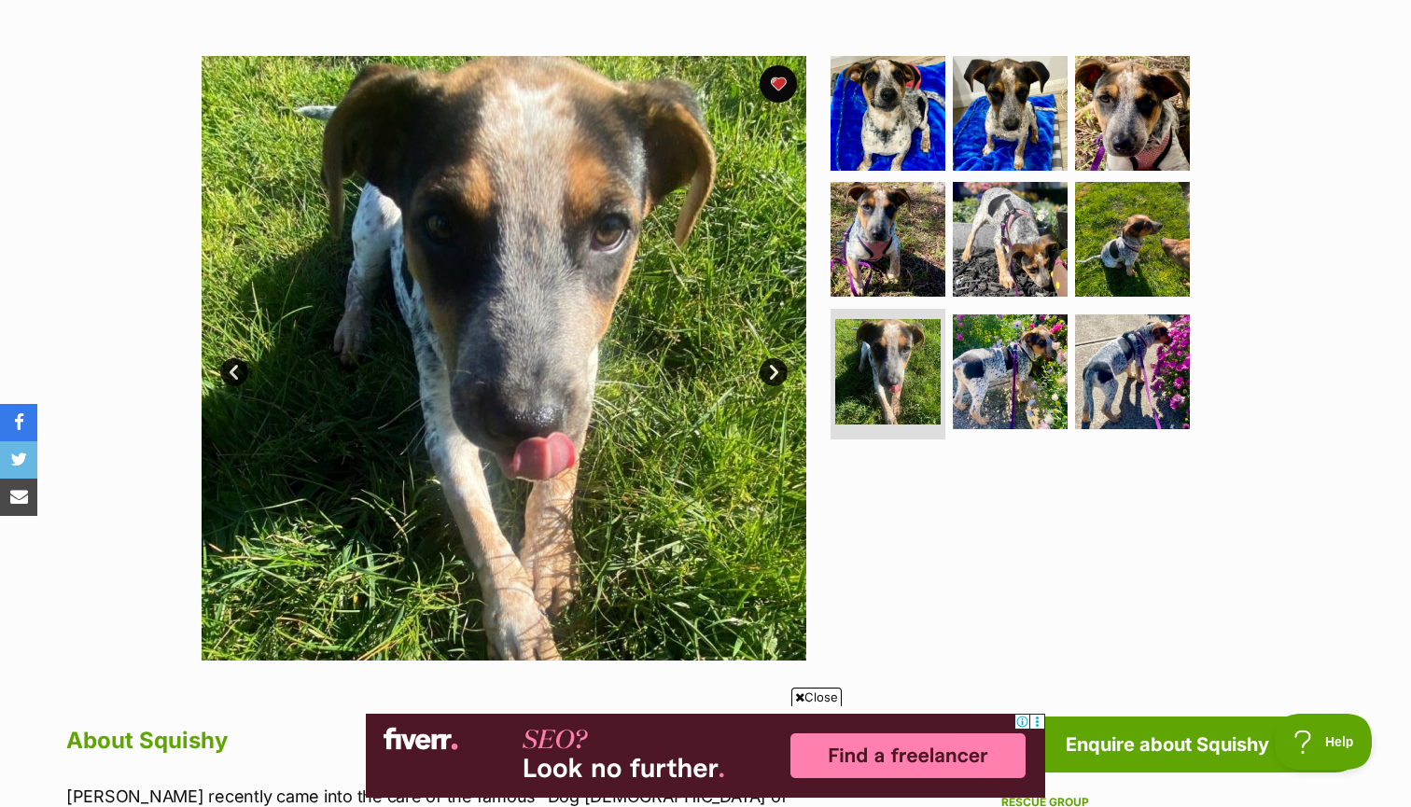
click at [765, 369] on link "Next" at bounding box center [774, 372] width 28 height 28
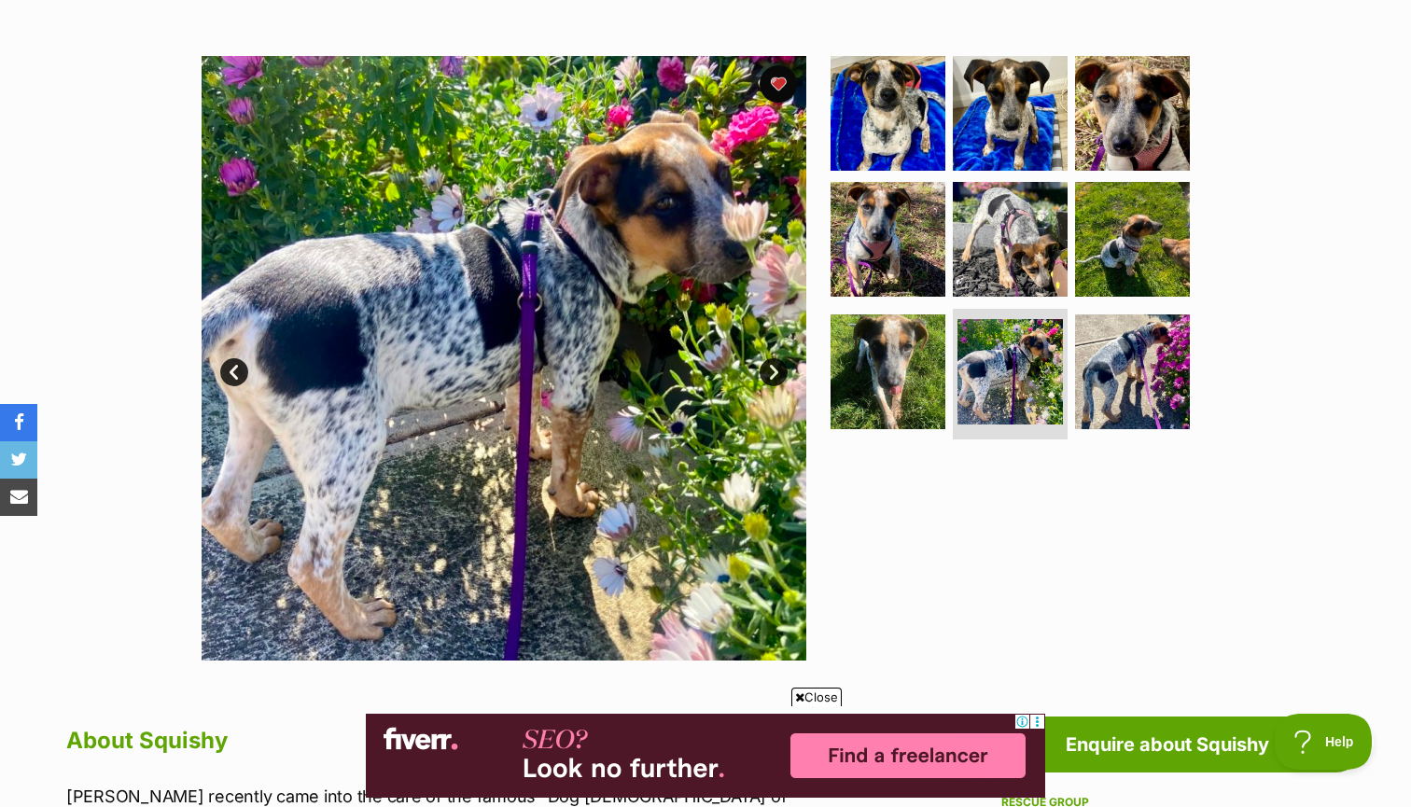
click at [765, 369] on link "Next" at bounding box center [774, 372] width 28 height 28
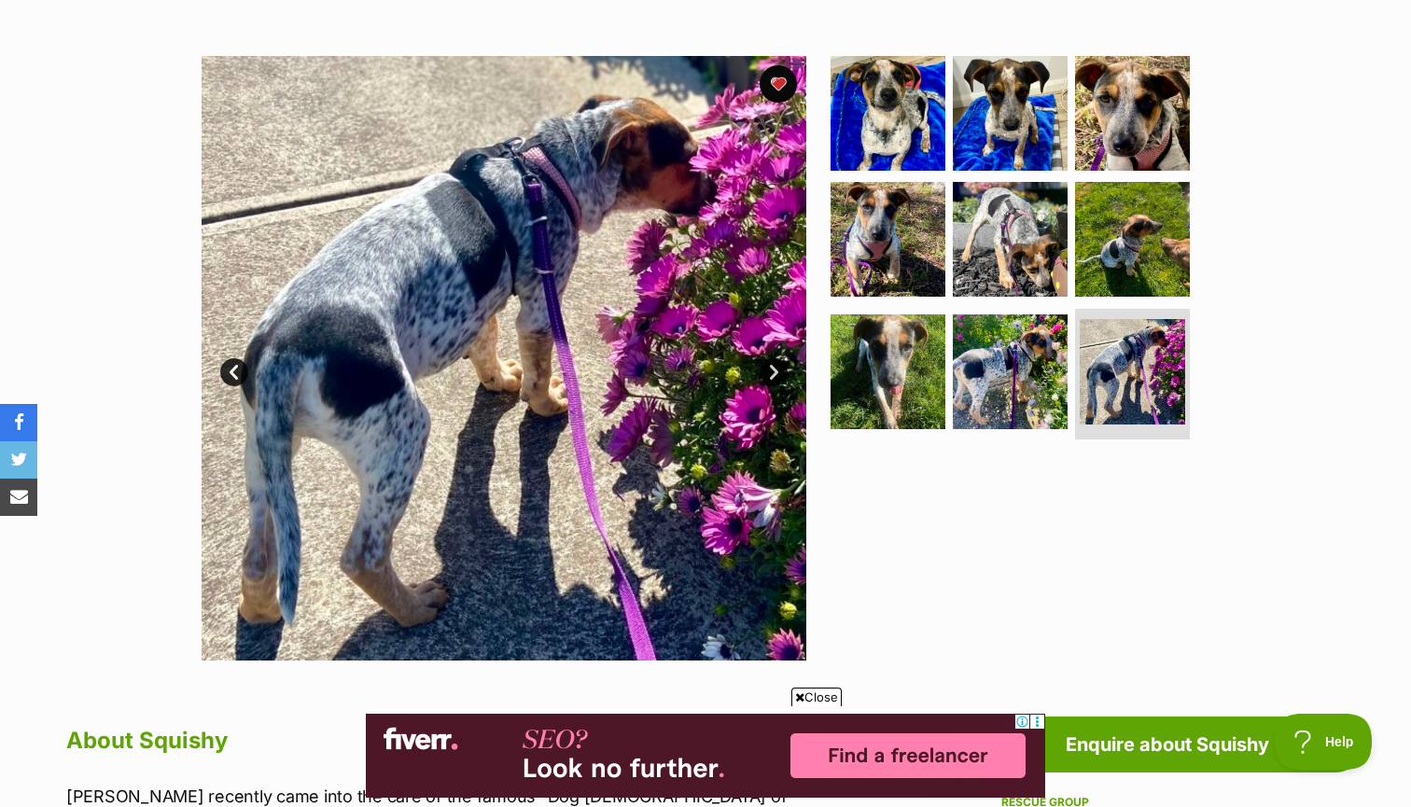
click at [765, 369] on link "Next" at bounding box center [774, 372] width 28 height 28
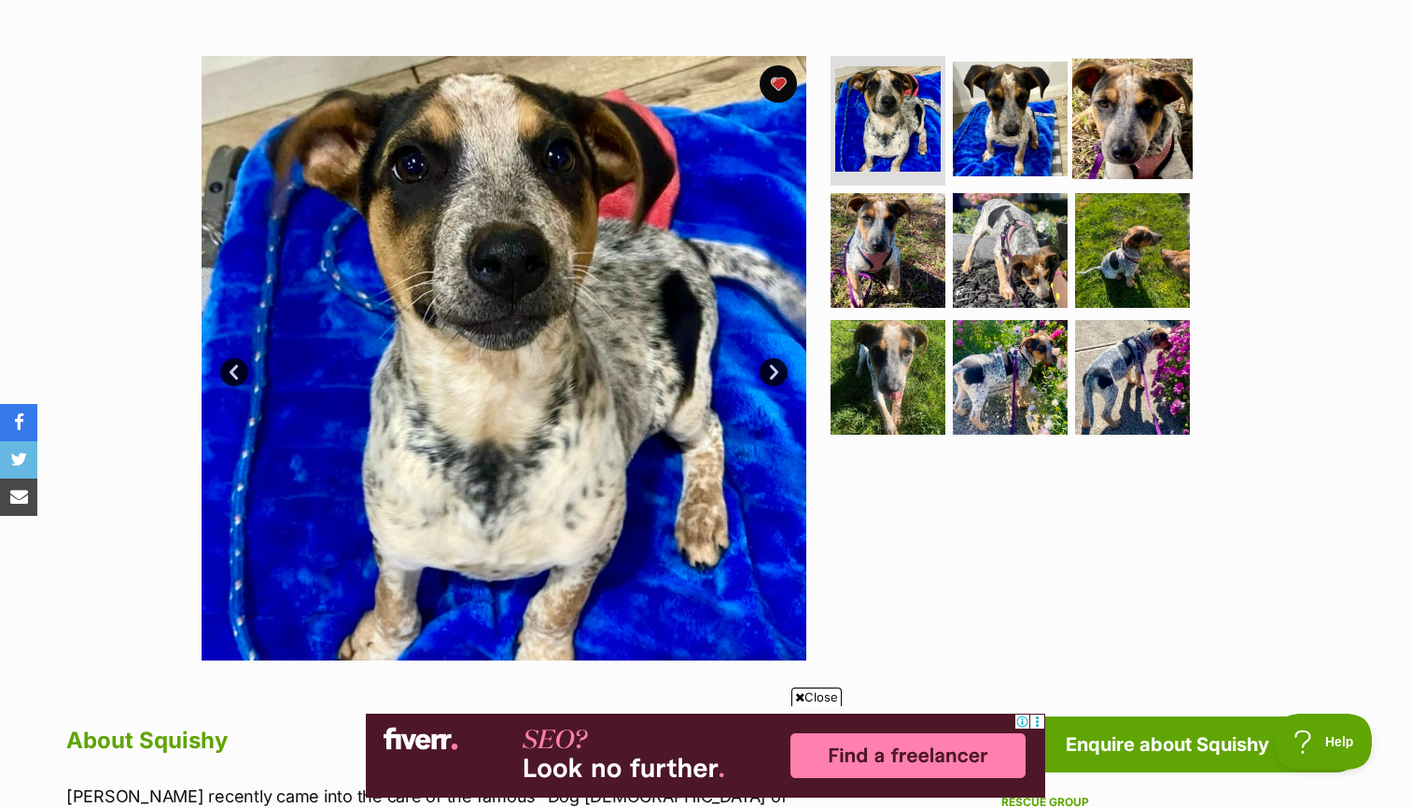
click at [1124, 117] on img at bounding box center [1132, 118] width 120 height 120
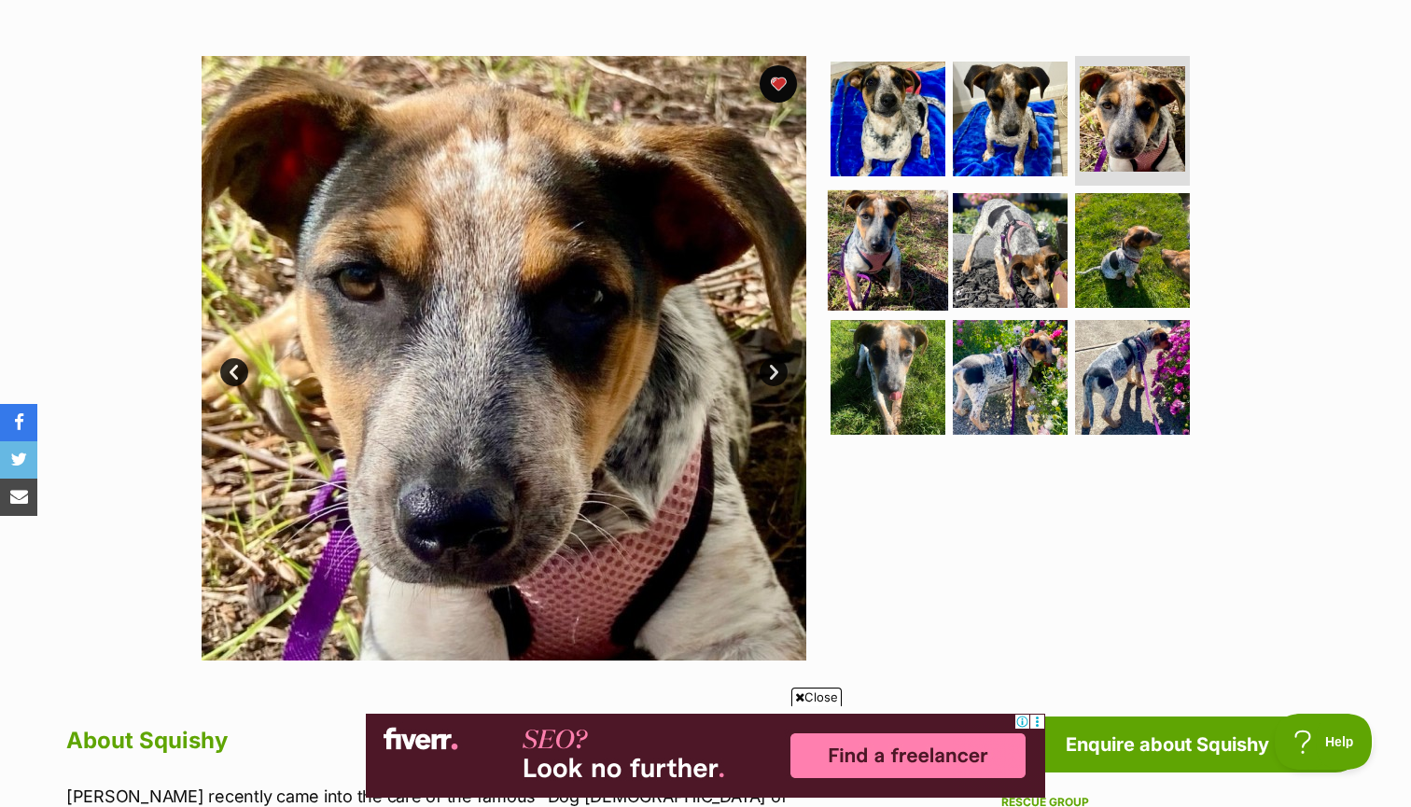
click at [882, 248] on img at bounding box center [888, 250] width 120 height 120
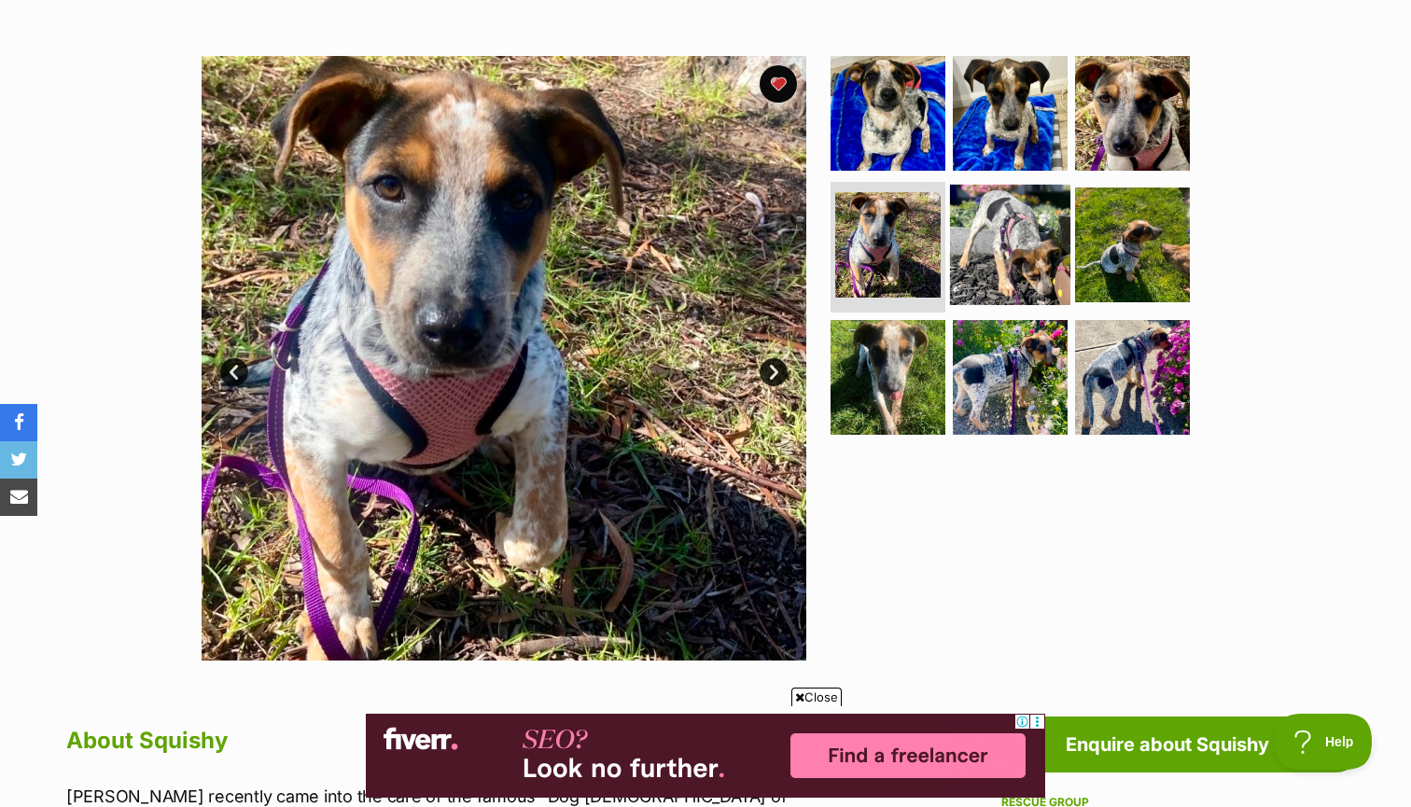
click at [1009, 231] on img at bounding box center [1010, 245] width 120 height 120
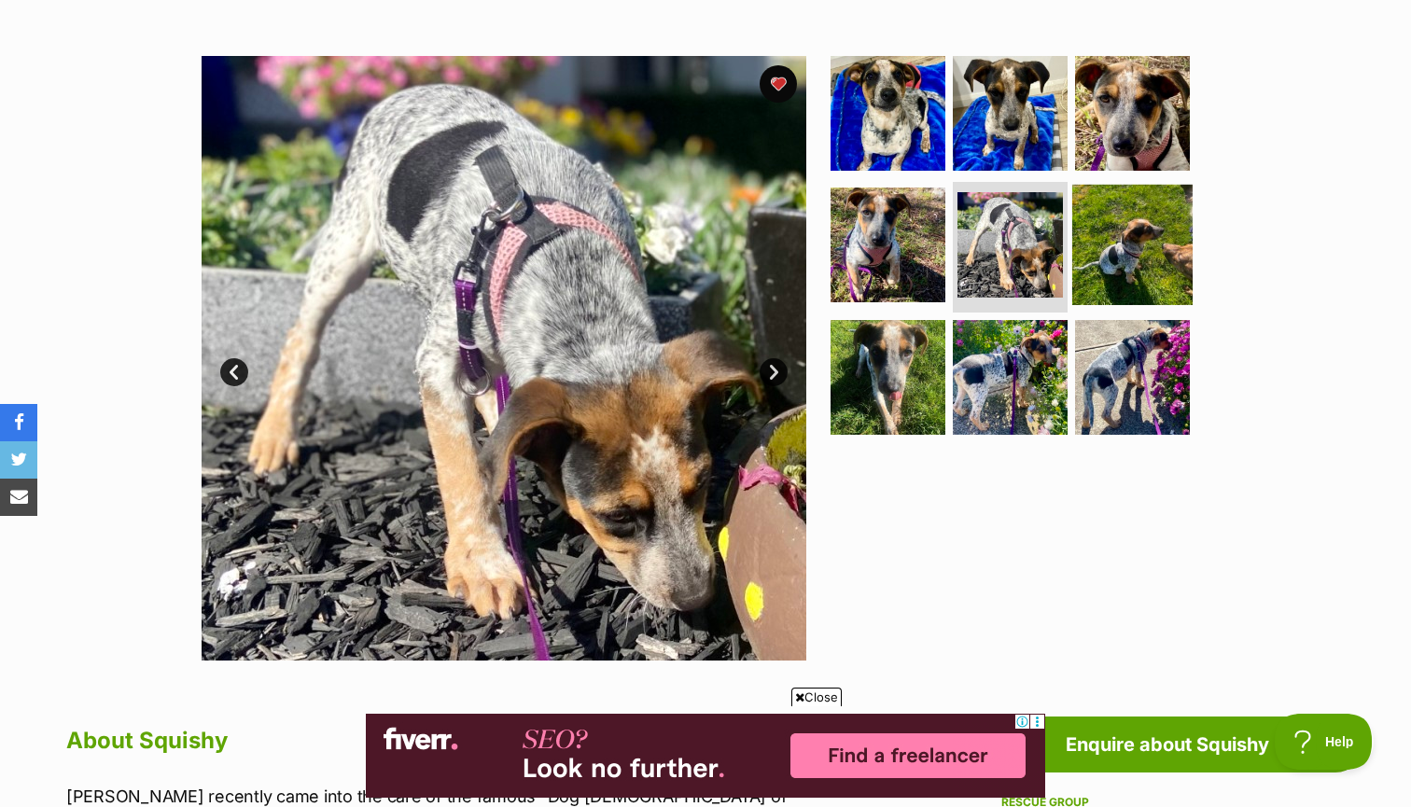
click at [1146, 213] on img at bounding box center [1132, 245] width 120 height 120
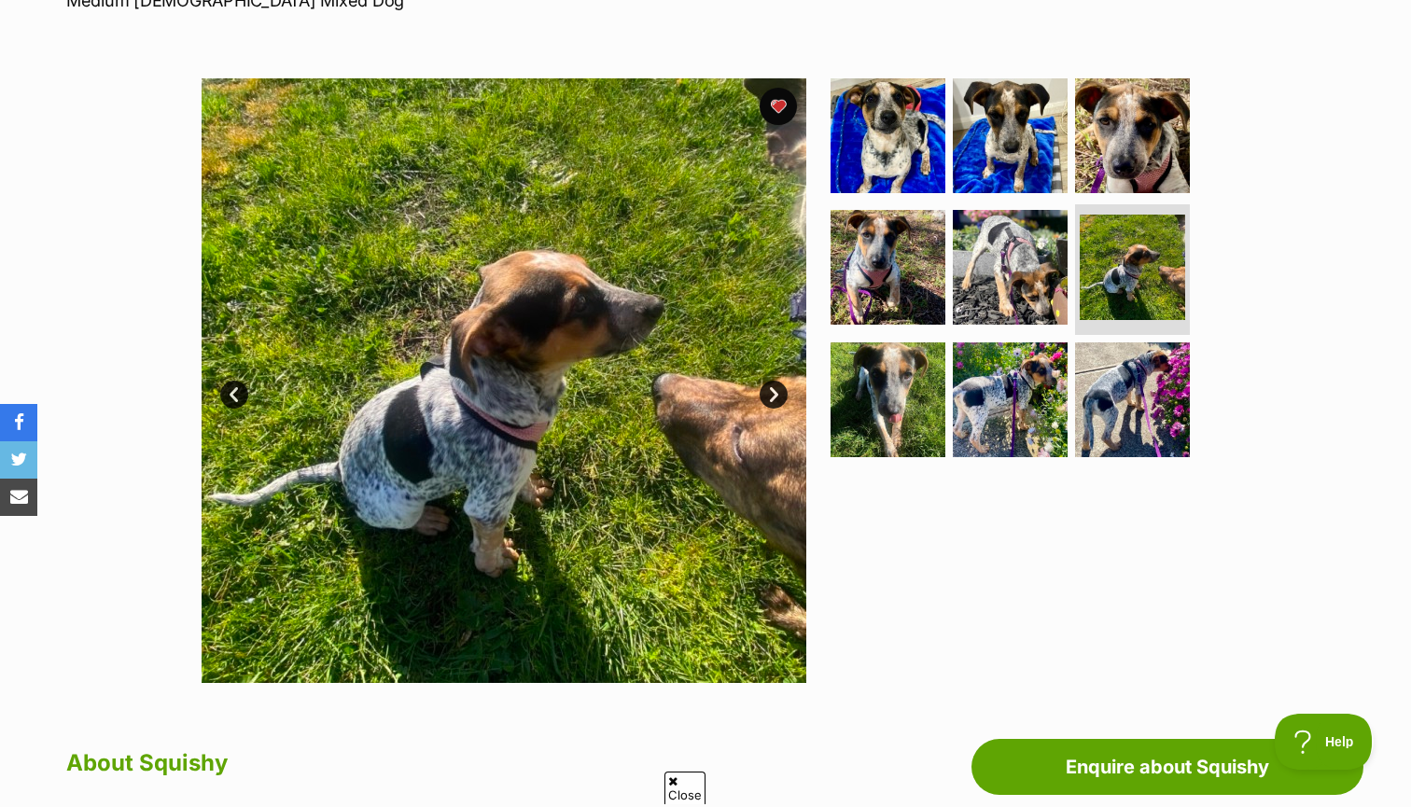
scroll to position [271, 0]
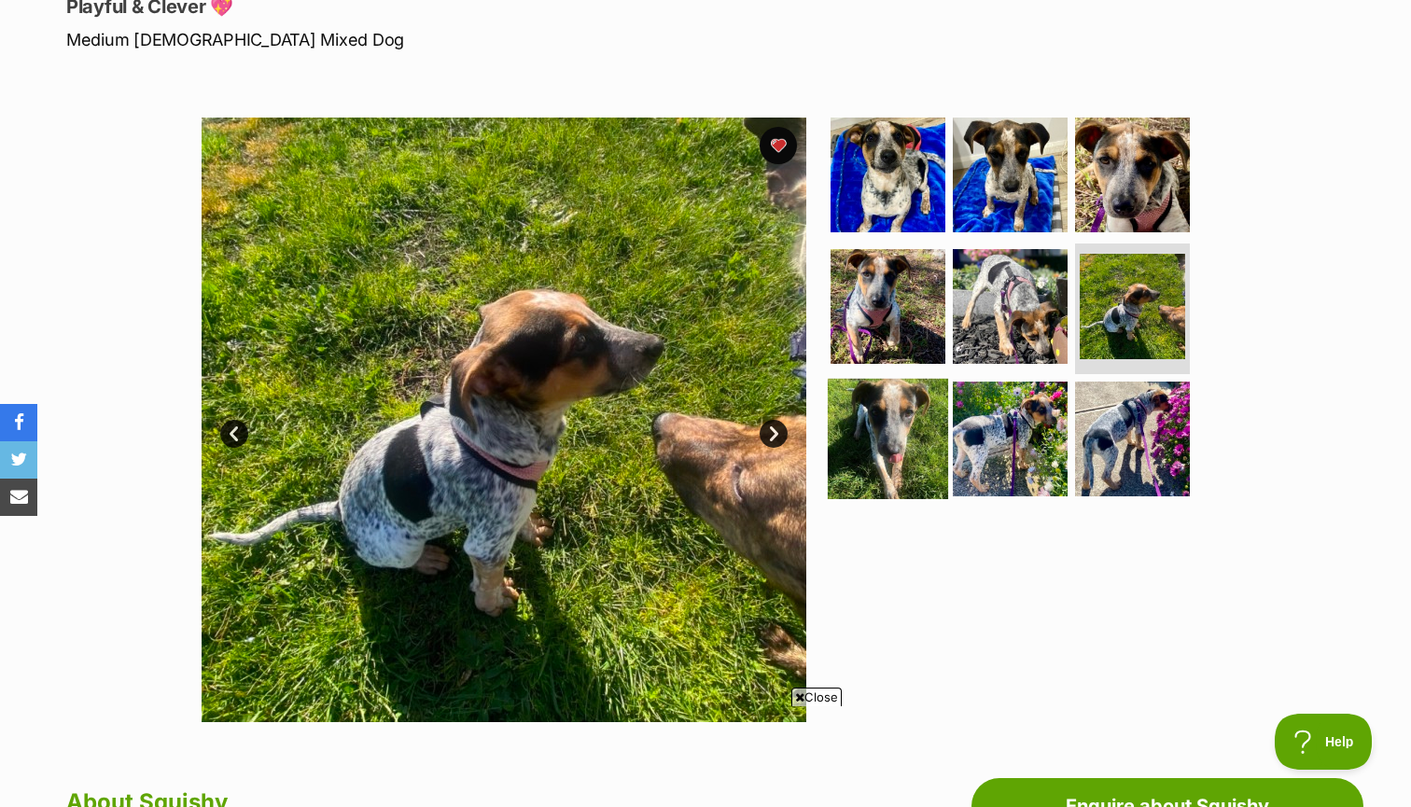
click at [899, 422] on img at bounding box center [888, 439] width 120 height 120
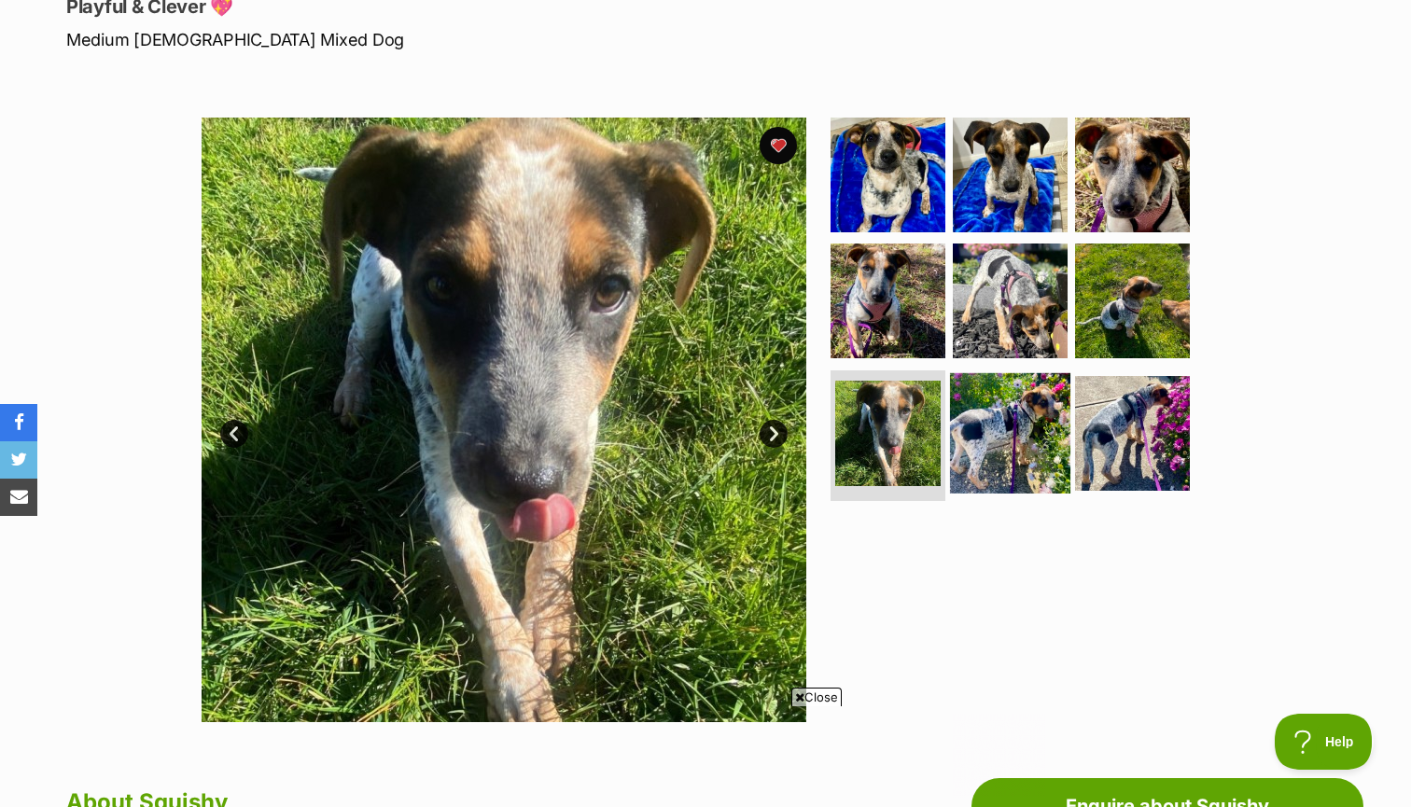
scroll to position [0, 0]
click at [999, 435] on img at bounding box center [1010, 433] width 120 height 120
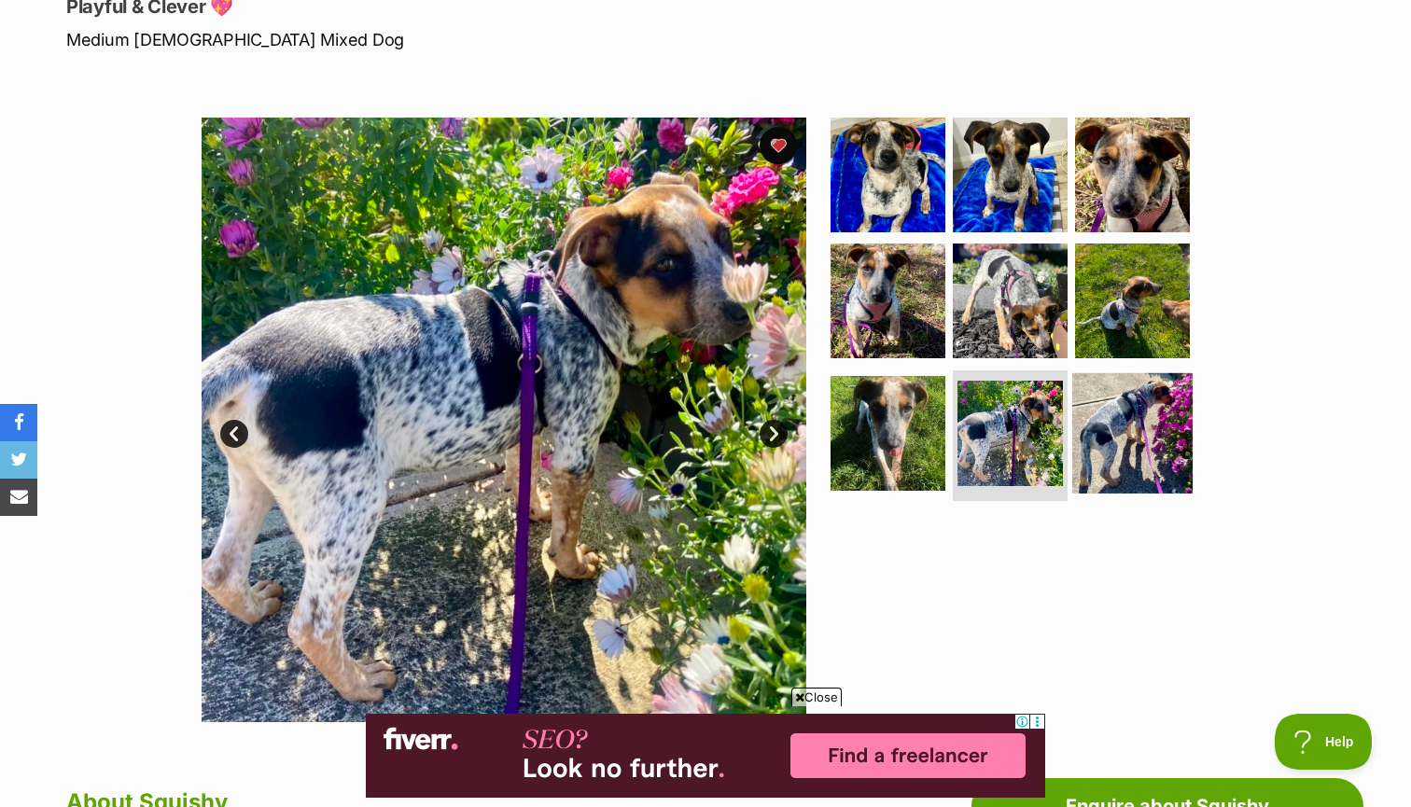
click at [1141, 426] on img at bounding box center [1132, 433] width 120 height 120
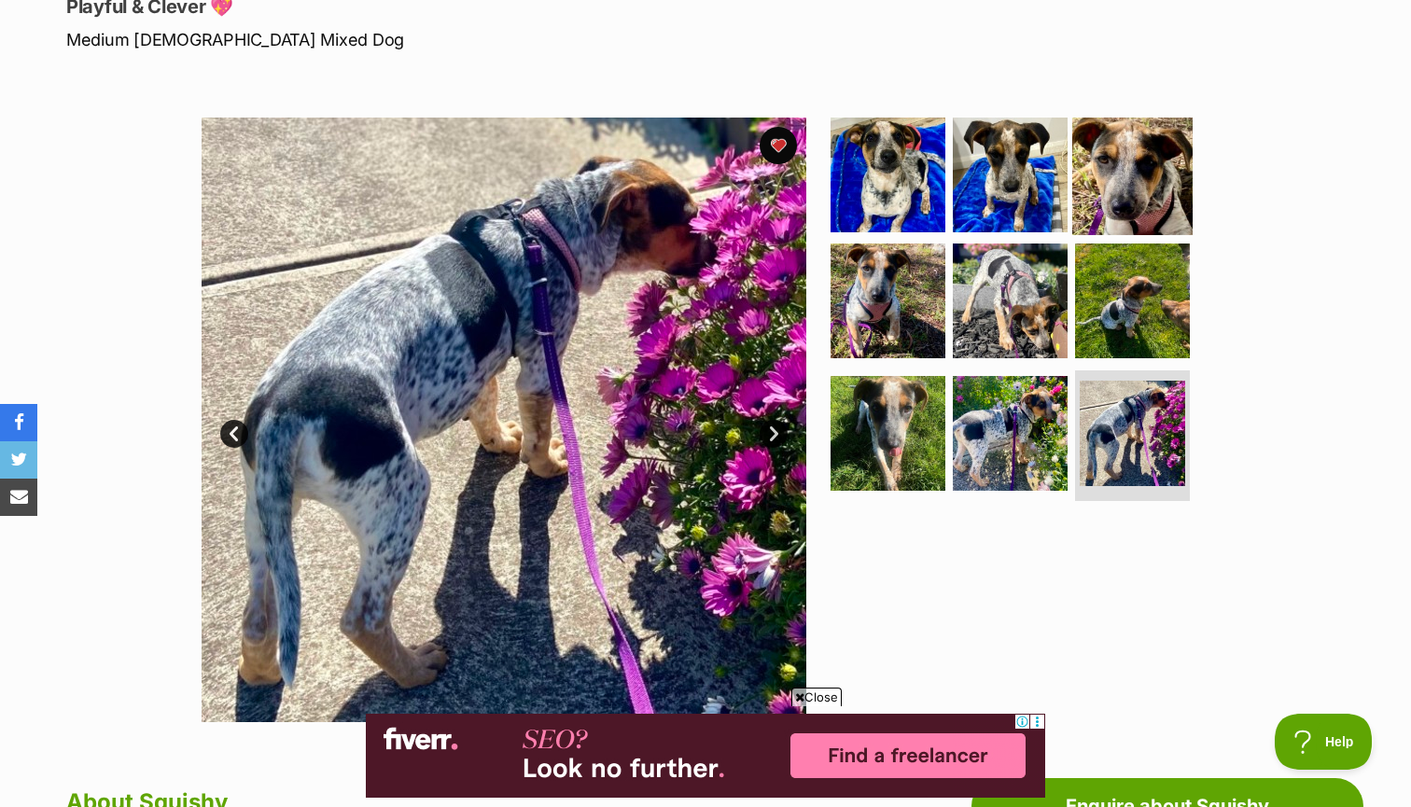
click at [1115, 190] on img at bounding box center [1132, 174] width 120 height 120
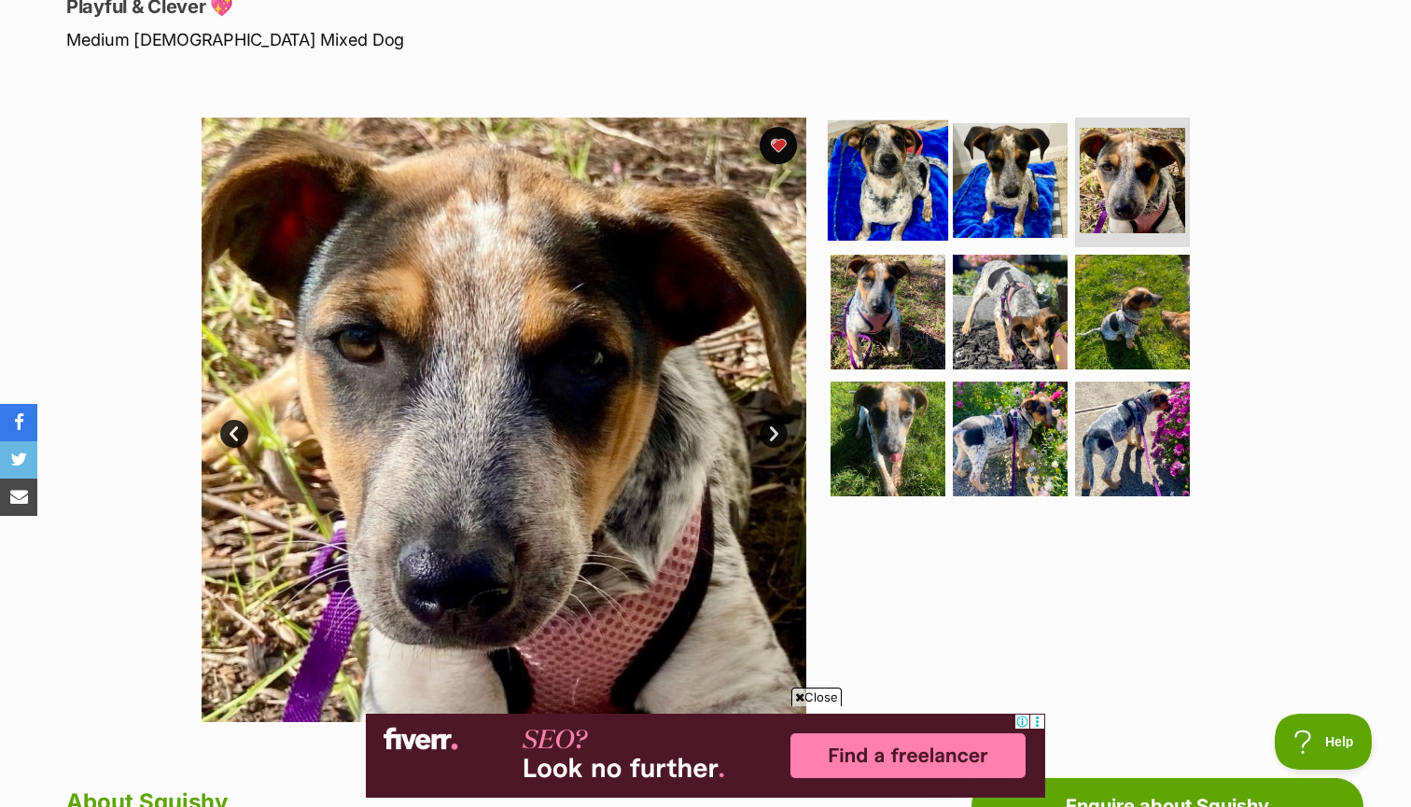
click at [924, 160] on img at bounding box center [888, 179] width 120 height 120
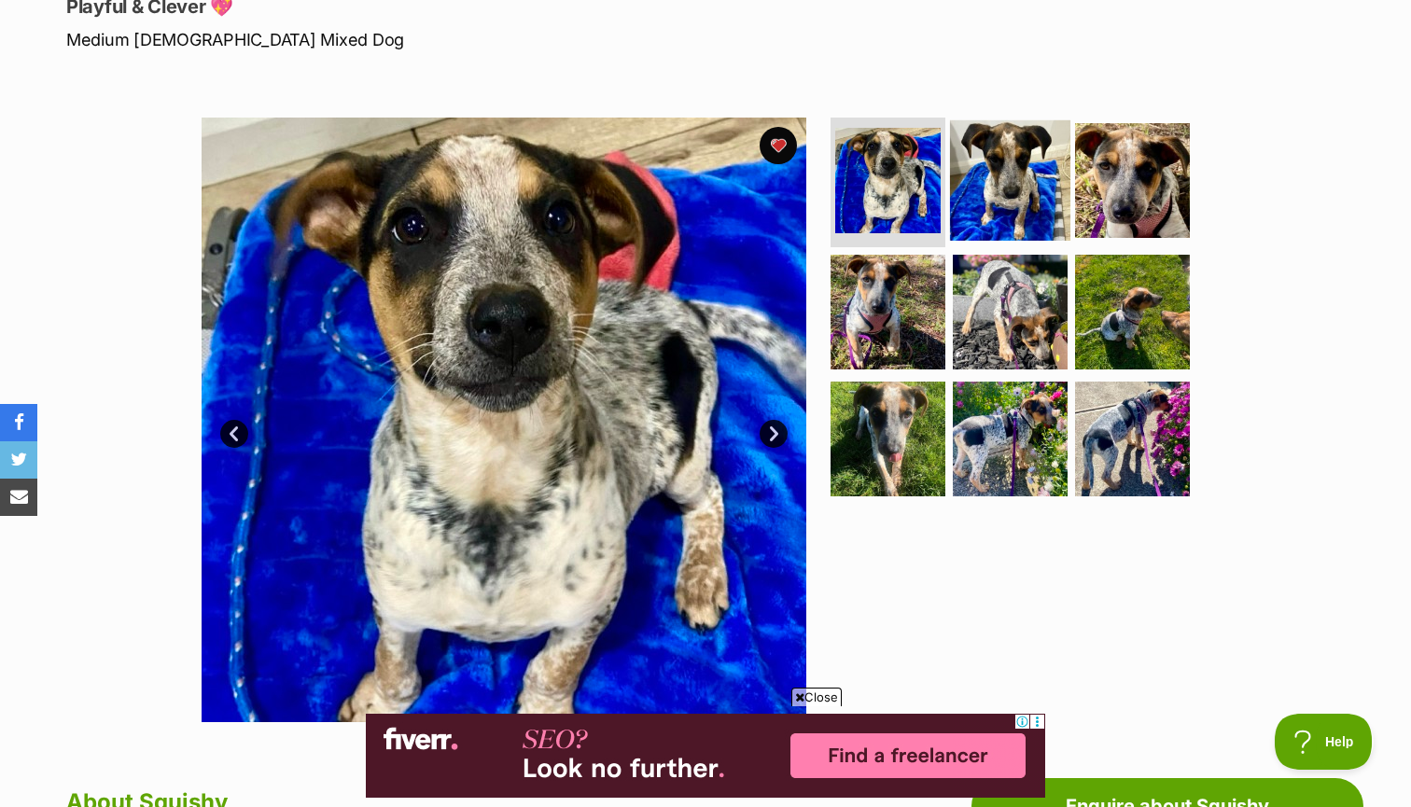
click at [1004, 164] on img at bounding box center [1010, 179] width 120 height 120
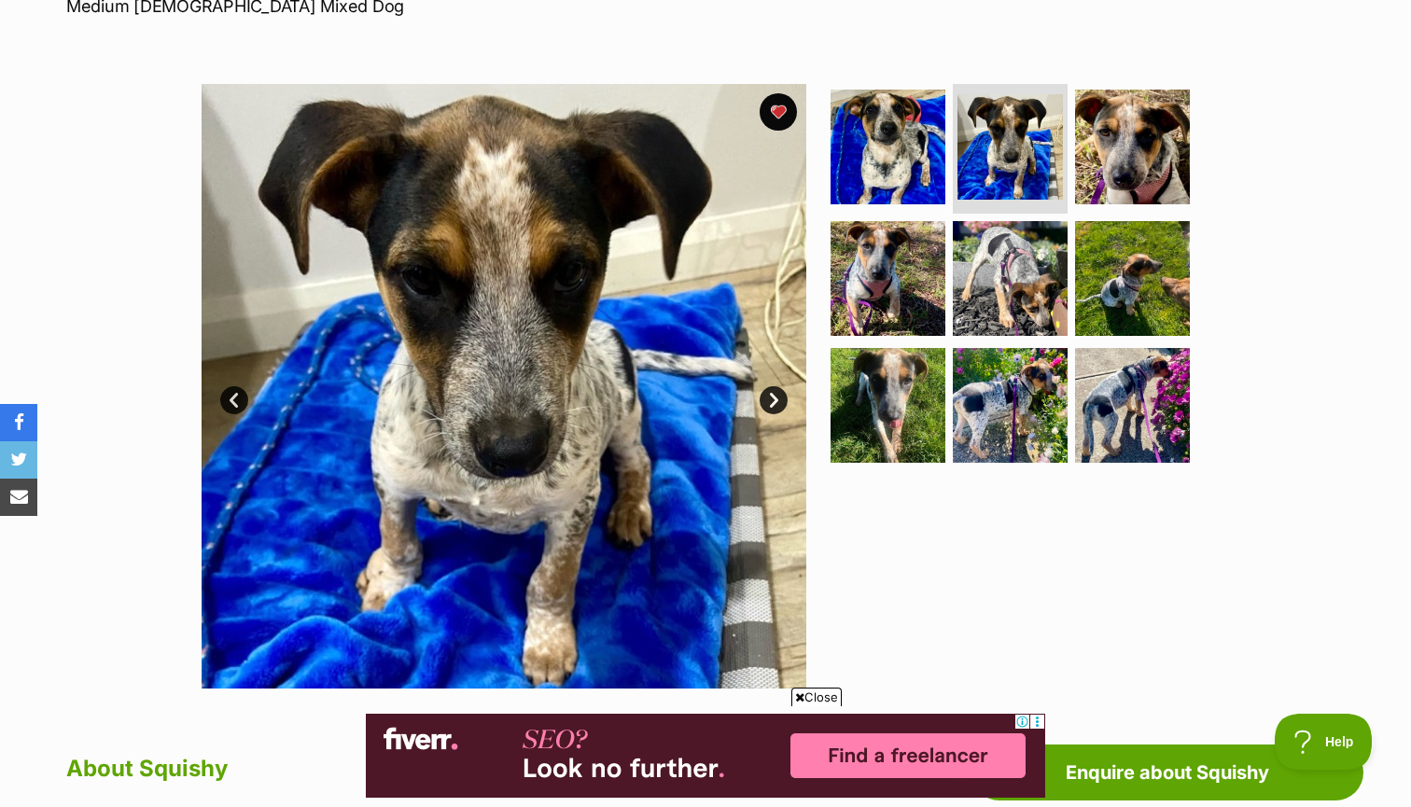
scroll to position [327, 0]
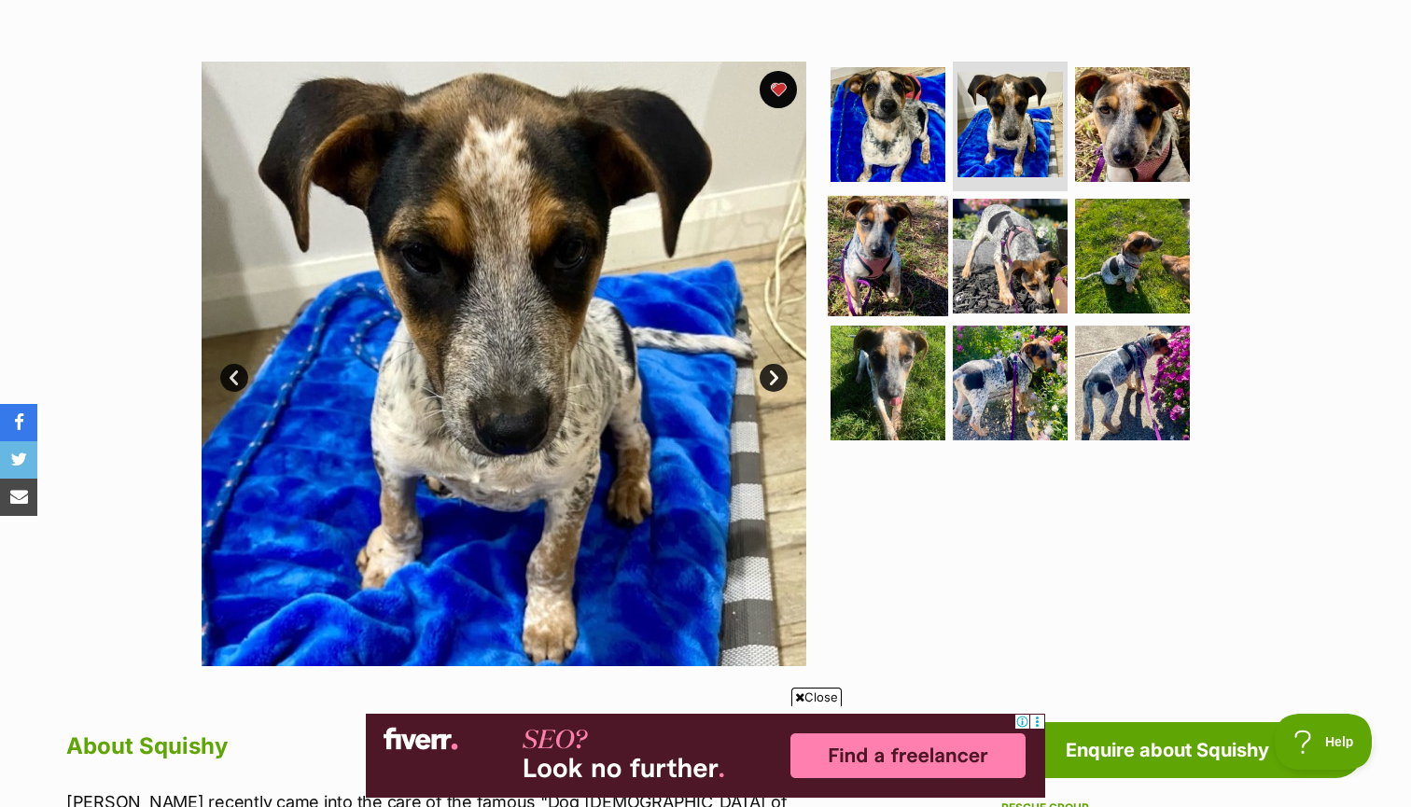
click at [899, 234] on img at bounding box center [888, 256] width 120 height 120
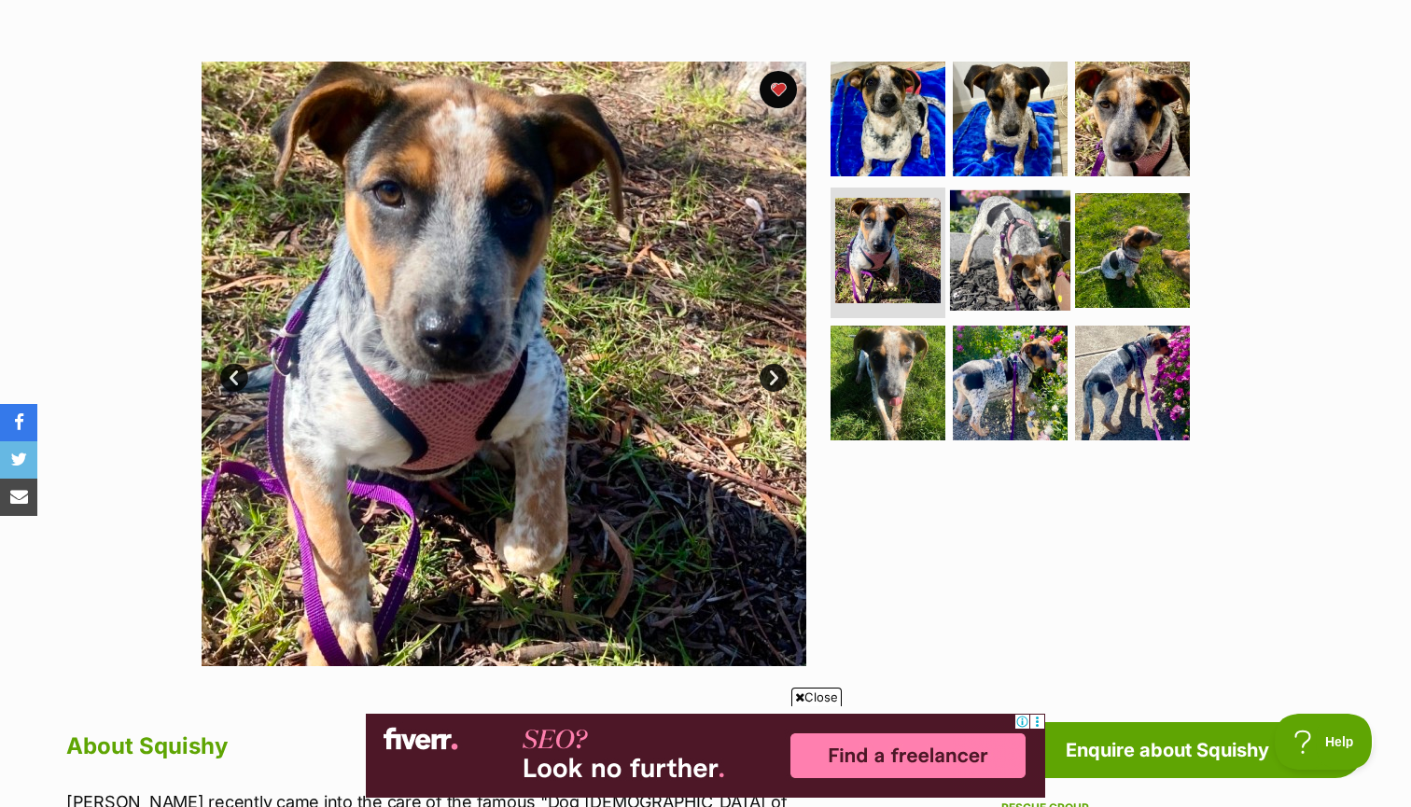
click at [988, 236] on img at bounding box center [1010, 250] width 120 height 120
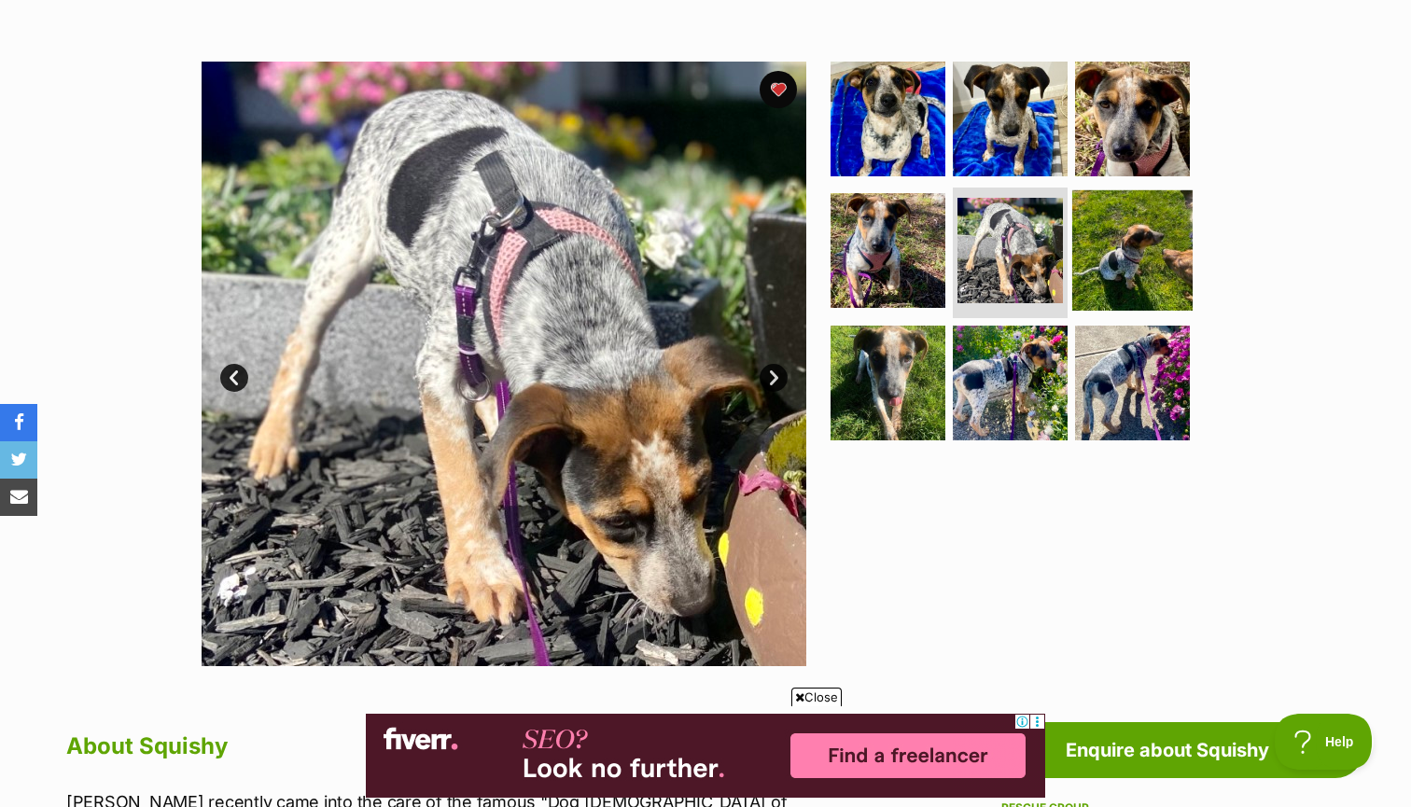
click at [1148, 259] on img at bounding box center [1132, 250] width 120 height 120
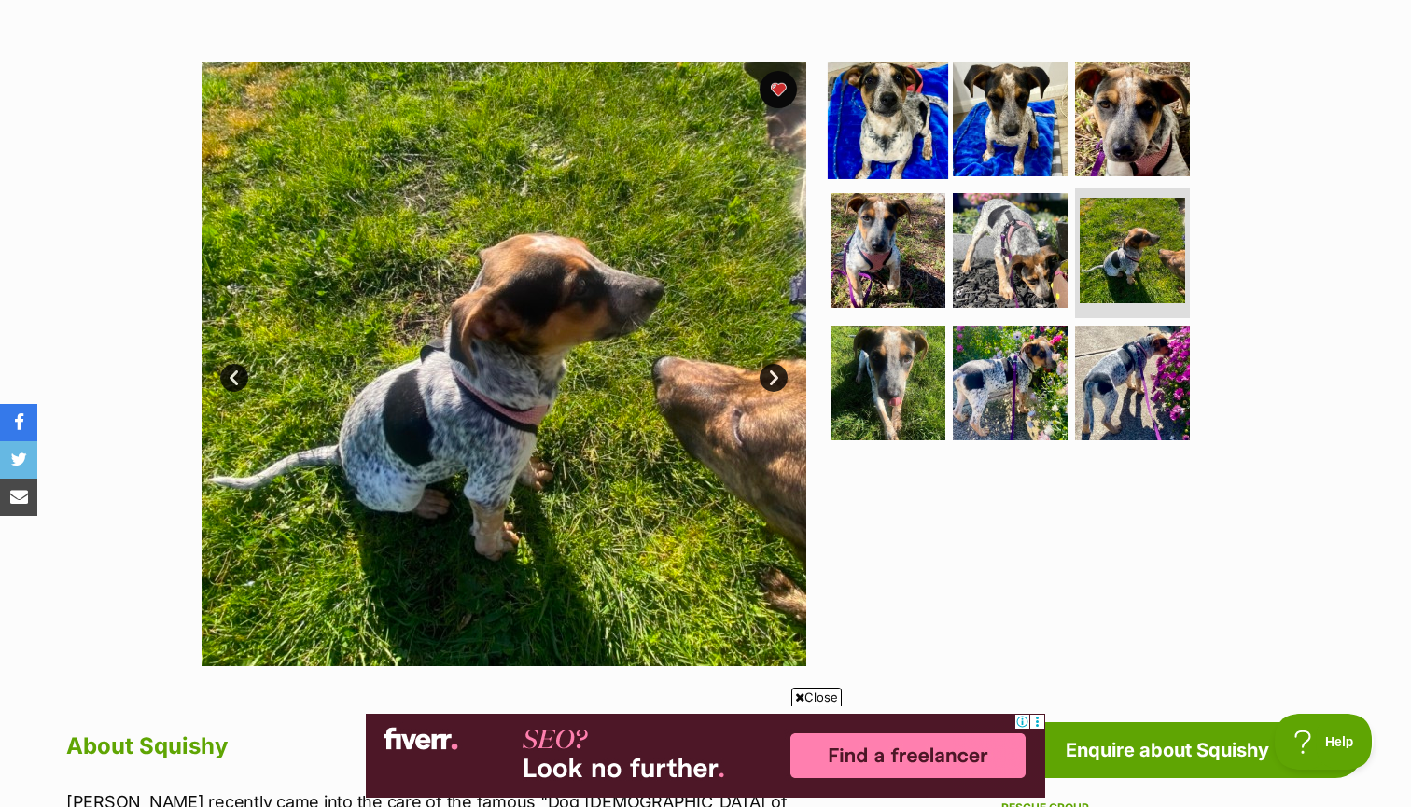
click at [882, 109] on img at bounding box center [888, 118] width 120 height 120
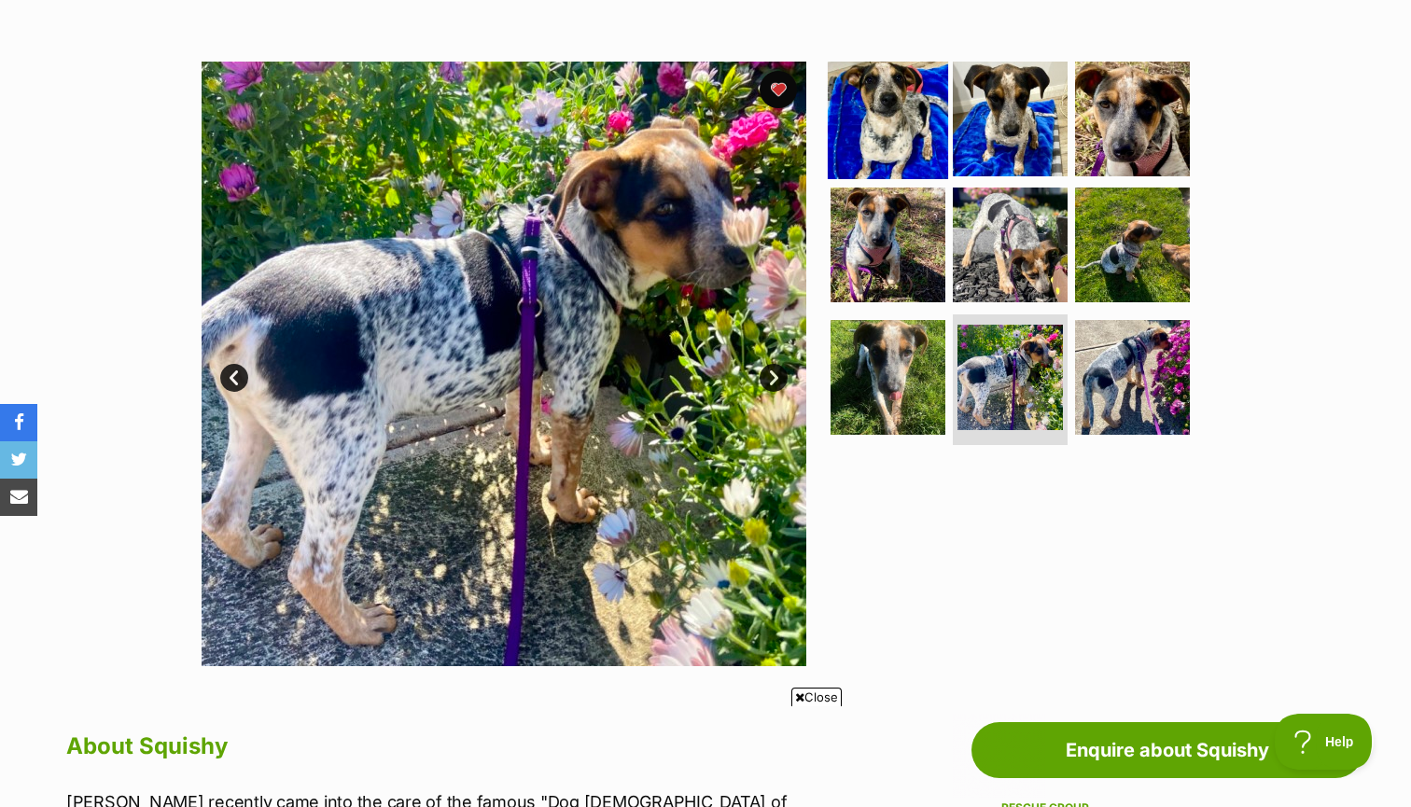
scroll to position [0, 0]
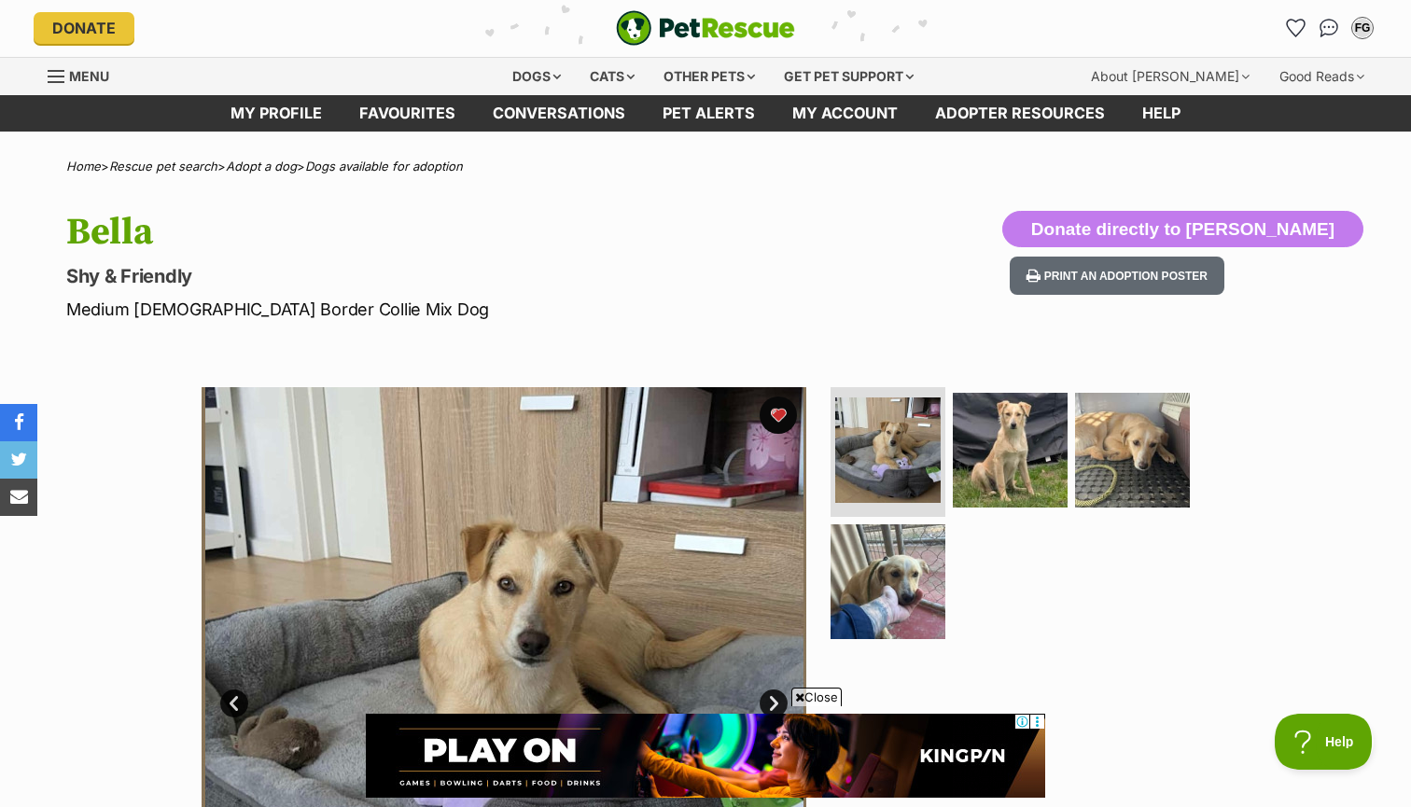
scroll to position [310, 0]
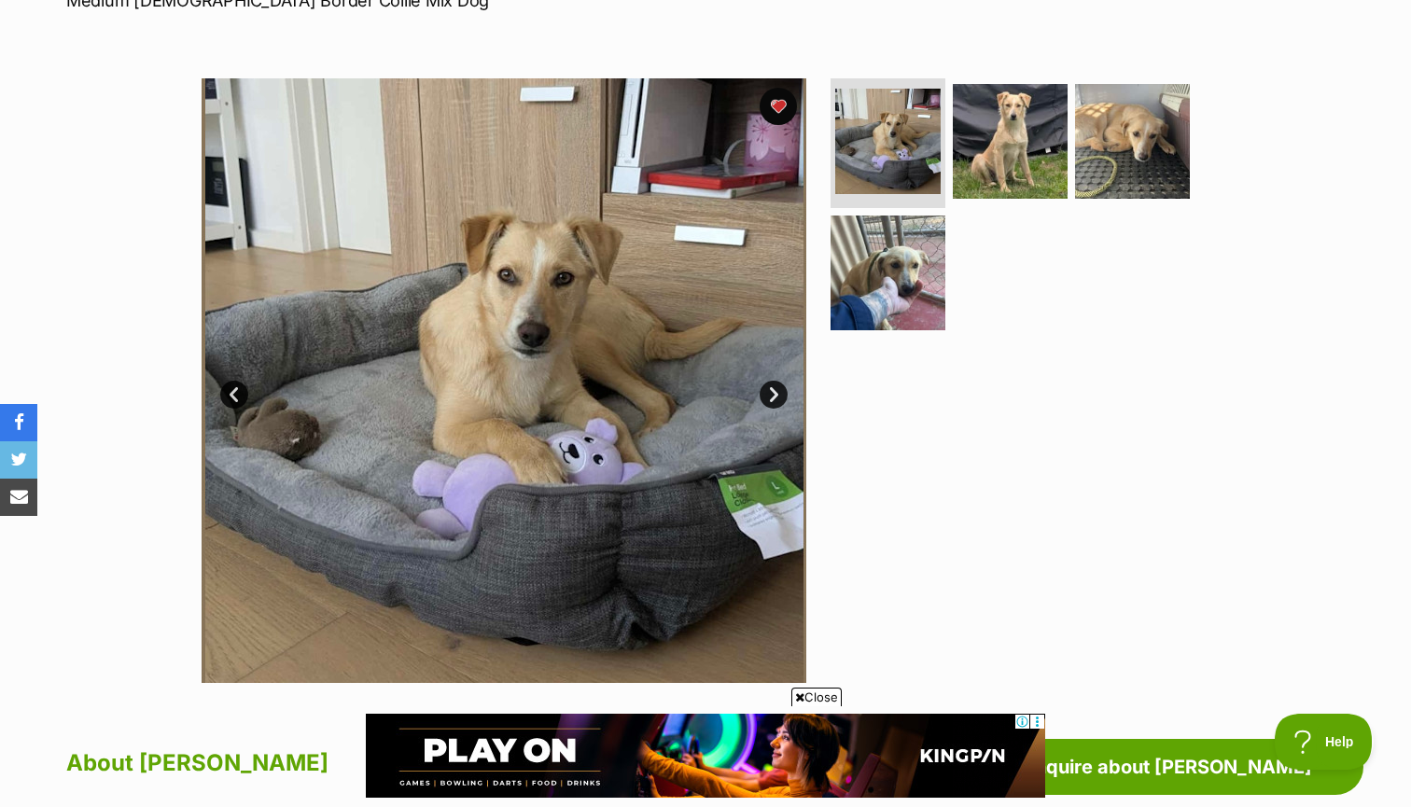
click at [774, 388] on link "Next" at bounding box center [774, 395] width 28 height 28
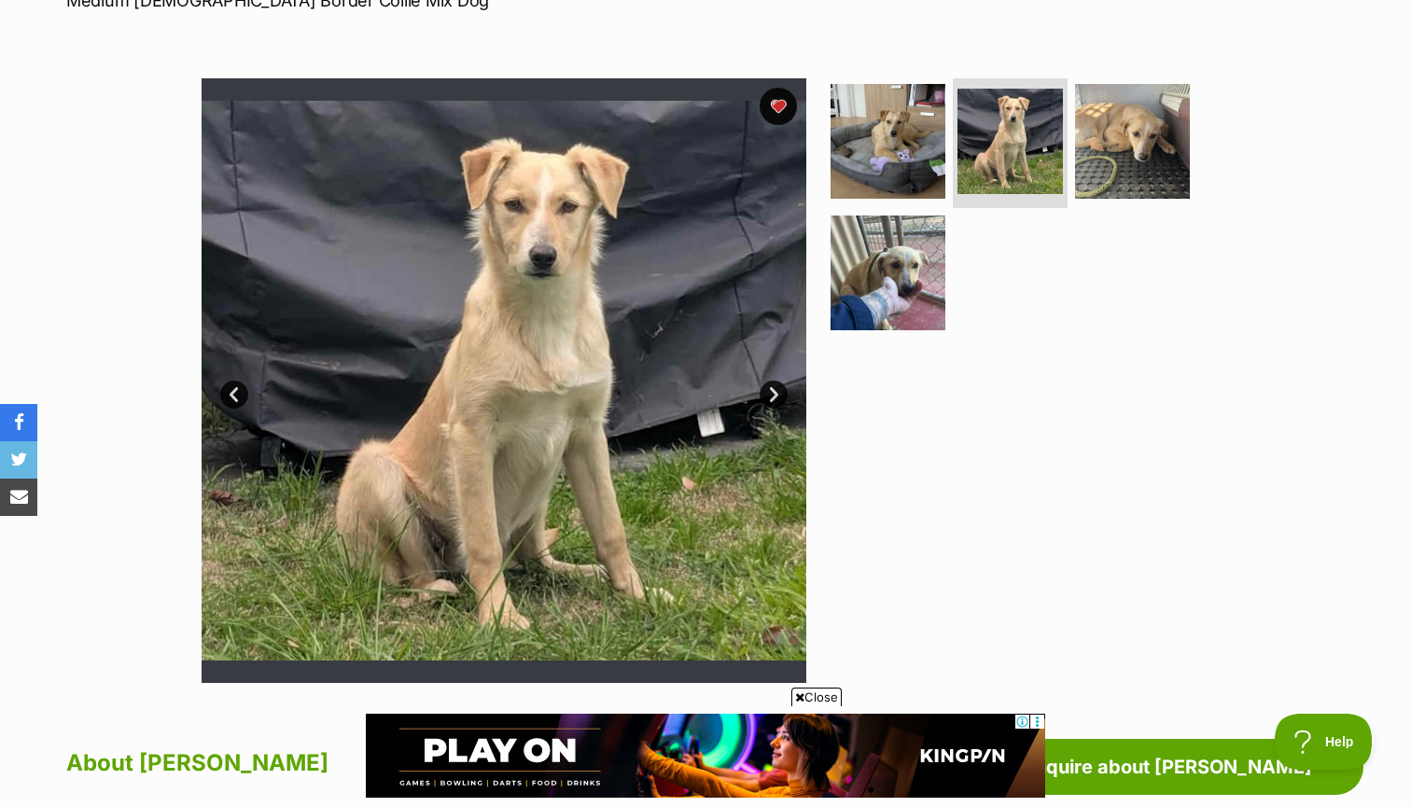
click at [774, 388] on link "Next" at bounding box center [774, 395] width 28 height 28
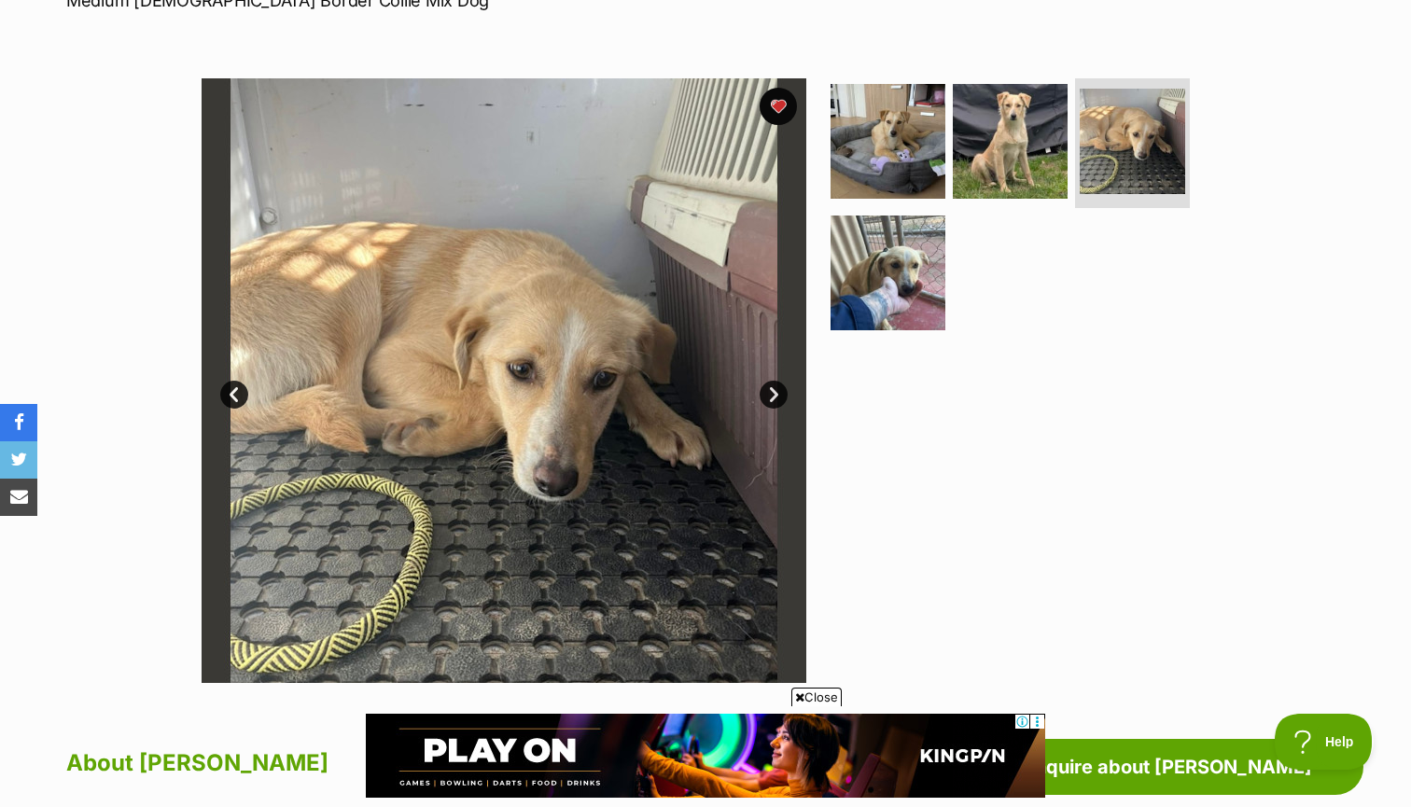
click at [774, 388] on link "Next" at bounding box center [774, 395] width 28 height 28
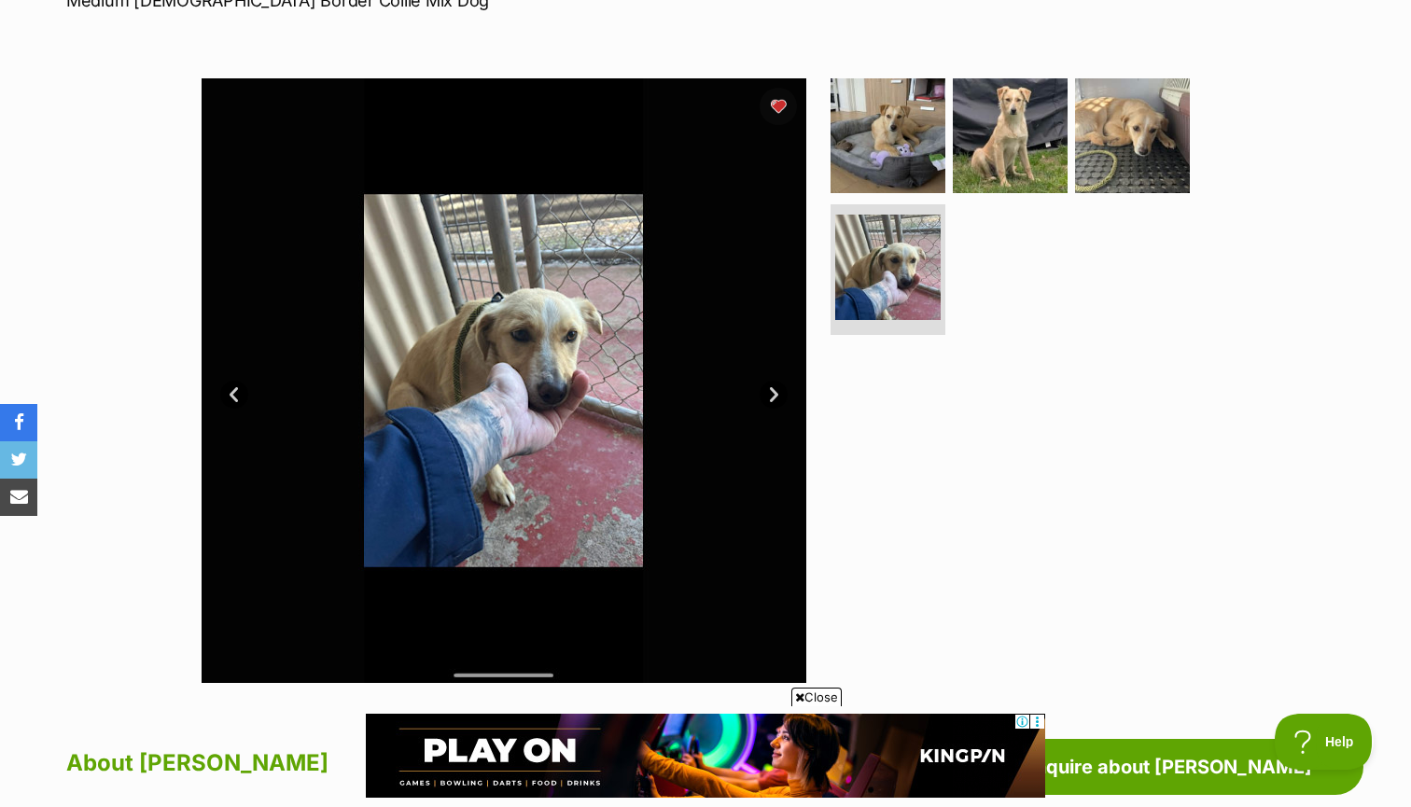
click at [774, 388] on link "Next" at bounding box center [774, 395] width 28 height 28
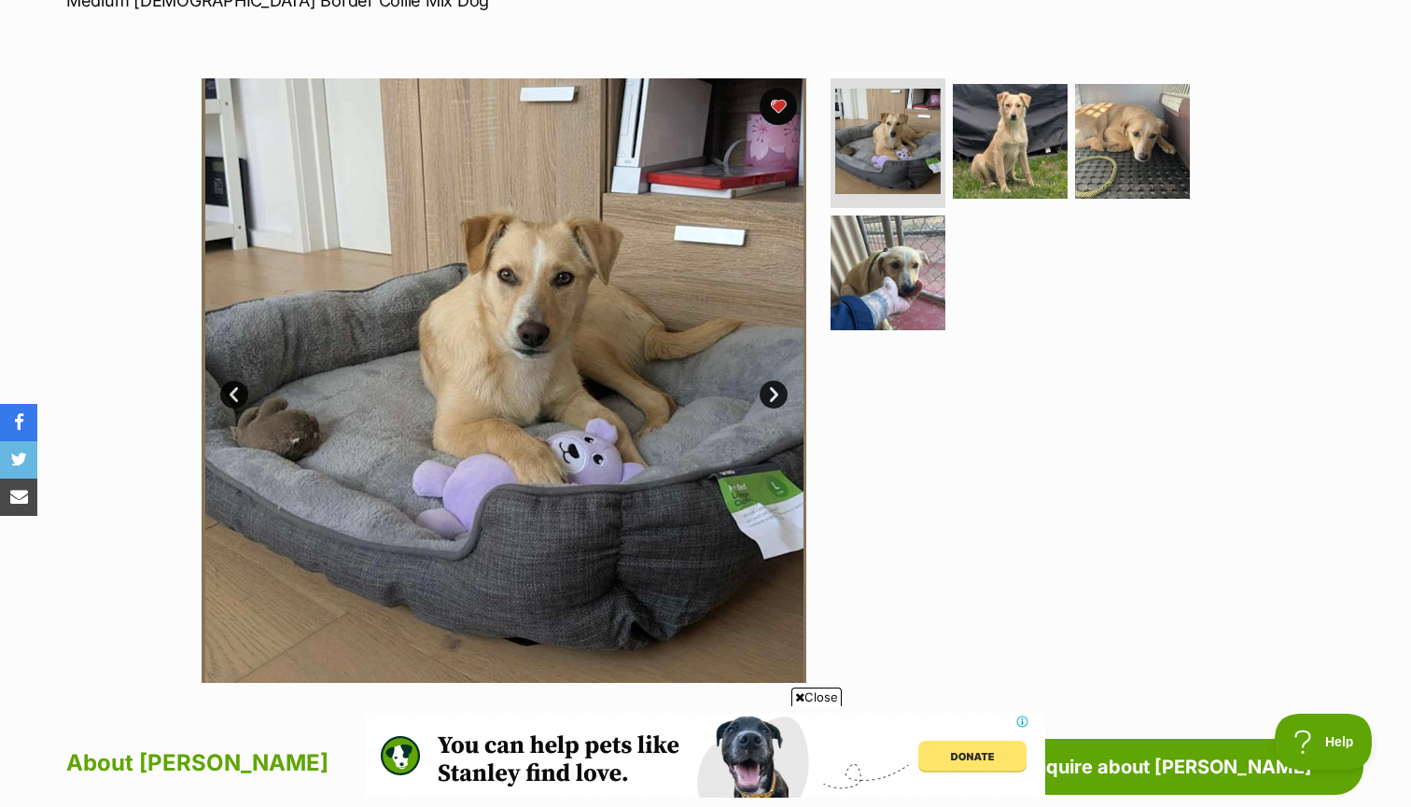
scroll to position [0, 0]
click at [773, 393] on link "Next" at bounding box center [774, 395] width 28 height 28
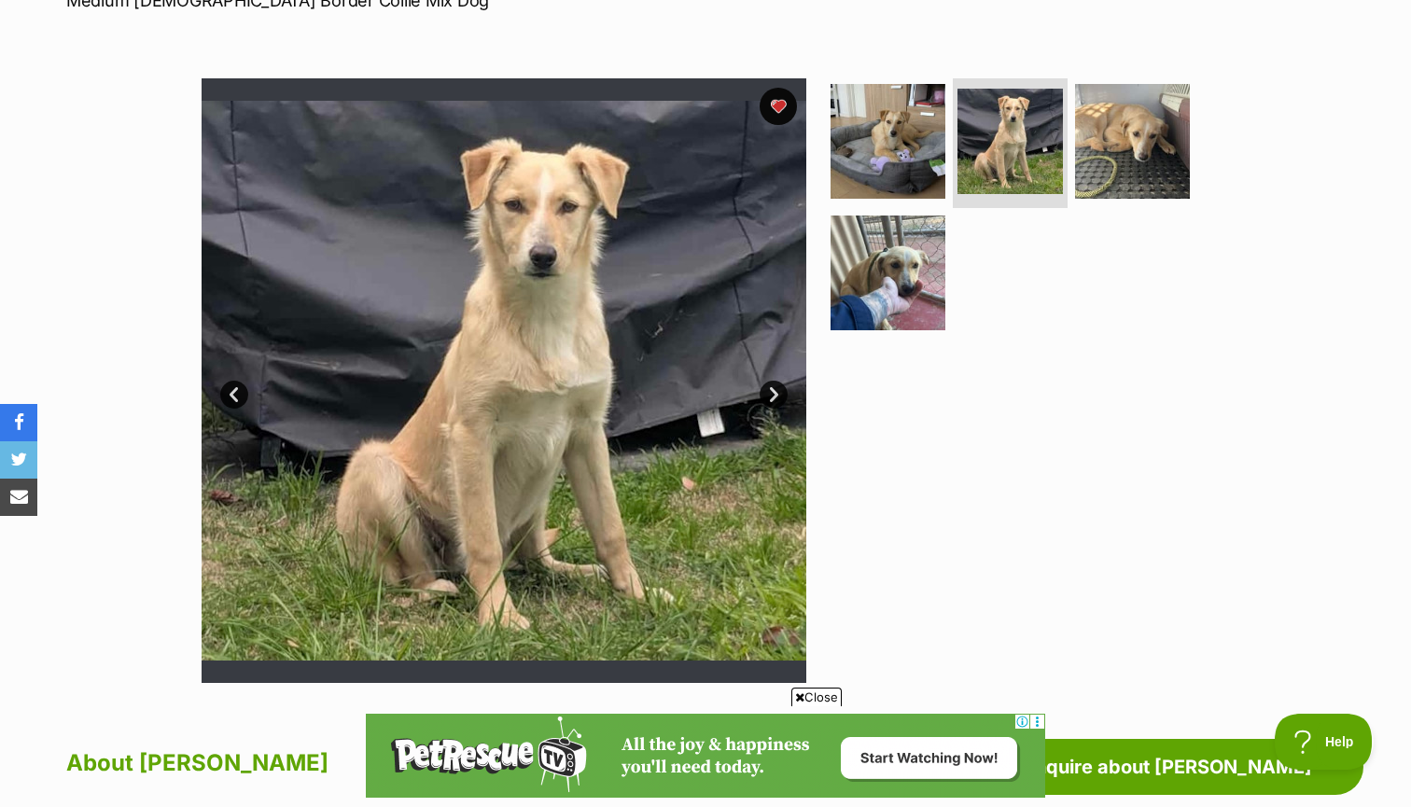
click at [773, 393] on link "Next" at bounding box center [774, 395] width 28 height 28
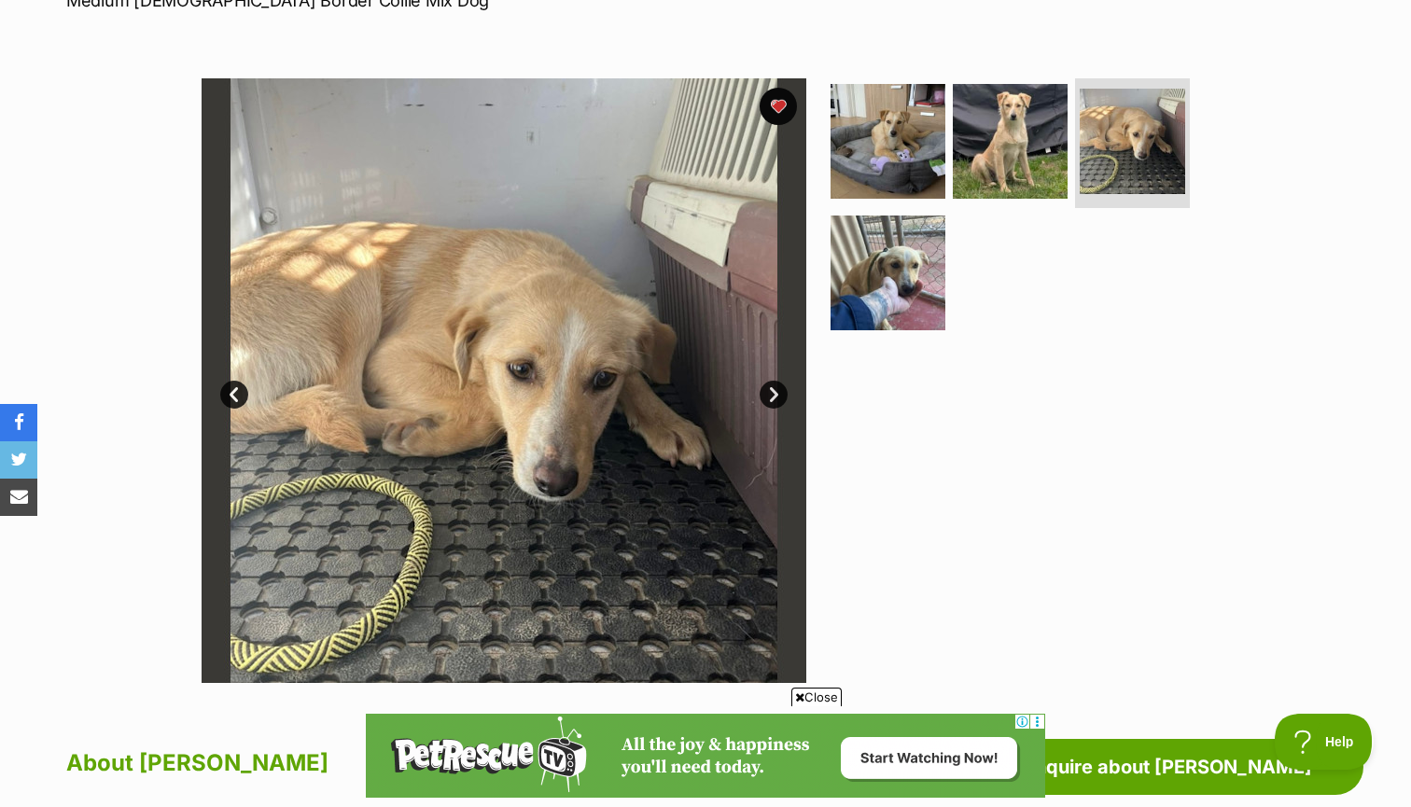
click at [773, 393] on link "Next" at bounding box center [774, 395] width 28 height 28
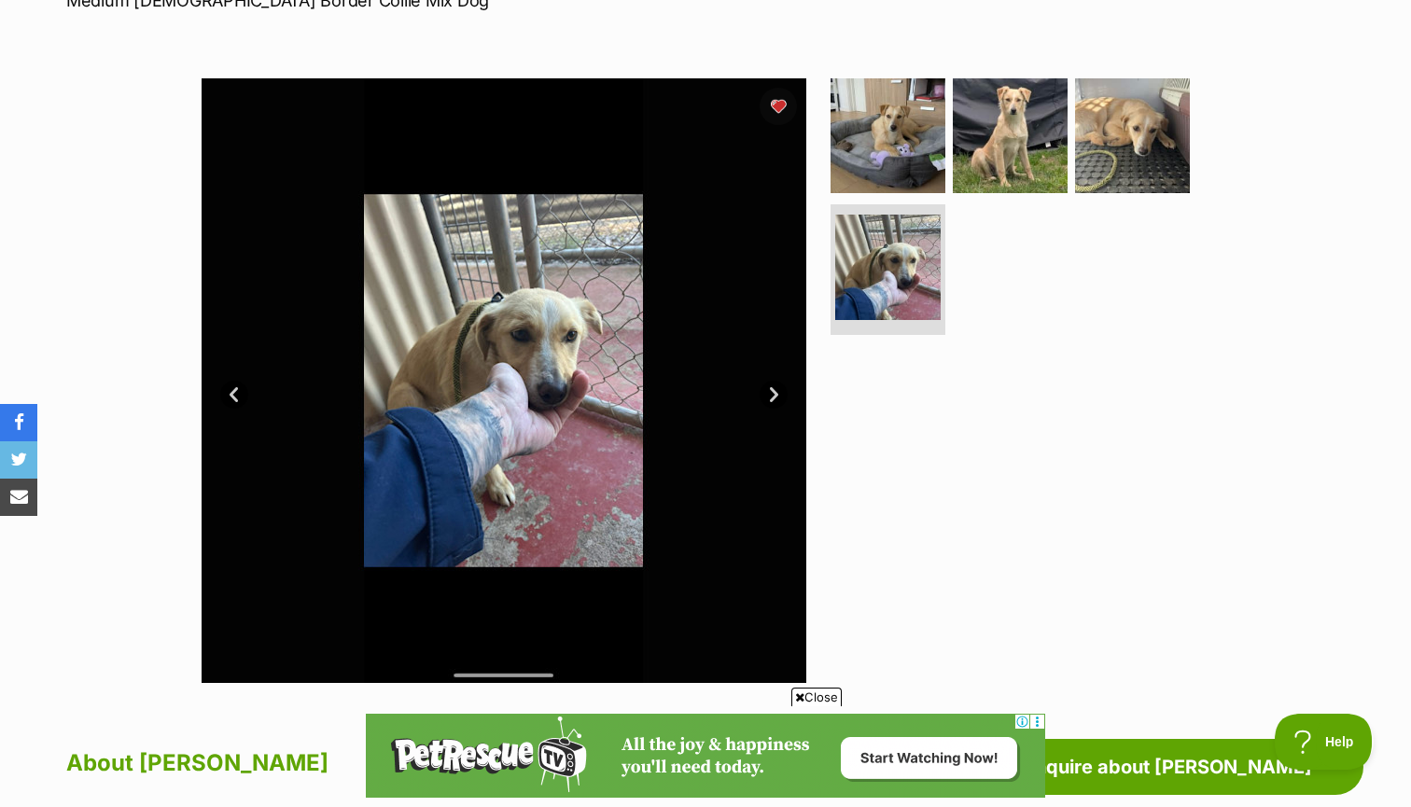
click at [773, 393] on link "Next" at bounding box center [774, 395] width 28 height 28
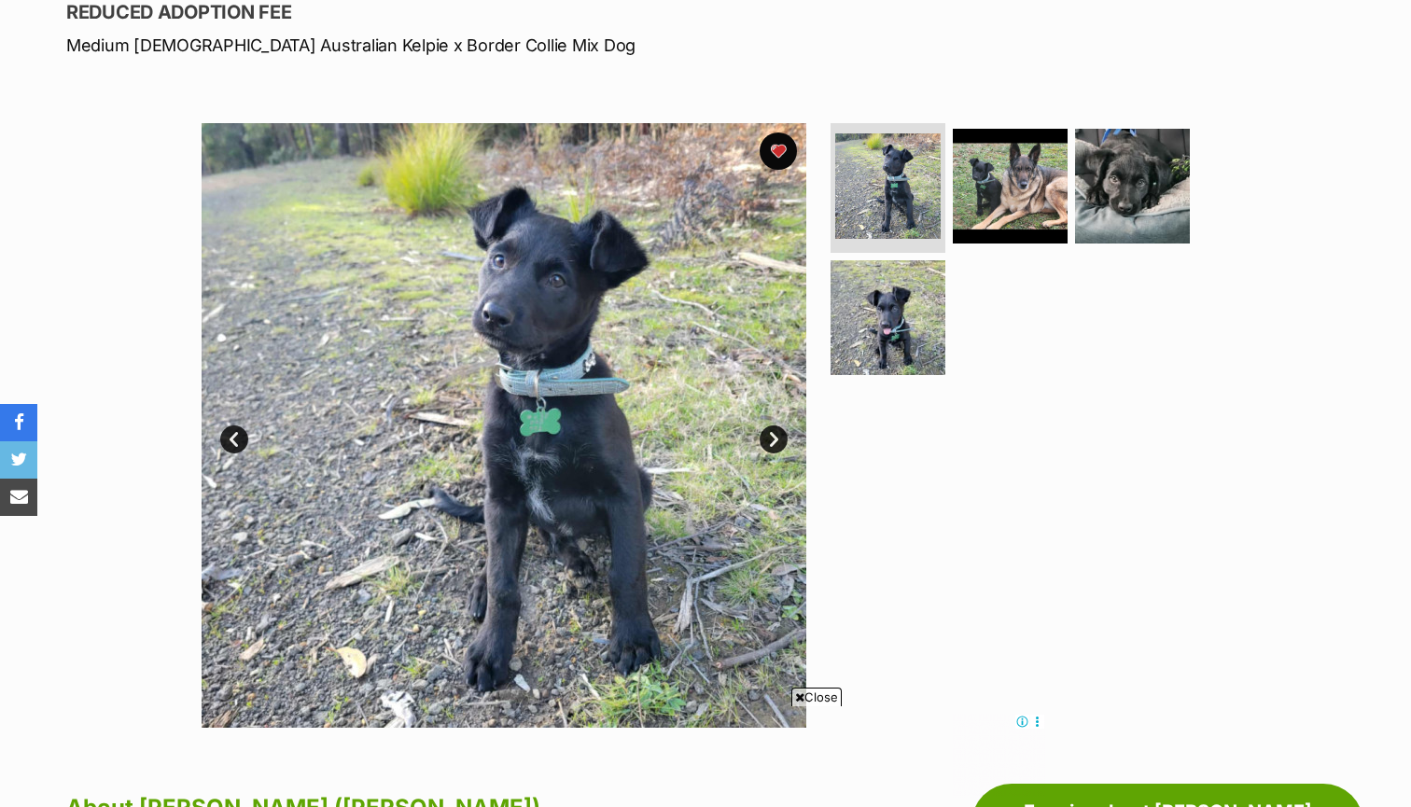
scroll to position [271, 0]
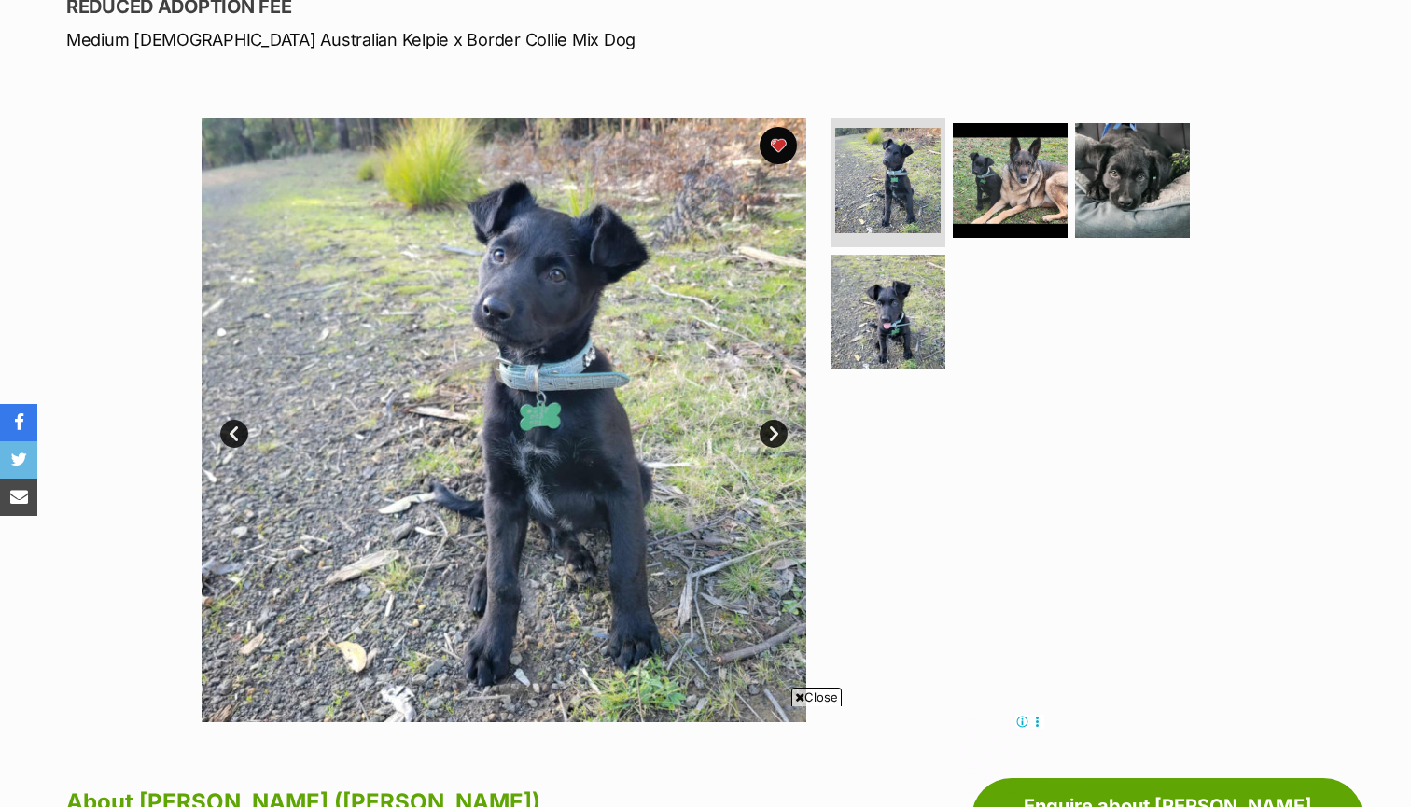
click at [776, 426] on link "Next" at bounding box center [774, 434] width 28 height 28
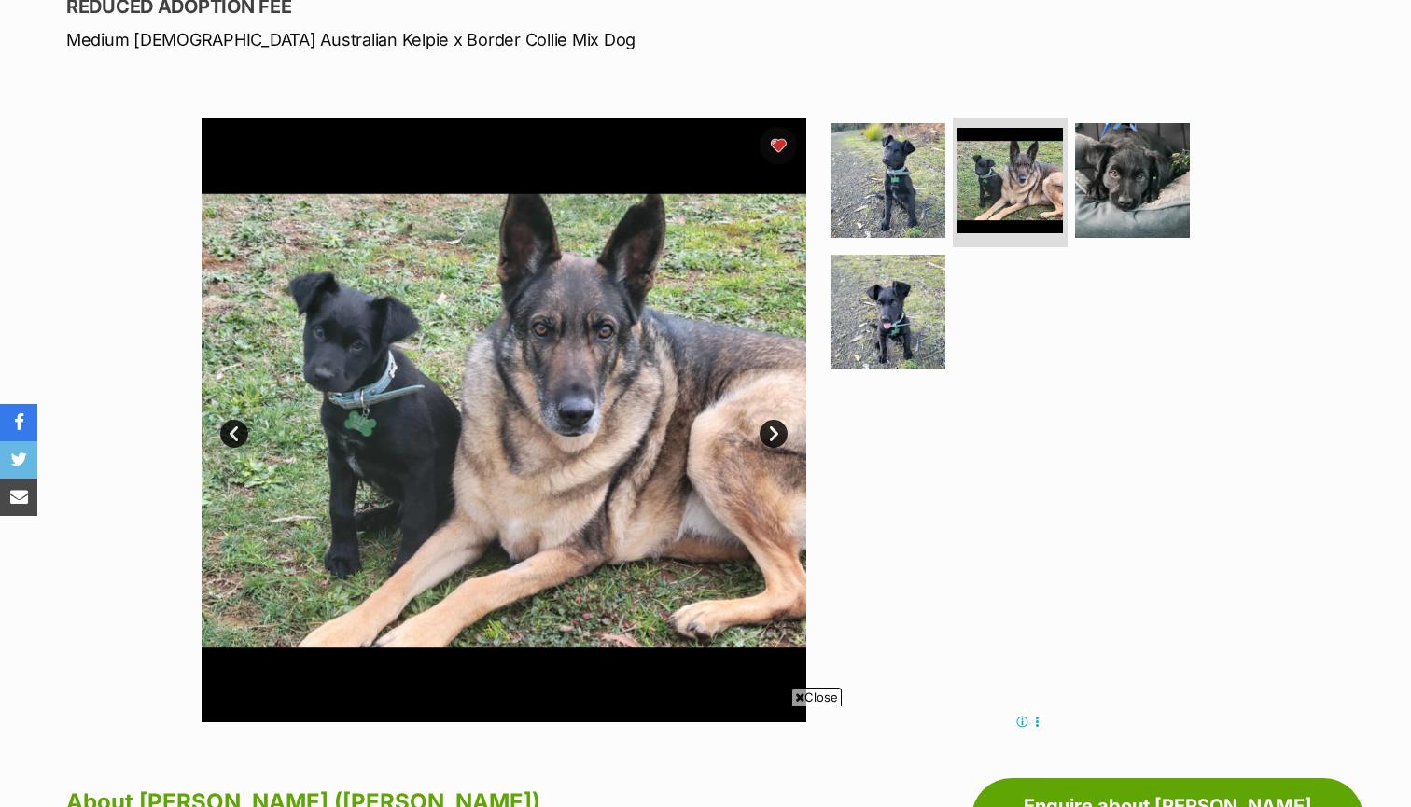
click at [776, 426] on link "Next" at bounding box center [774, 434] width 28 height 28
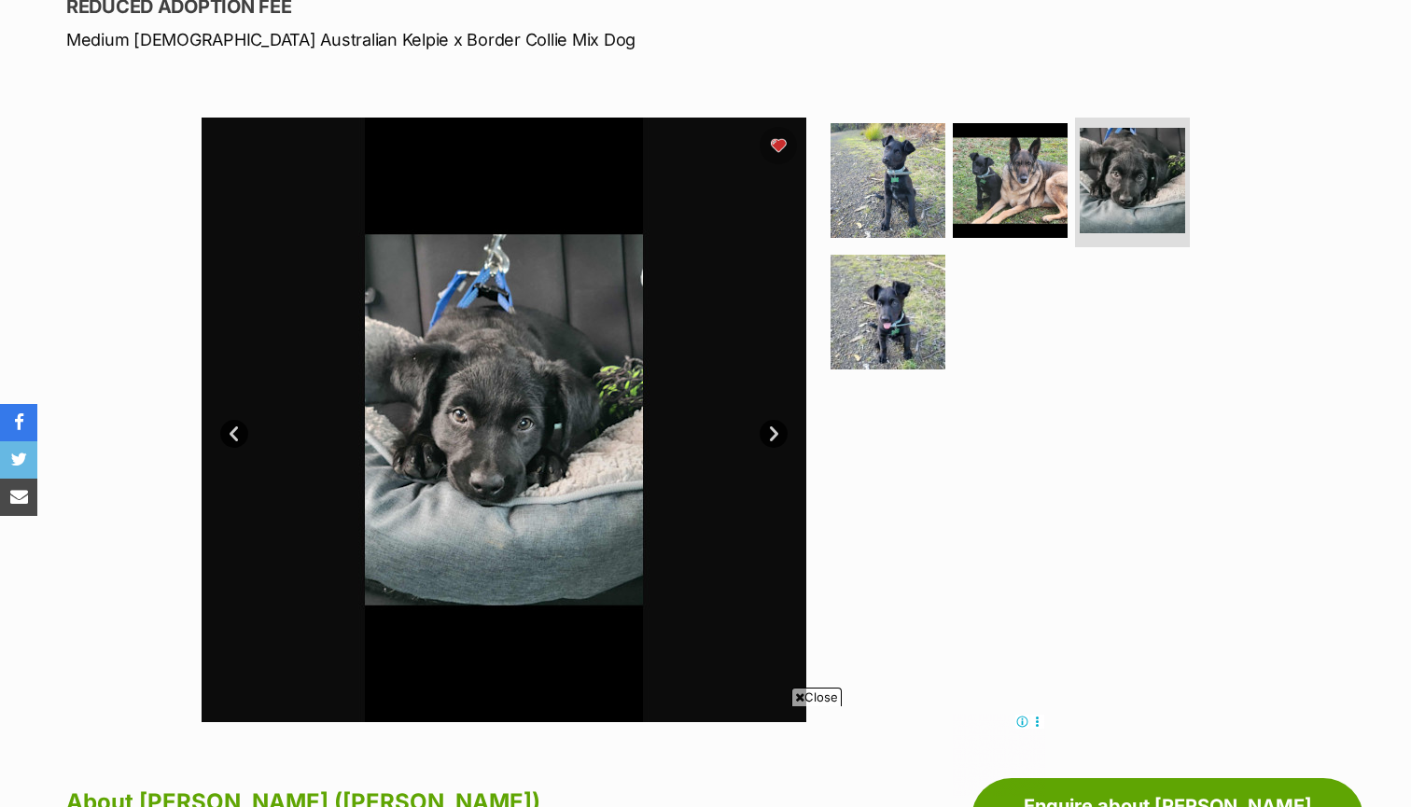
click at [776, 426] on link "Next" at bounding box center [774, 434] width 28 height 28
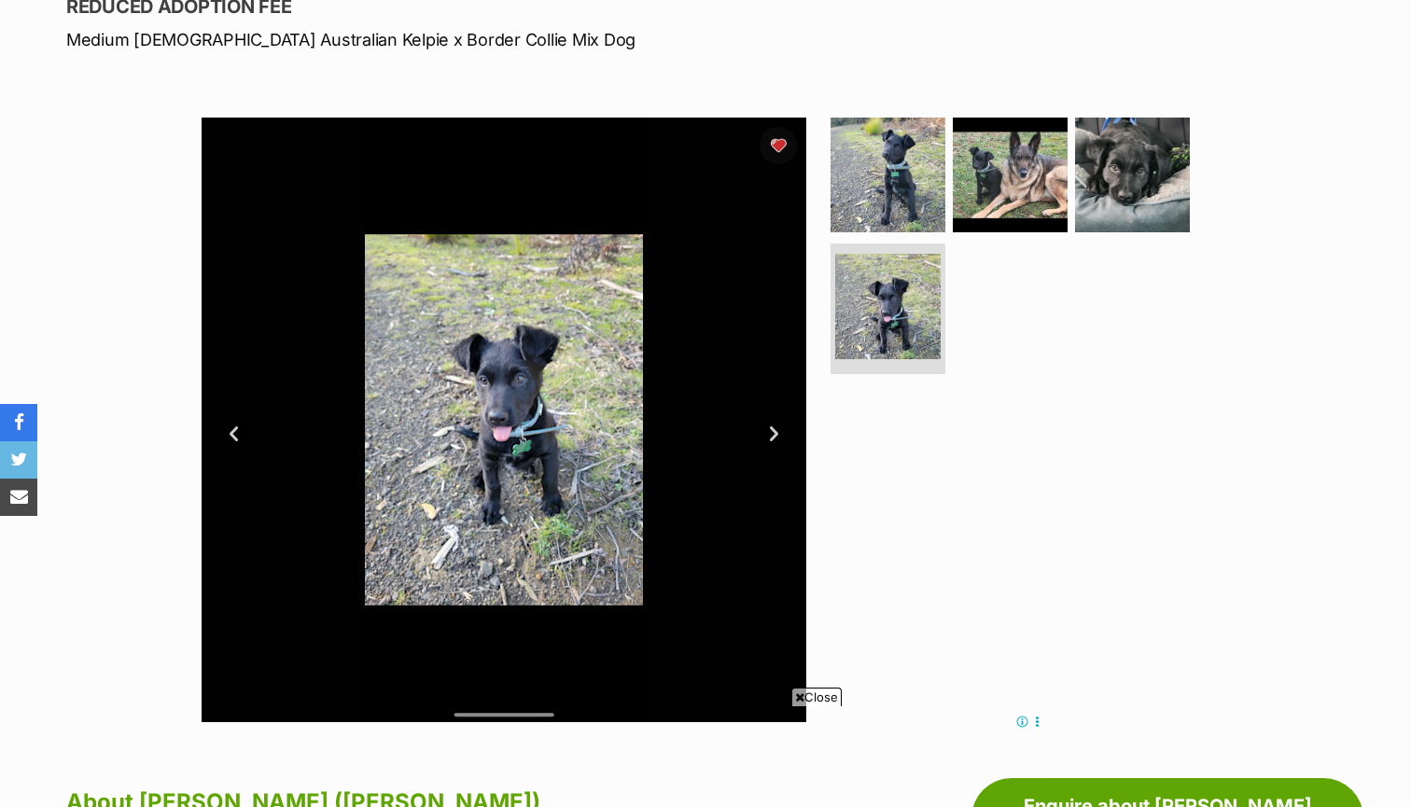
click at [776, 426] on link "Next" at bounding box center [774, 434] width 28 height 28
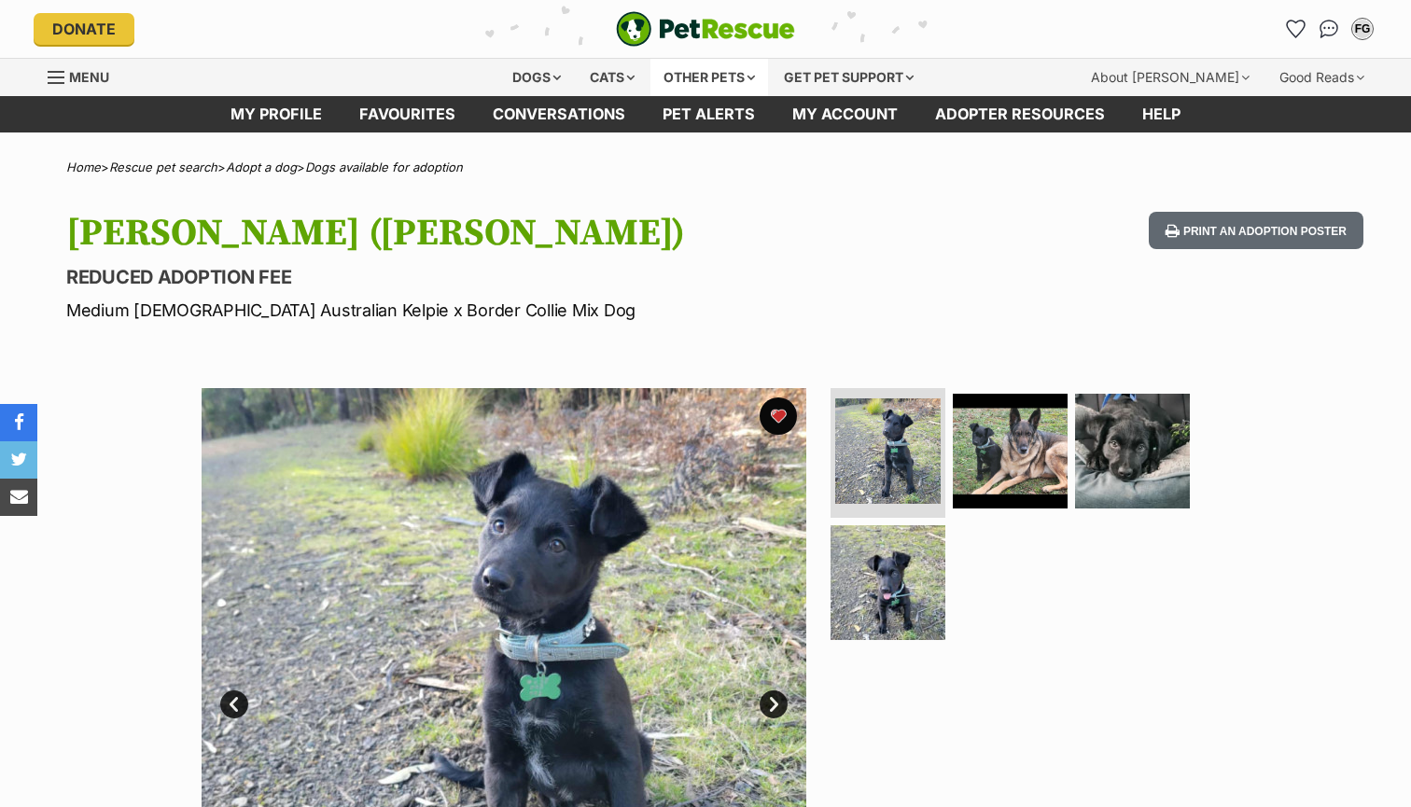
scroll to position [0, 0]
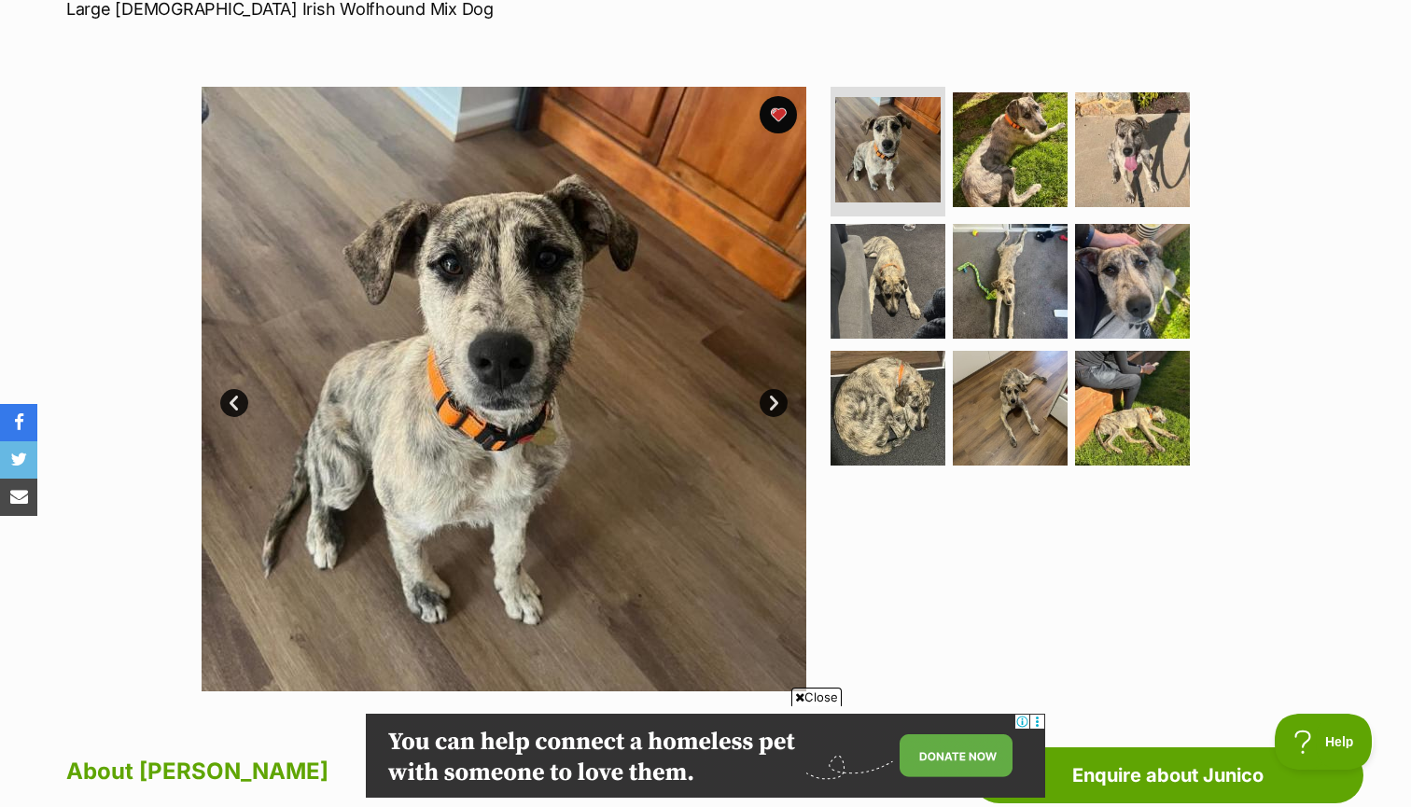
click at [775, 402] on link "Next" at bounding box center [774, 403] width 28 height 28
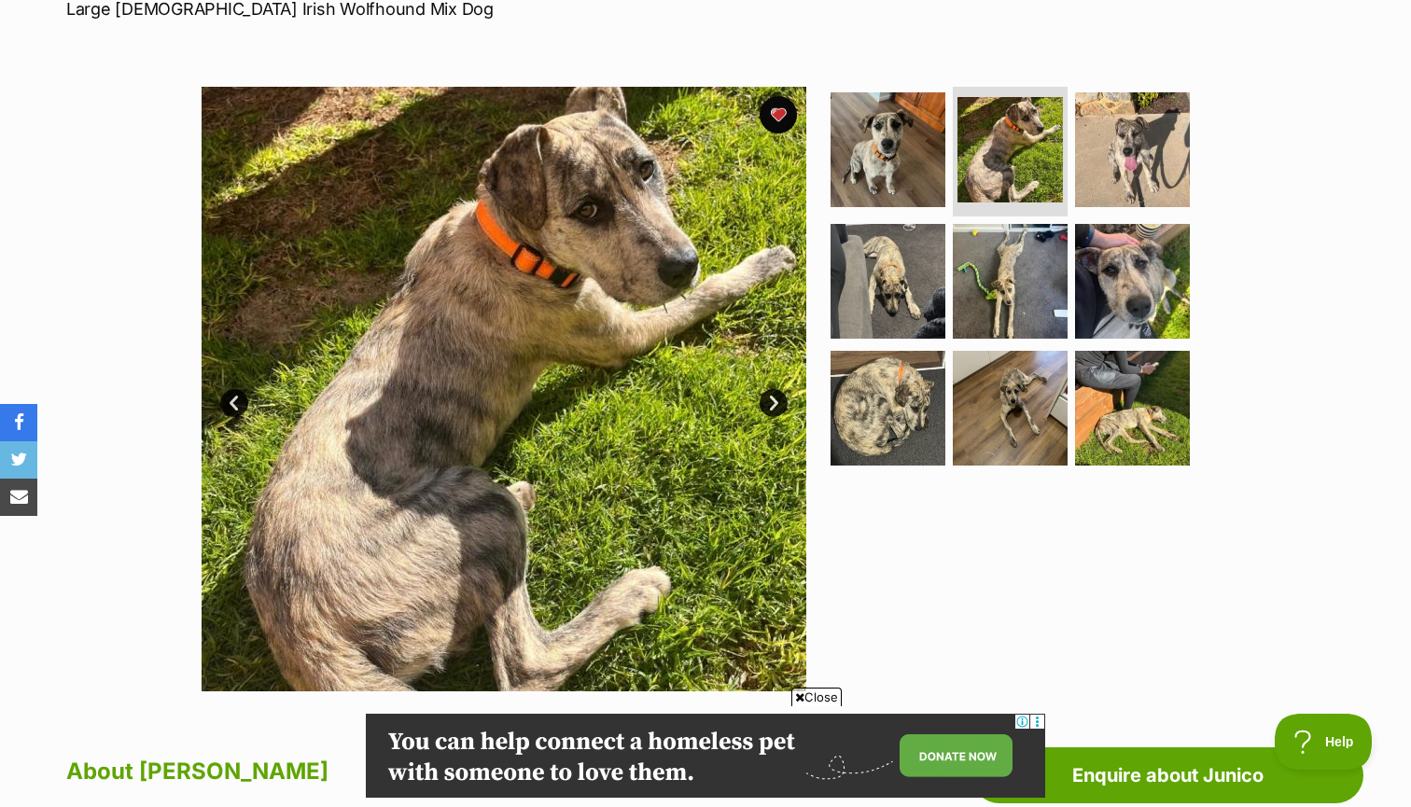
click at [775, 402] on link "Next" at bounding box center [774, 403] width 28 height 28
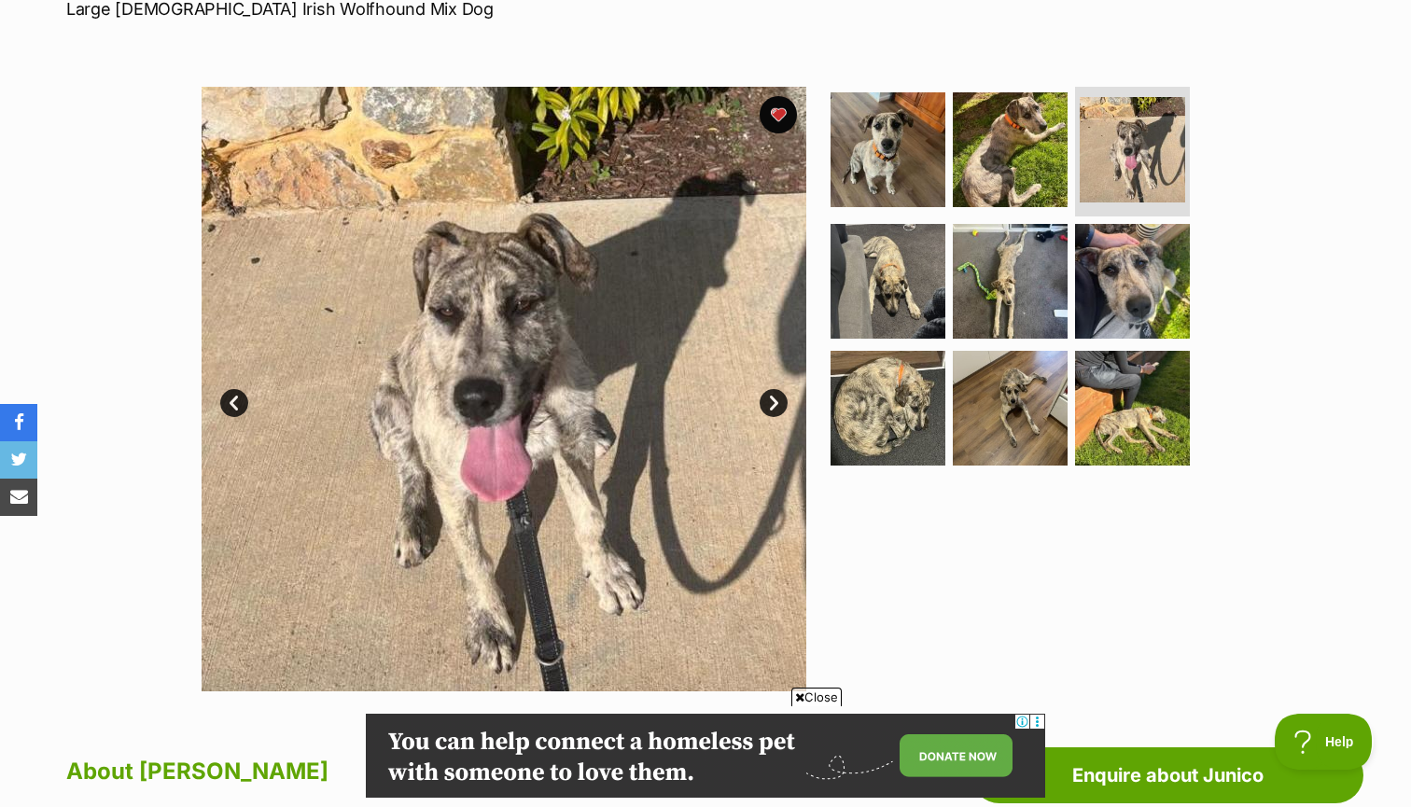
click at [775, 402] on link "Next" at bounding box center [774, 403] width 28 height 28
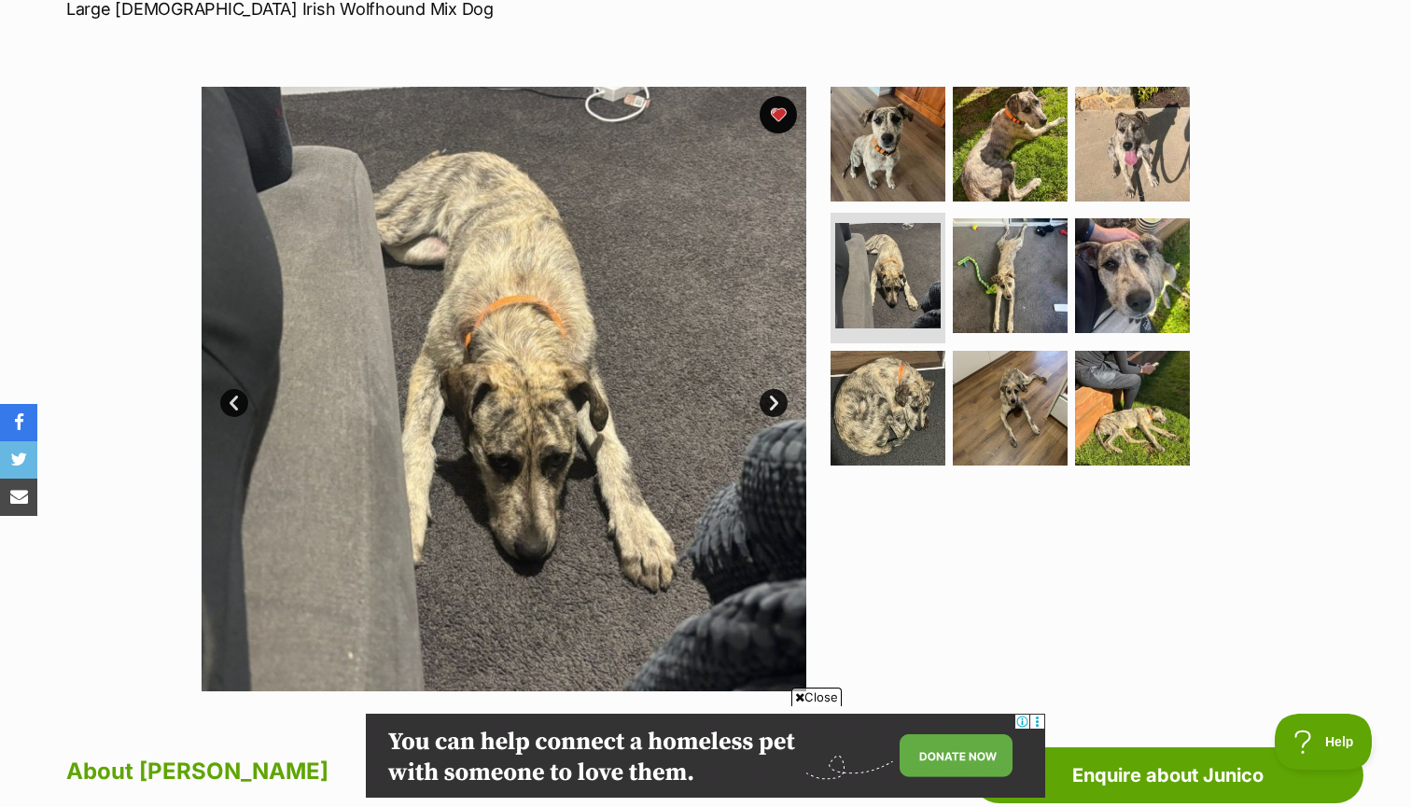
click at [775, 402] on link "Next" at bounding box center [774, 403] width 28 height 28
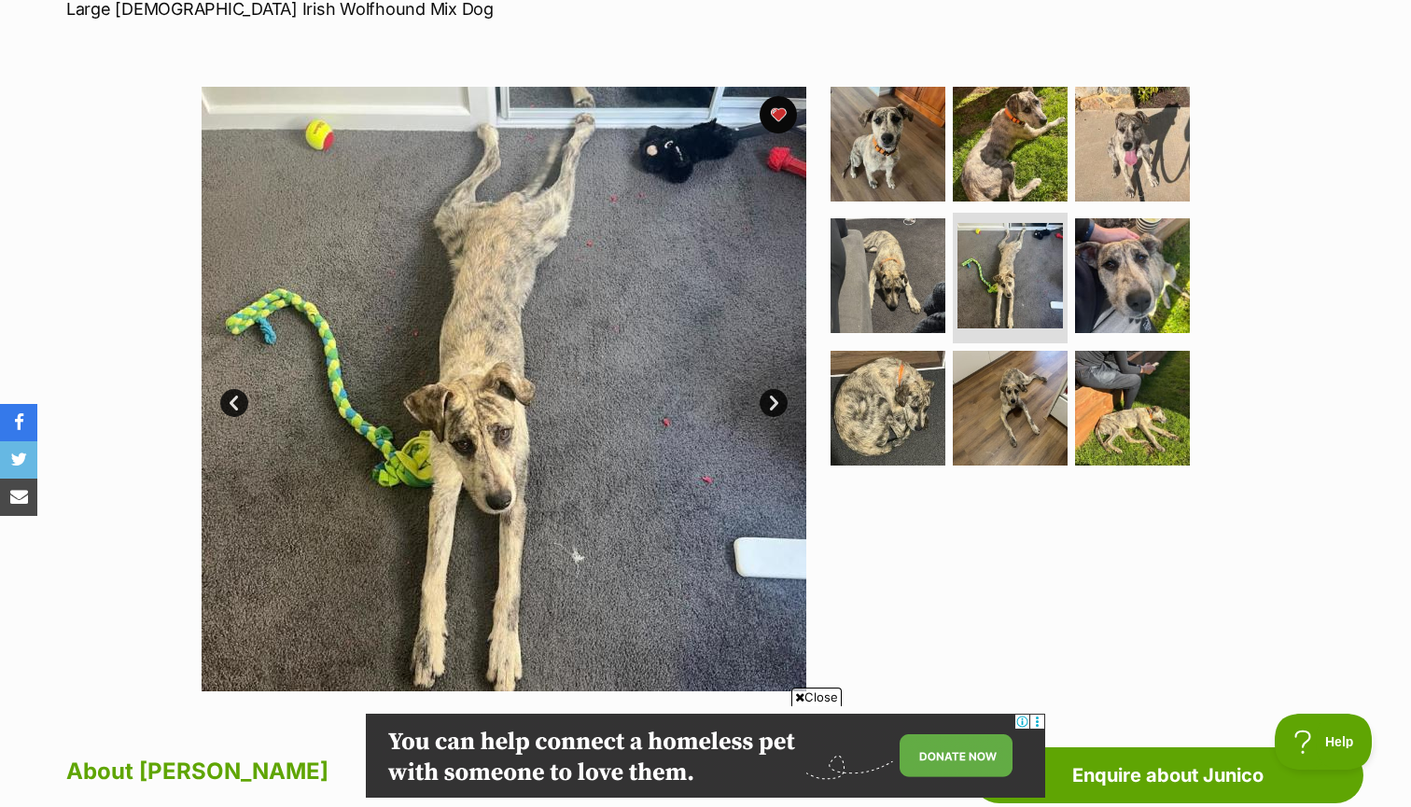
click at [775, 402] on link "Next" at bounding box center [774, 403] width 28 height 28
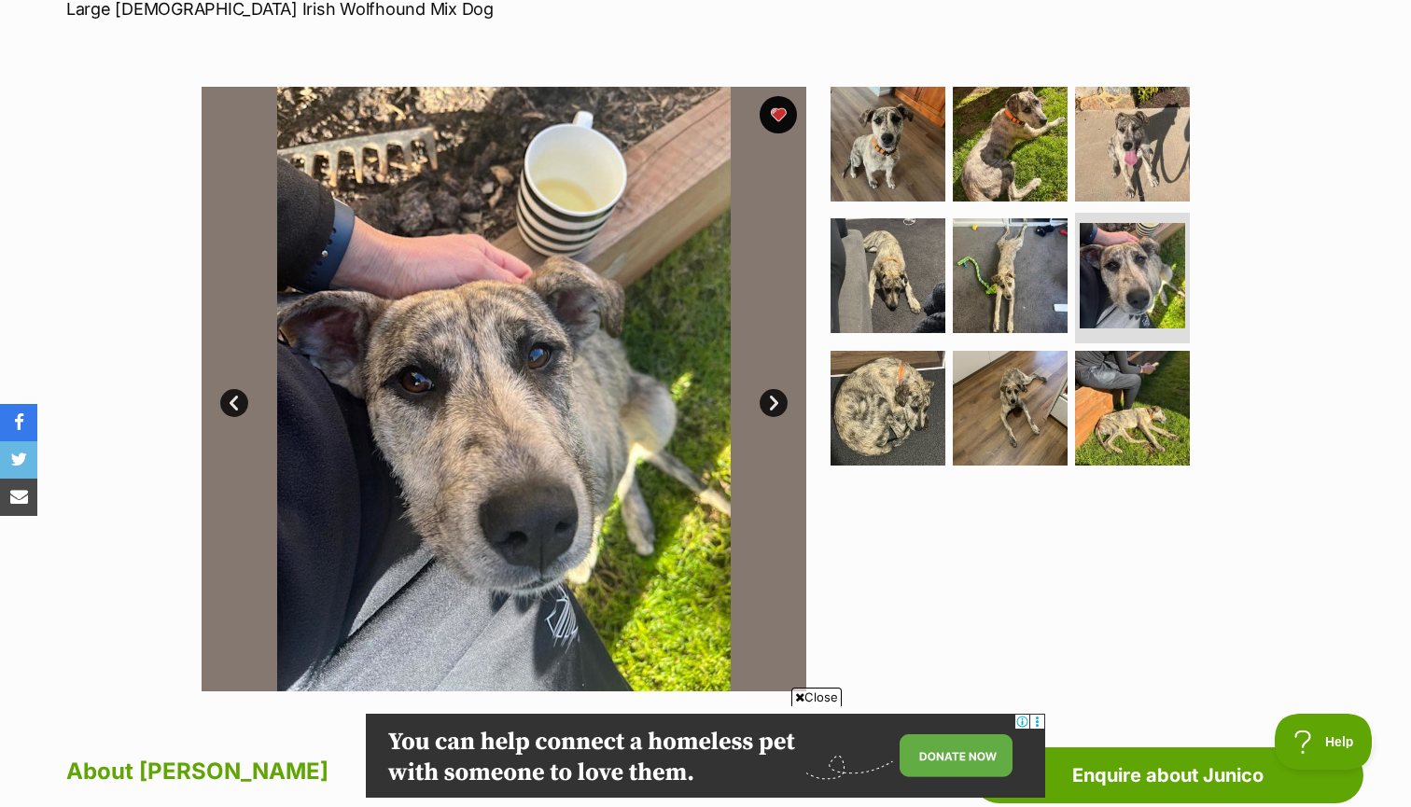
click at [775, 402] on link "Next" at bounding box center [774, 403] width 28 height 28
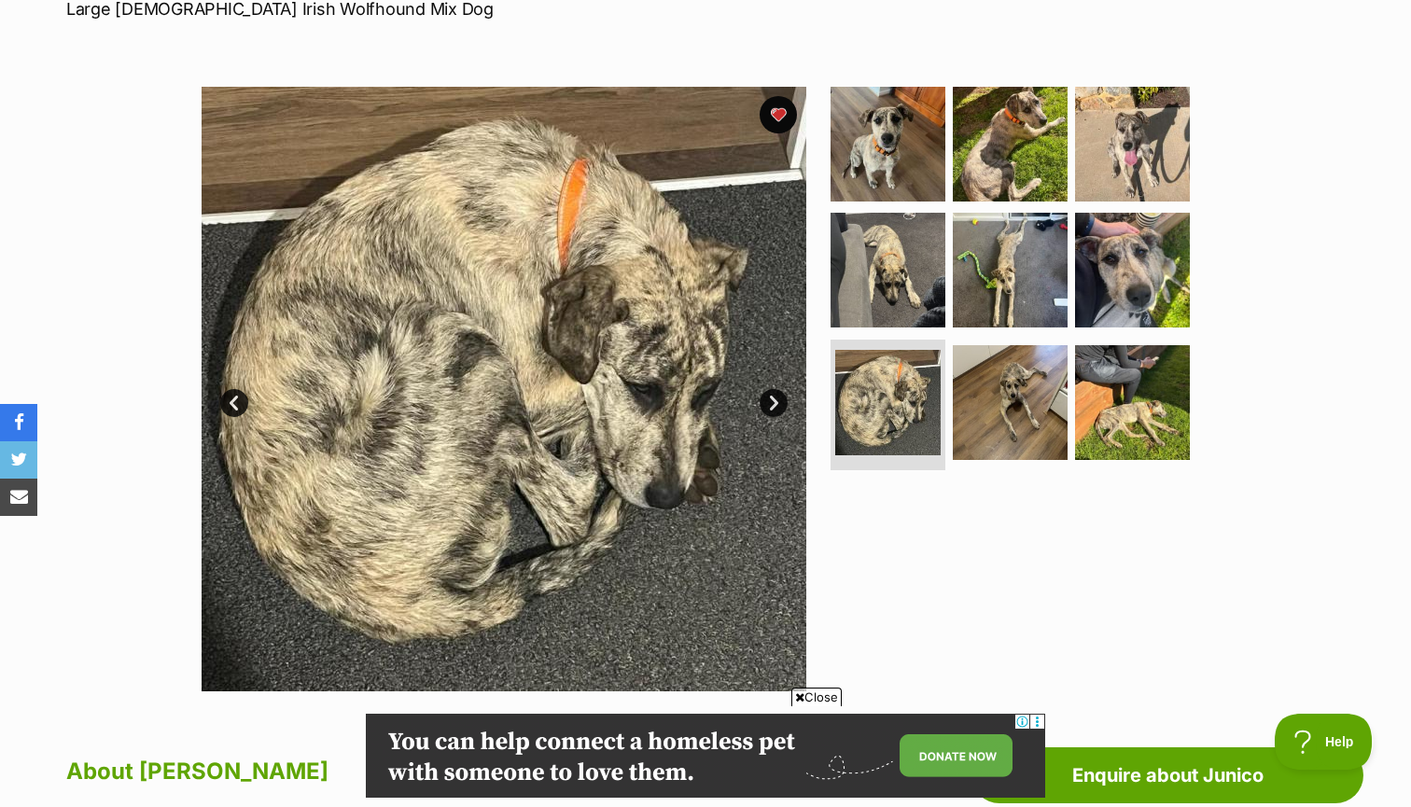
click at [775, 402] on link "Next" at bounding box center [774, 403] width 28 height 28
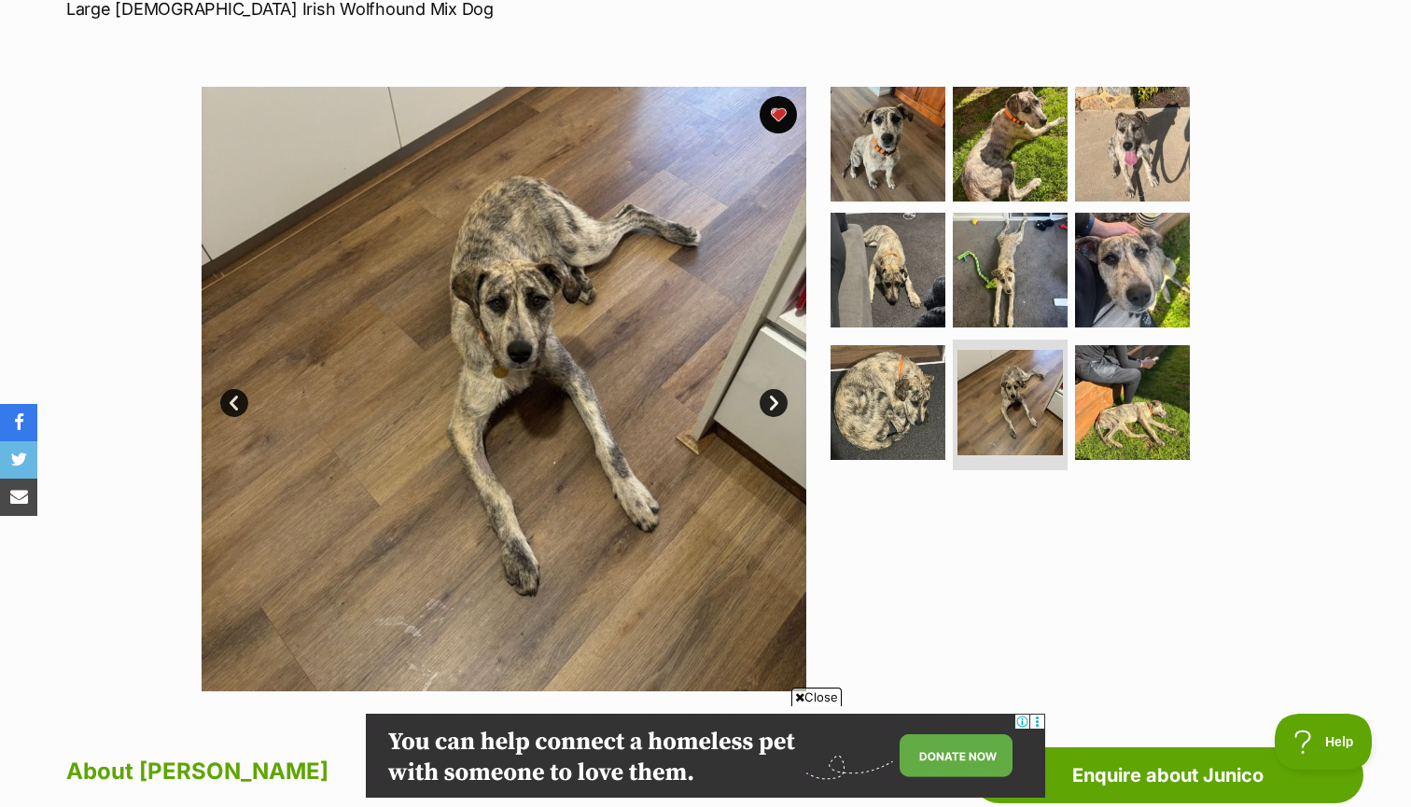
click at [775, 402] on link "Next" at bounding box center [774, 403] width 28 height 28
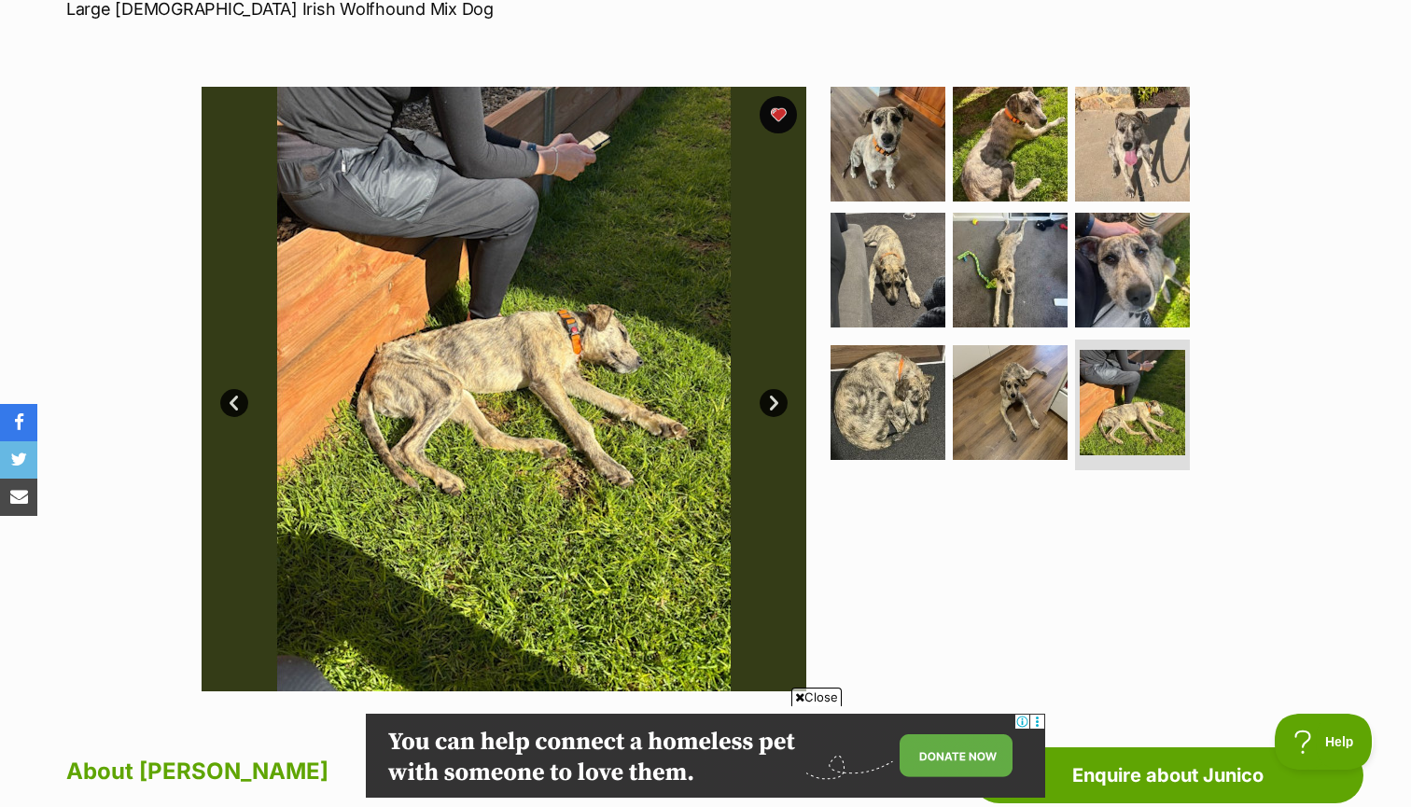
click at [775, 402] on link "Next" at bounding box center [774, 403] width 28 height 28
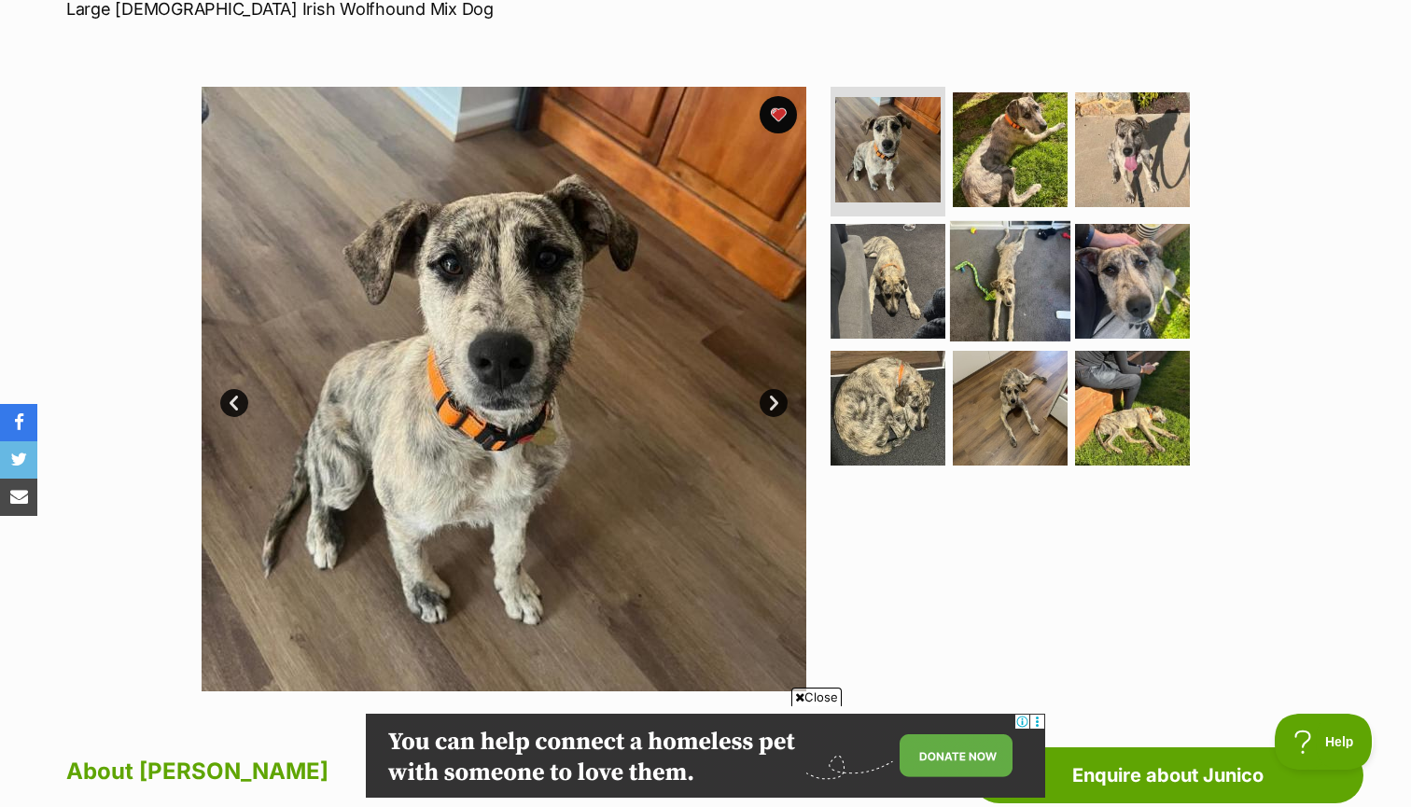
click at [960, 285] on img at bounding box center [1010, 281] width 120 height 120
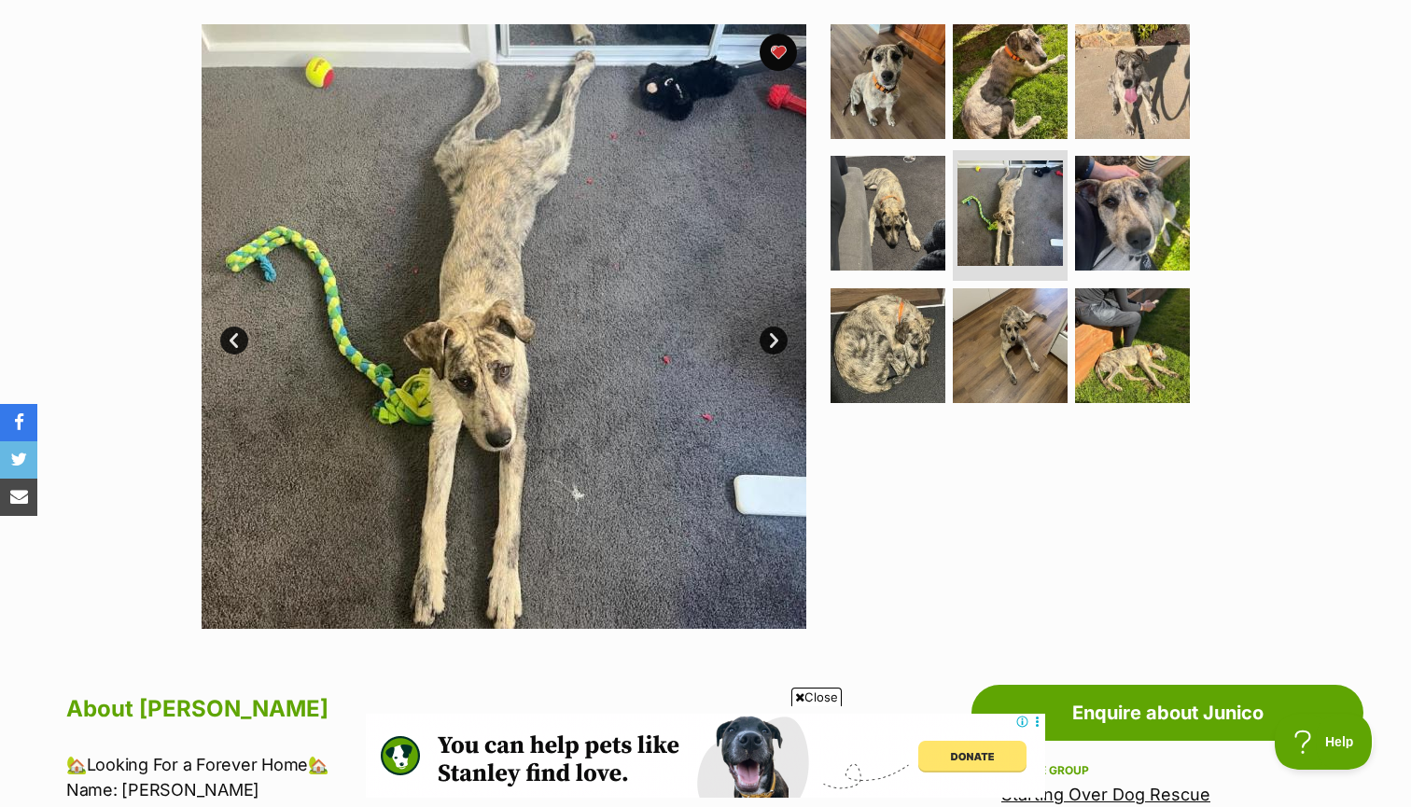
scroll to position [333, 0]
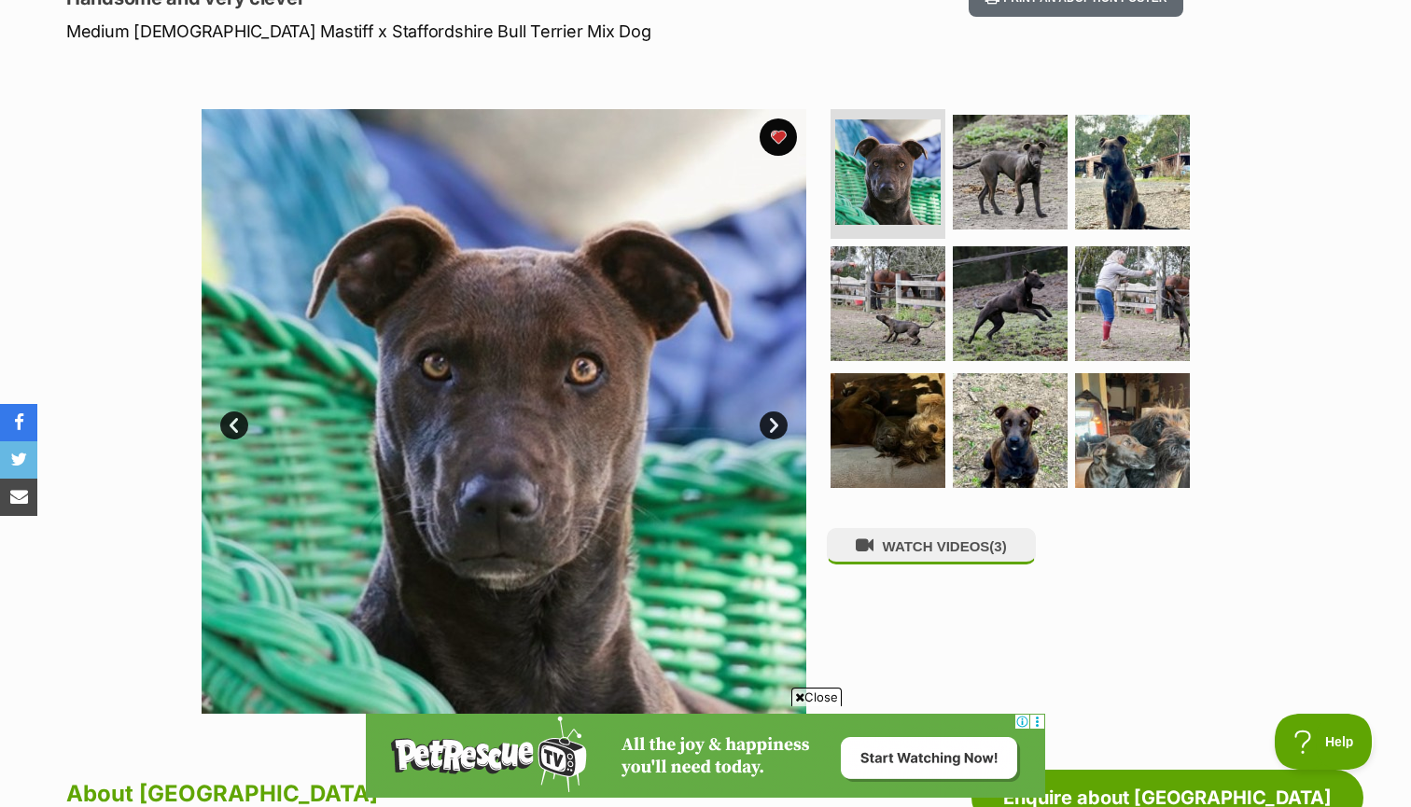
scroll to position [281, 0]
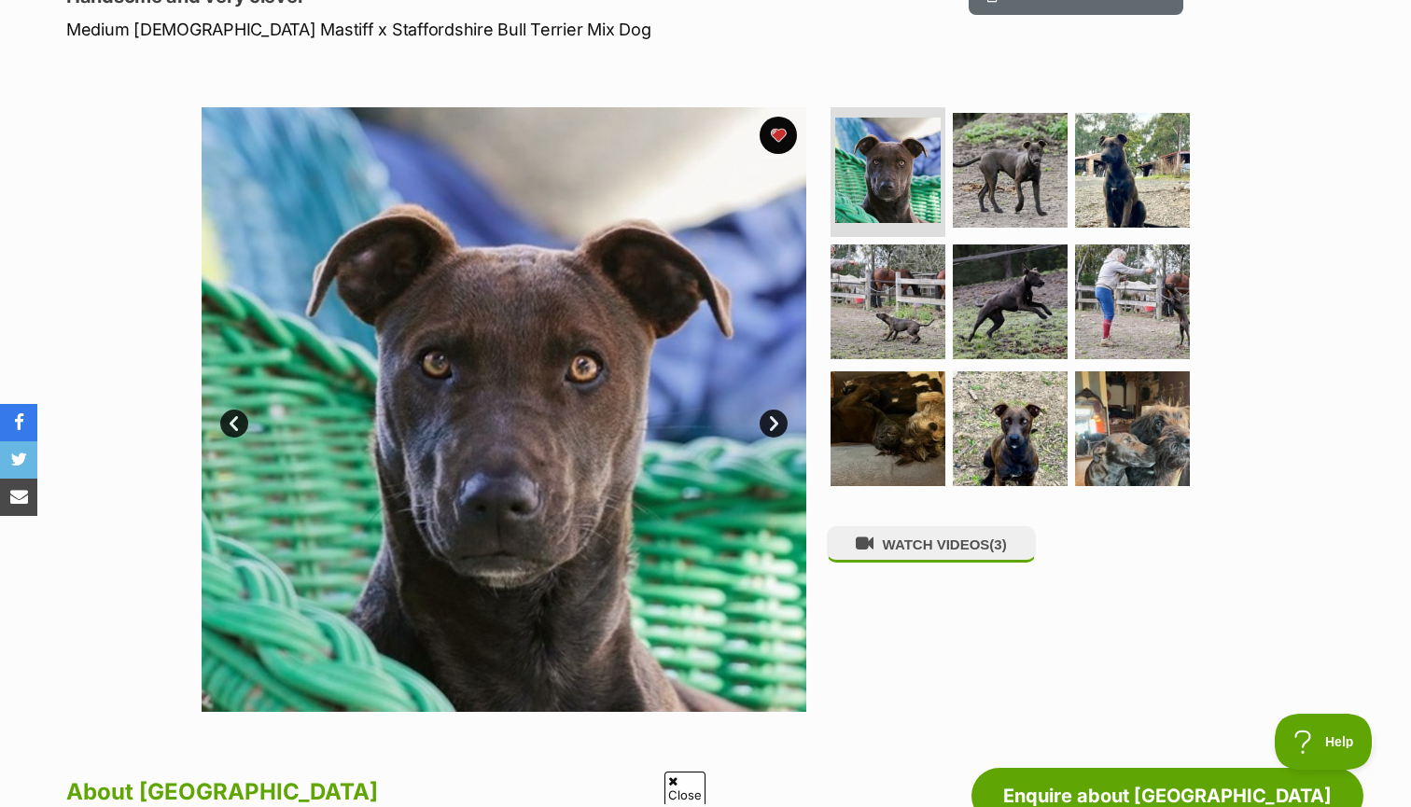
click at [778, 416] on link "Next" at bounding box center [774, 424] width 28 height 28
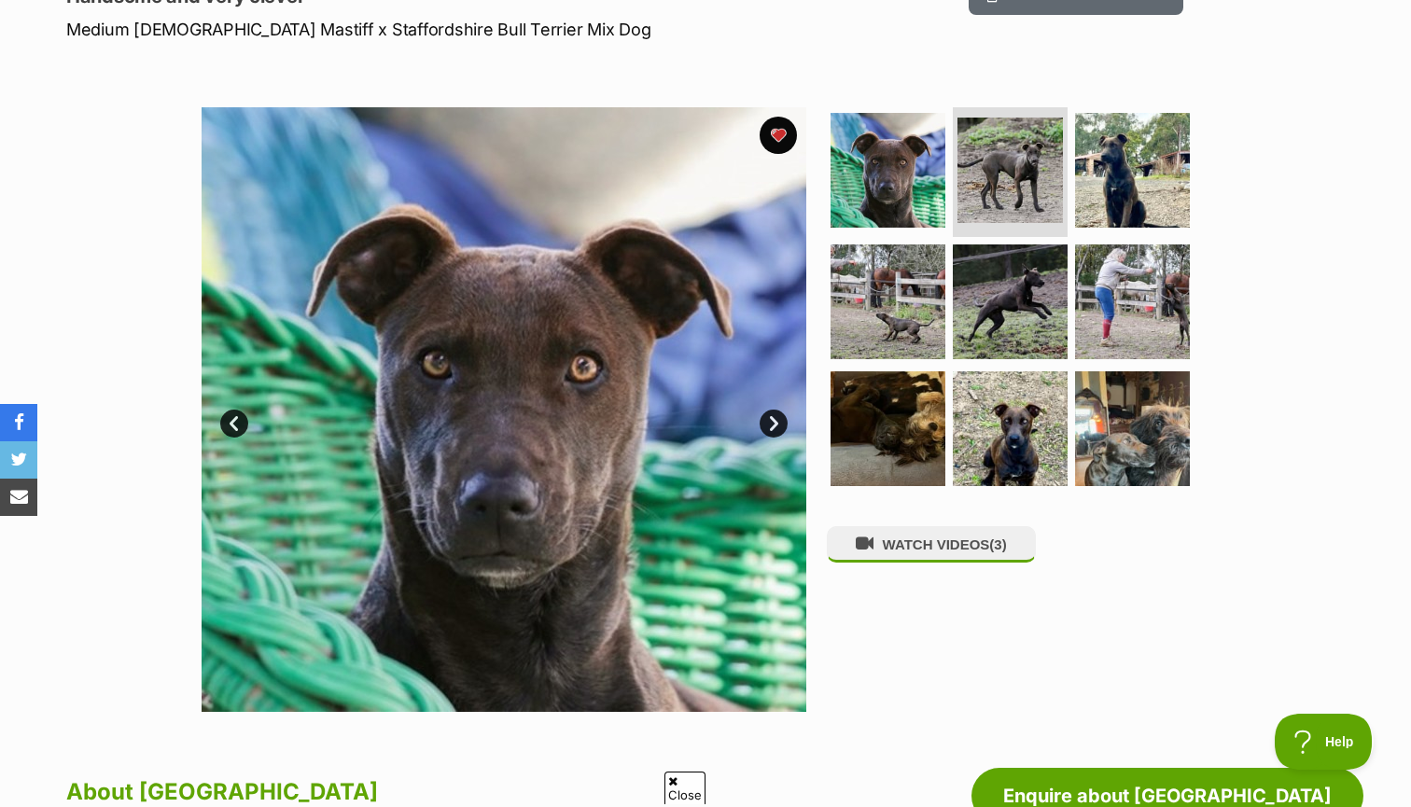
scroll to position [0, 0]
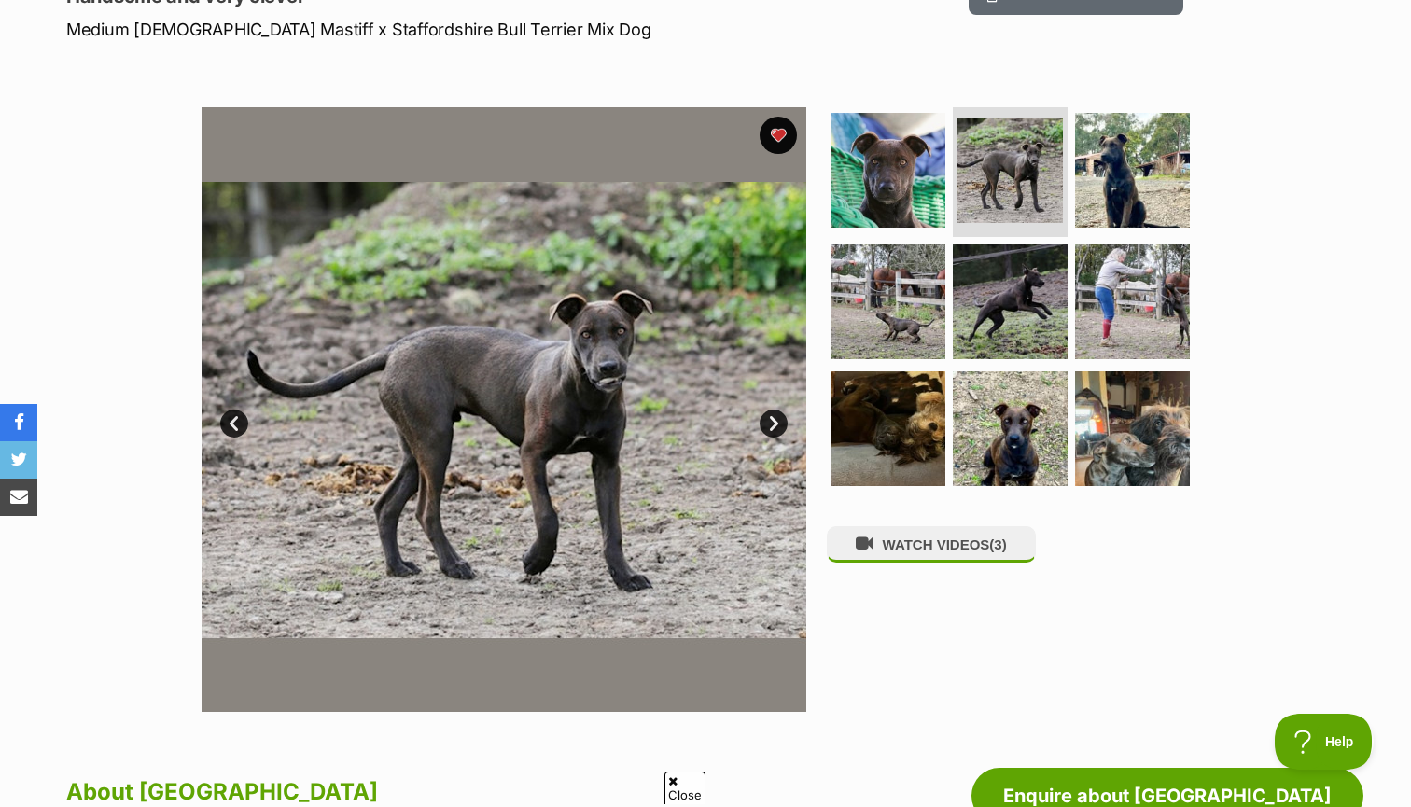
click at [778, 416] on link "Next" at bounding box center [774, 424] width 28 height 28
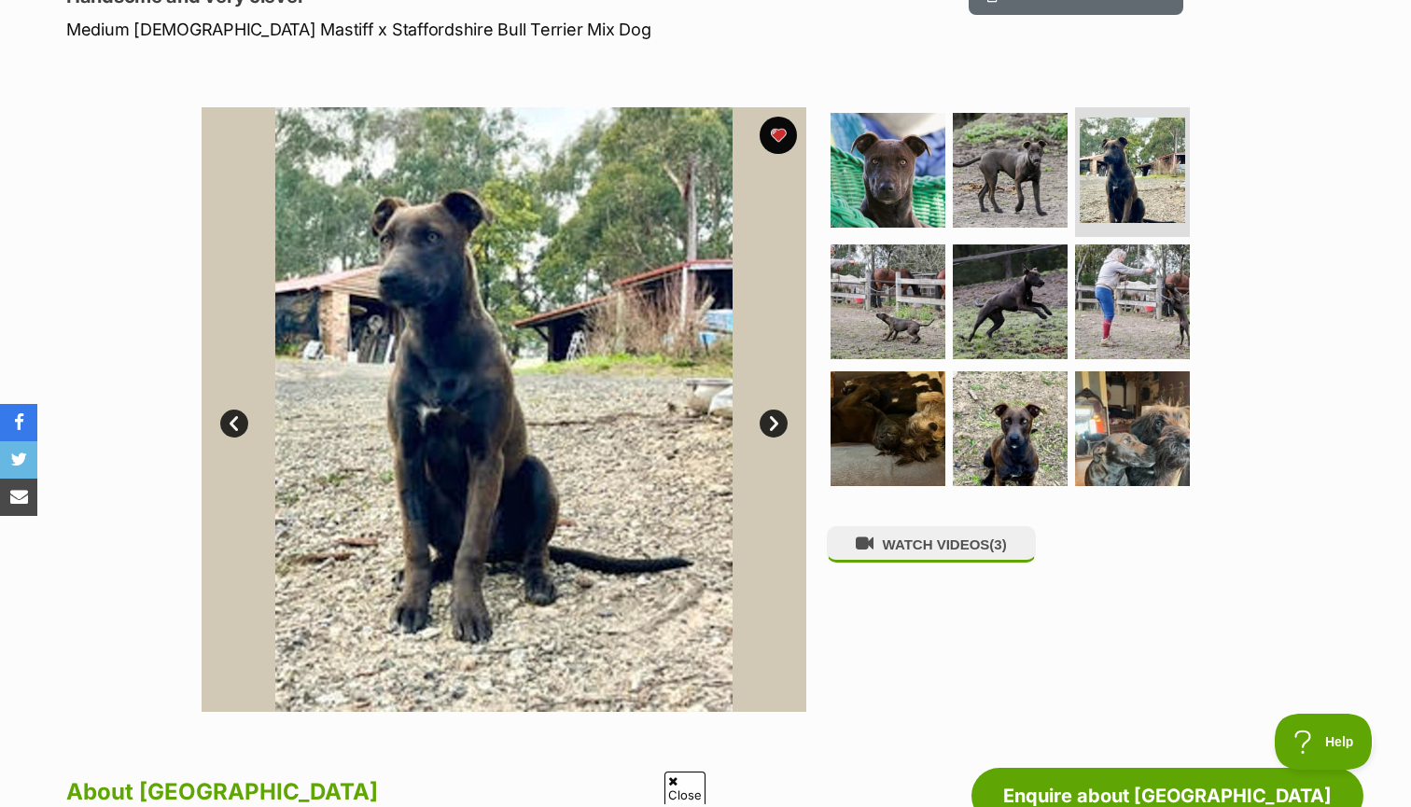
click at [778, 416] on link "Next" at bounding box center [774, 424] width 28 height 28
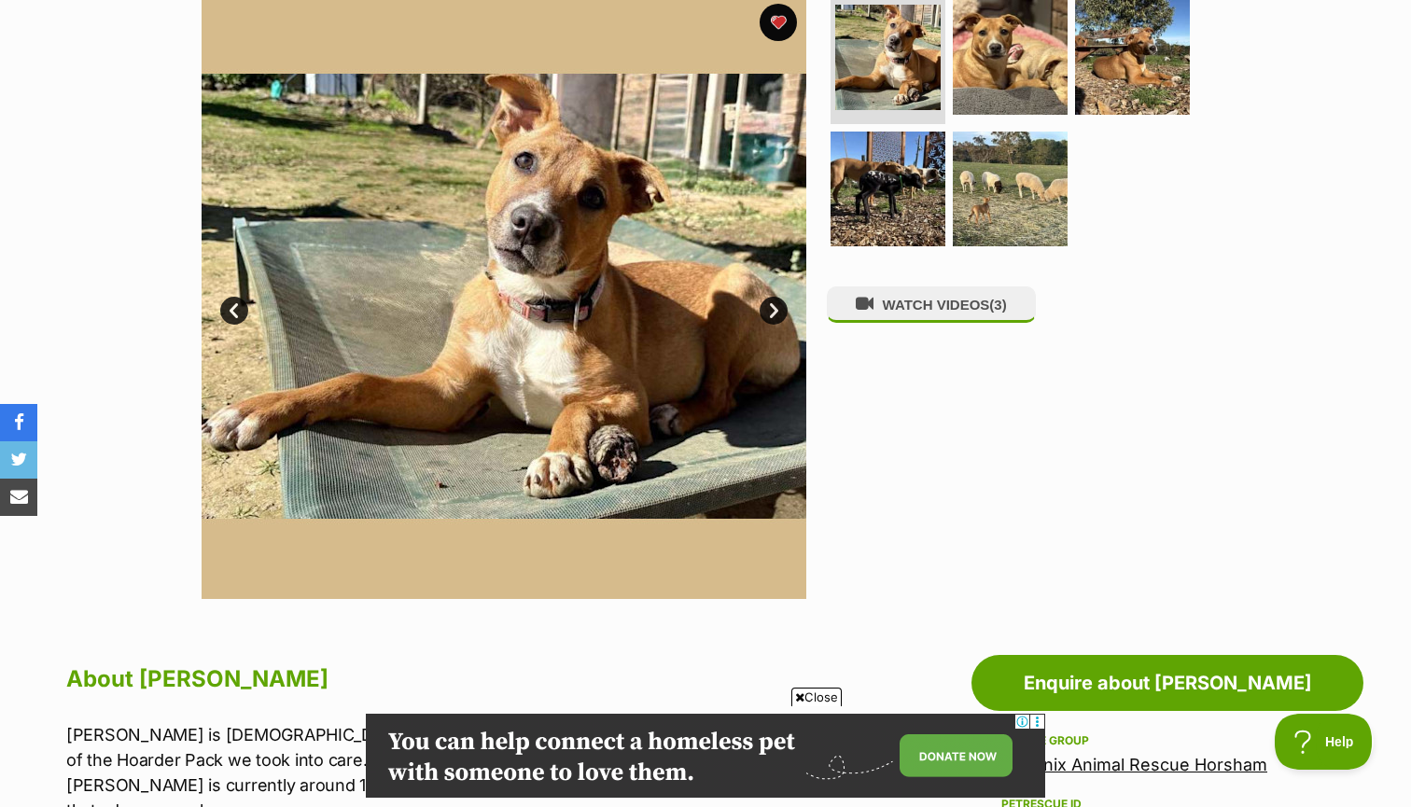
scroll to position [296, 0]
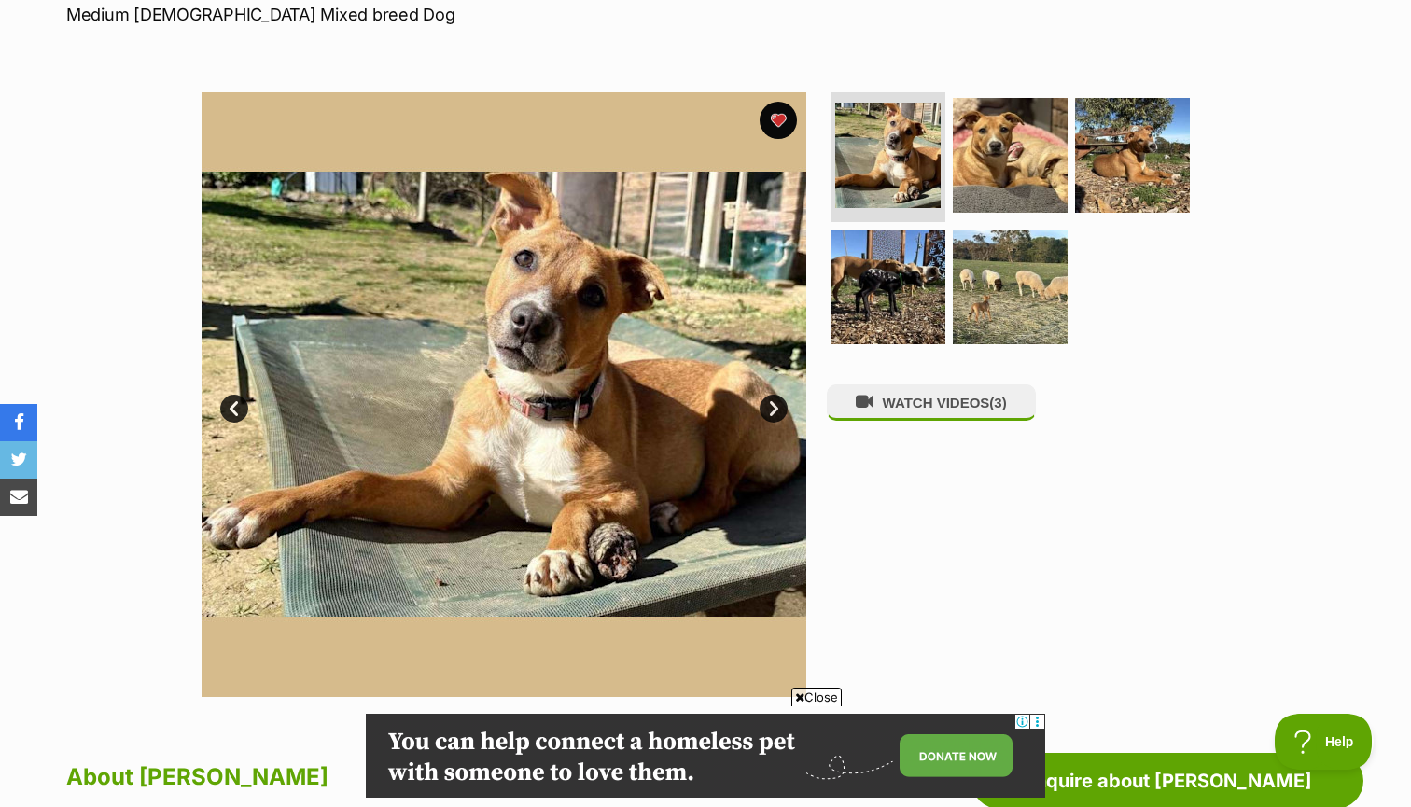
click at [768, 403] on link "Next" at bounding box center [774, 409] width 28 height 28
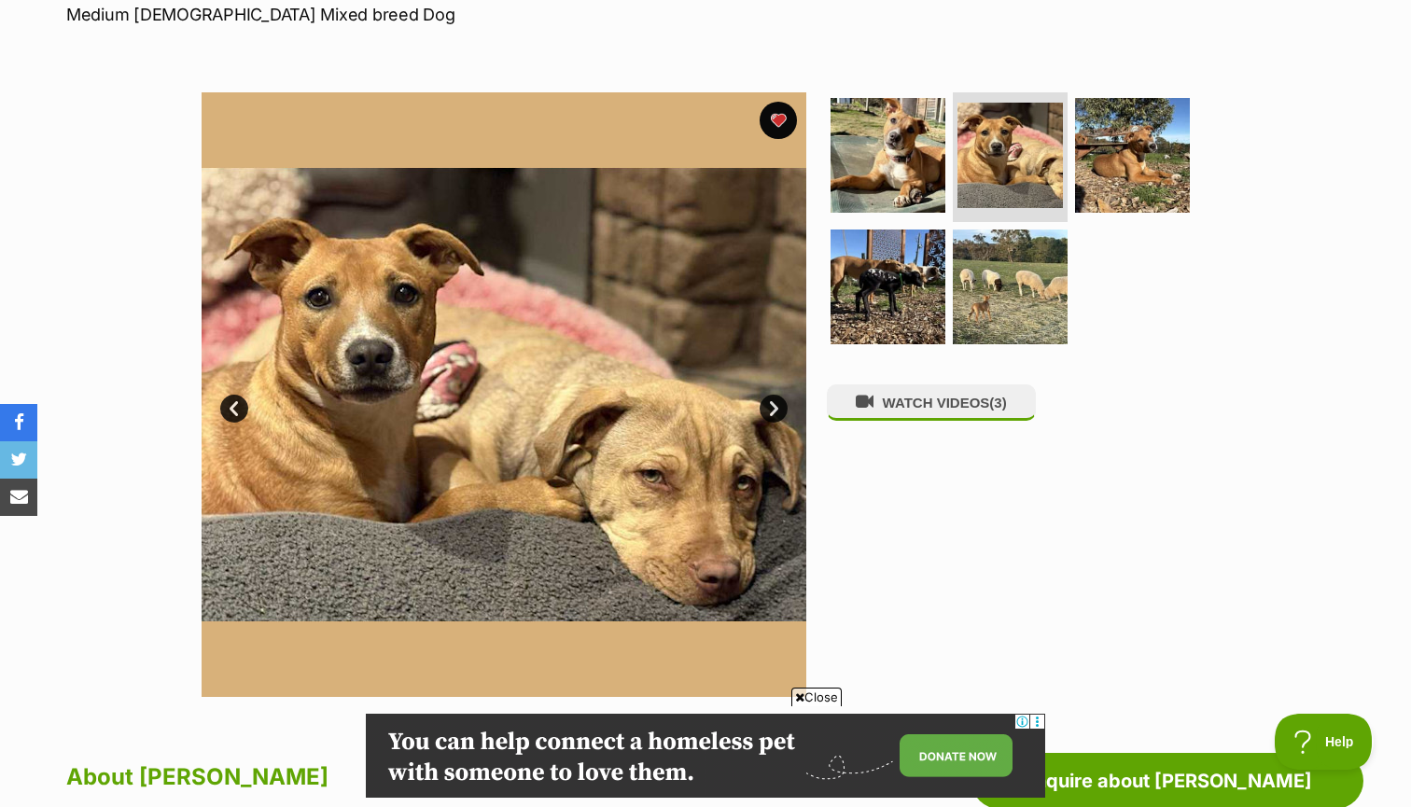
click at [768, 403] on link "Next" at bounding box center [774, 409] width 28 height 28
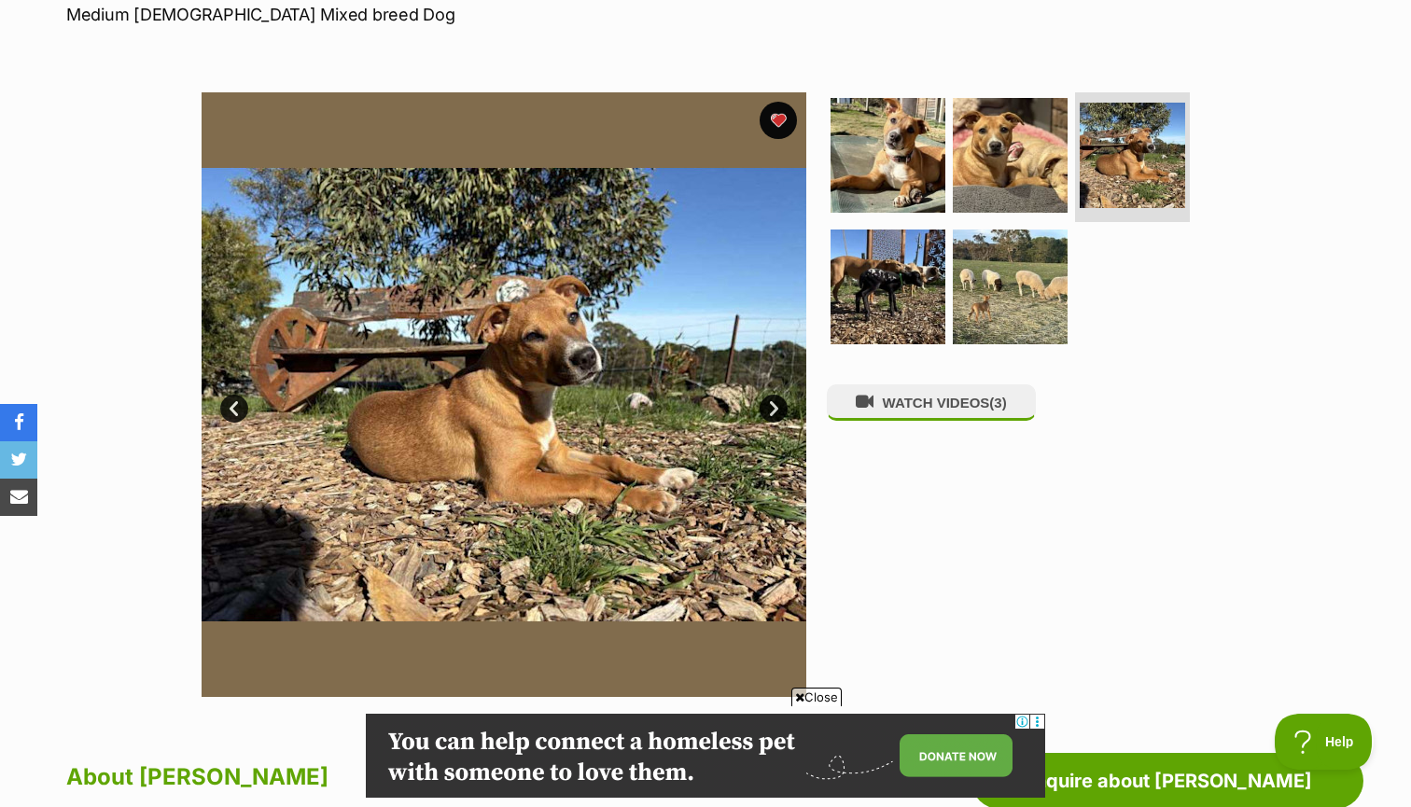
click at [768, 403] on link "Next" at bounding box center [774, 409] width 28 height 28
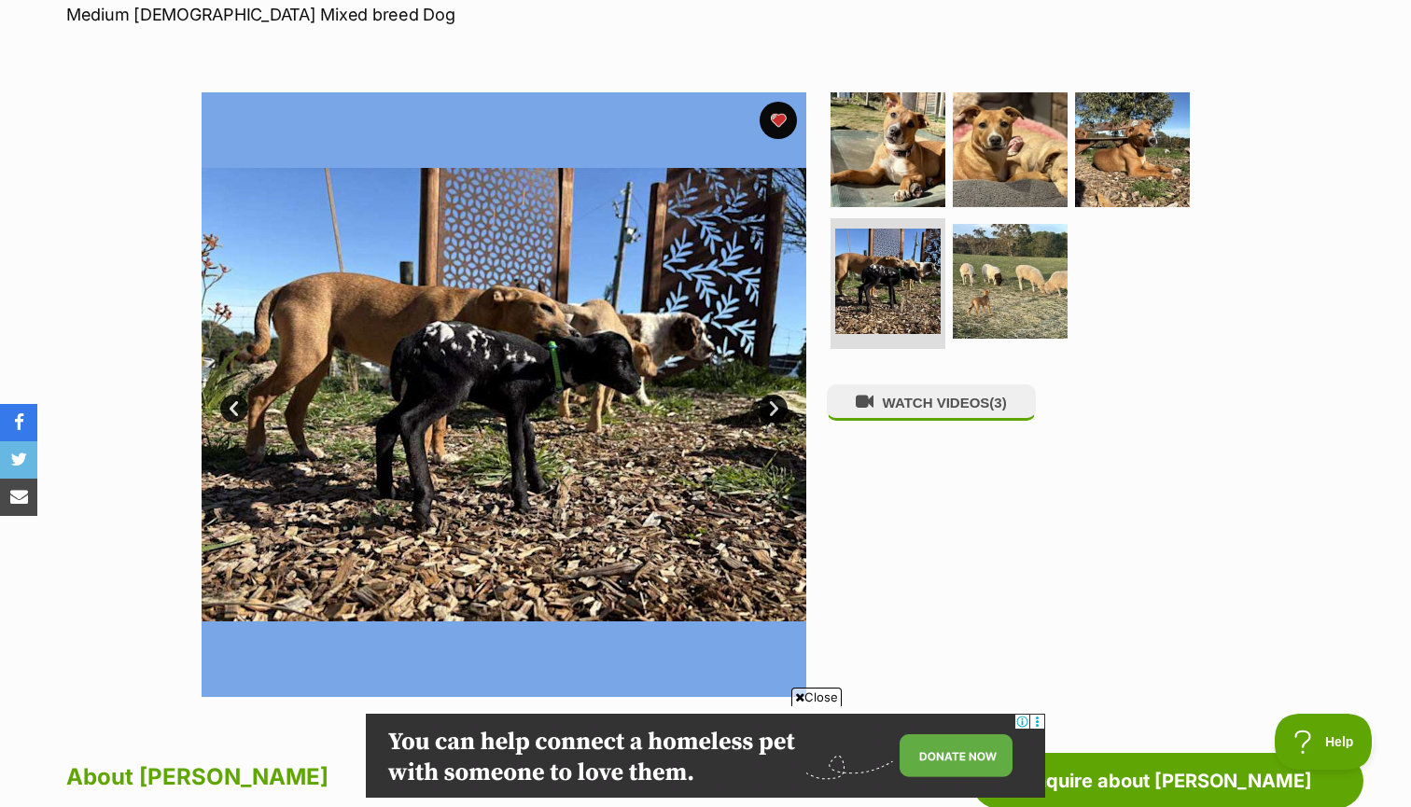
click at [768, 403] on link "Next" at bounding box center [774, 409] width 28 height 28
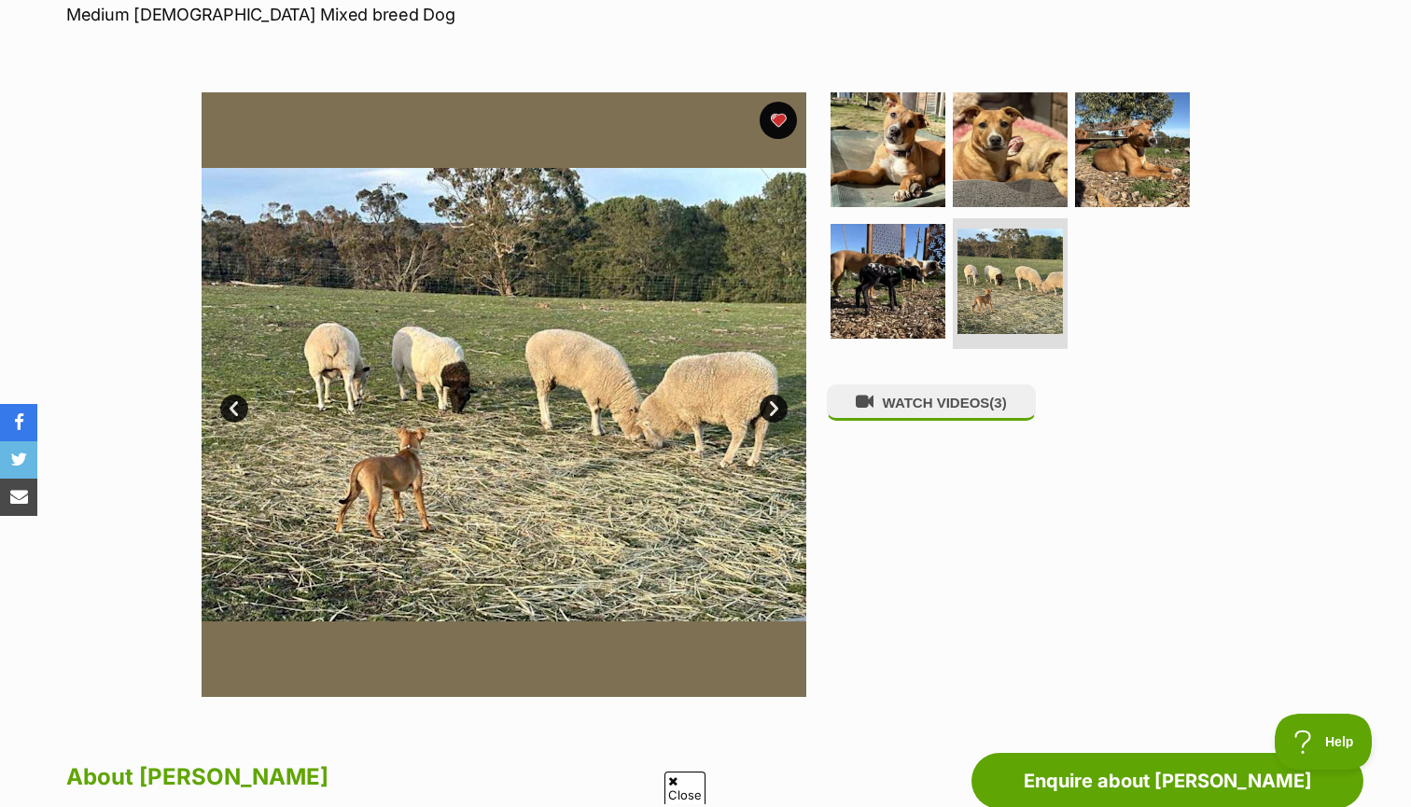
click at [768, 403] on link "Next" at bounding box center [774, 409] width 28 height 28
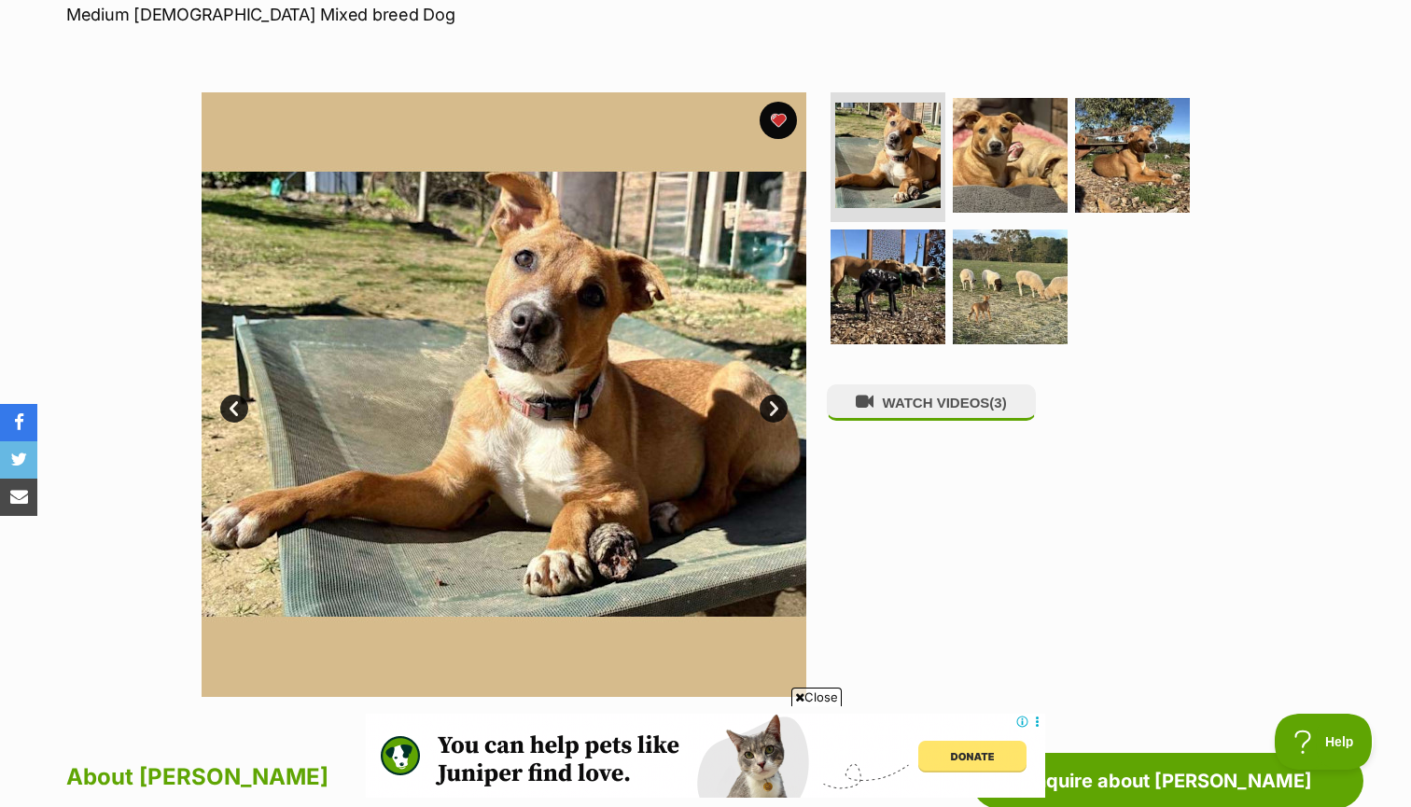
scroll to position [0, 0]
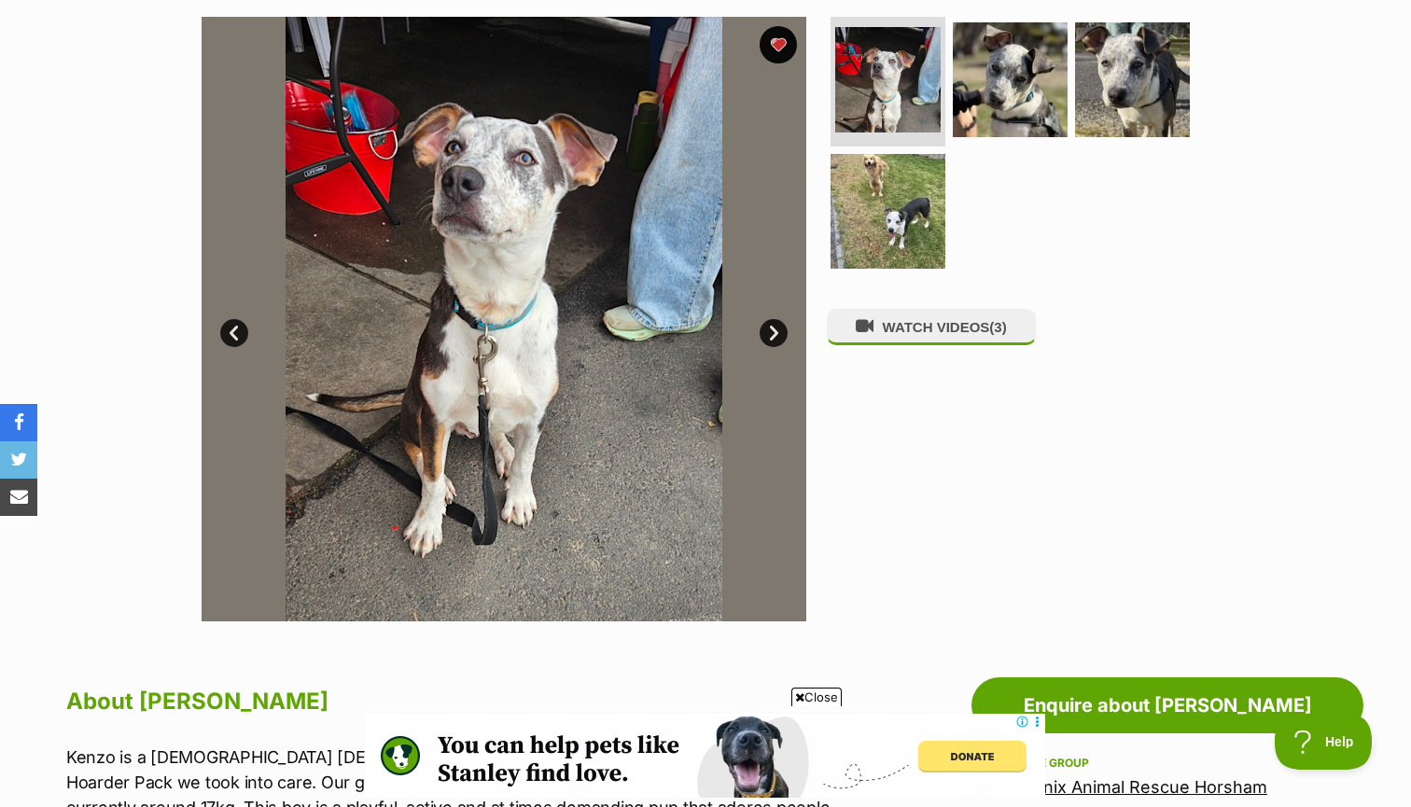
scroll to position [296, 0]
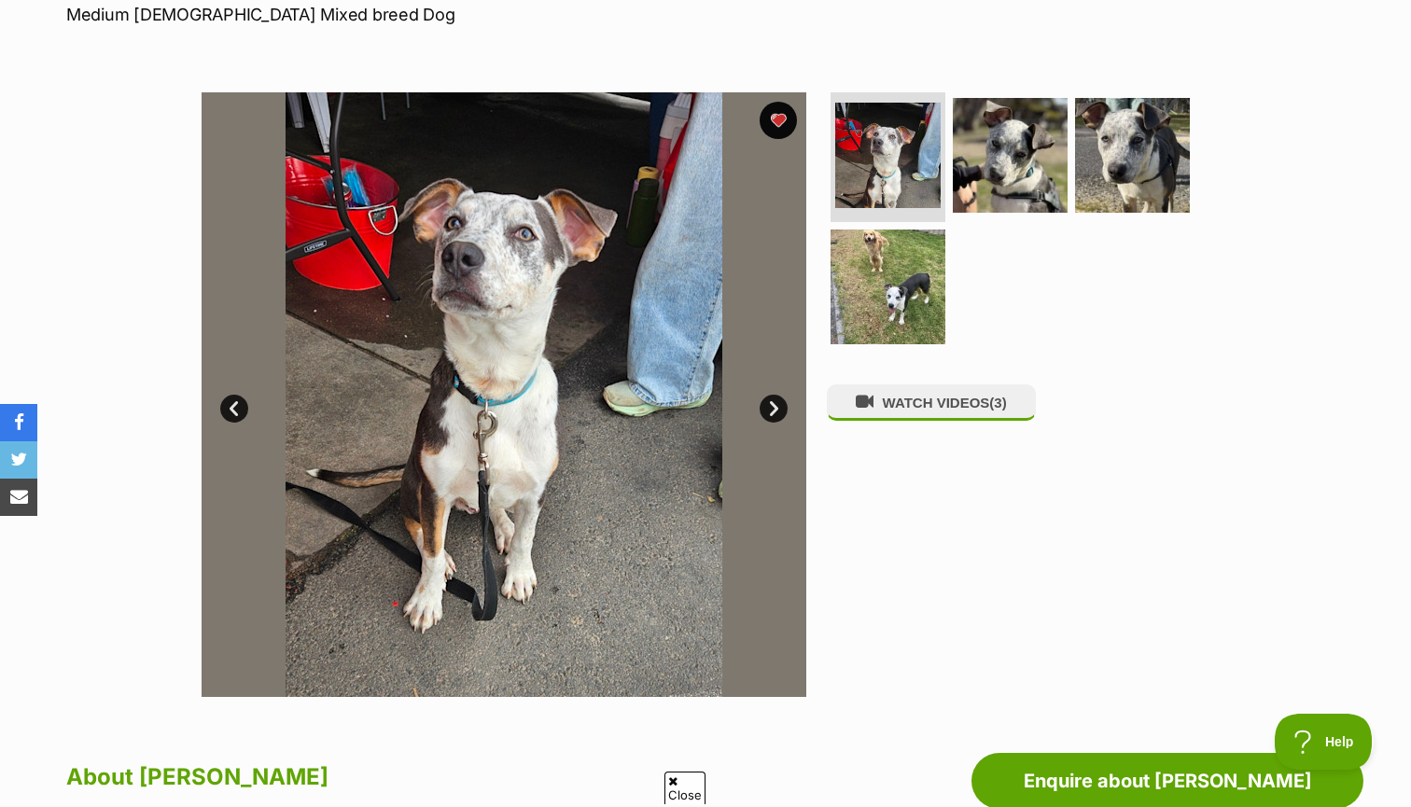
click at [774, 402] on link "Next" at bounding box center [774, 409] width 28 height 28
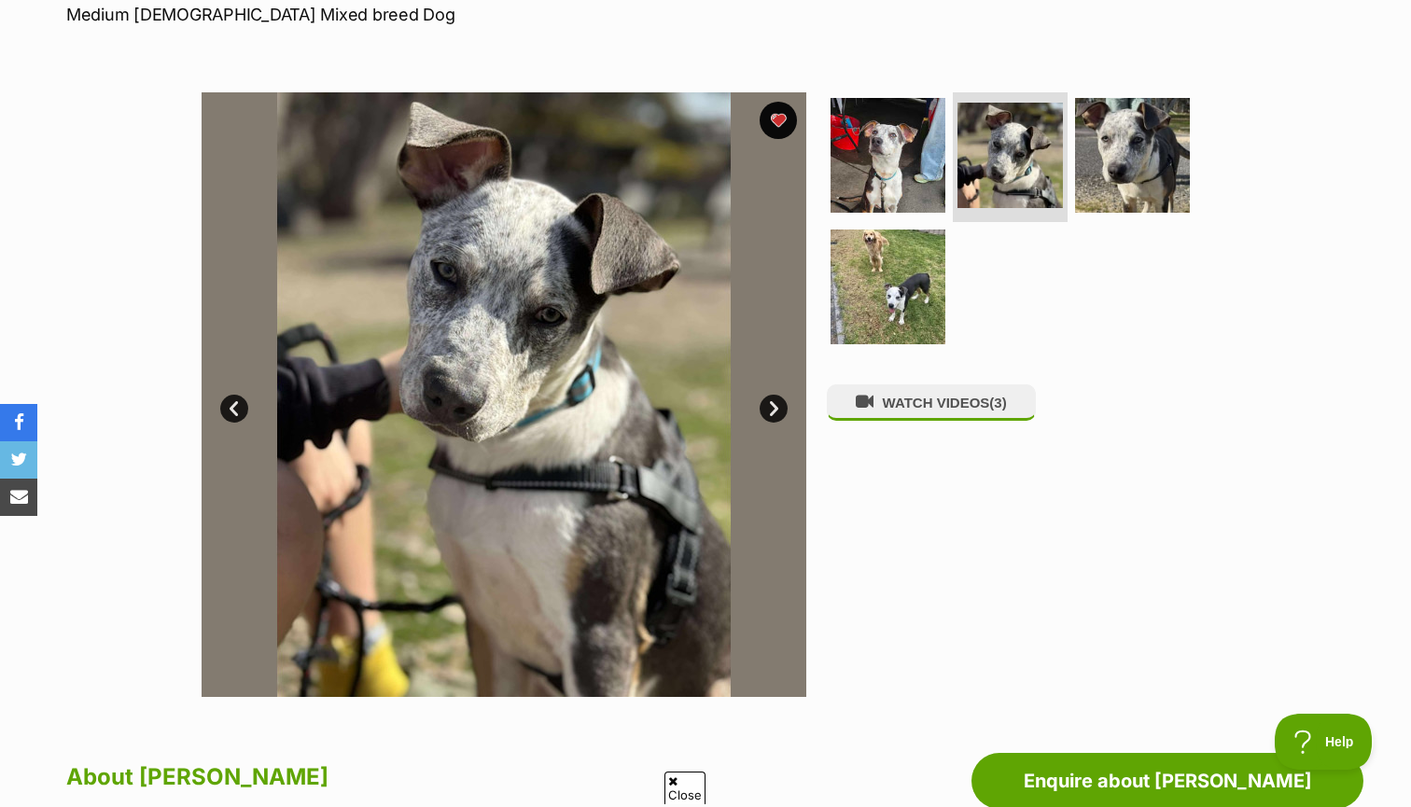
click at [774, 402] on link "Next" at bounding box center [774, 409] width 28 height 28
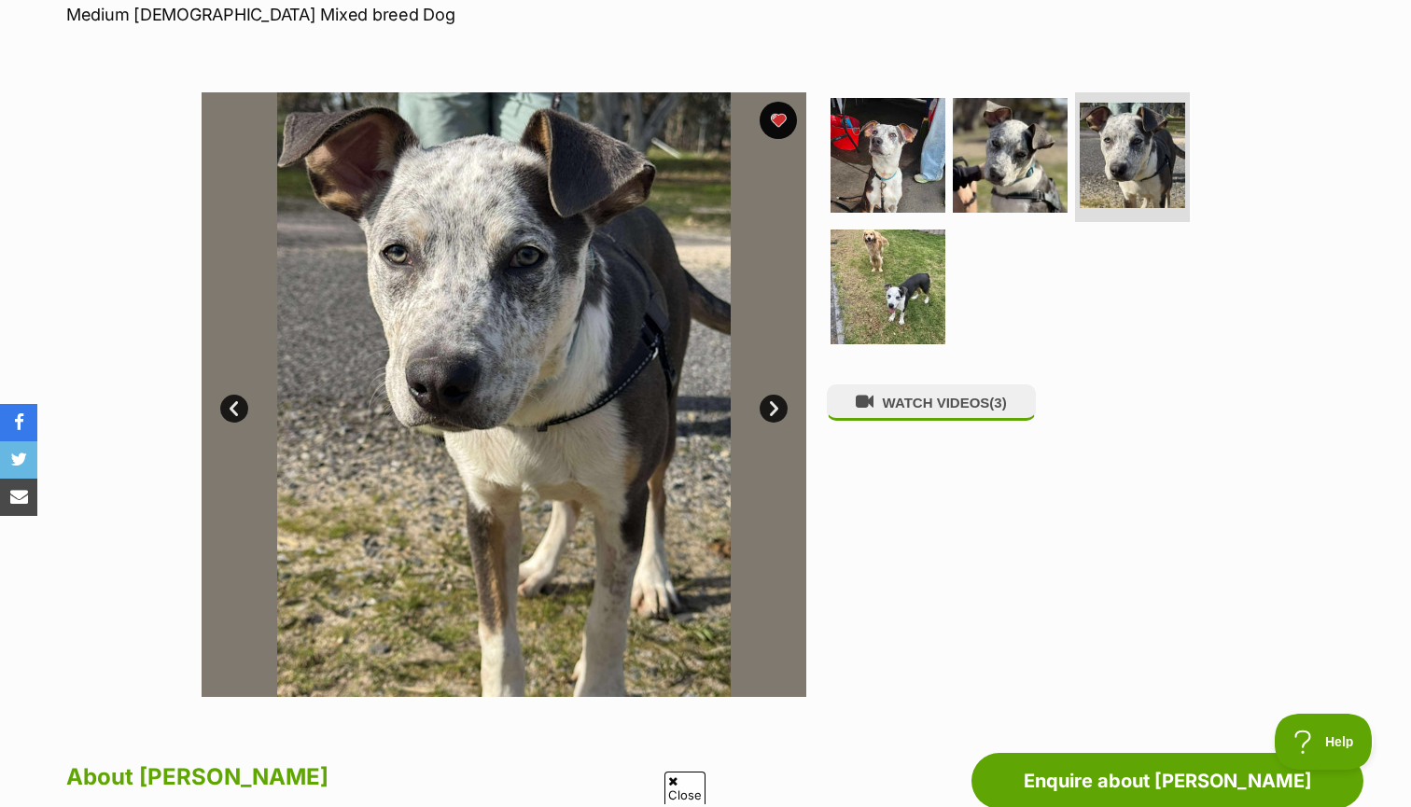
click at [774, 402] on link "Next" at bounding box center [774, 409] width 28 height 28
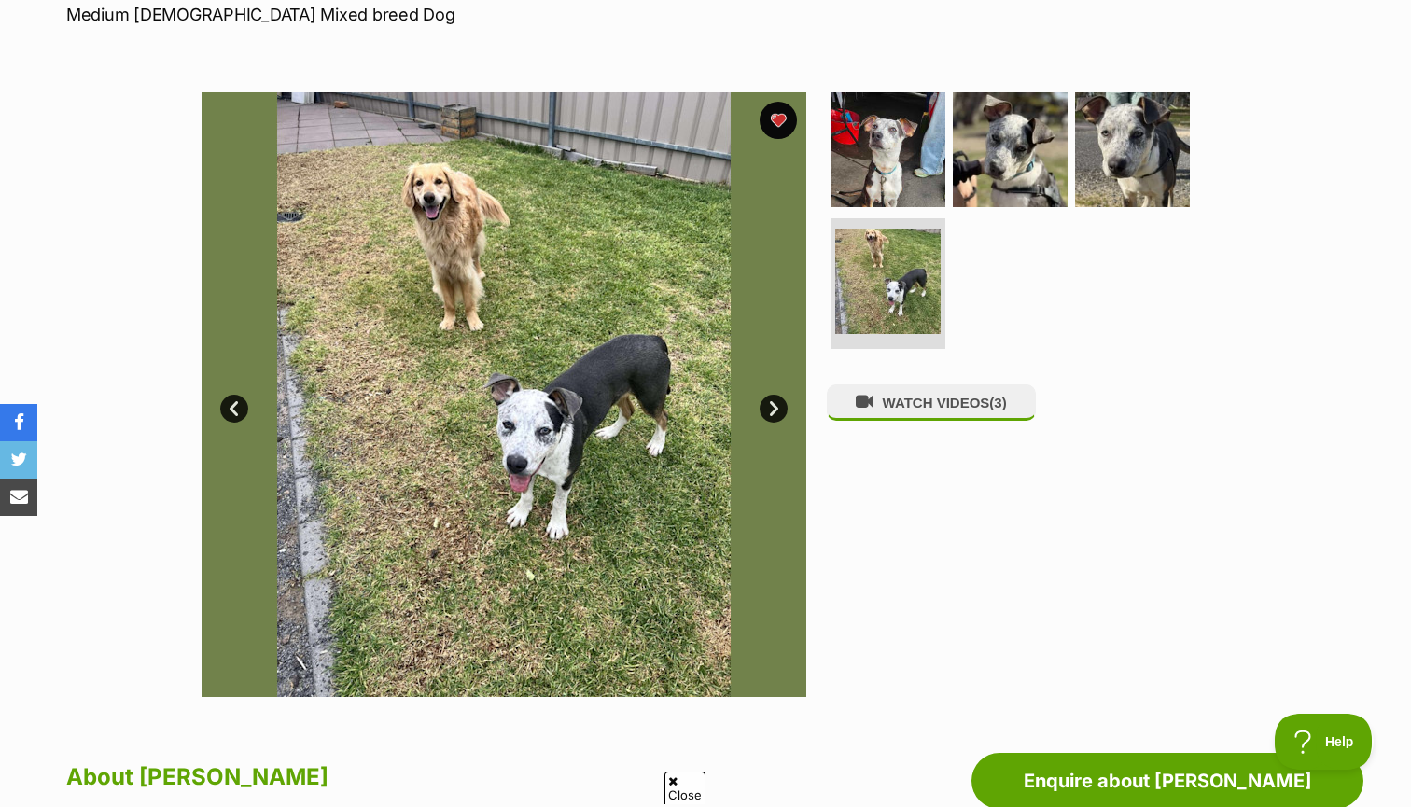
click at [774, 402] on link "Next" at bounding box center [774, 409] width 28 height 28
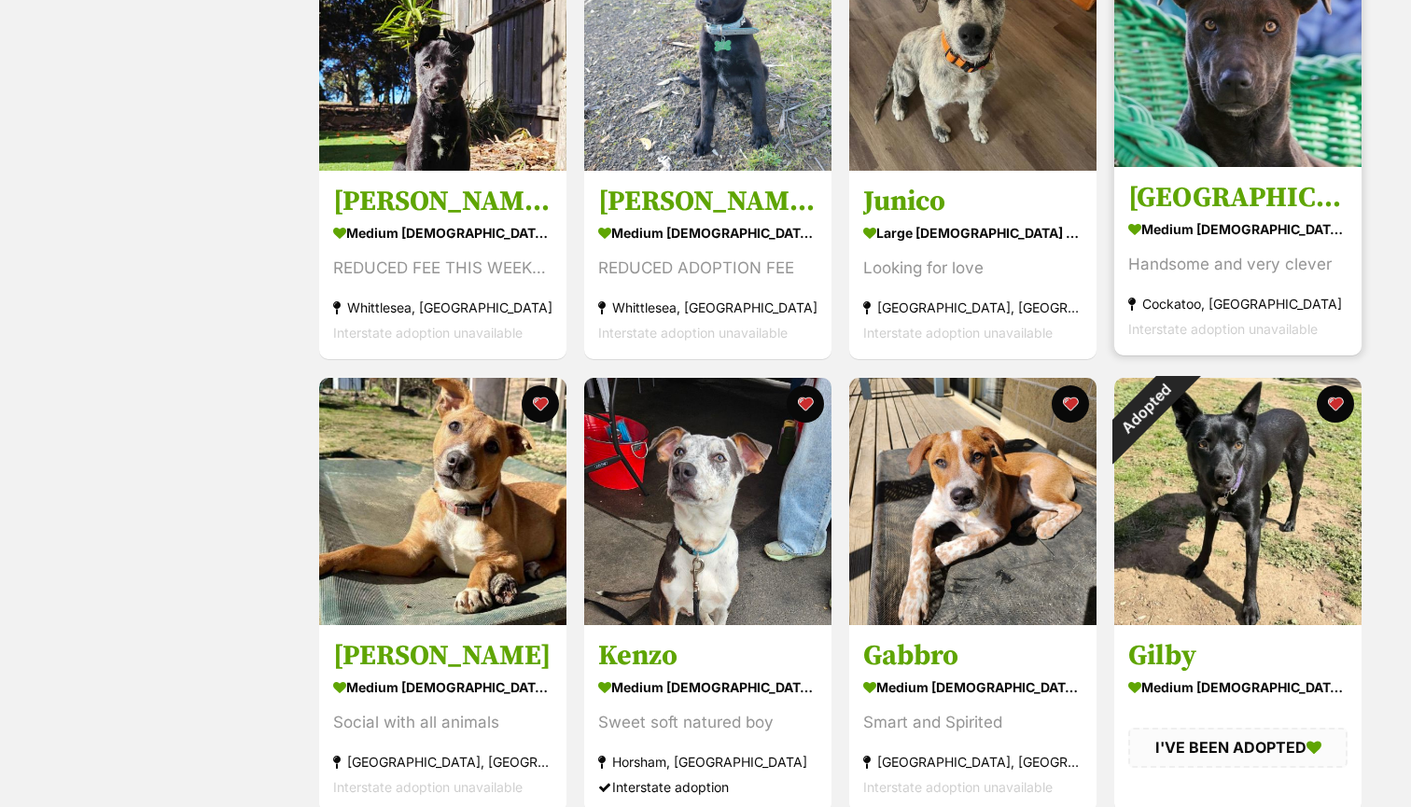
scroll to position [1366, 0]
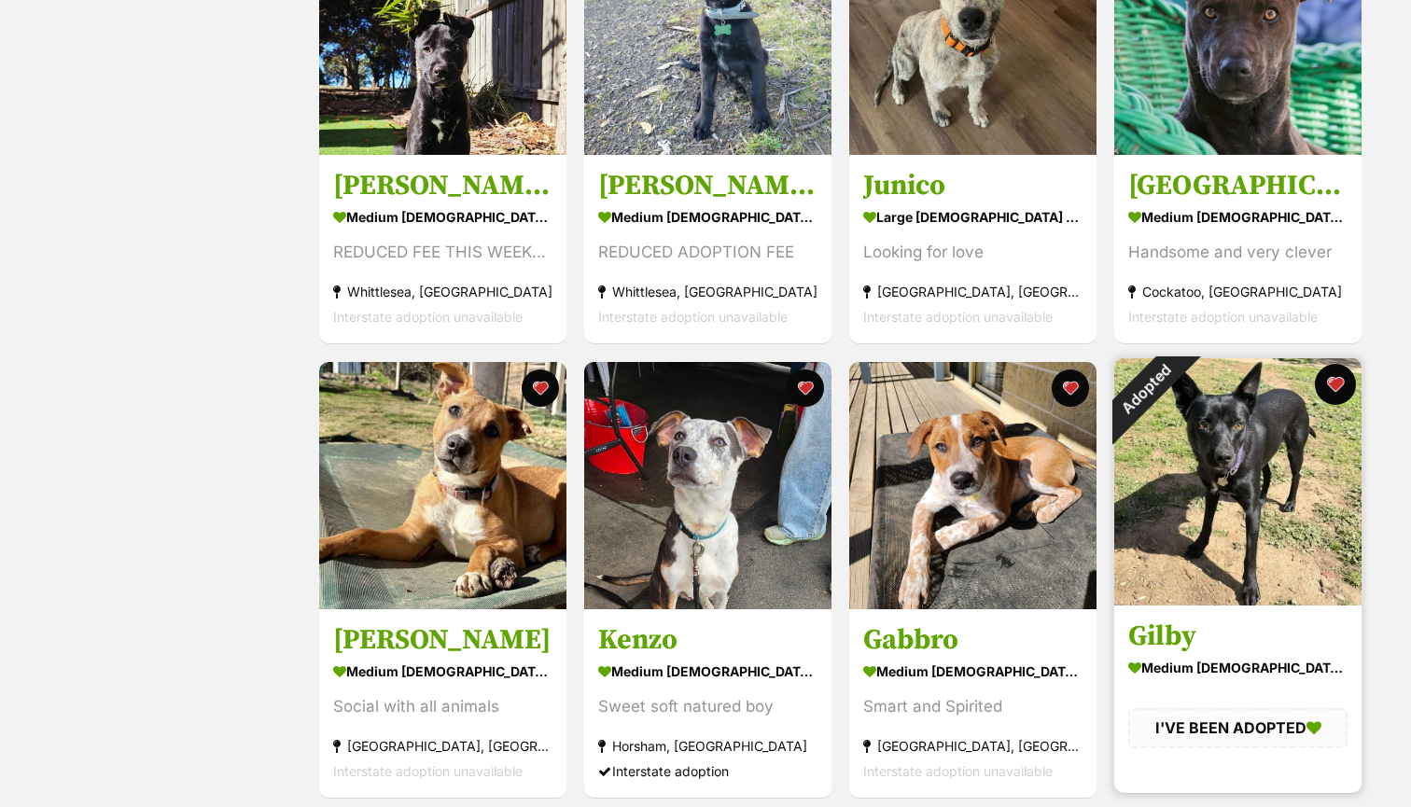
click at [1340, 377] on button "favourite" at bounding box center [1335, 384] width 41 height 41
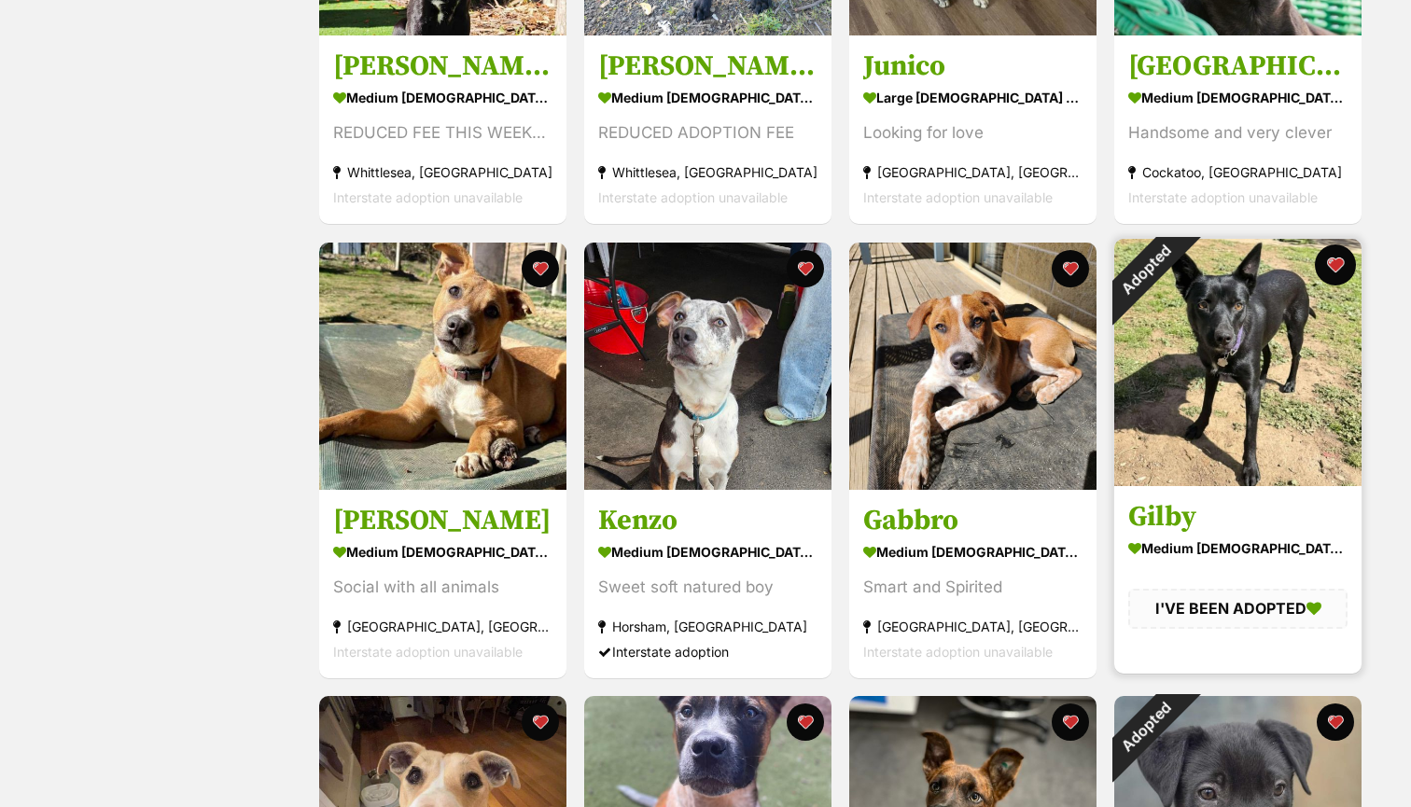
click at [1337, 261] on button "favourite" at bounding box center [1335, 265] width 41 height 41
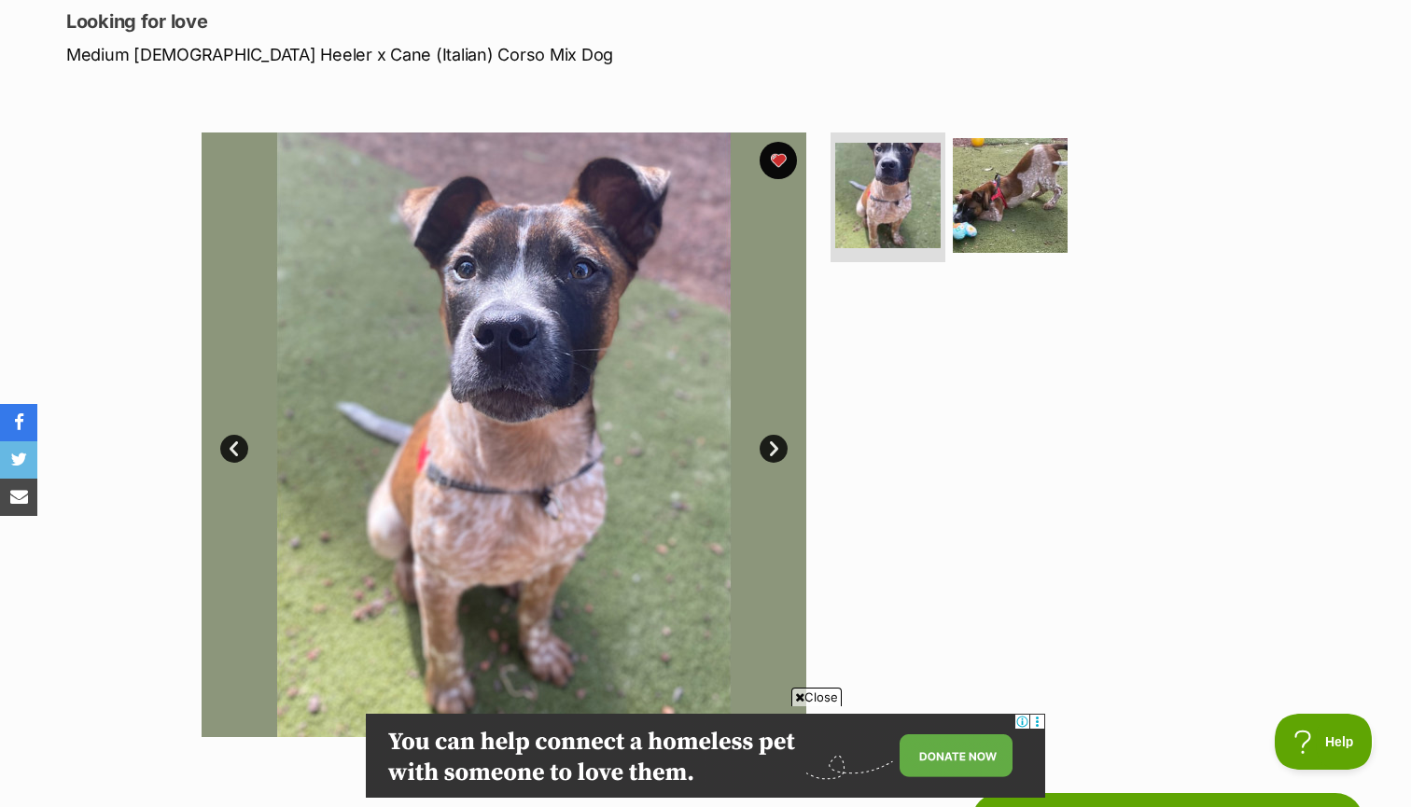
scroll to position [288, 0]
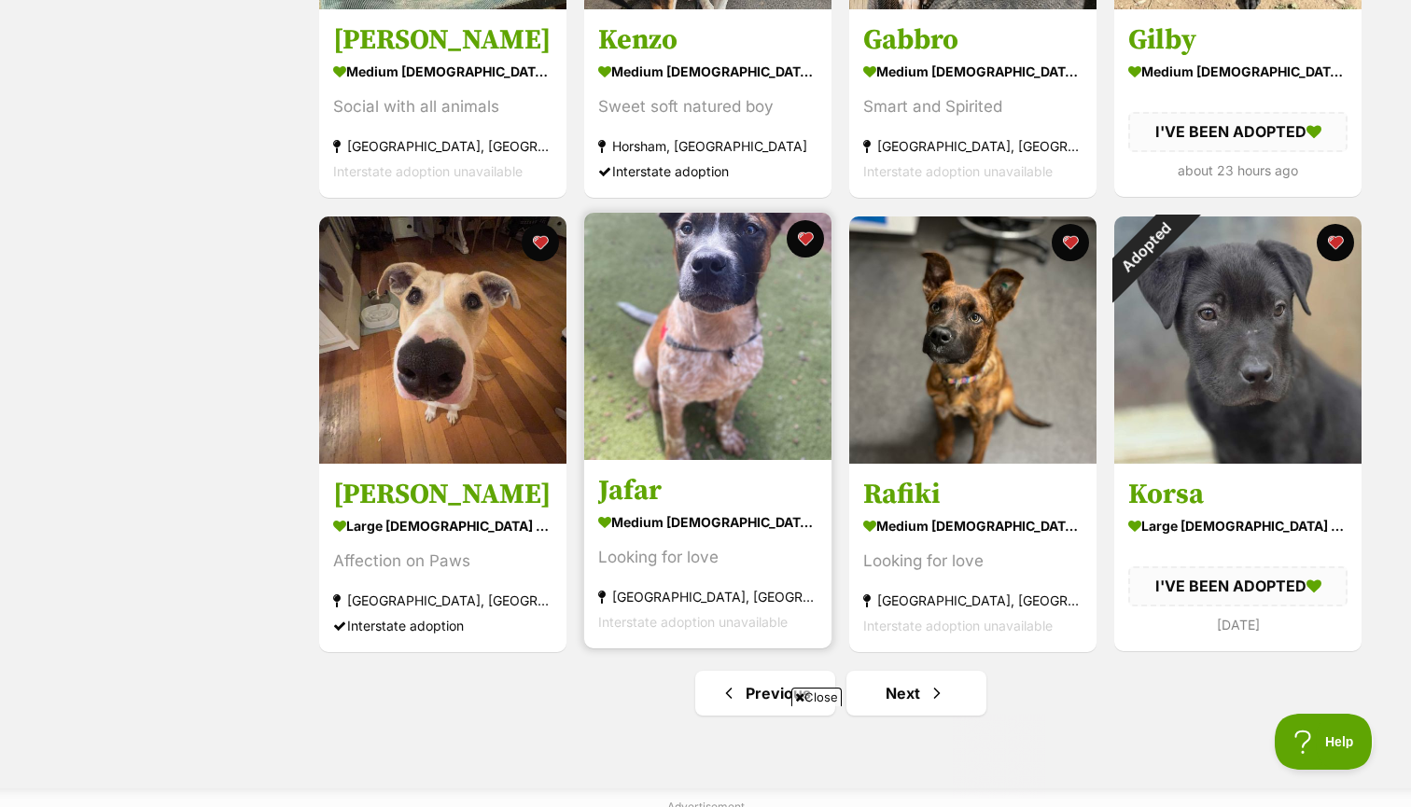
scroll to position [2025, 0]
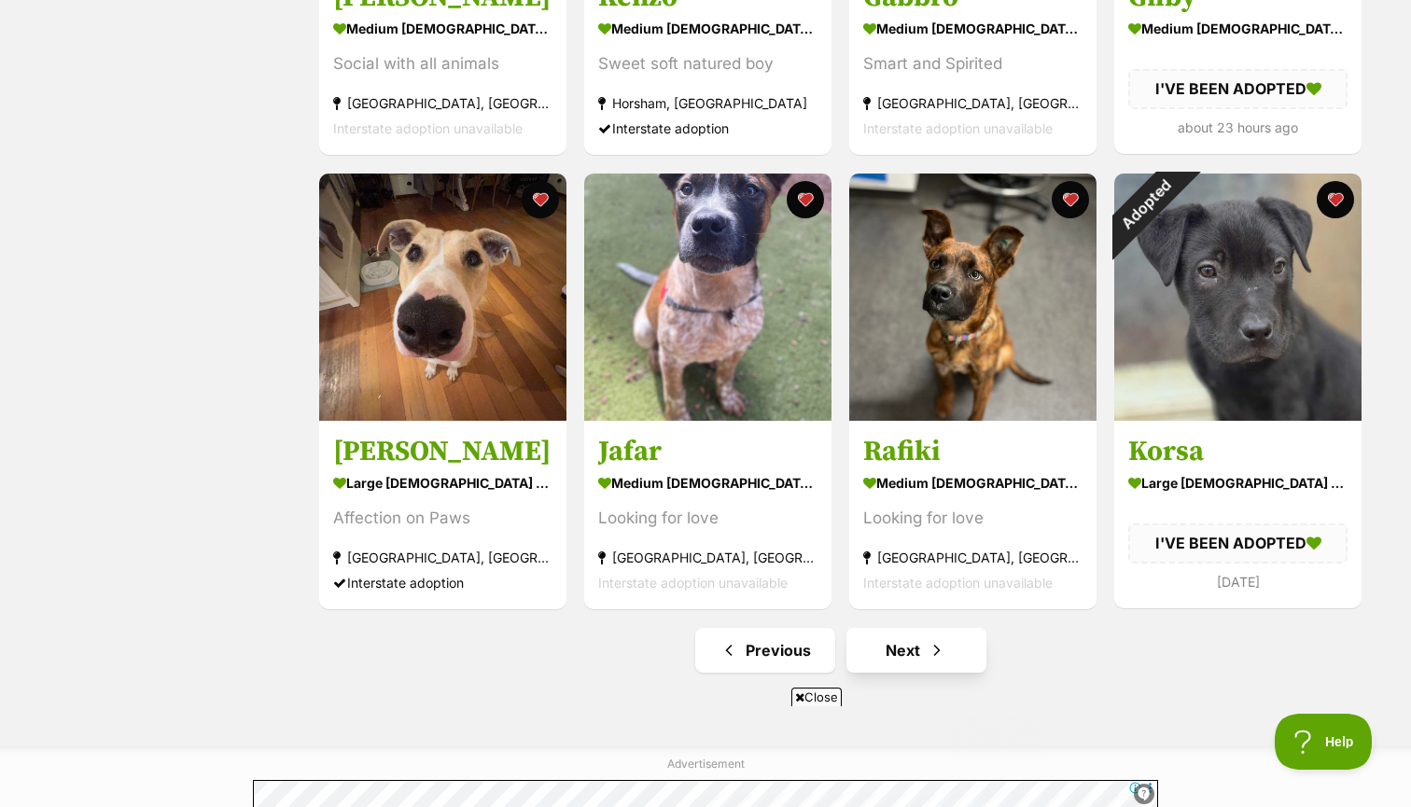
click at [899, 644] on link "Next" at bounding box center [917, 650] width 140 height 45
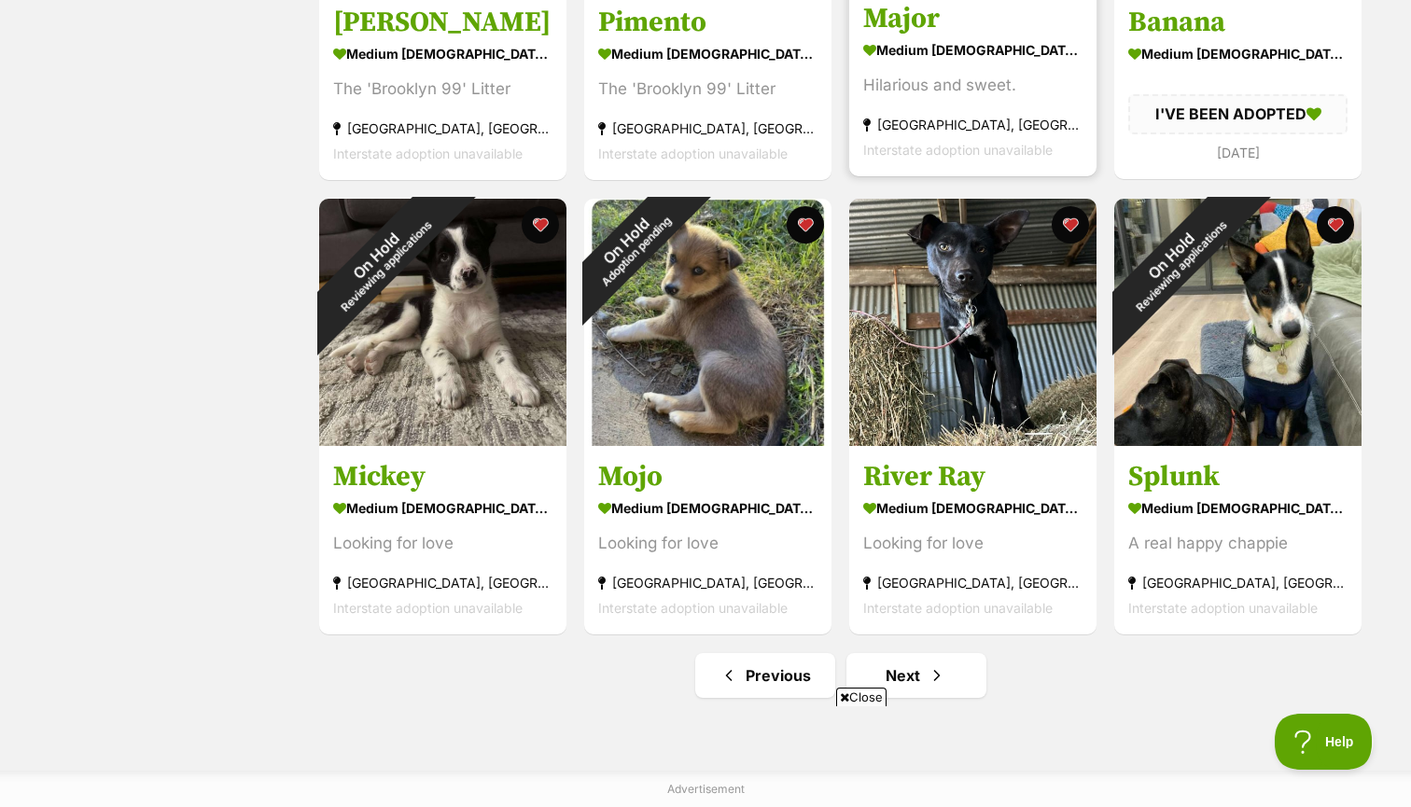
scroll to position [2037, 0]
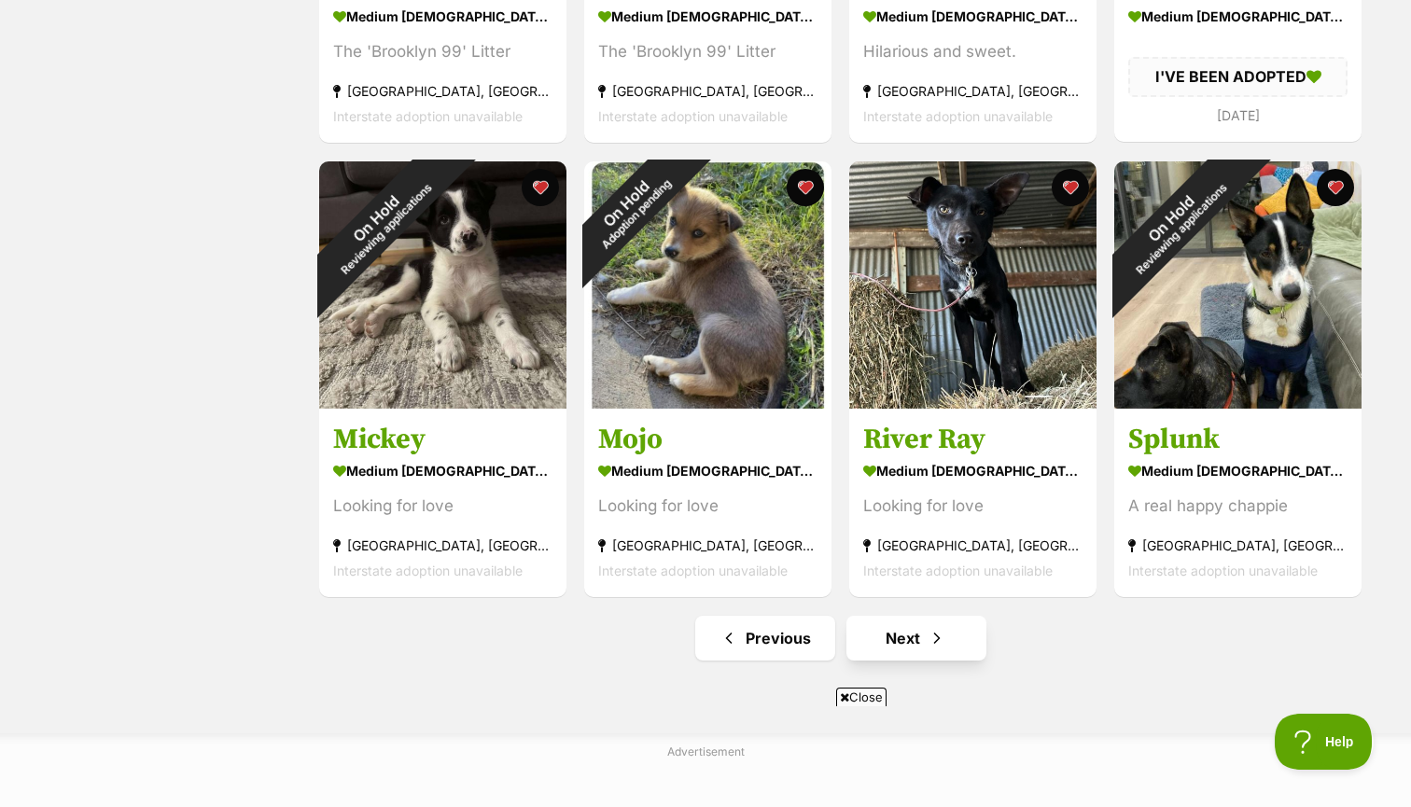
click at [900, 638] on link "Next" at bounding box center [917, 638] width 140 height 45
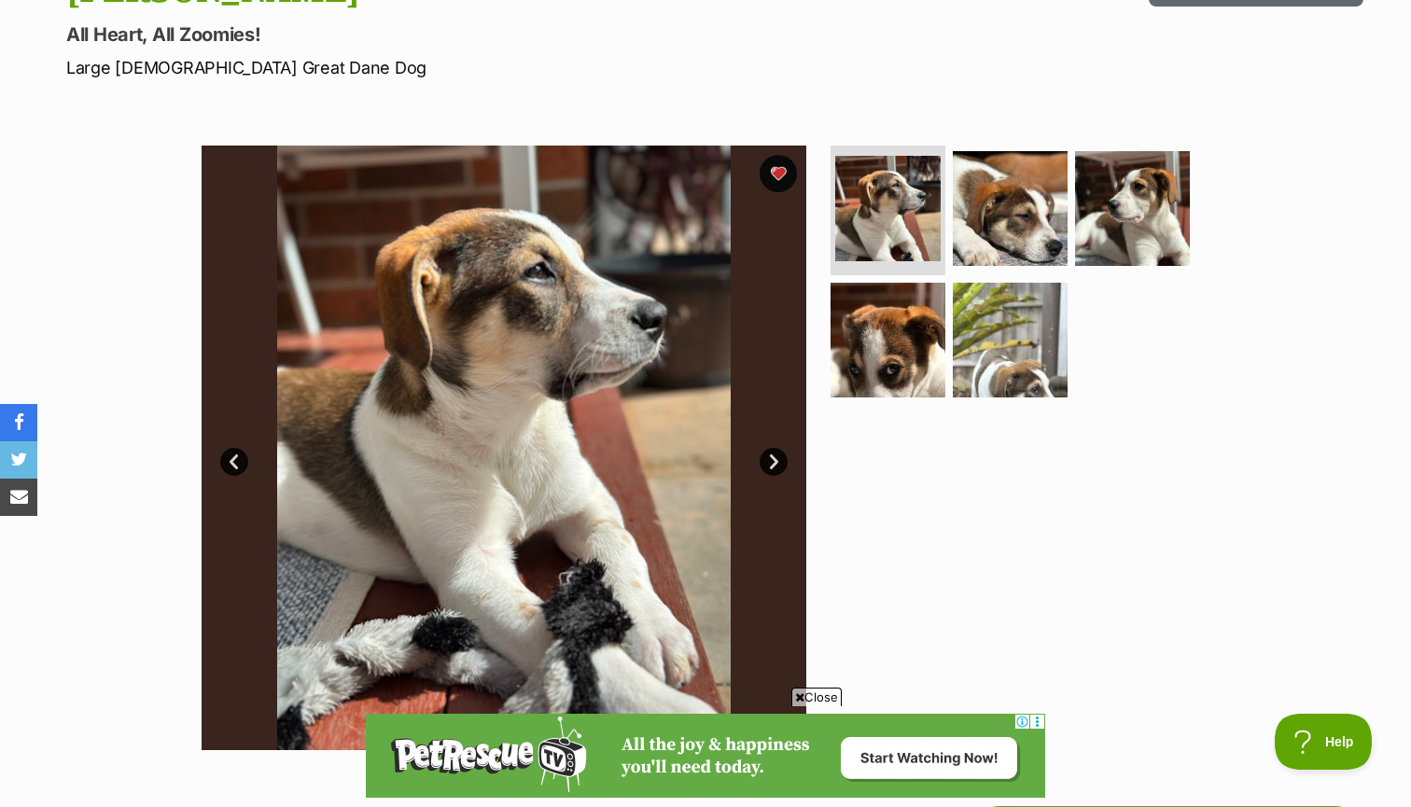
click at [778, 463] on link "Next" at bounding box center [774, 462] width 28 height 28
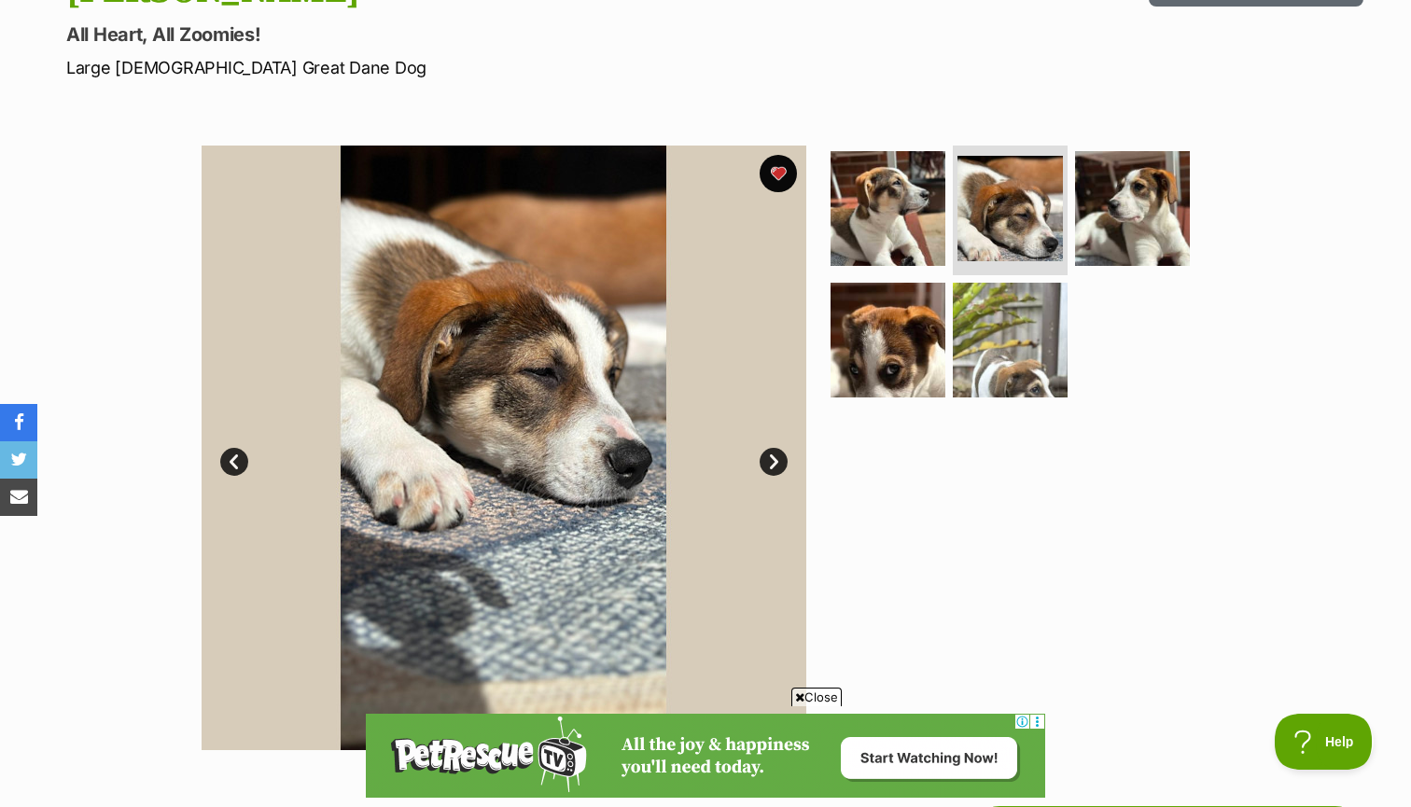
click at [777, 459] on link "Next" at bounding box center [774, 462] width 28 height 28
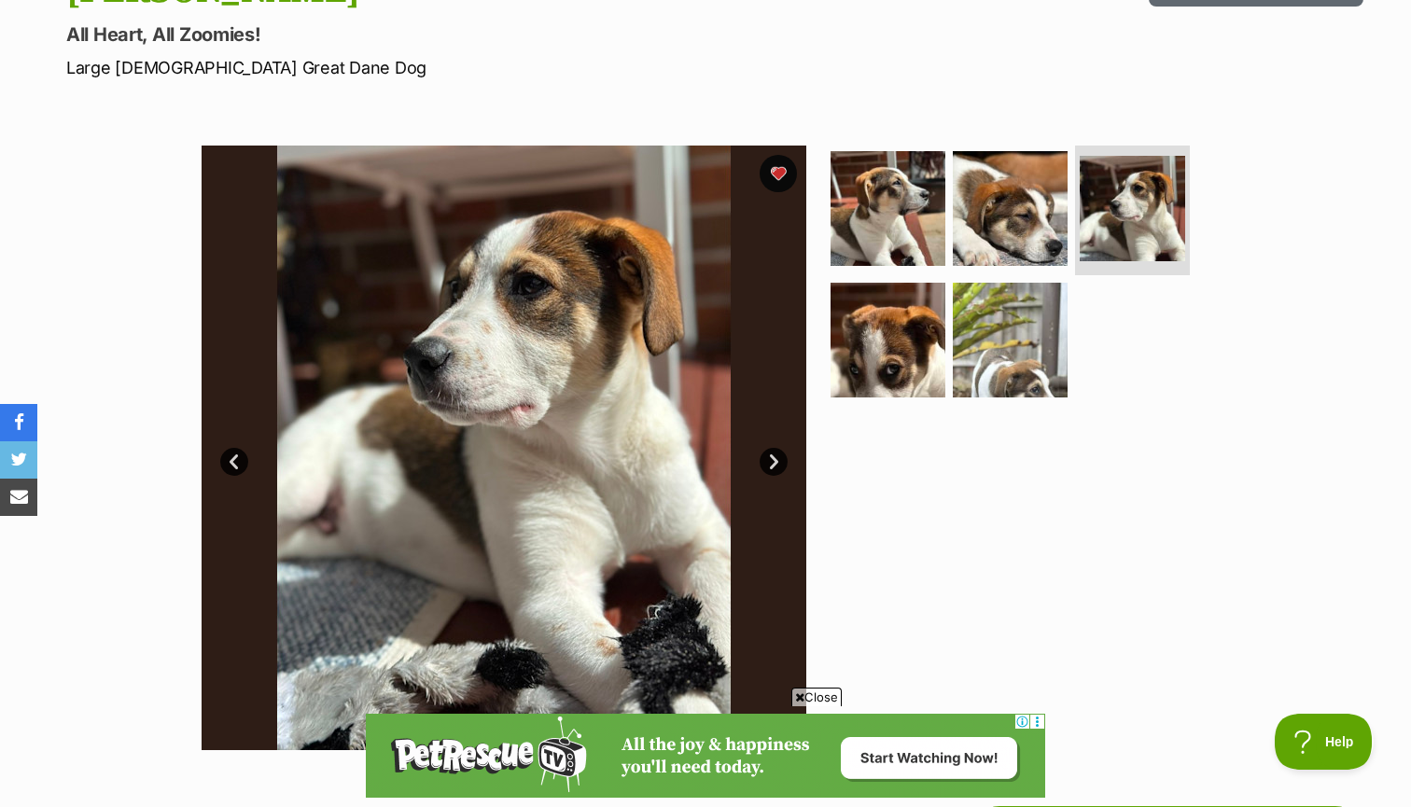
click at [777, 459] on link "Next" at bounding box center [774, 462] width 28 height 28
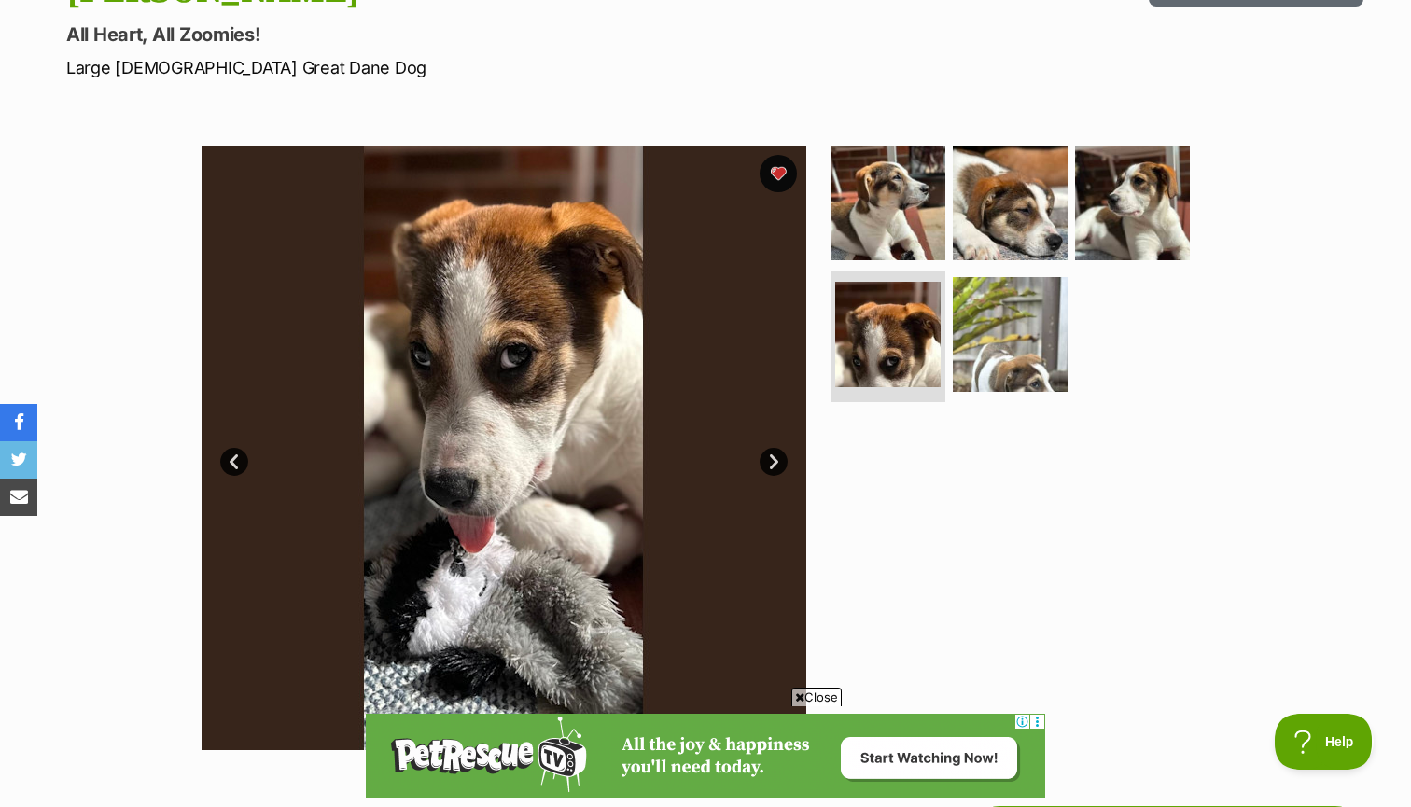
click at [777, 459] on link "Next" at bounding box center [774, 462] width 28 height 28
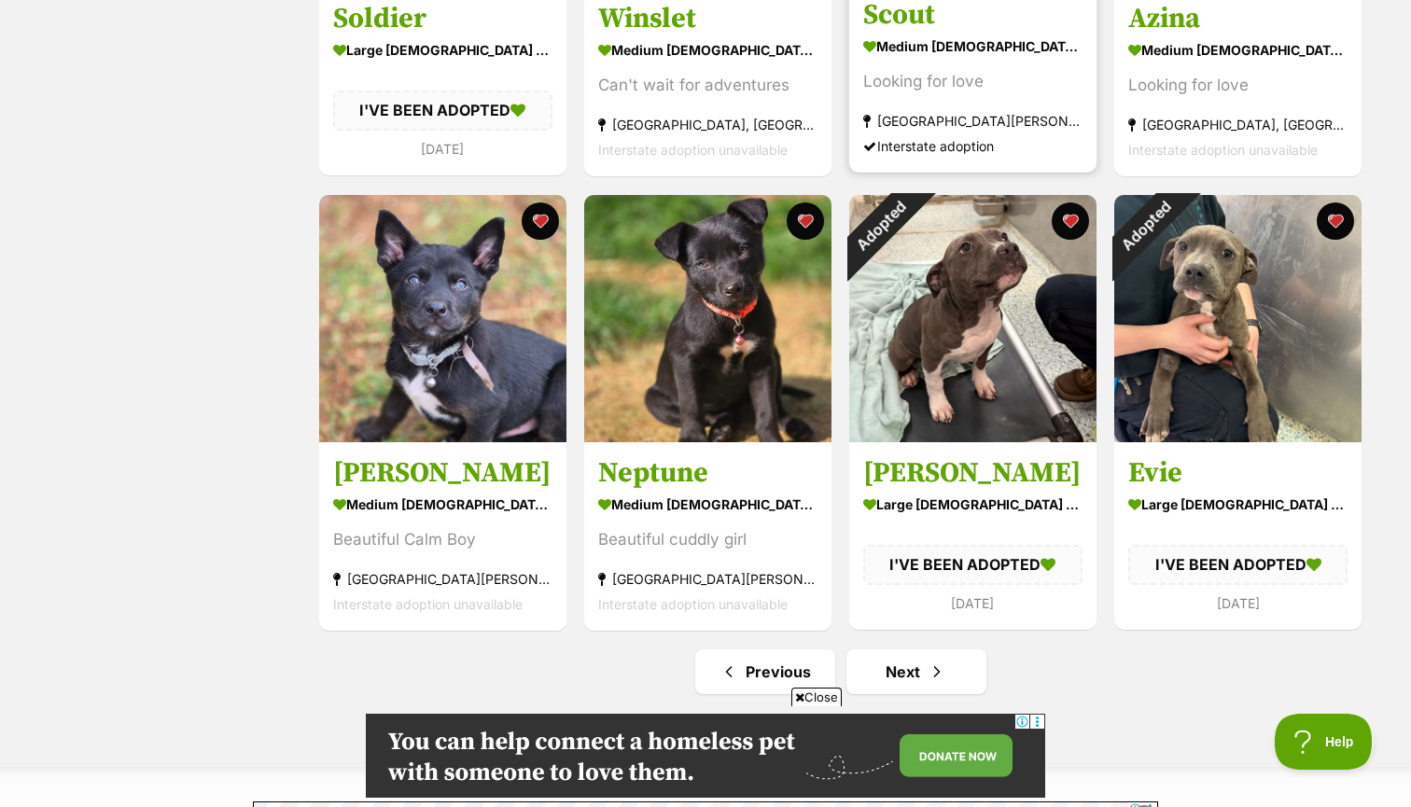
scroll to position [2034, 0]
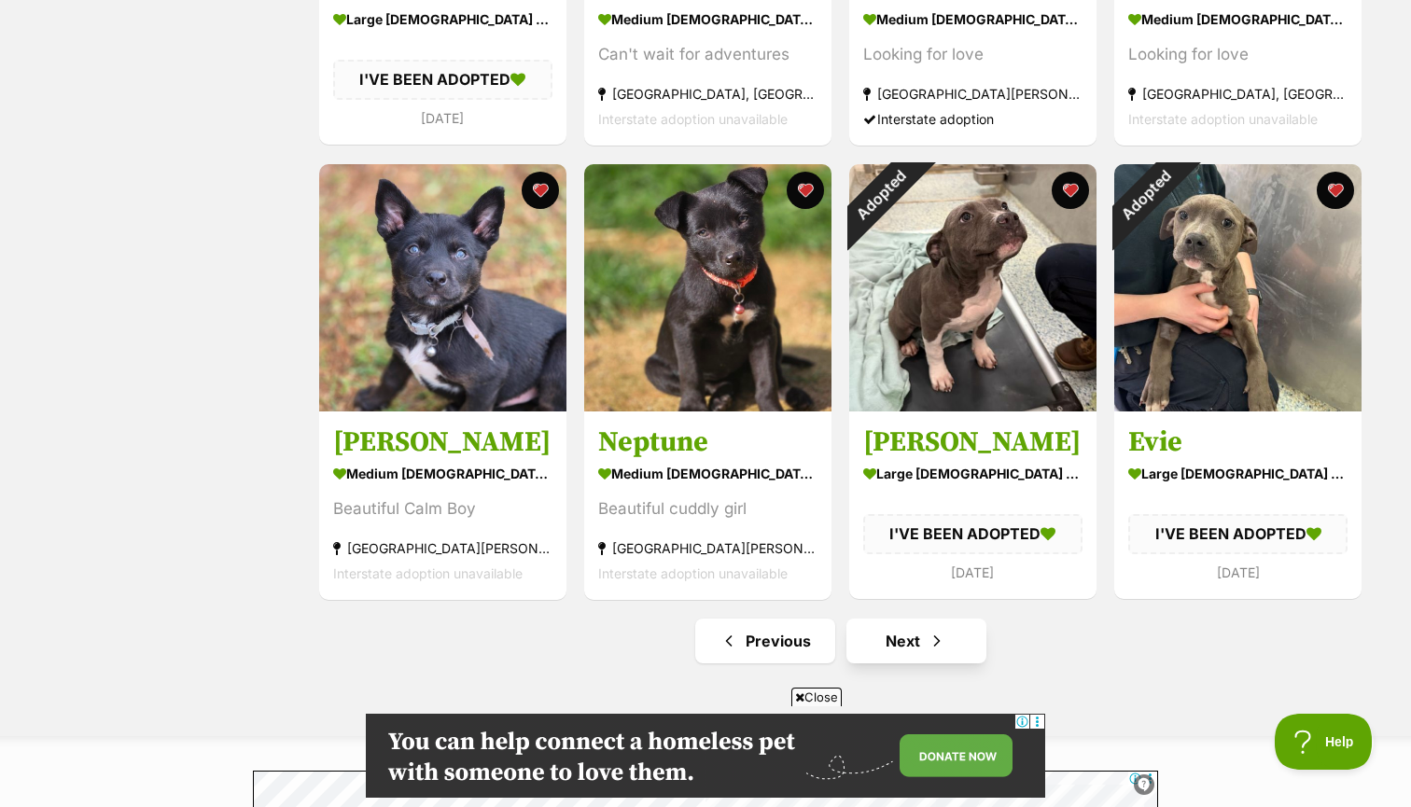
click at [909, 640] on link "Next" at bounding box center [917, 641] width 140 height 45
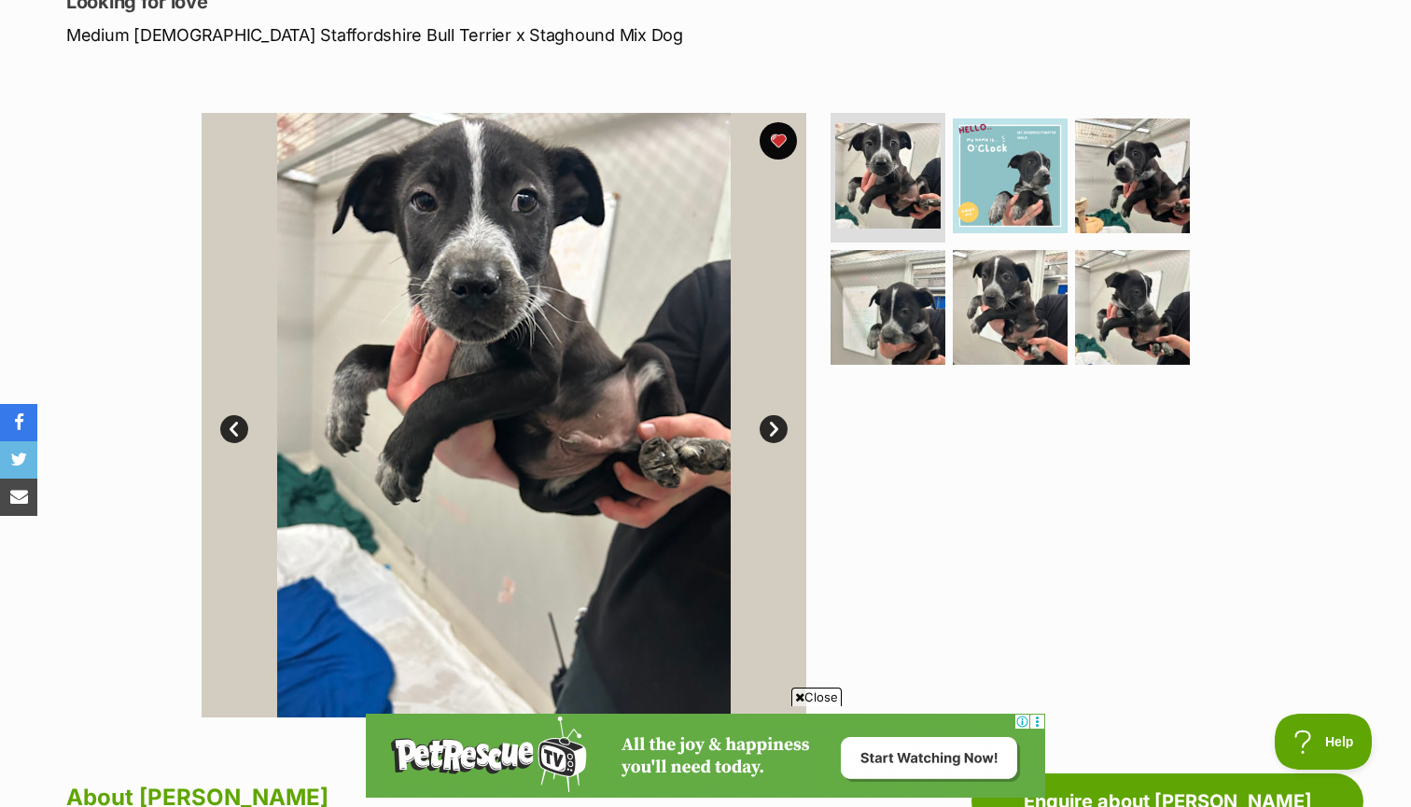
click at [775, 434] on link "Next" at bounding box center [774, 429] width 28 height 28
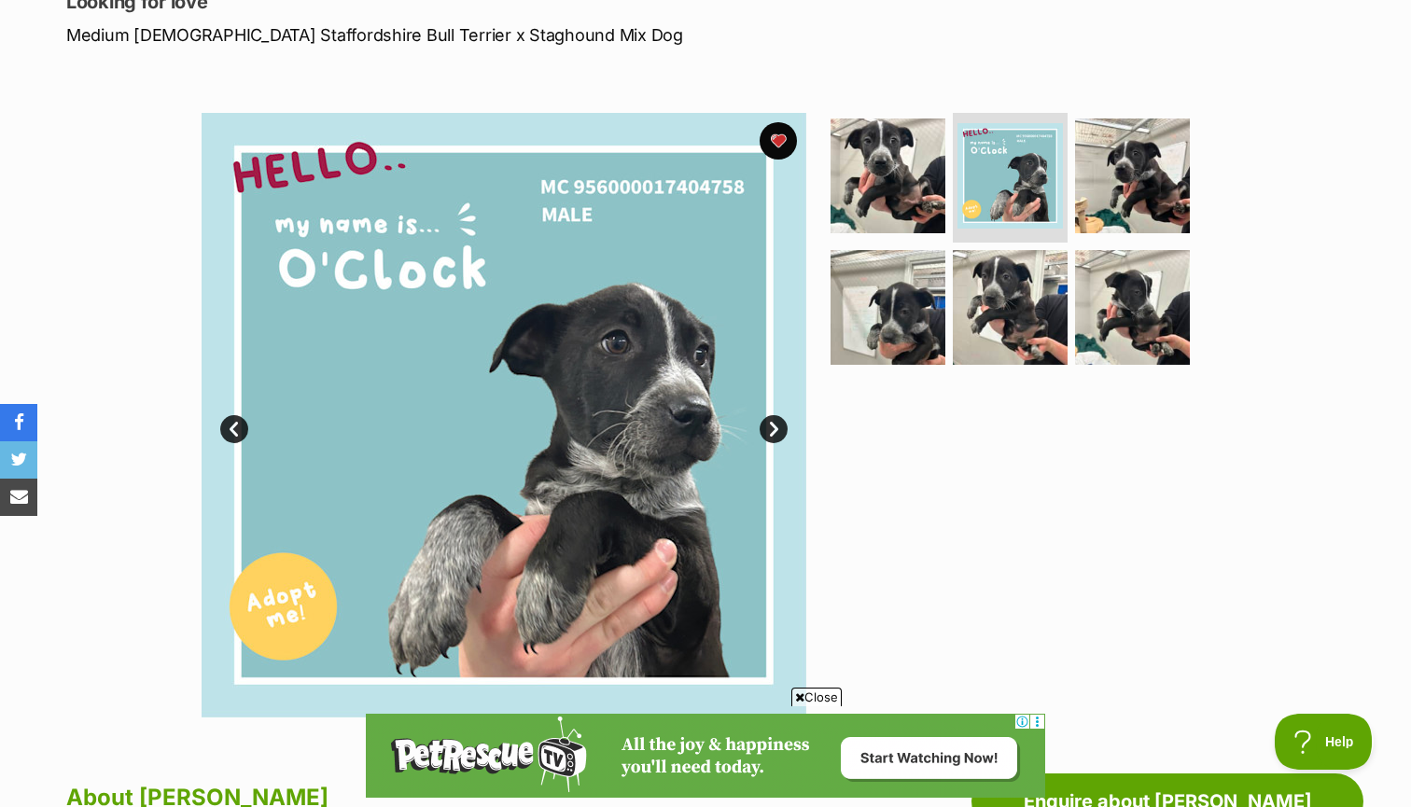
click at [776, 434] on link "Next" at bounding box center [774, 429] width 28 height 28
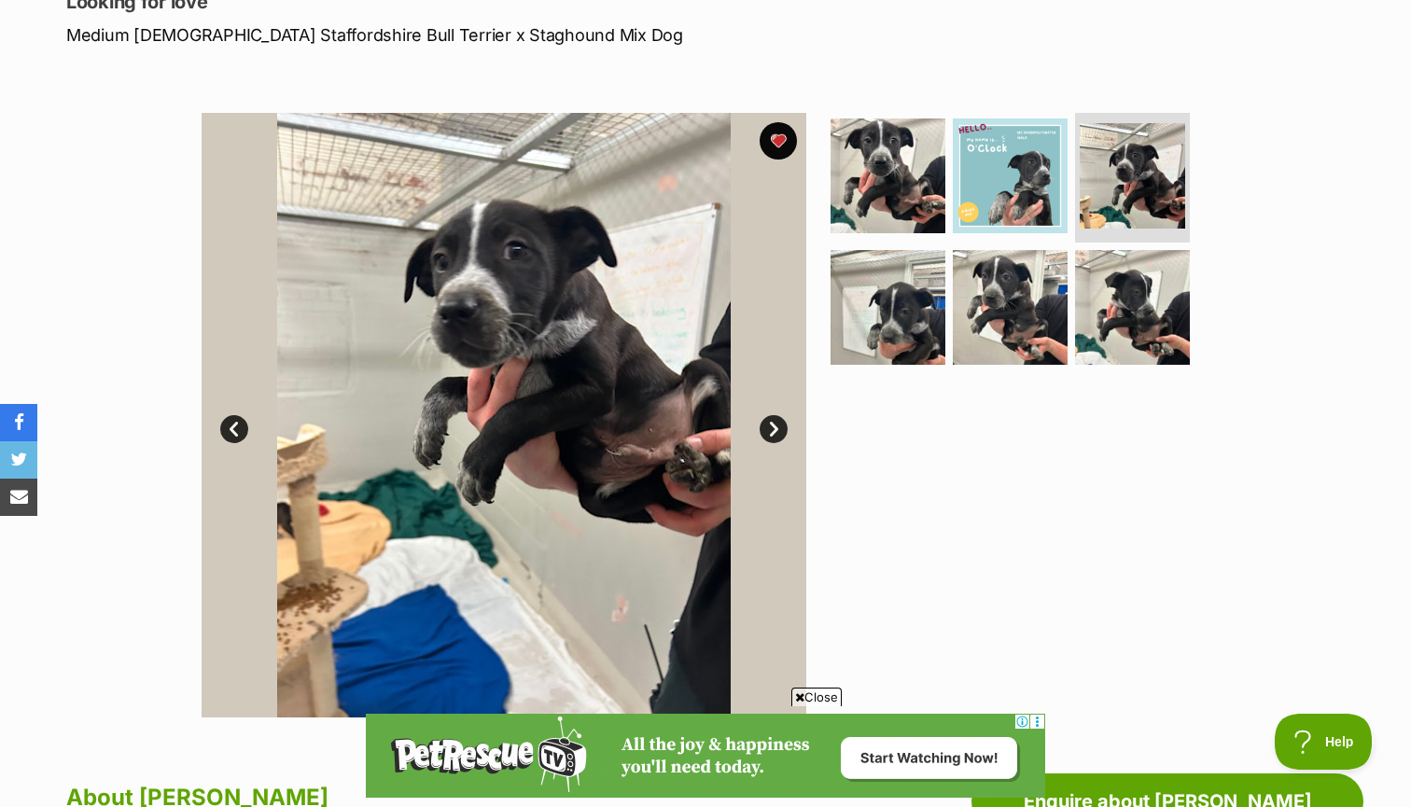
click at [776, 434] on link "Next" at bounding box center [774, 429] width 28 height 28
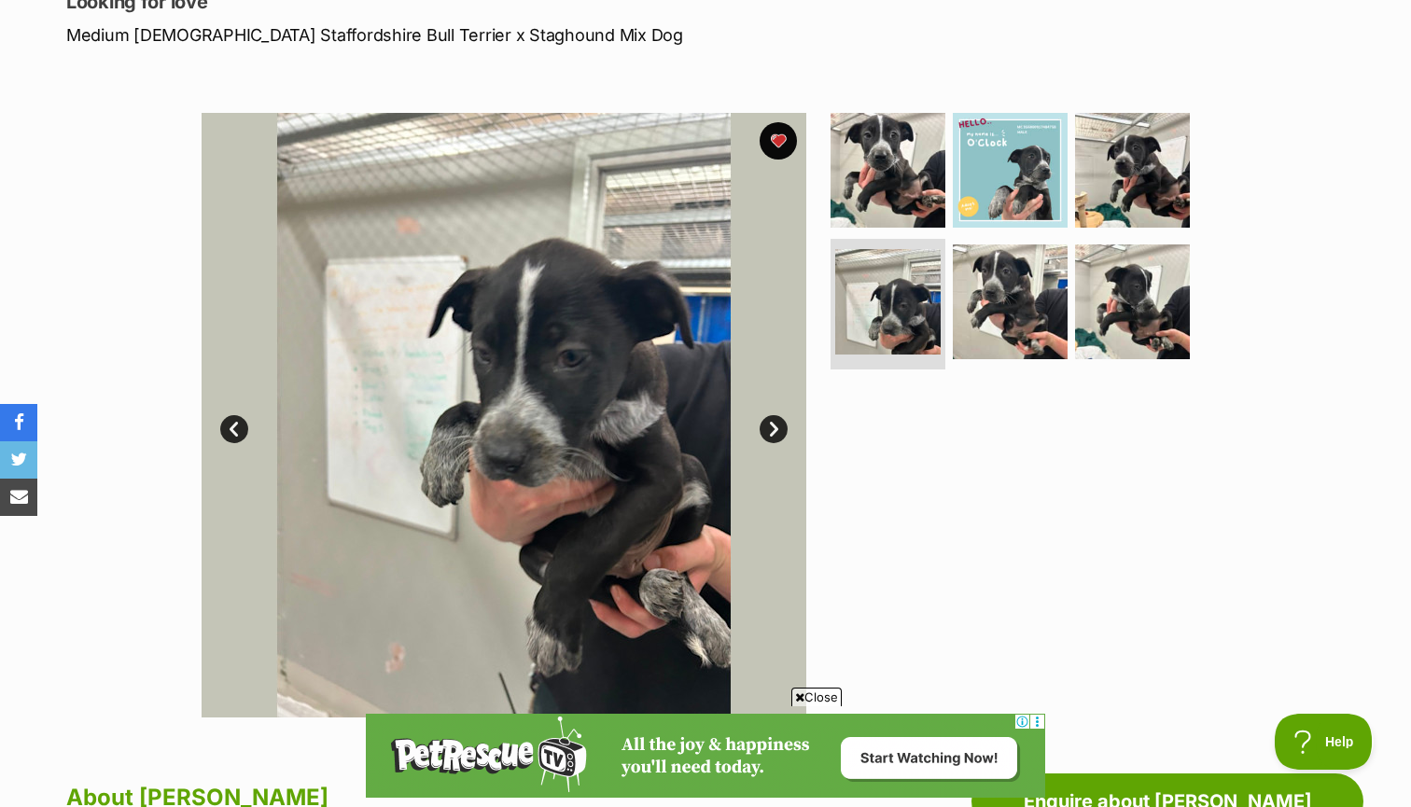
click at [776, 434] on link "Next" at bounding box center [774, 429] width 28 height 28
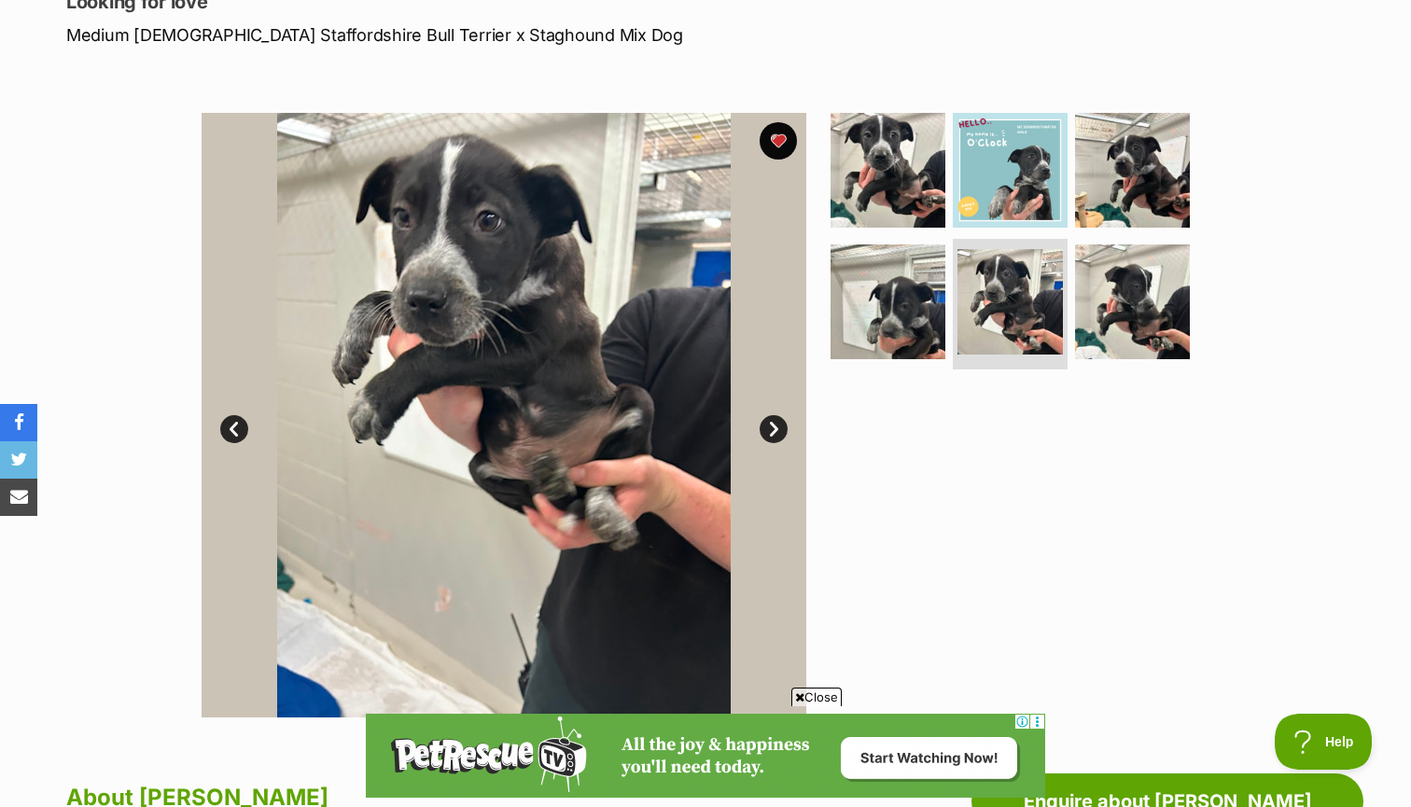
click at [776, 434] on link "Next" at bounding box center [774, 429] width 28 height 28
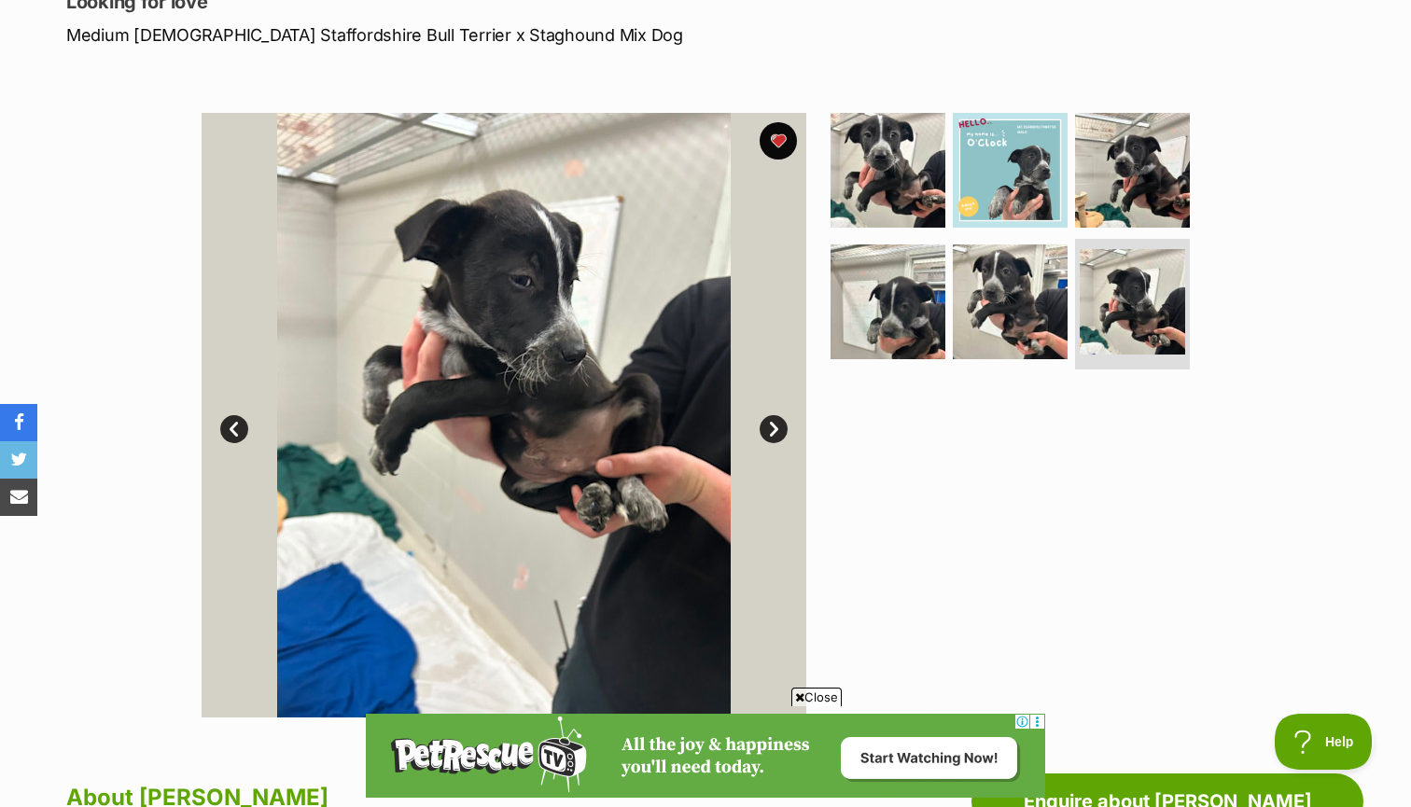
click at [776, 434] on link "Next" at bounding box center [774, 429] width 28 height 28
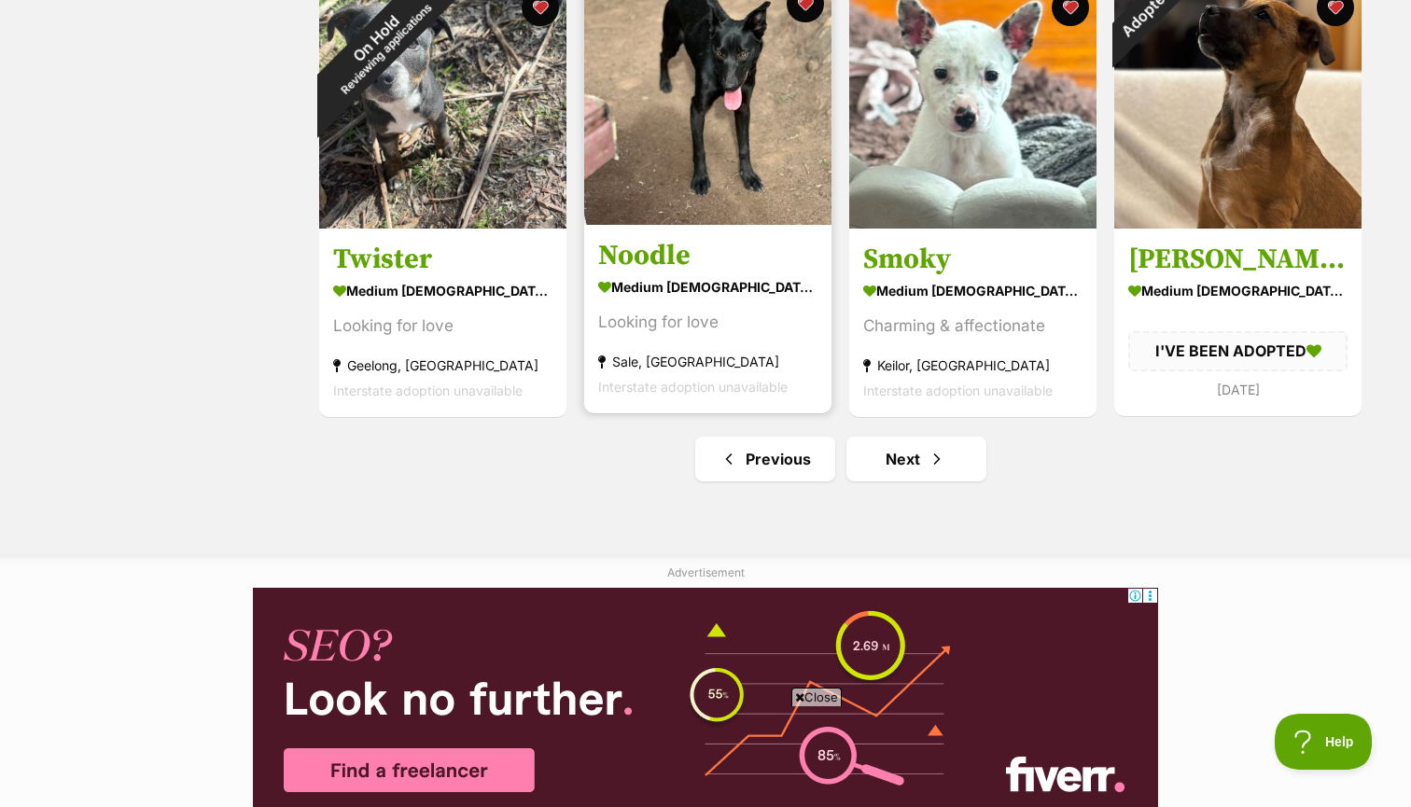
scroll to position [2217, 0]
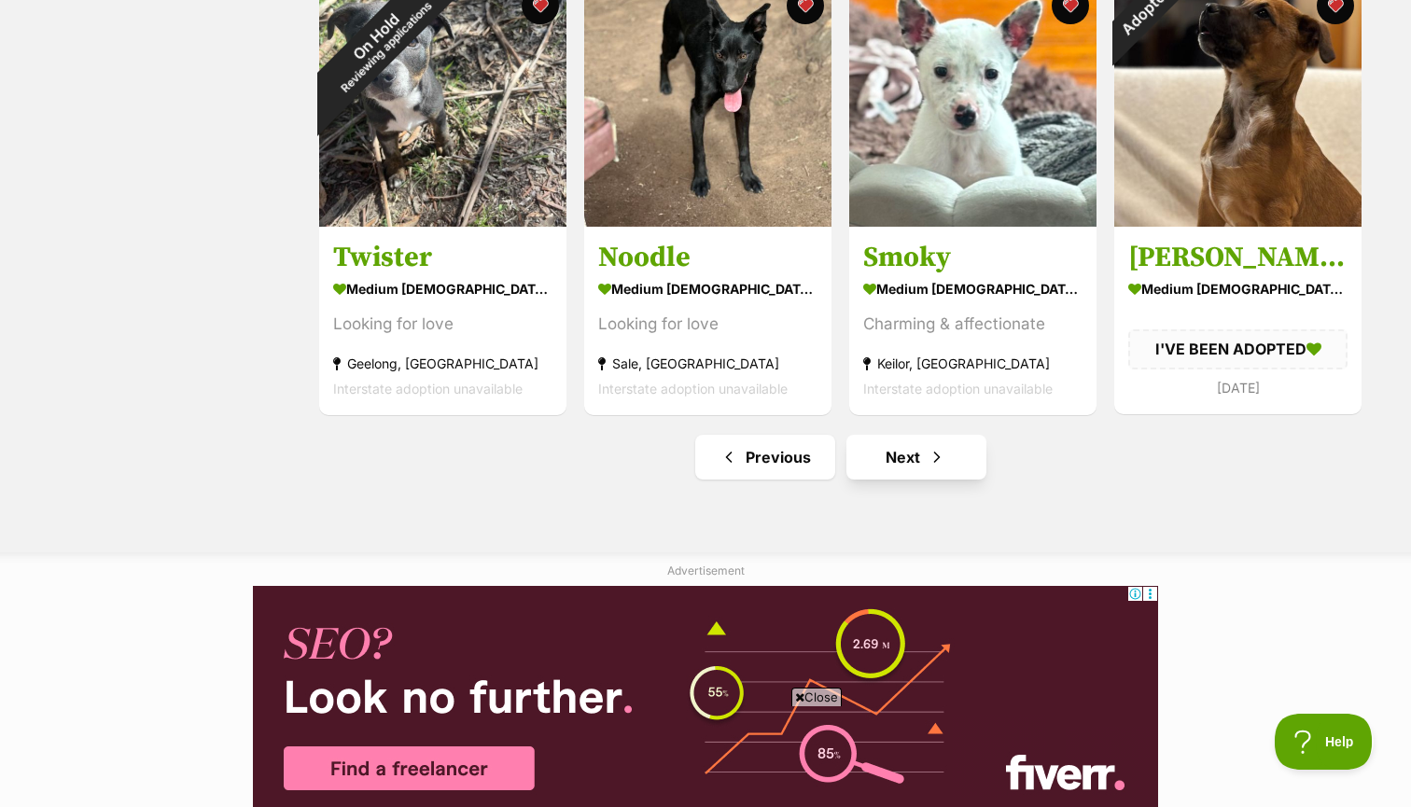
click at [922, 451] on link "Next" at bounding box center [917, 457] width 140 height 45
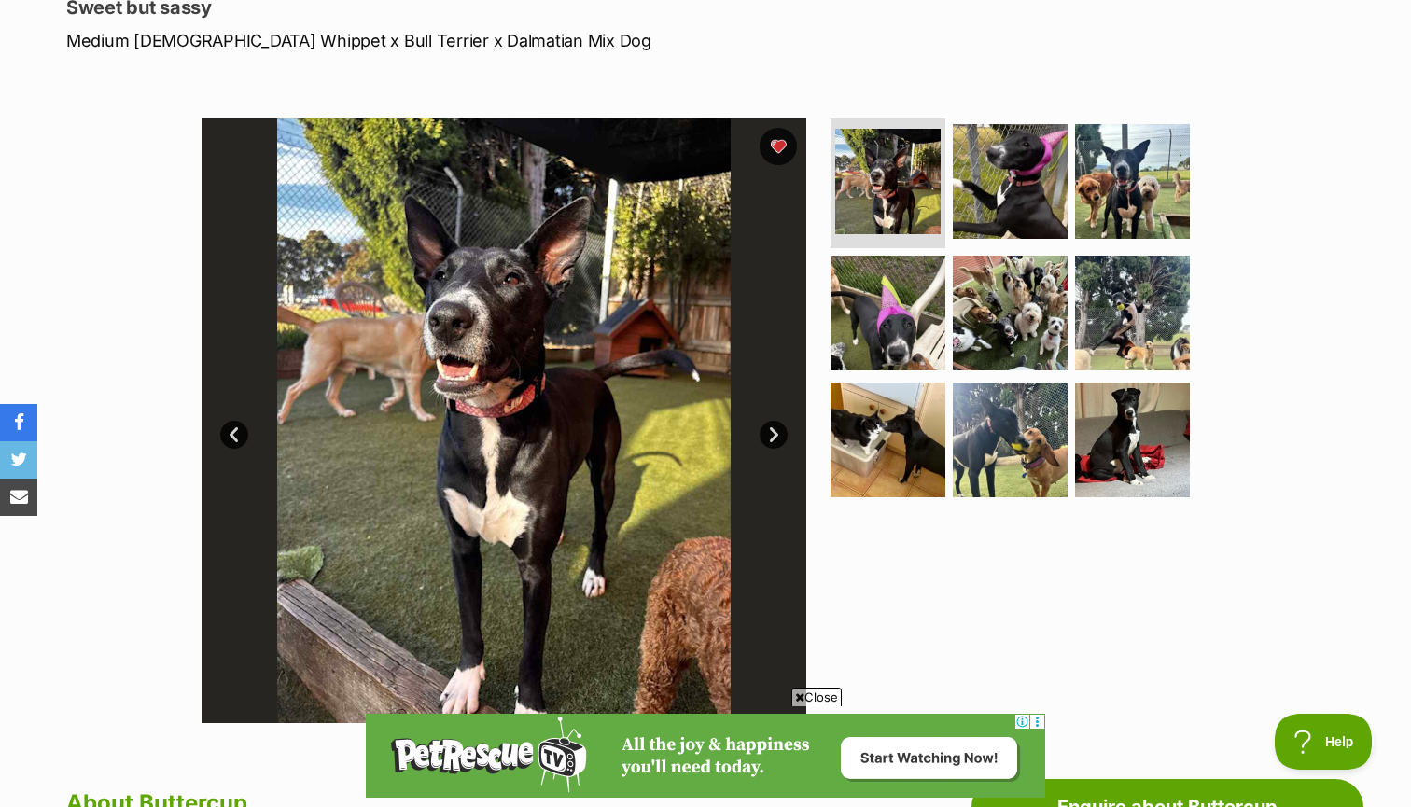
click at [771, 429] on link "Next" at bounding box center [774, 435] width 28 height 28
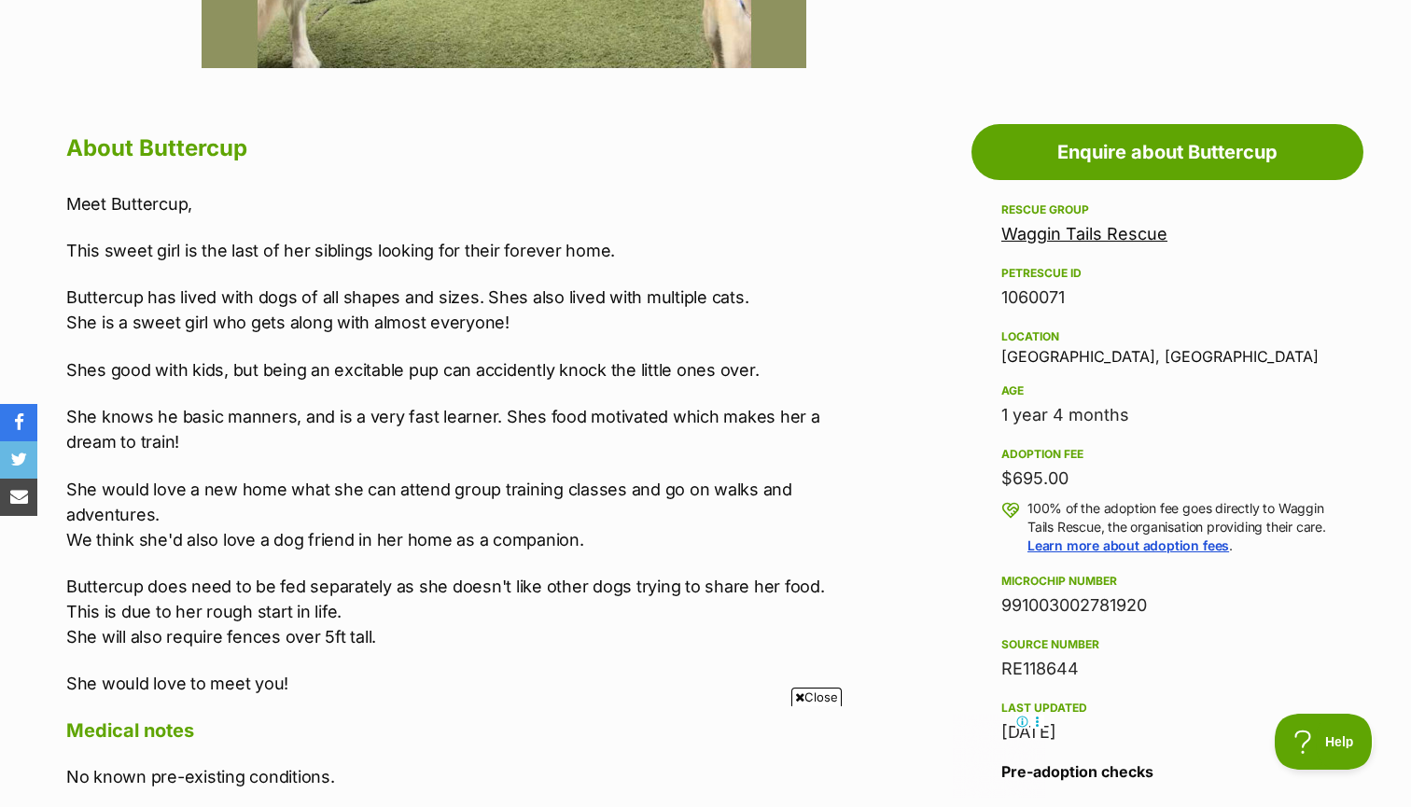
scroll to position [999, 0]
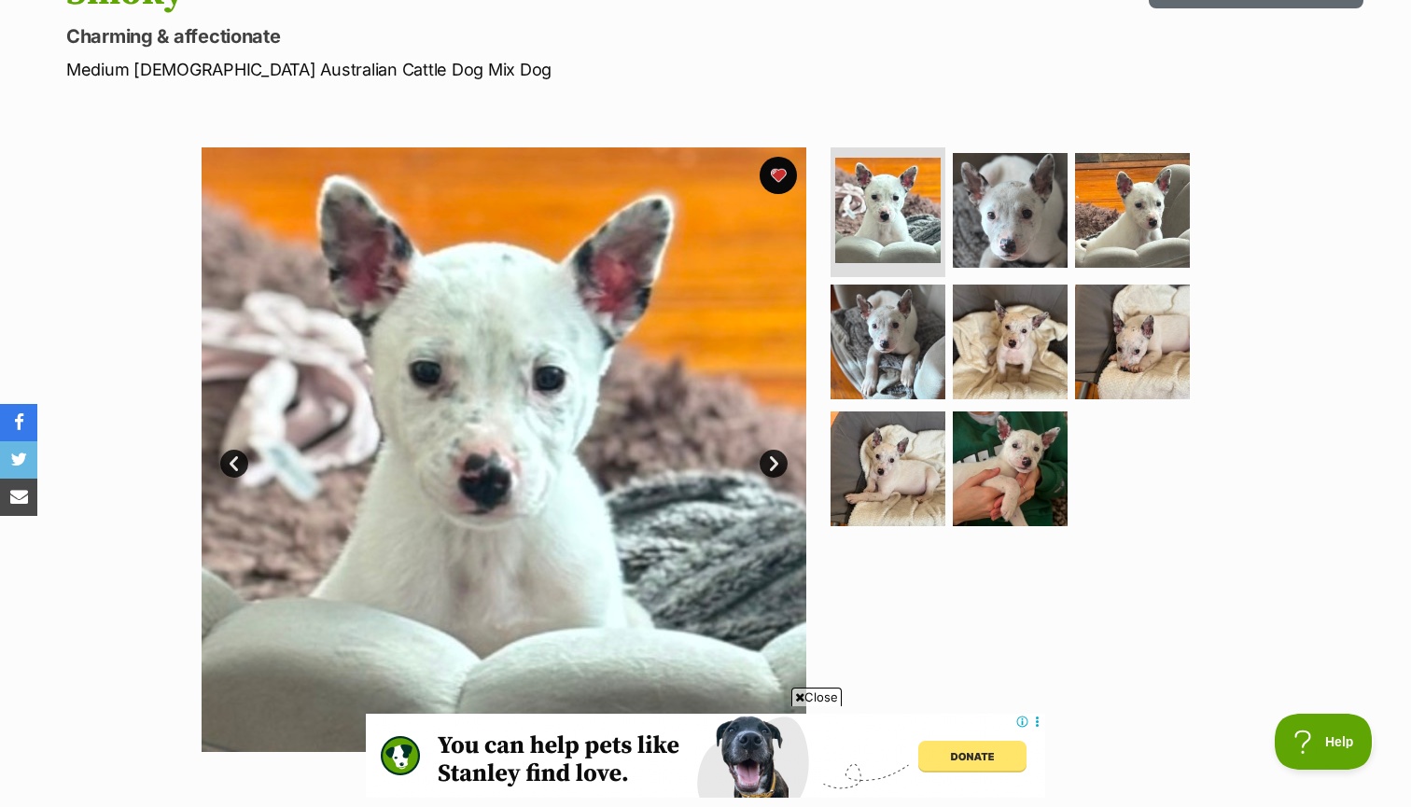
scroll to position [291, 0]
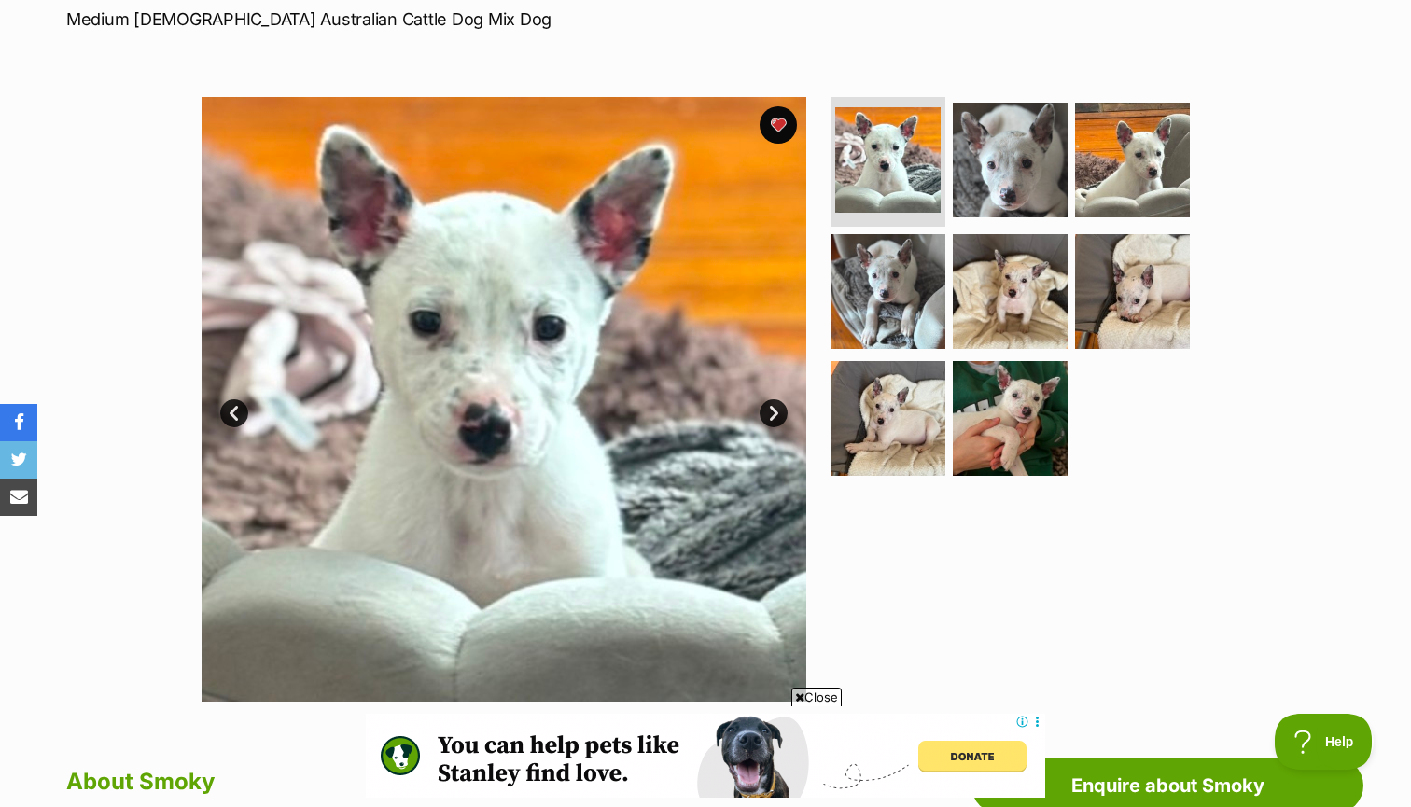
click at [771, 410] on link "Next" at bounding box center [774, 413] width 28 height 28
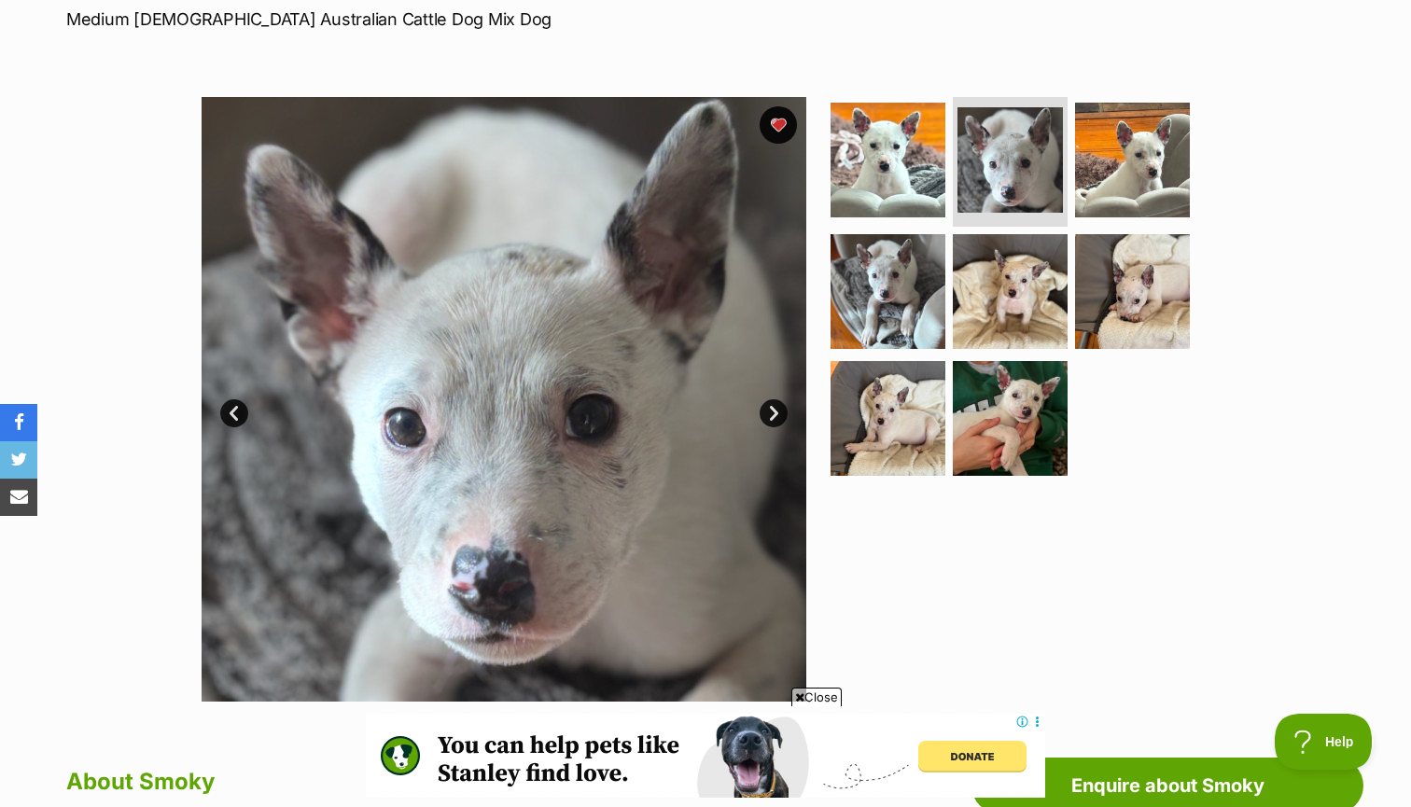
click at [771, 410] on link "Next" at bounding box center [774, 413] width 28 height 28
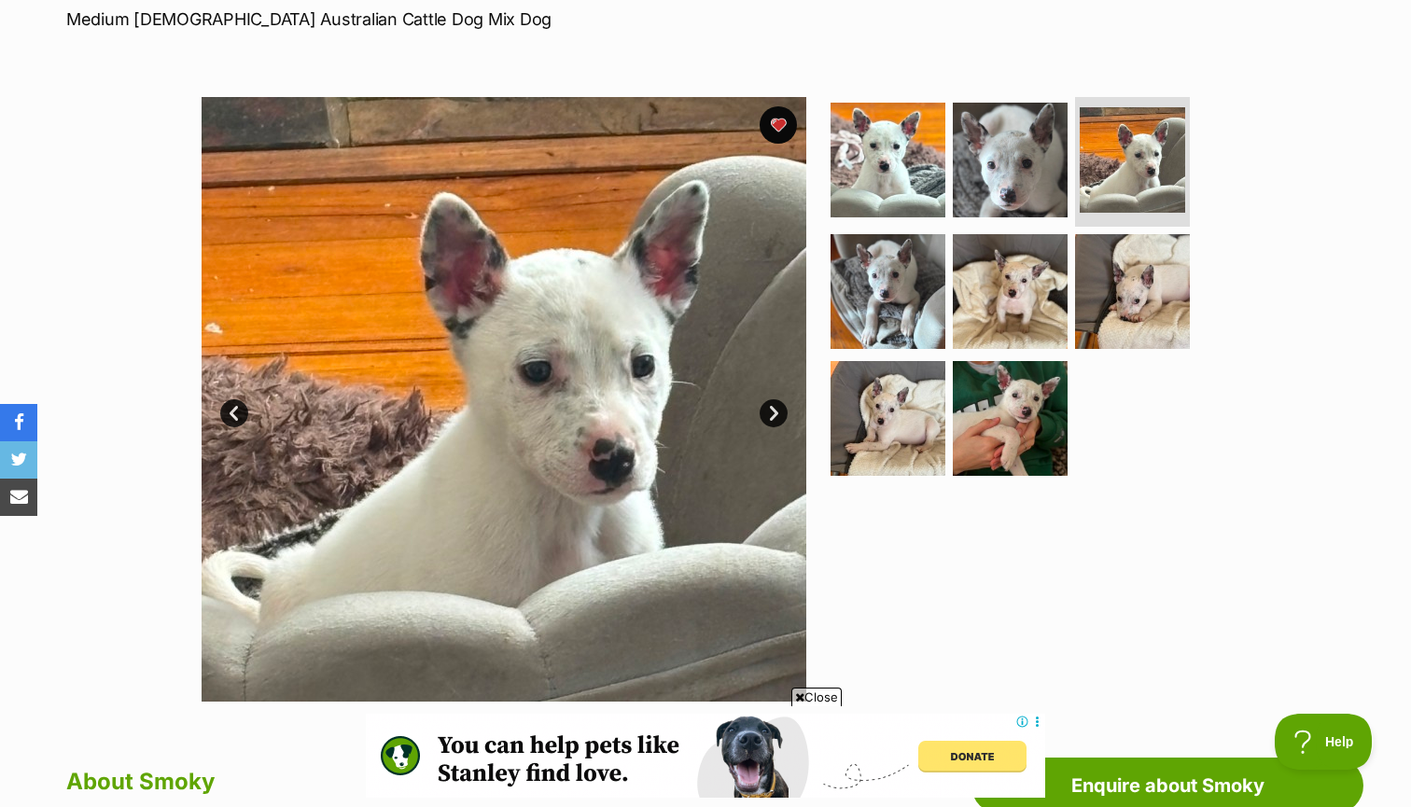
click at [771, 410] on link "Next" at bounding box center [774, 413] width 28 height 28
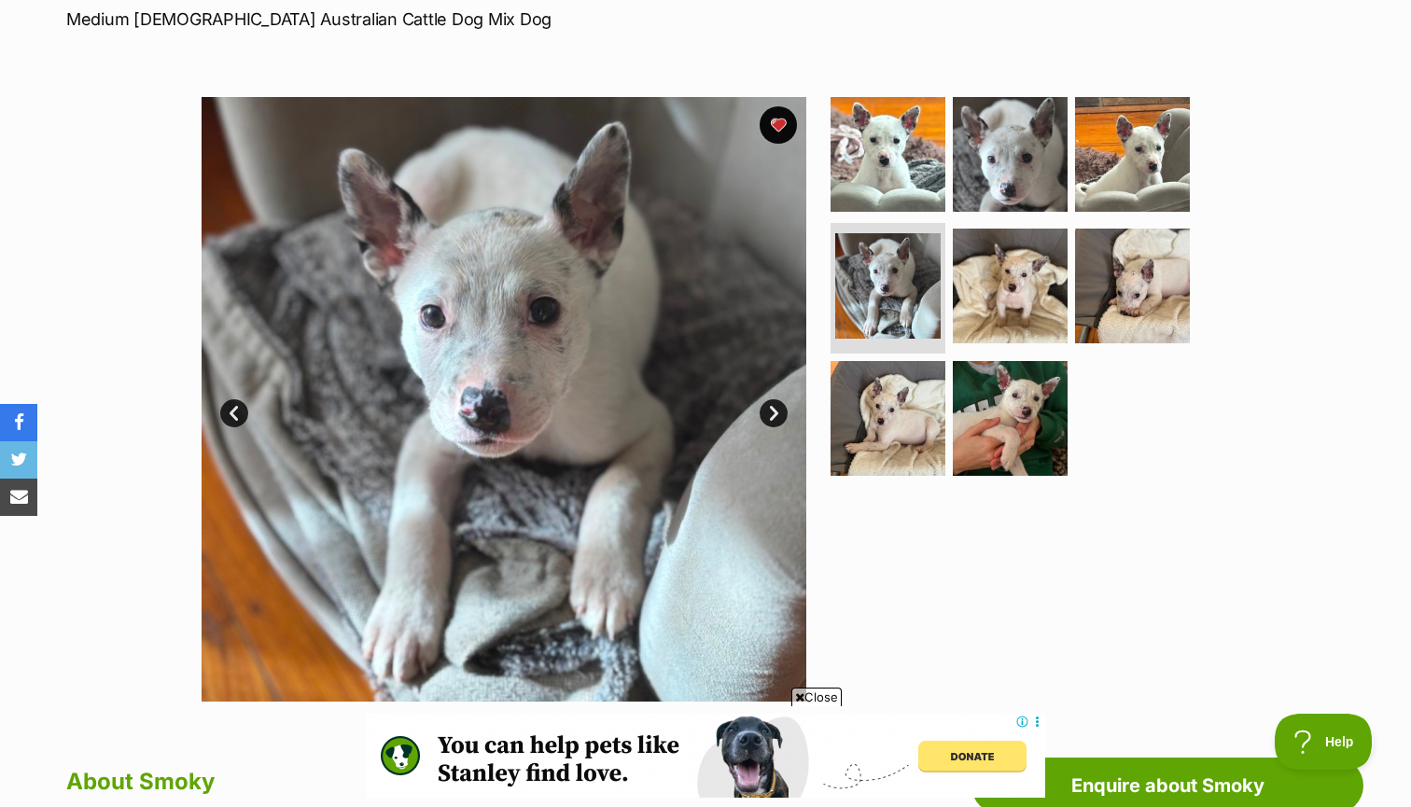
click at [771, 410] on link "Next" at bounding box center [774, 413] width 28 height 28
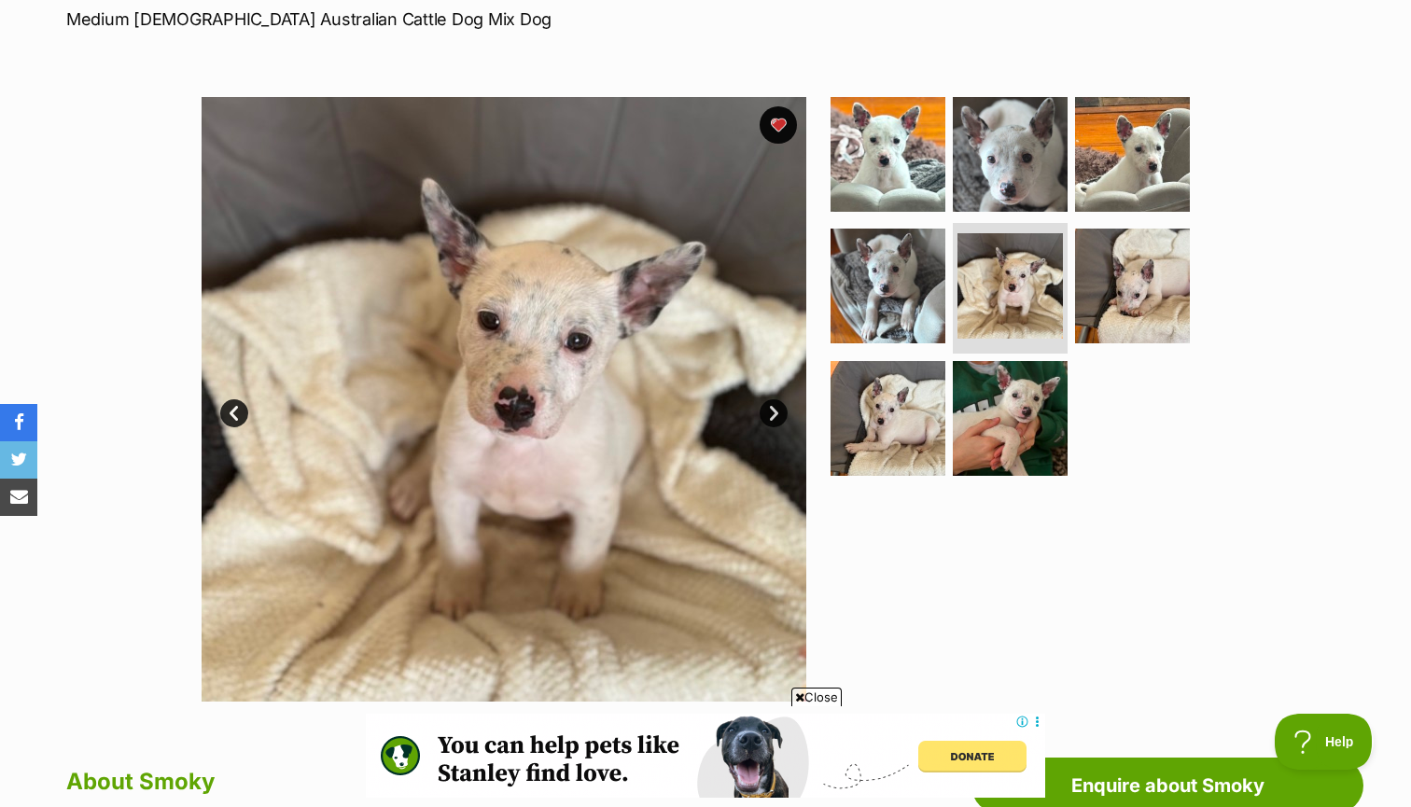
click at [771, 410] on link "Next" at bounding box center [774, 413] width 28 height 28
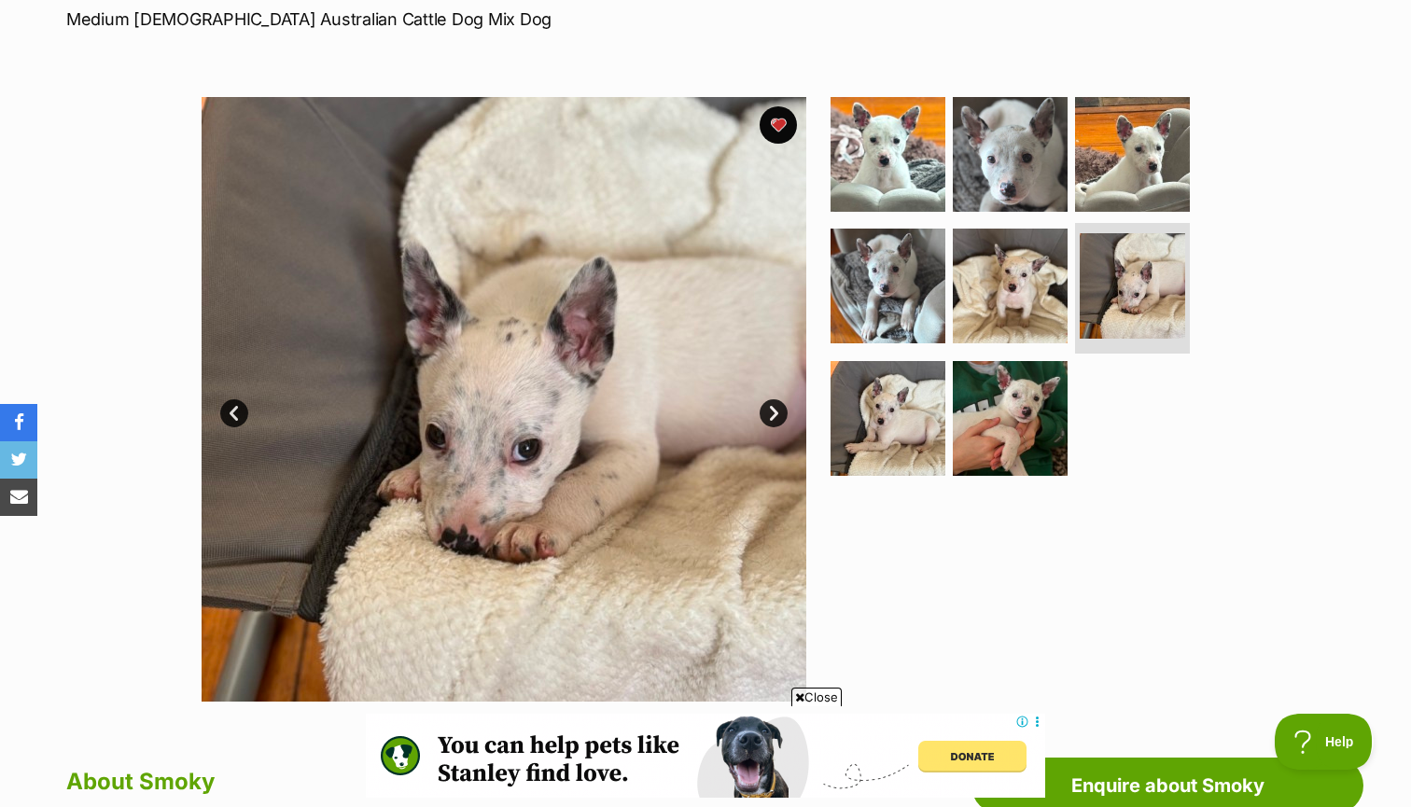
click at [771, 410] on link "Next" at bounding box center [774, 413] width 28 height 28
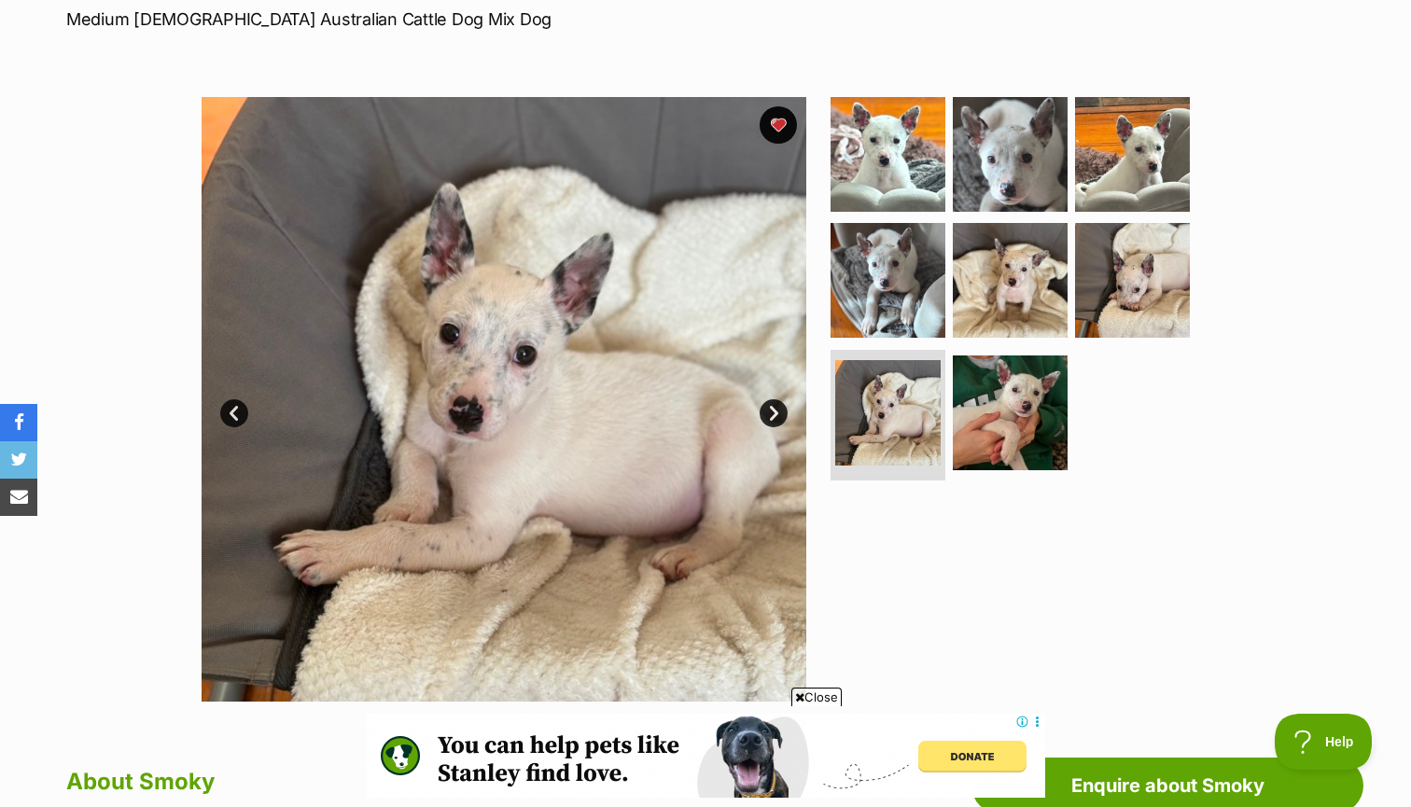
click at [771, 410] on link "Next" at bounding box center [774, 413] width 28 height 28
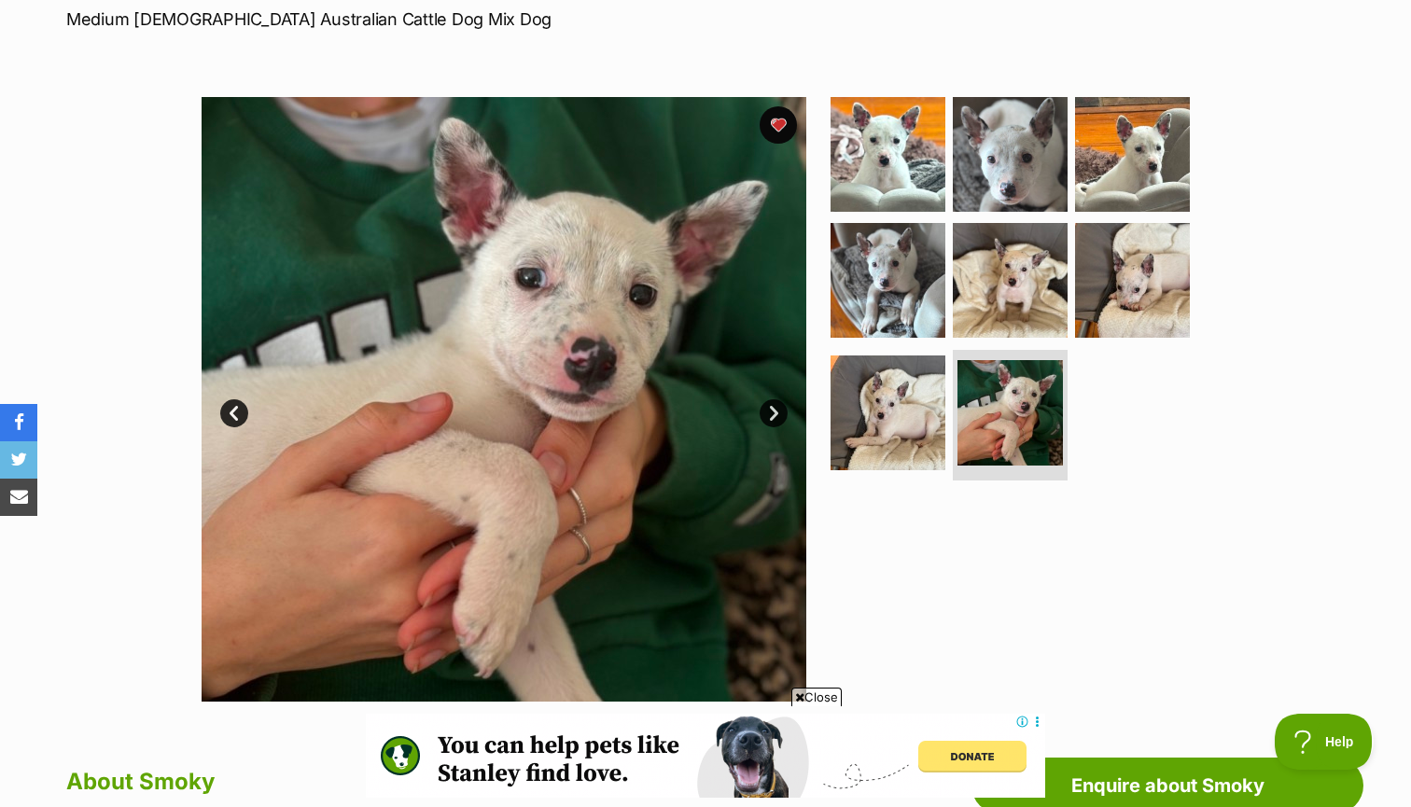
click at [771, 410] on link "Next" at bounding box center [774, 413] width 28 height 28
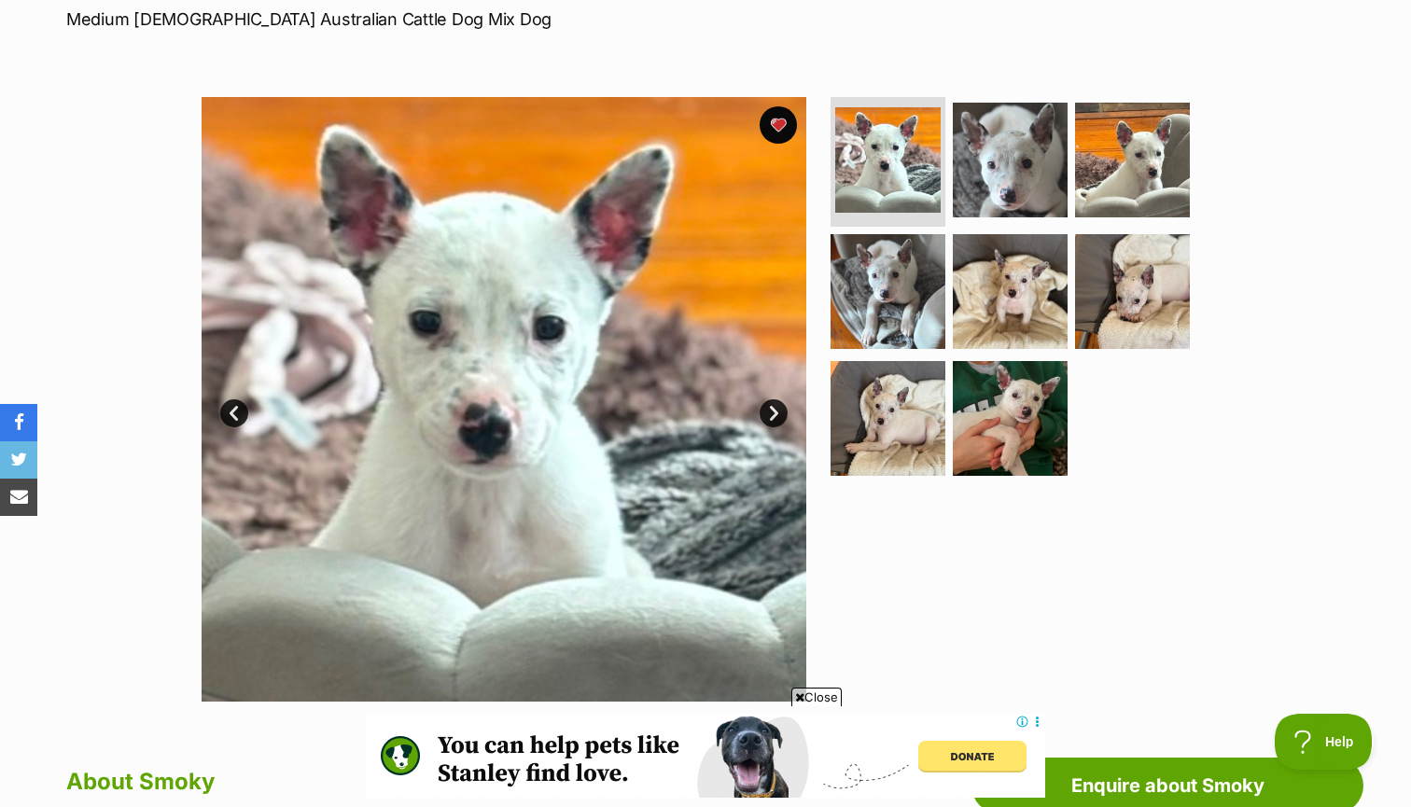
click at [773, 411] on link "Next" at bounding box center [774, 413] width 28 height 28
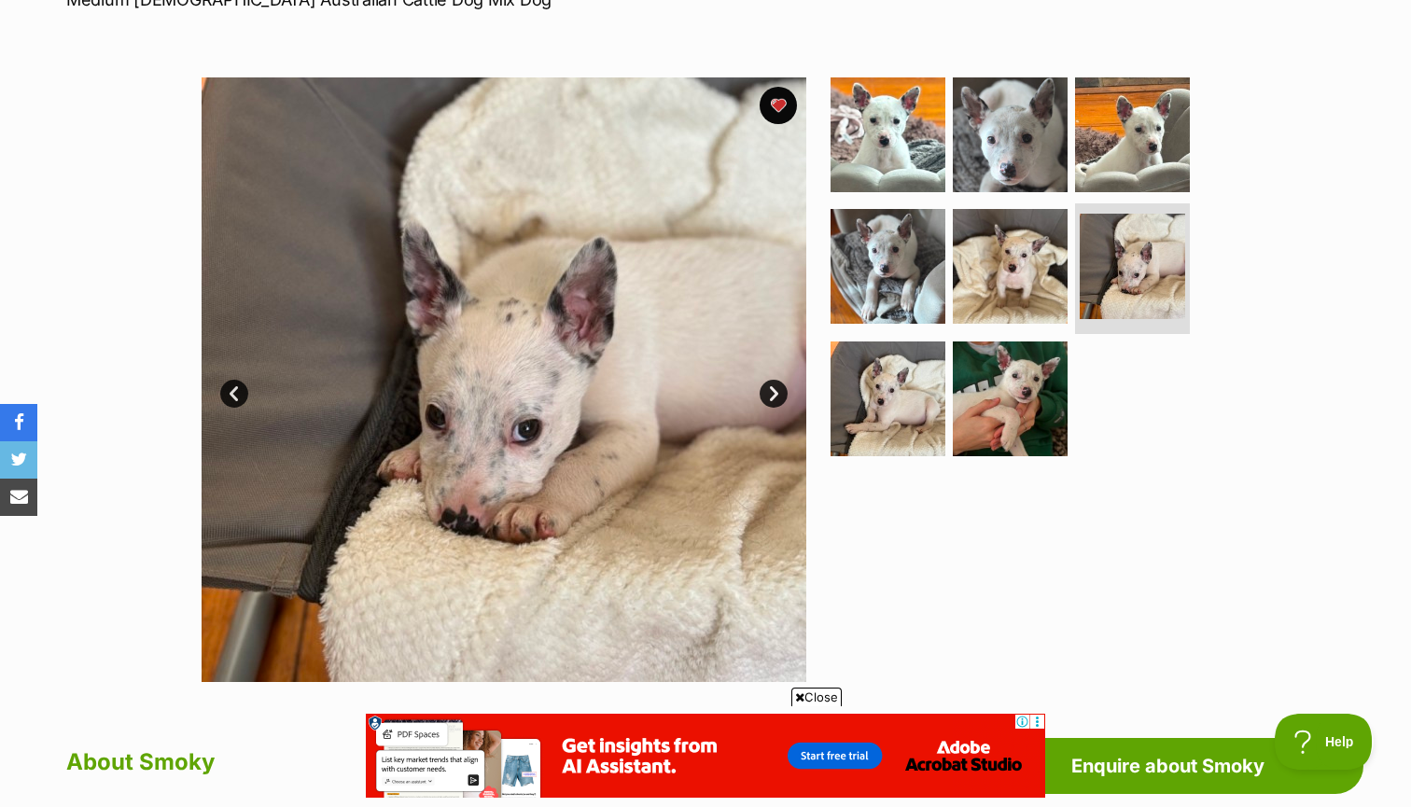
scroll to position [311, 0]
